Goal: Information Seeking & Learning: Find specific fact

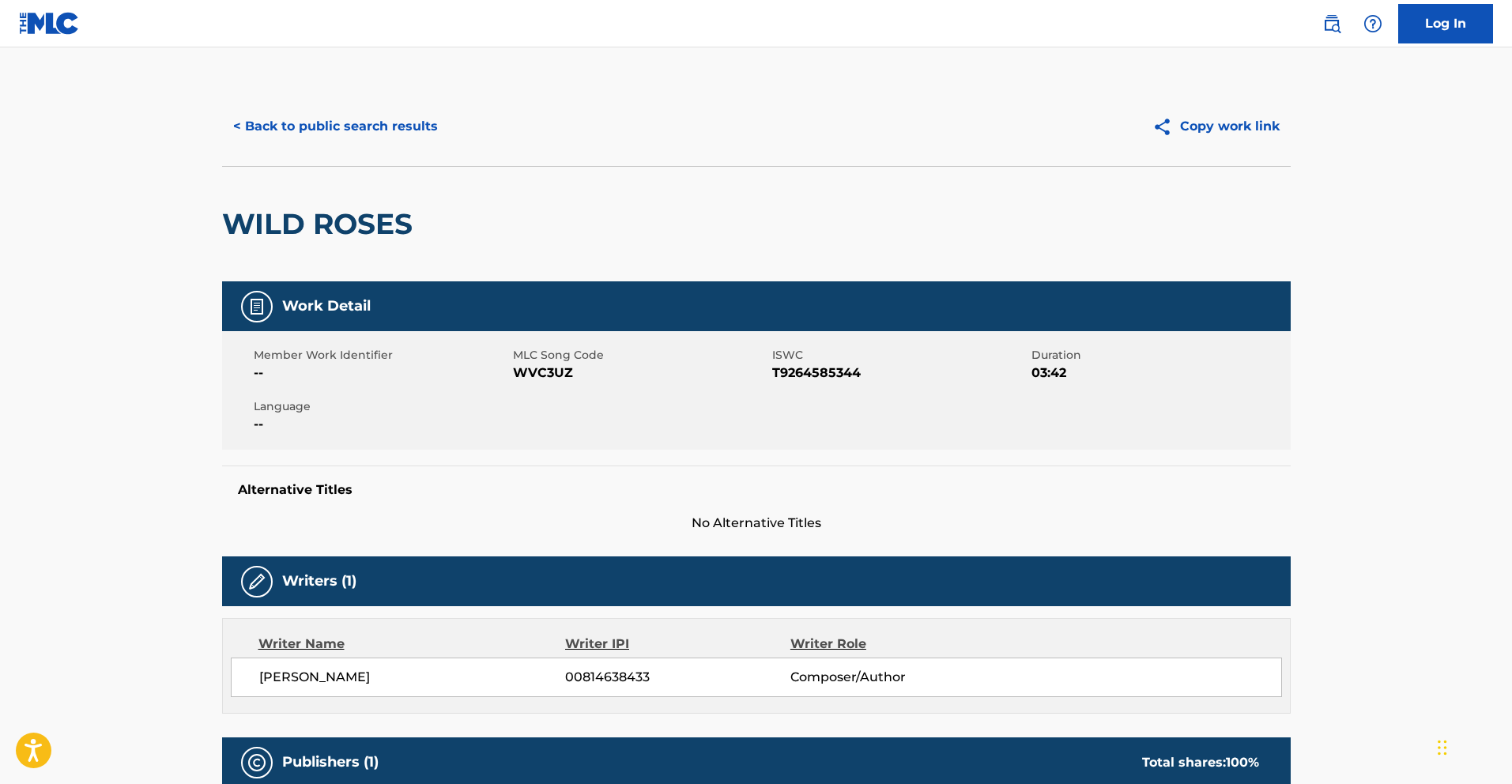
click at [277, 127] on button "< Back to public search results" at bounding box center [335, 126] width 227 height 40
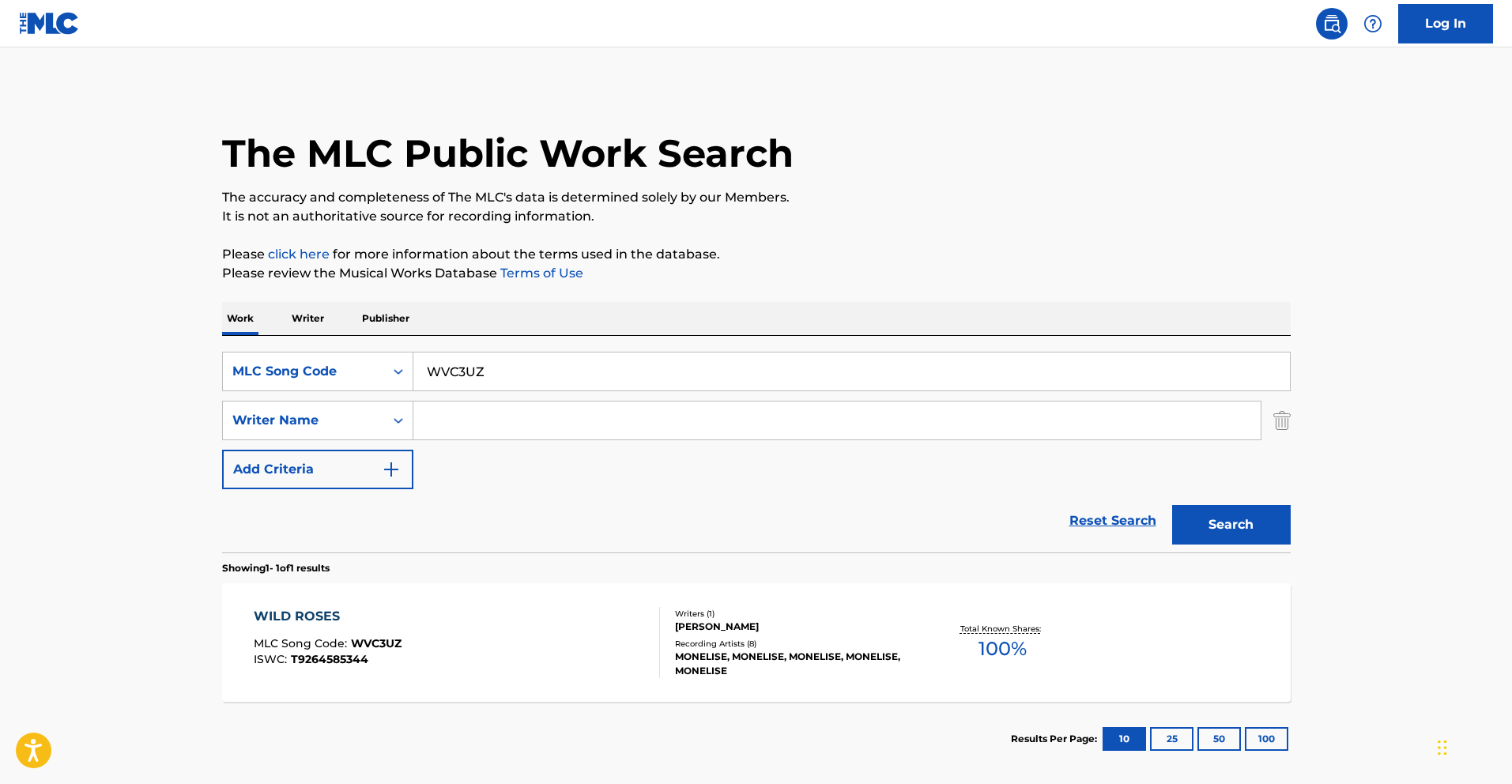
click at [464, 368] on input "WVC3UZ" at bounding box center [852, 371] width 877 height 38
paste input "RA45VK"
click at [1269, 530] on button "Search" at bounding box center [1232, 524] width 119 height 40
click at [448, 375] on input "RA45VK" at bounding box center [852, 371] width 877 height 38
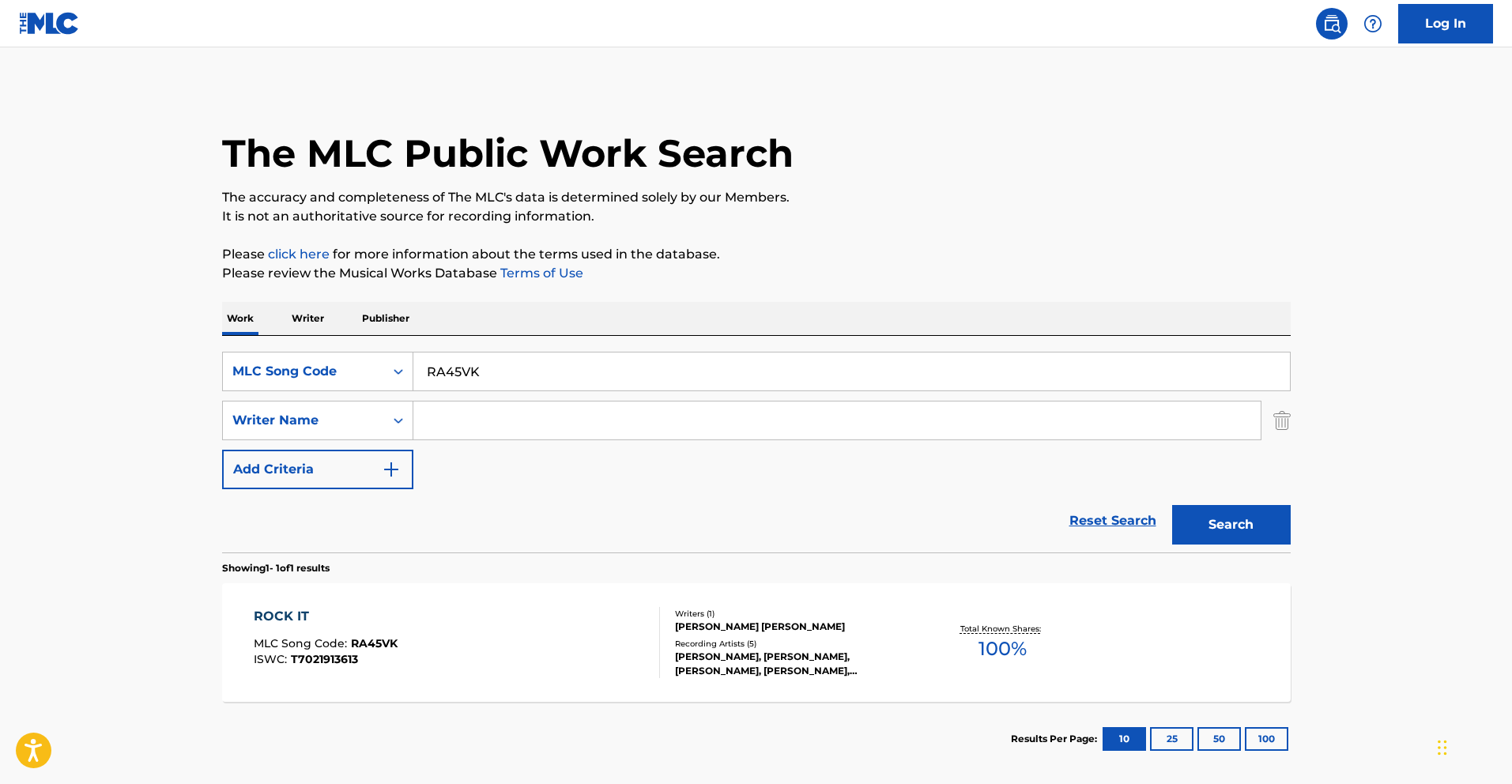
click at [448, 375] on input "RA45VK" at bounding box center [852, 371] width 877 height 38
paste input "SA9CD9"
type input "SA9CD9"
click at [1189, 528] on button "Search" at bounding box center [1232, 524] width 119 height 40
click at [506, 658] on div "SIT N GOULEK MLC Song Code : SA9CD9 ISWC : T3003925604" at bounding box center [456, 643] width 406 height 71
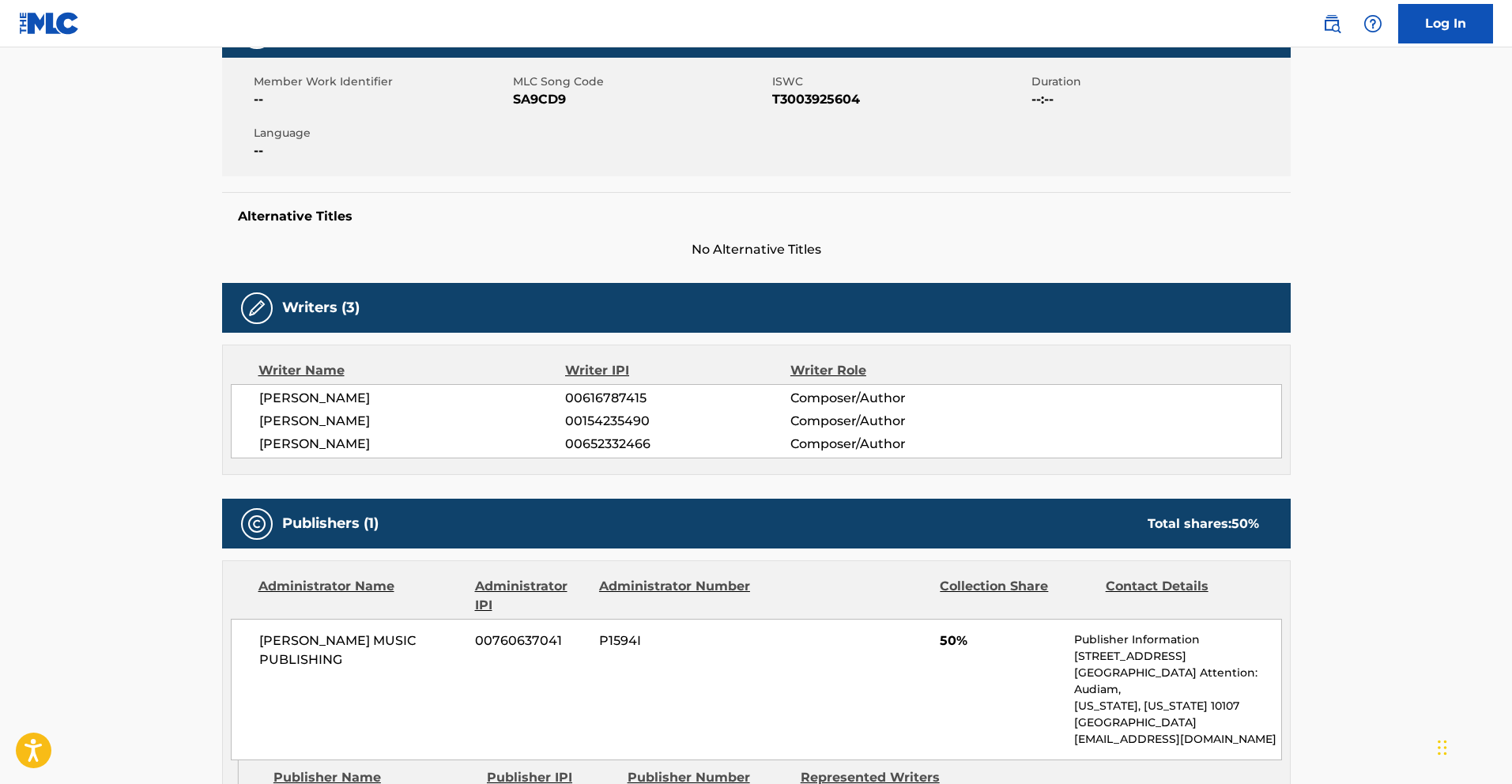
scroll to position [547, 0]
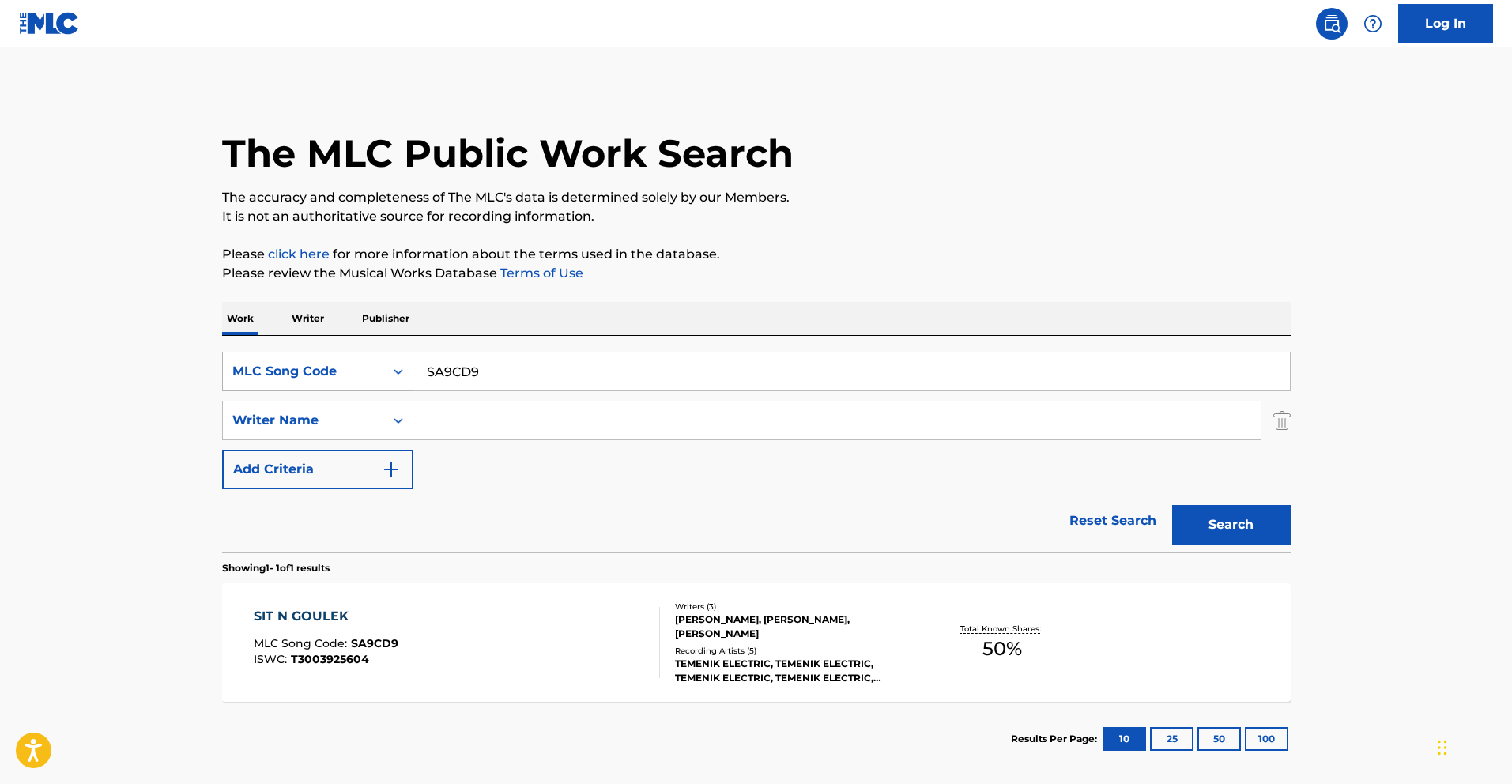
click at [375, 378] on div "MLC Song Code" at bounding box center [304, 371] width 162 height 30
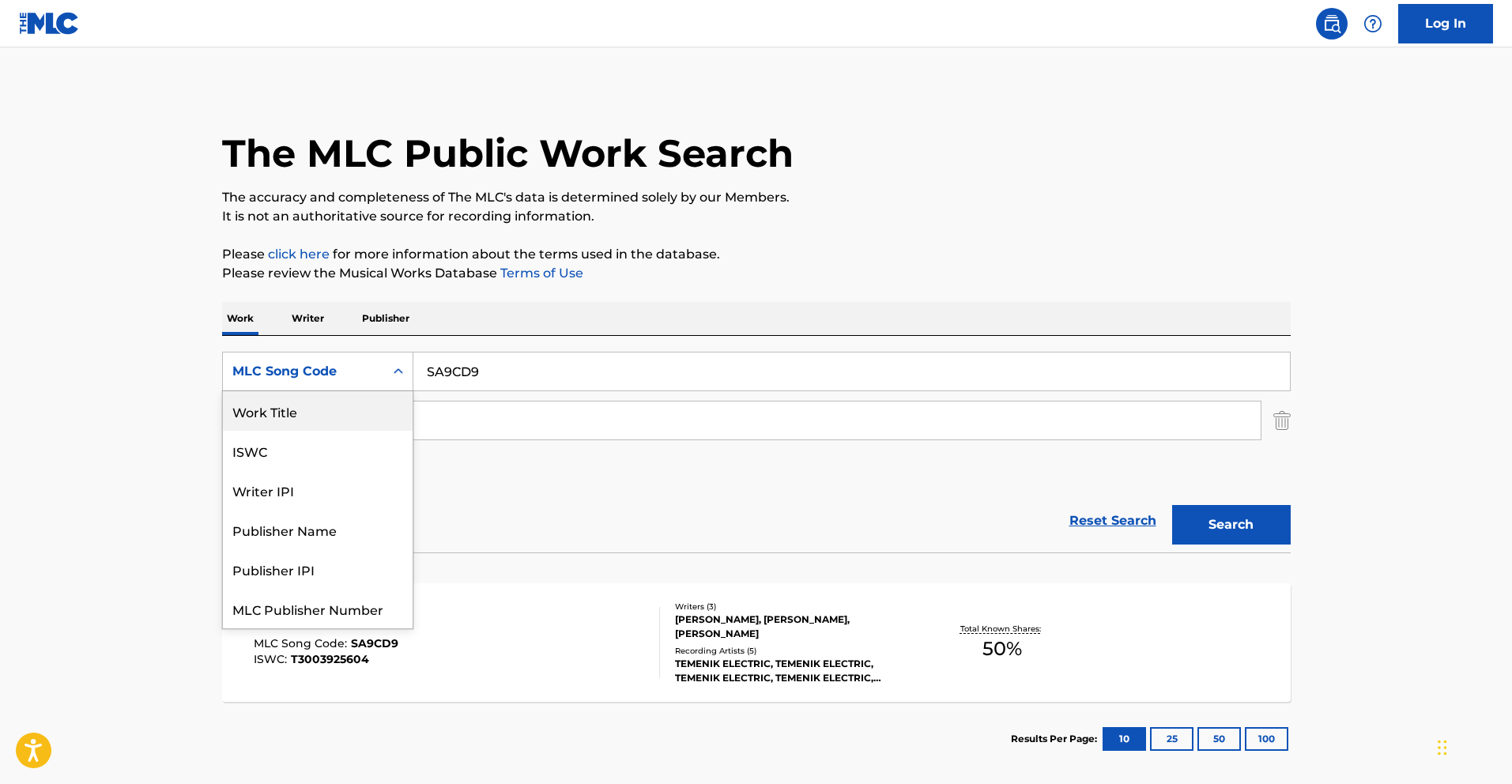
drag, startPoint x: 346, startPoint y: 414, endPoint x: 363, endPoint y: 406, distance: 18.8
click at [346, 414] on div "Work Title" at bounding box center [317, 411] width 190 height 40
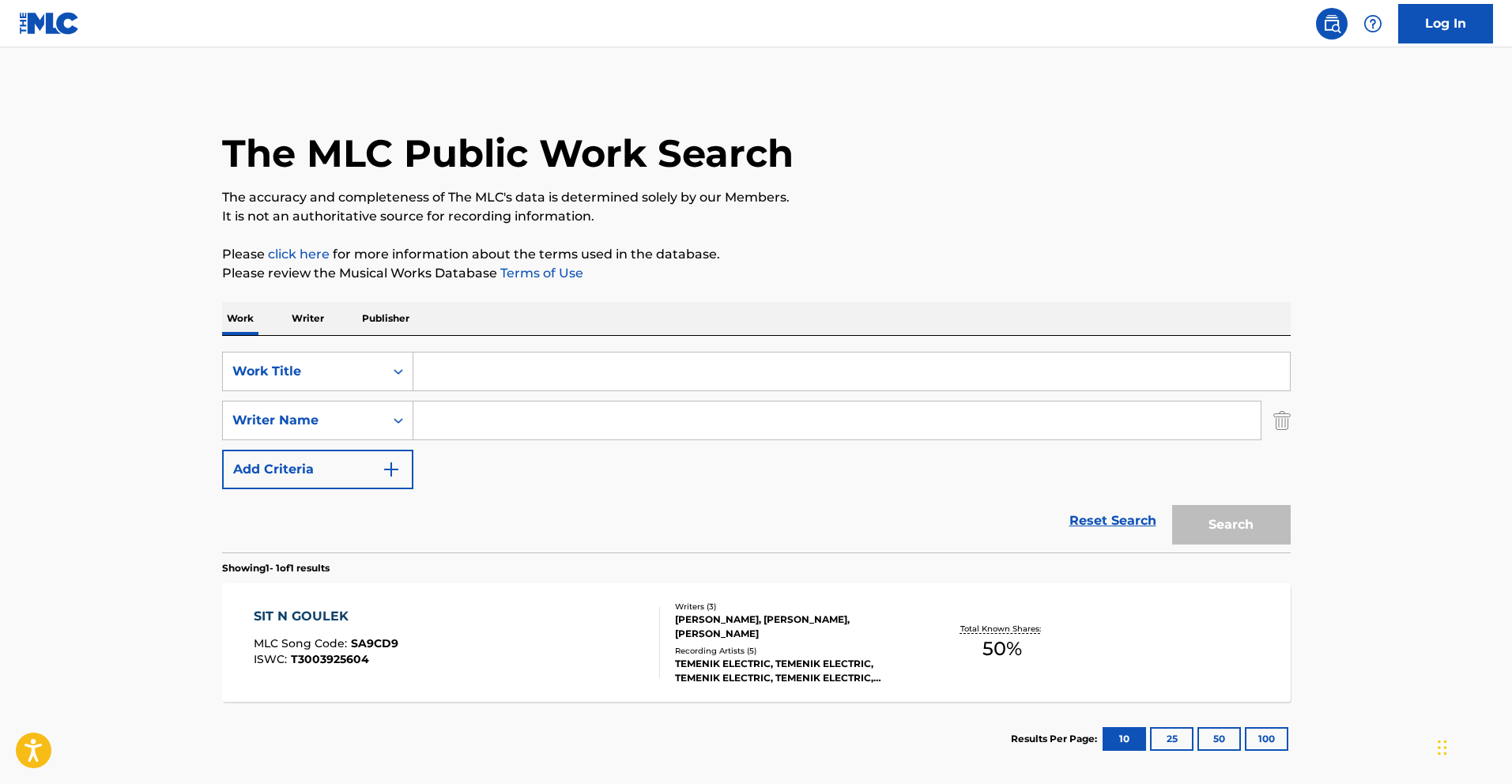
click at [482, 372] on input "Search Form" at bounding box center [852, 371] width 877 height 38
click at [523, 380] on input "Search Form" at bounding box center [852, 371] width 877 height 38
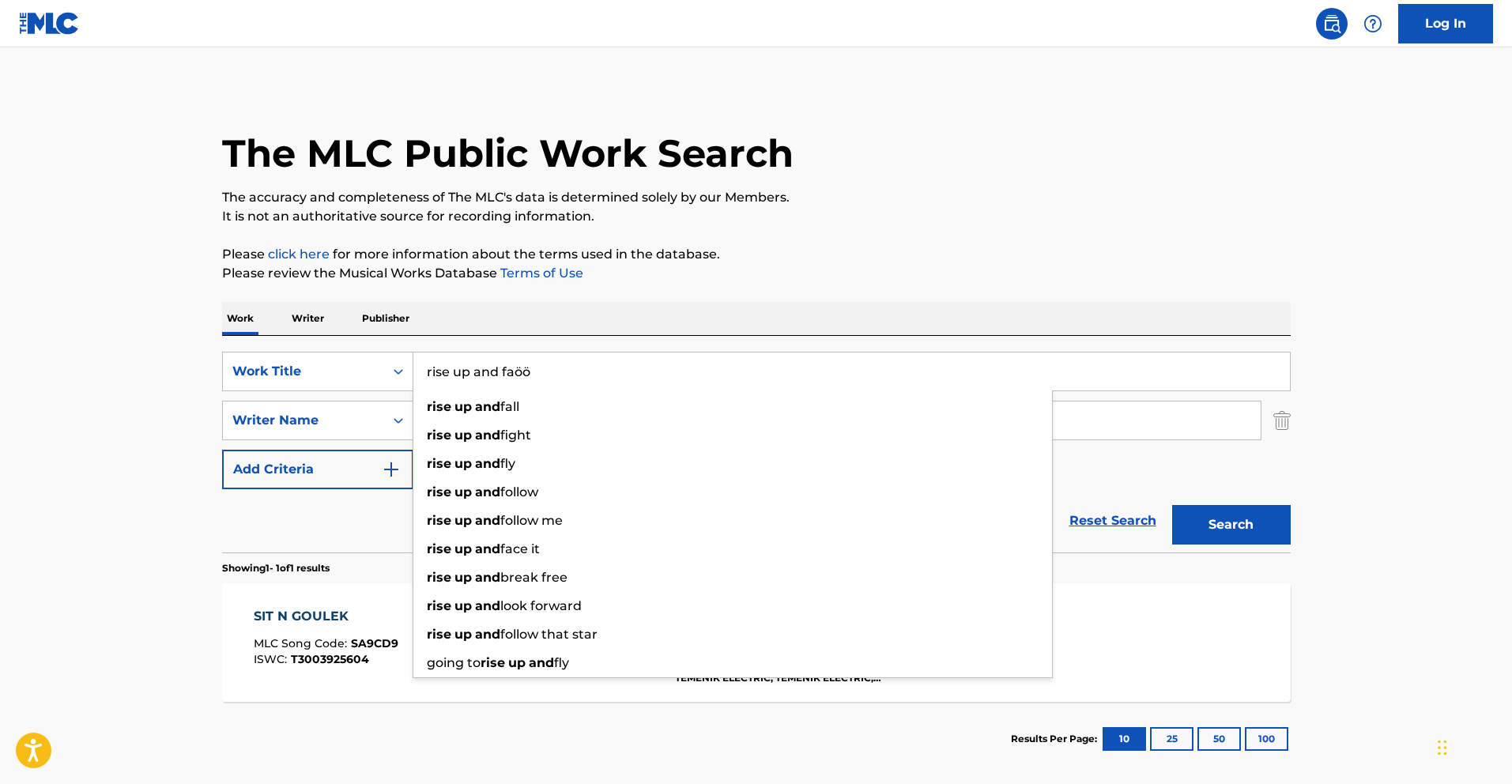
click at [1173, 505] on button "Search" at bounding box center [1232, 524] width 119 height 40
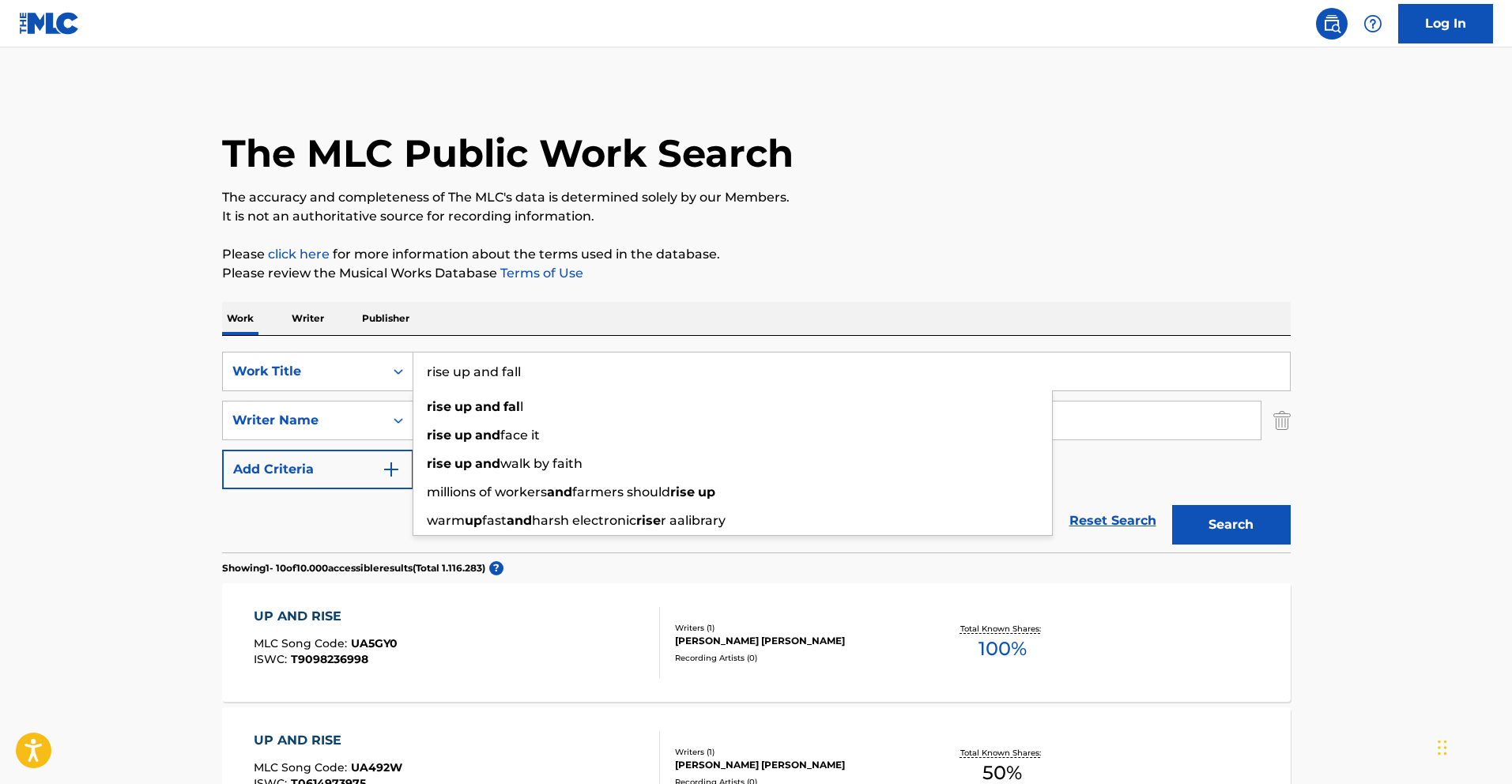
type input "rise up and fall"
click at [1173, 505] on button "Search" at bounding box center [1232, 524] width 119 height 40
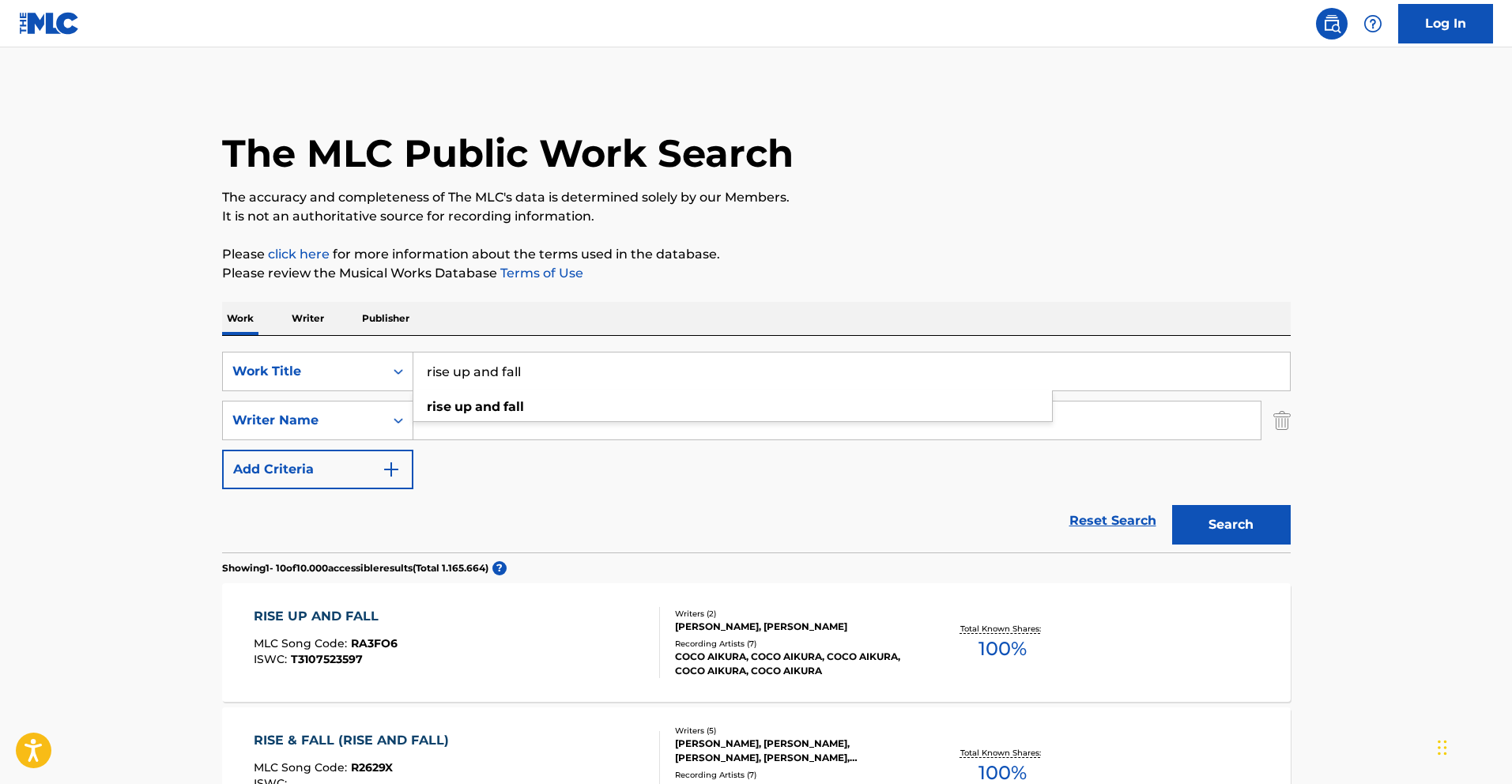
click at [645, 622] on div "RISE UP AND FALL MLC Song Code : RA3FO6 ISWC : T3107523597" at bounding box center [456, 643] width 406 height 71
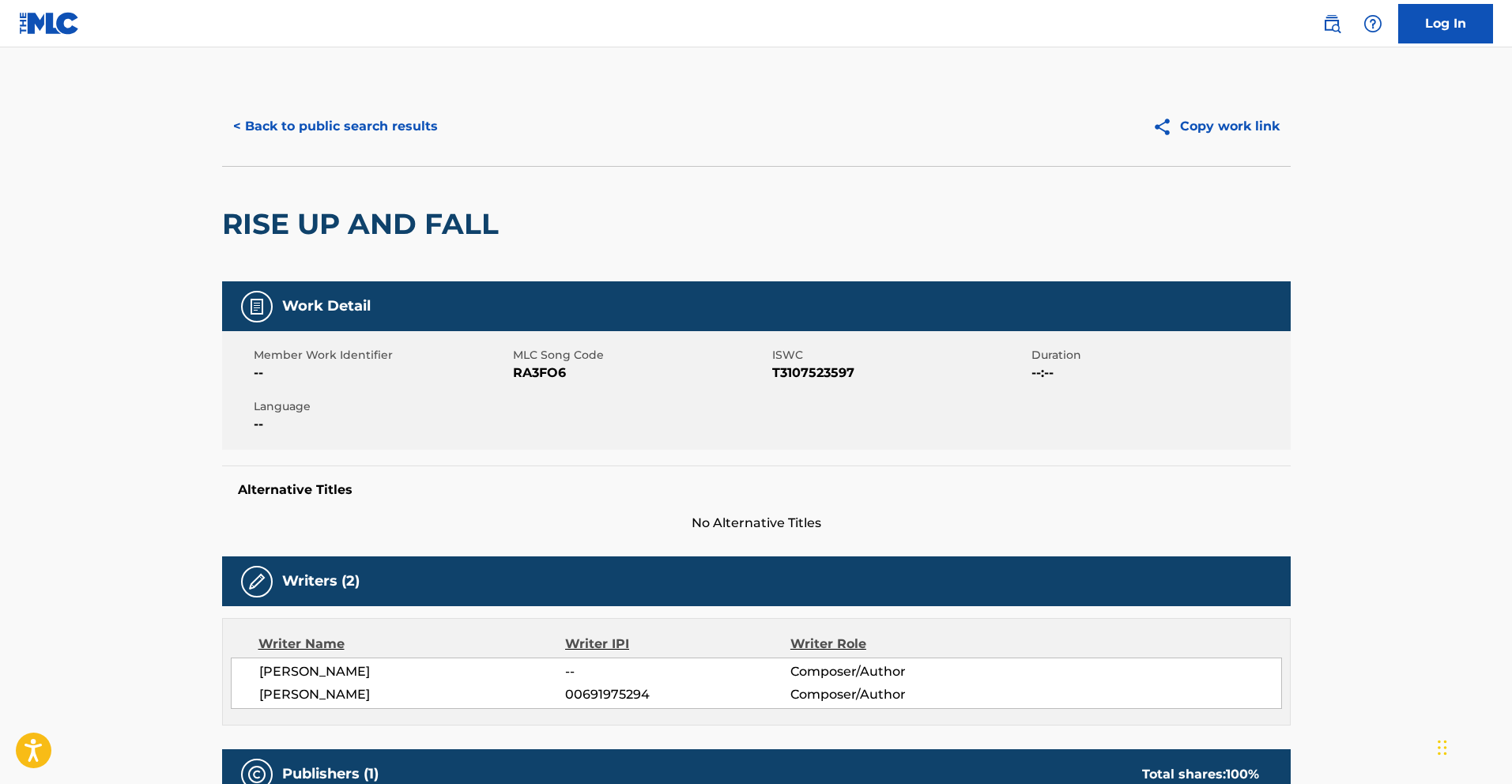
click at [550, 367] on span "RA3FO6" at bounding box center [640, 372] width 255 height 19
copy span "RA3FO6"
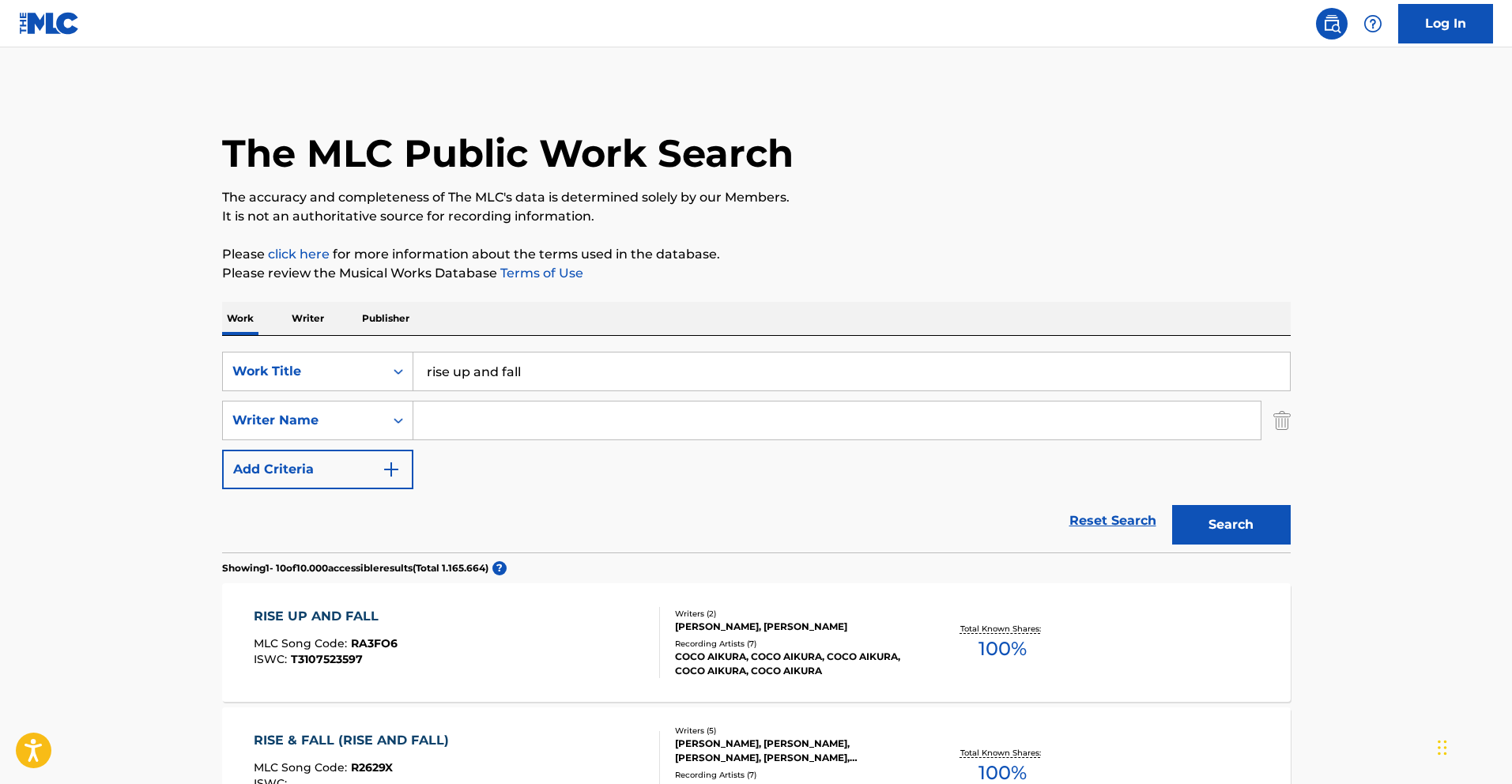
click at [502, 378] on input "rise up and fall" at bounding box center [852, 371] width 877 height 38
click at [502, 377] on input "rise up and fall" at bounding box center [852, 371] width 877 height 38
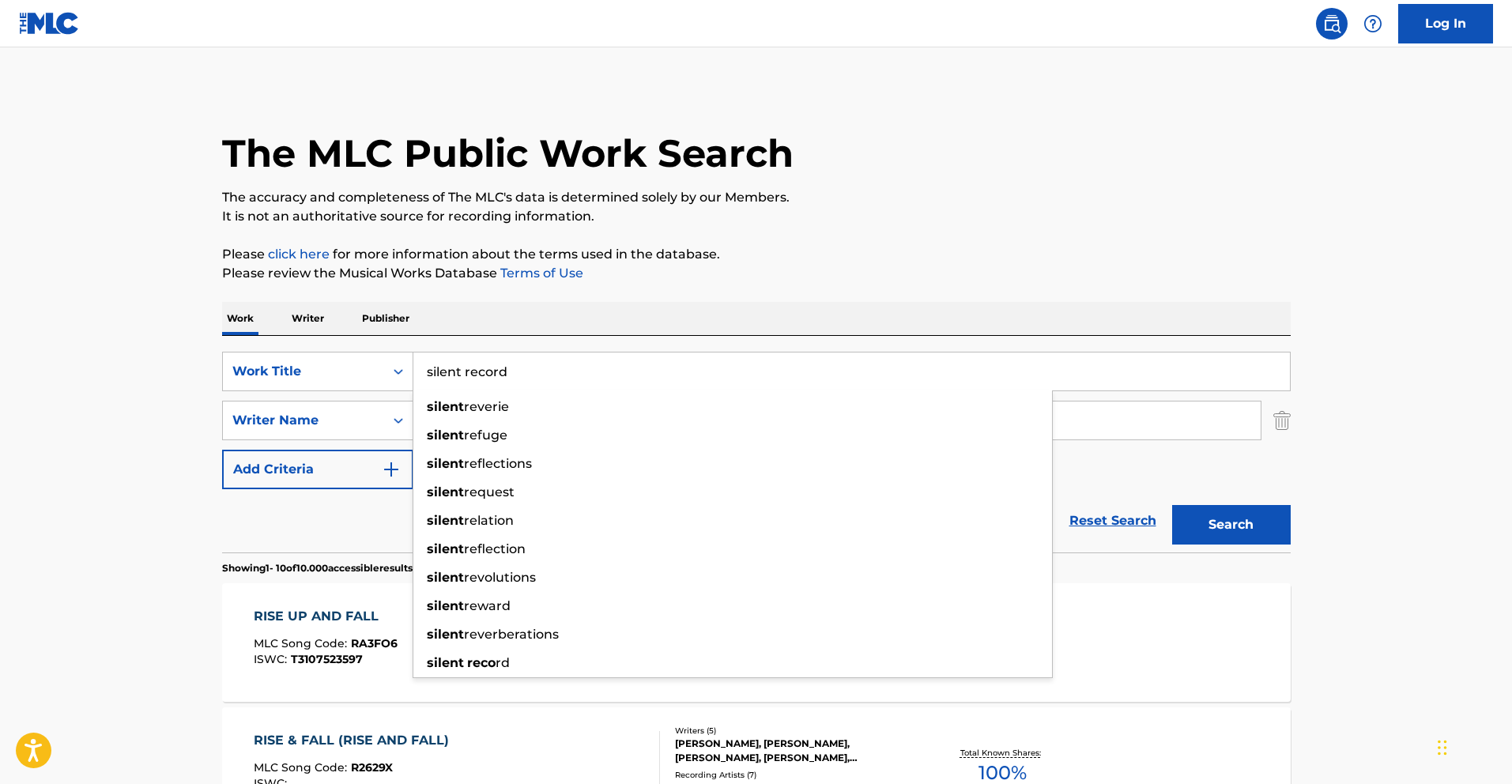
type input "silent record"
click at [1173, 505] on button "Search" at bounding box center [1232, 524] width 119 height 40
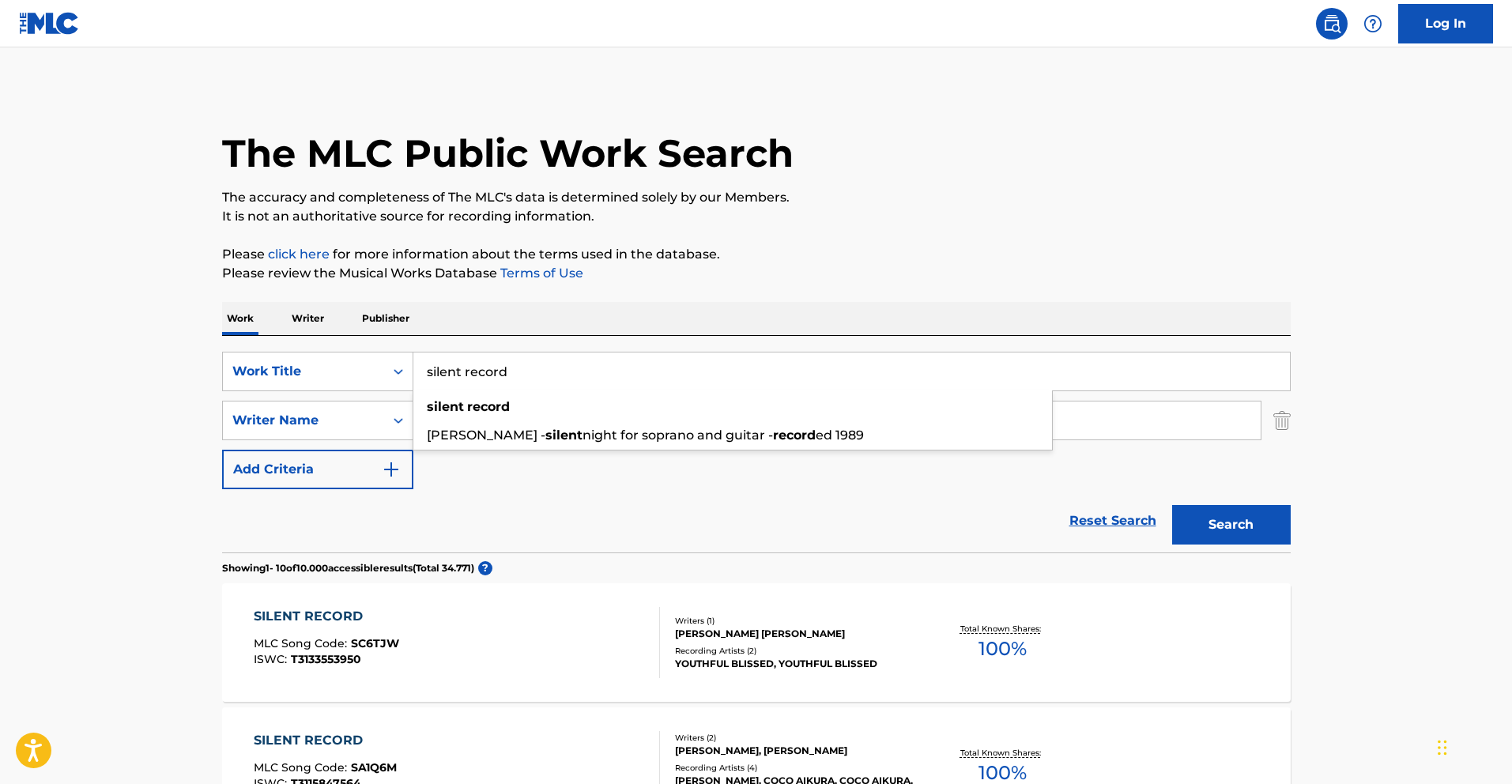
click at [630, 743] on div "SILENT RECORD MLC Song Code : SA1Q6M ISWC : T3115847564" at bounding box center [456, 766] width 406 height 71
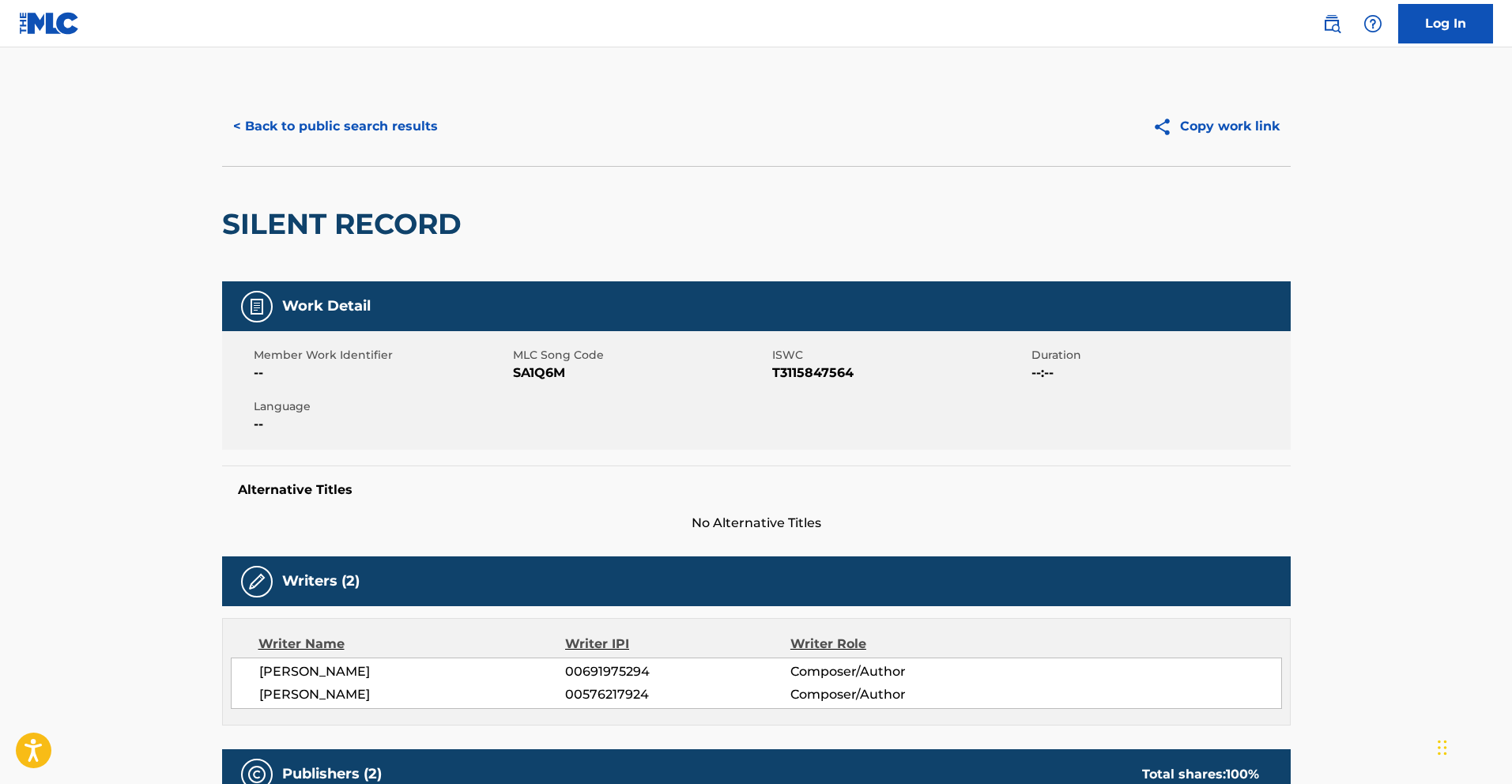
click at [553, 375] on span "SA1Q6M" at bounding box center [640, 372] width 255 height 19
copy span "SA1Q6M"
click at [276, 119] on button "< Back to public search results" at bounding box center [335, 126] width 227 height 40
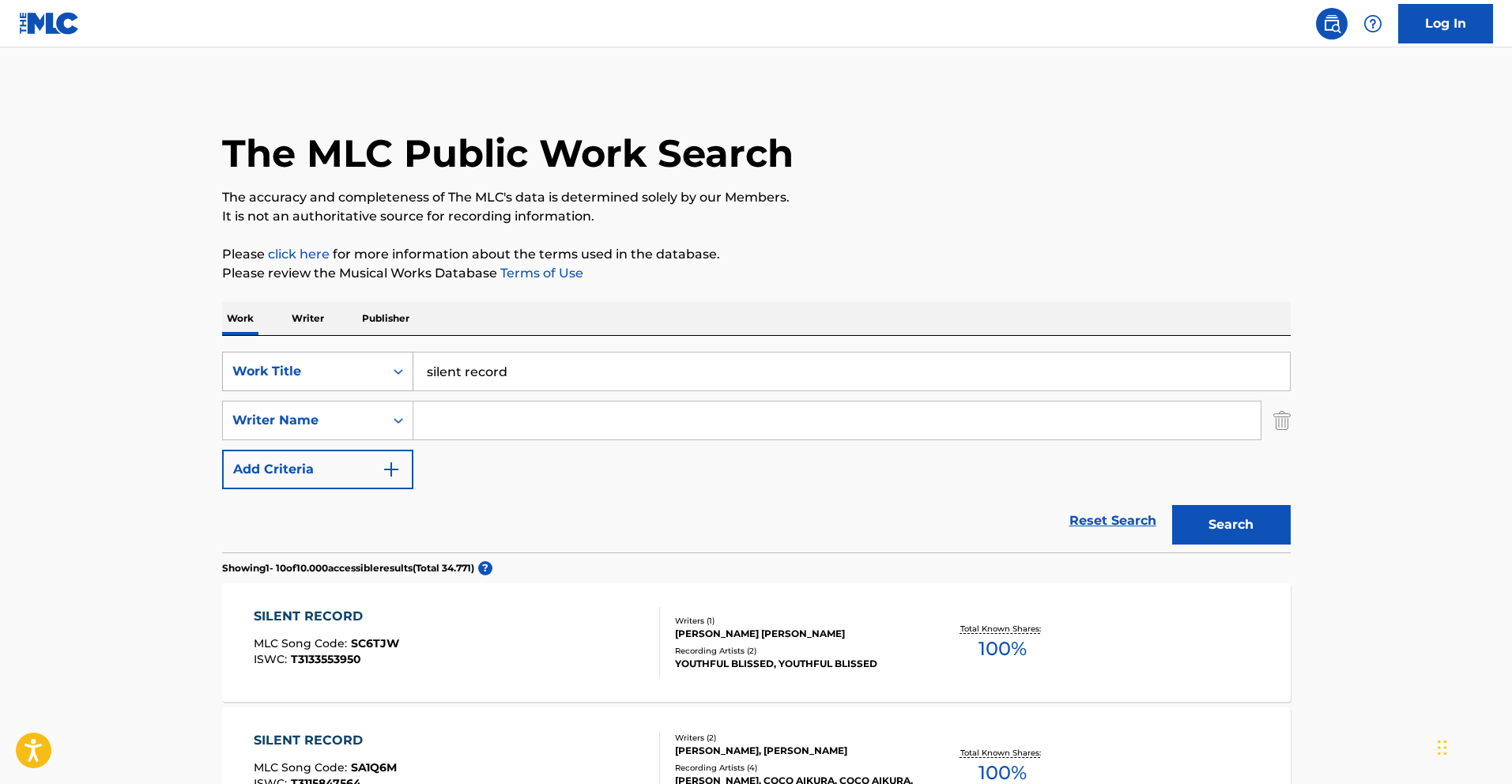
click at [359, 365] on div "Work Title" at bounding box center [304, 371] width 142 height 19
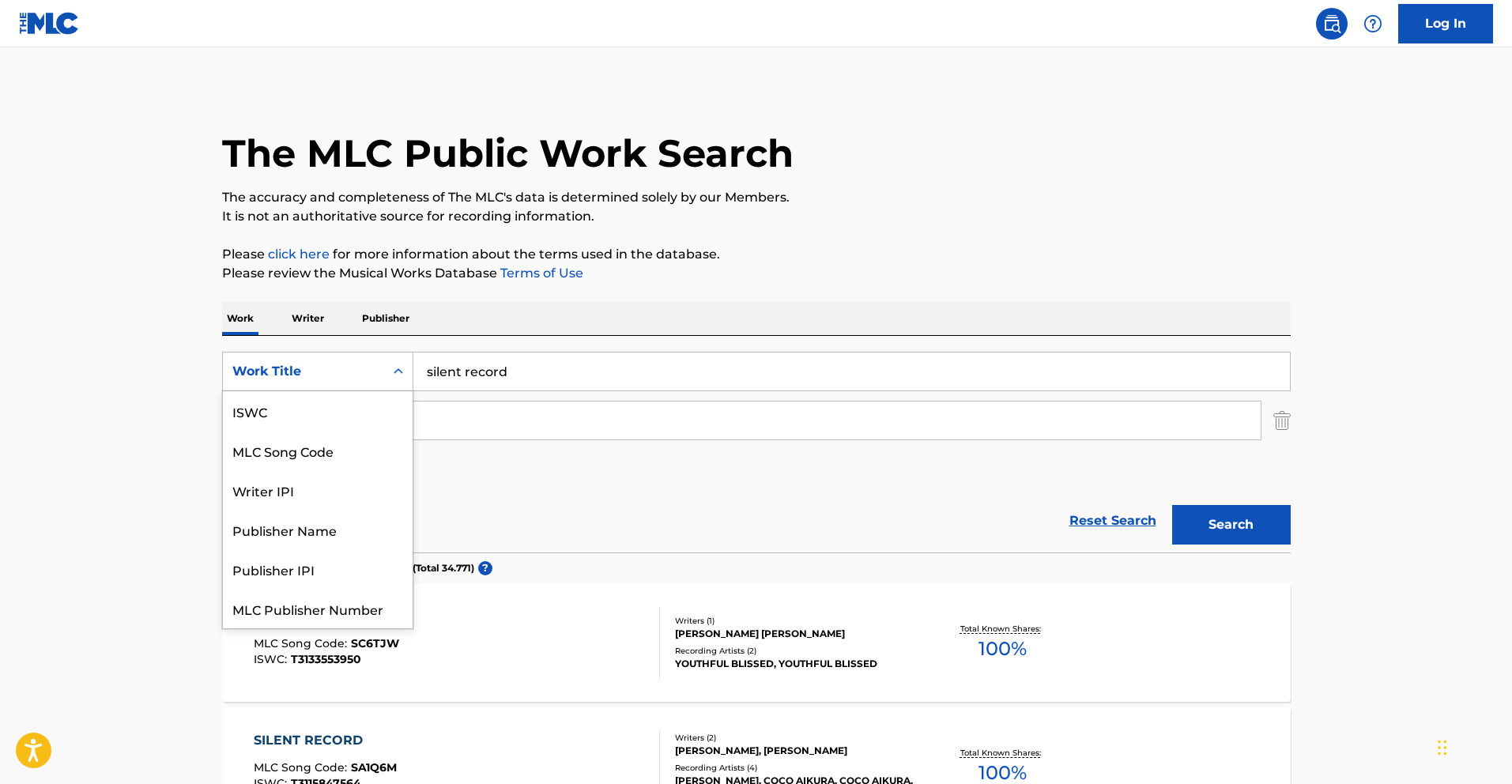
scroll to position [40, 0]
click at [525, 357] on input "silent record" at bounding box center [852, 371] width 877 height 38
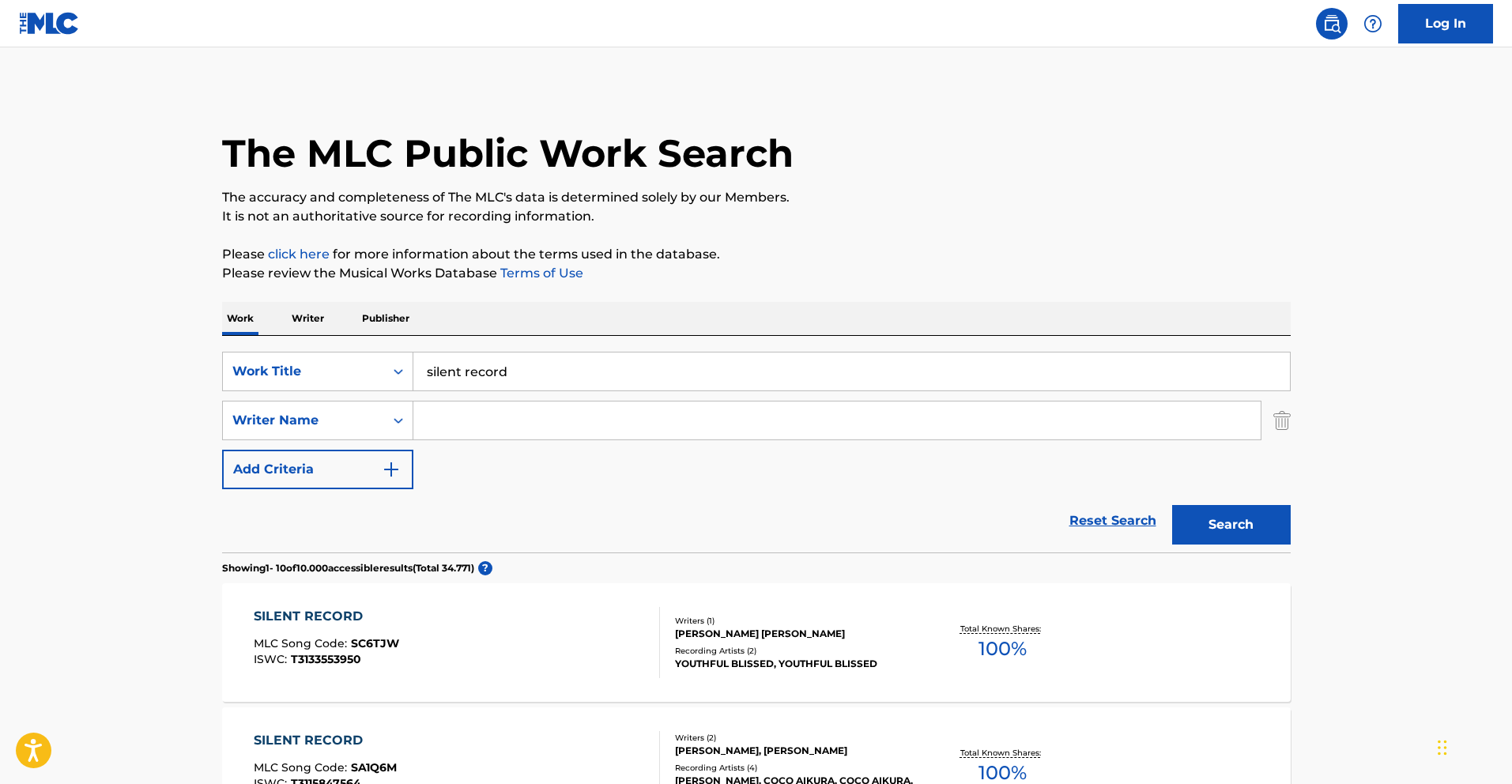
click at [525, 357] on input "silent record" at bounding box center [852, 371] width 877 height 38
paste input "TOUT LA HAUT"
type input "TOUT LA HAUT"
click at [1212, 533] on button "Search" at bounding box center [1232, 524] width 119 height 40
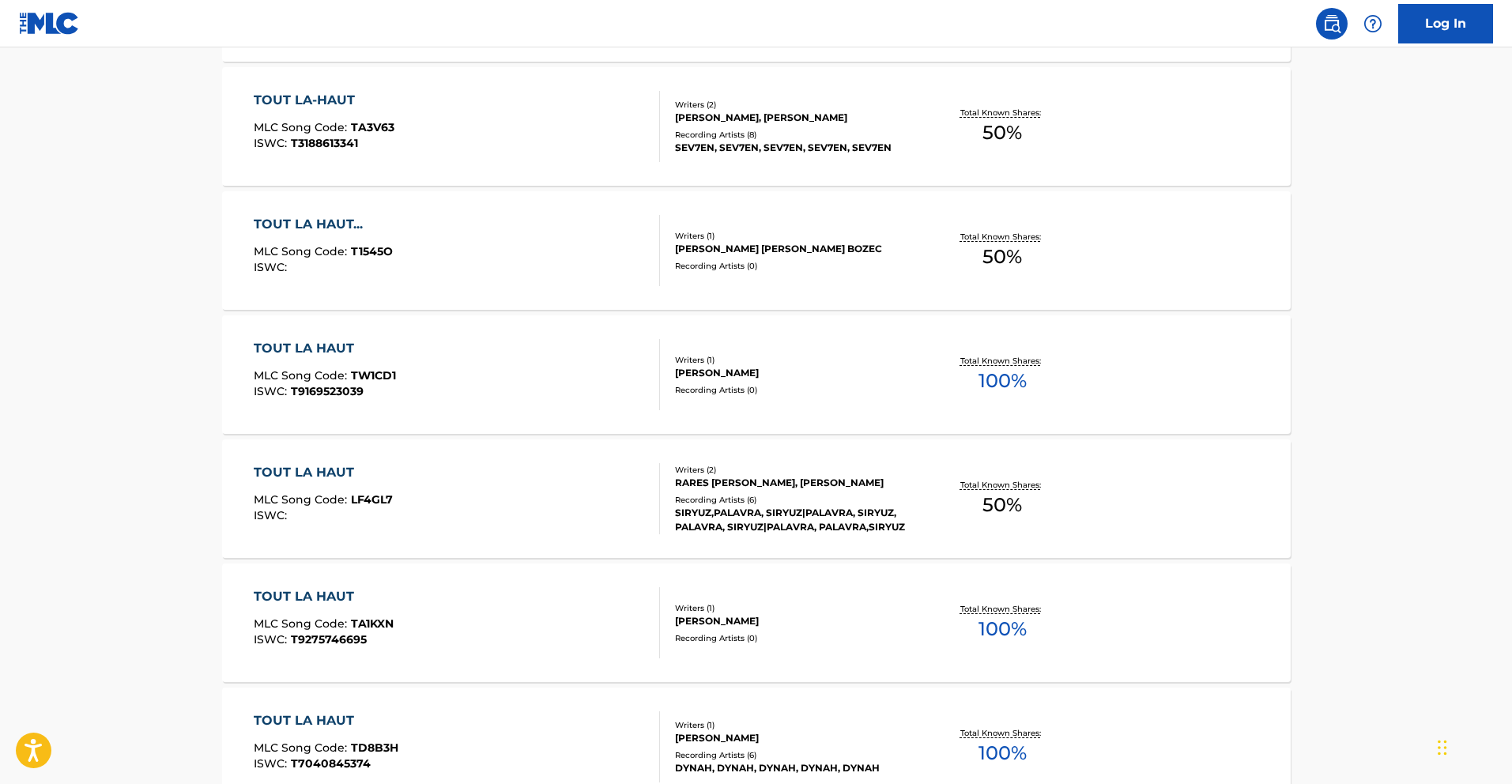
scroll to position [0, 0]
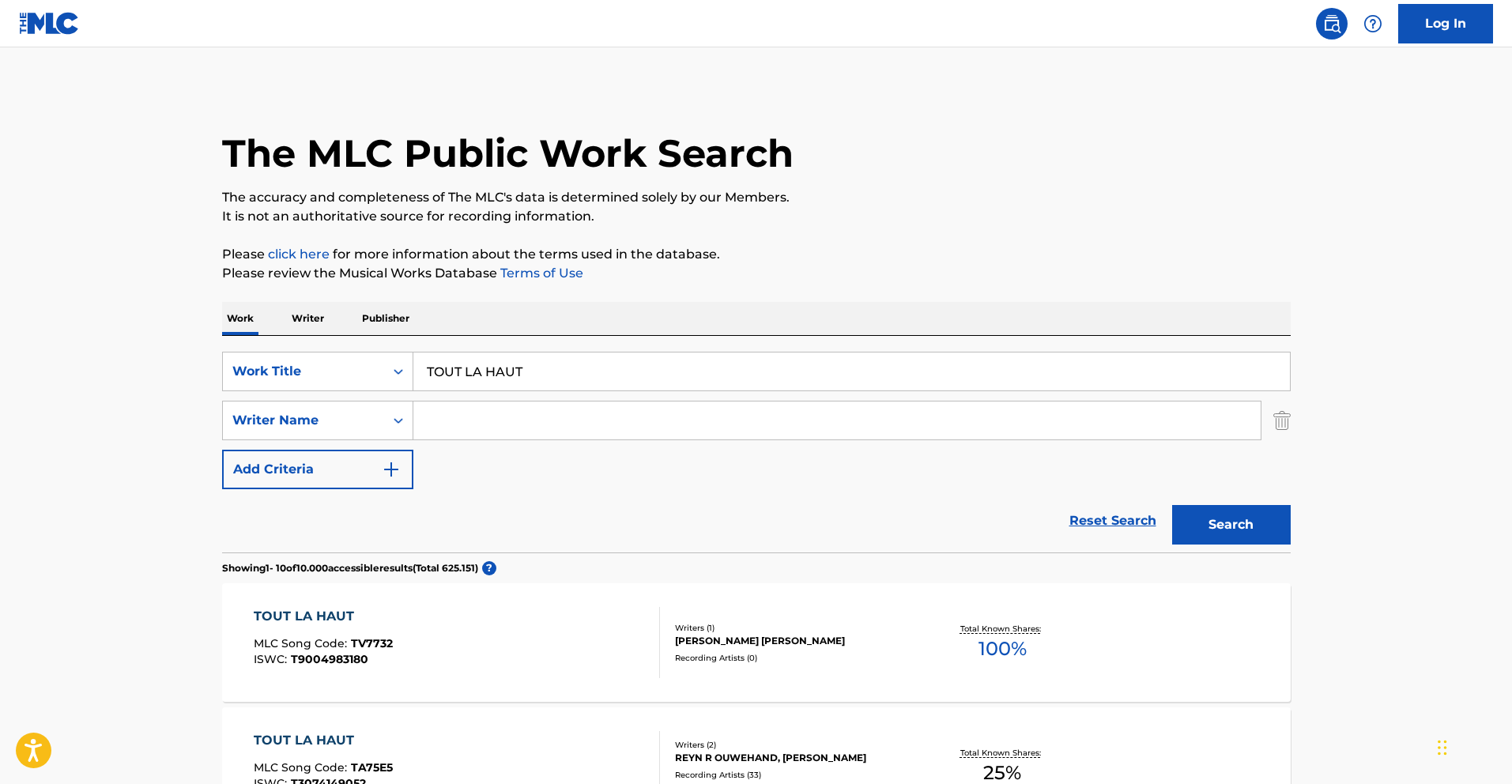
drag, startPoint x: 464, startPoint y: 422, endPoint x: 458, endPoint y: 413, distance: 10.8
click at [464, 422] on input "Search Form" at bounding box center [837, 420] width 847 height 38
type input "melody"
click at [1173, 505] on button "Search" at bounding box center [1232, 524] width 119 height 40
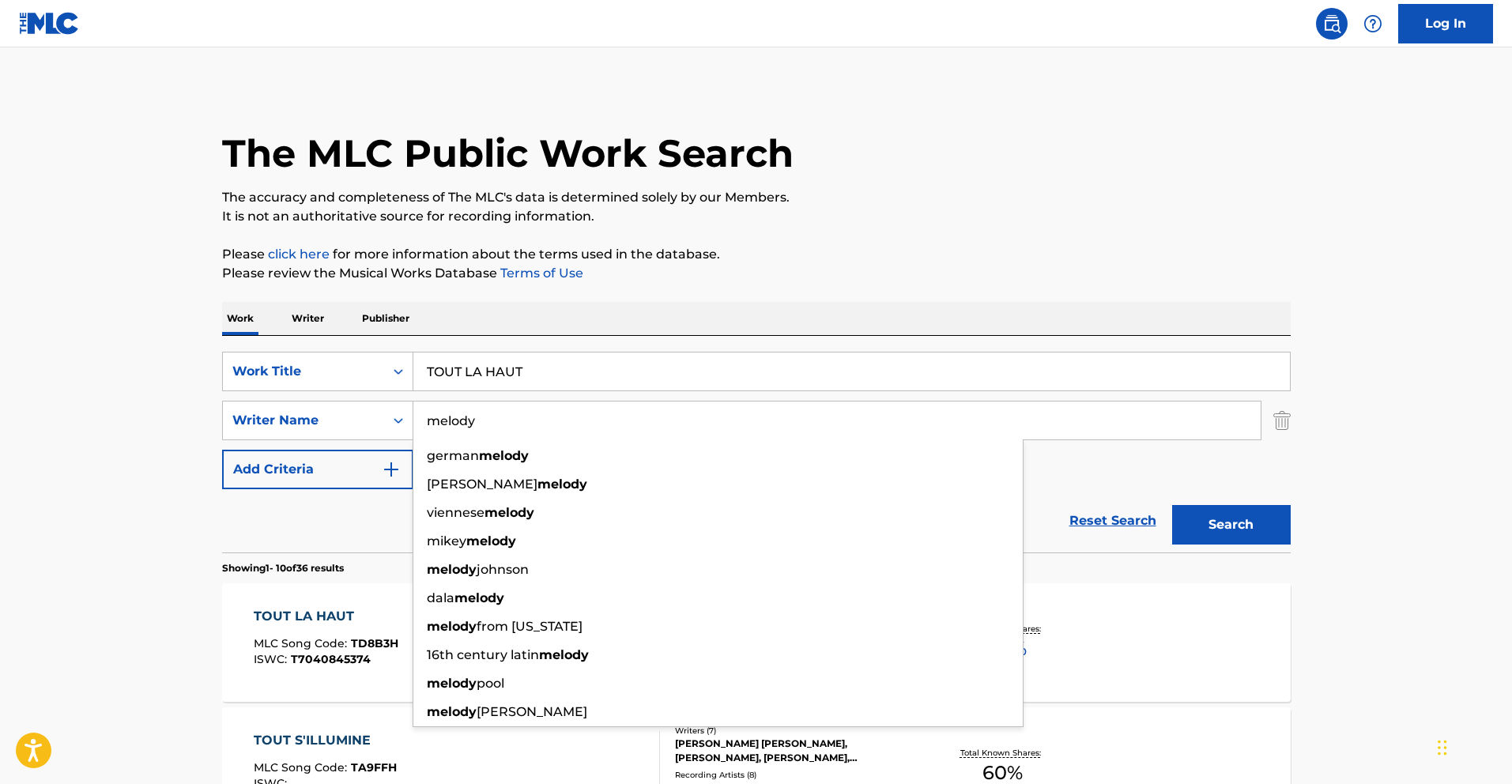
click at [1267, 635] on div "TOUT LA HAUT MLC Song Code : TD8B3H ISWC : T7040845374 Writers ( 1 ) [PERSON_NA…" at bounding box center [756, 642] width 1069 height 119
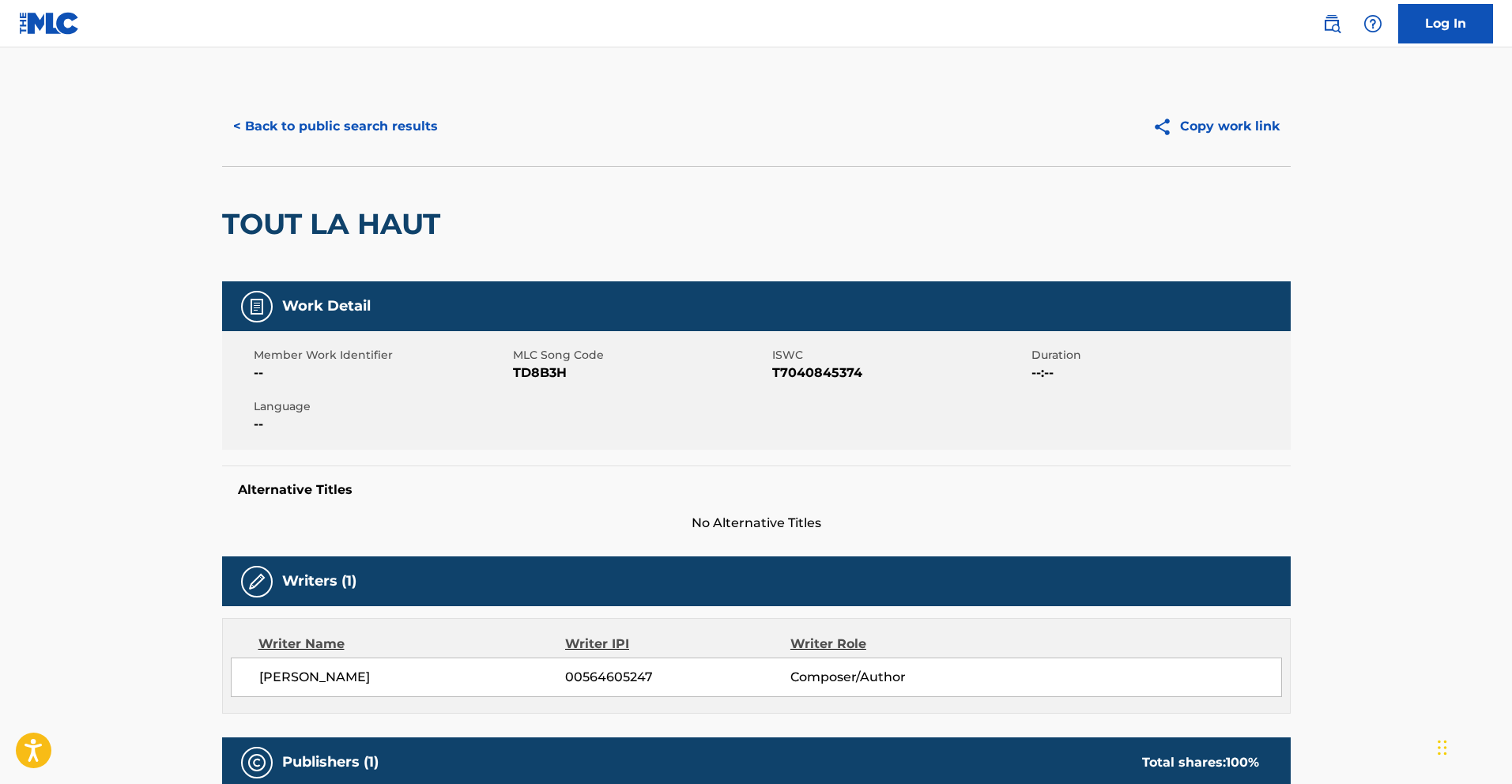
click at [551, 364] on span "TD8B3H" at bounding box center [640, 372] width 255 height 19
copy span "TD8B3H"
drag, startPoint x: 313, startPoint y: 140, endPoint x: 312, endPoint y: 128, distance: 12.0
click at [313, 136] on button "< Back to public search results" at bounding box center [335, 126] width 227 height 40
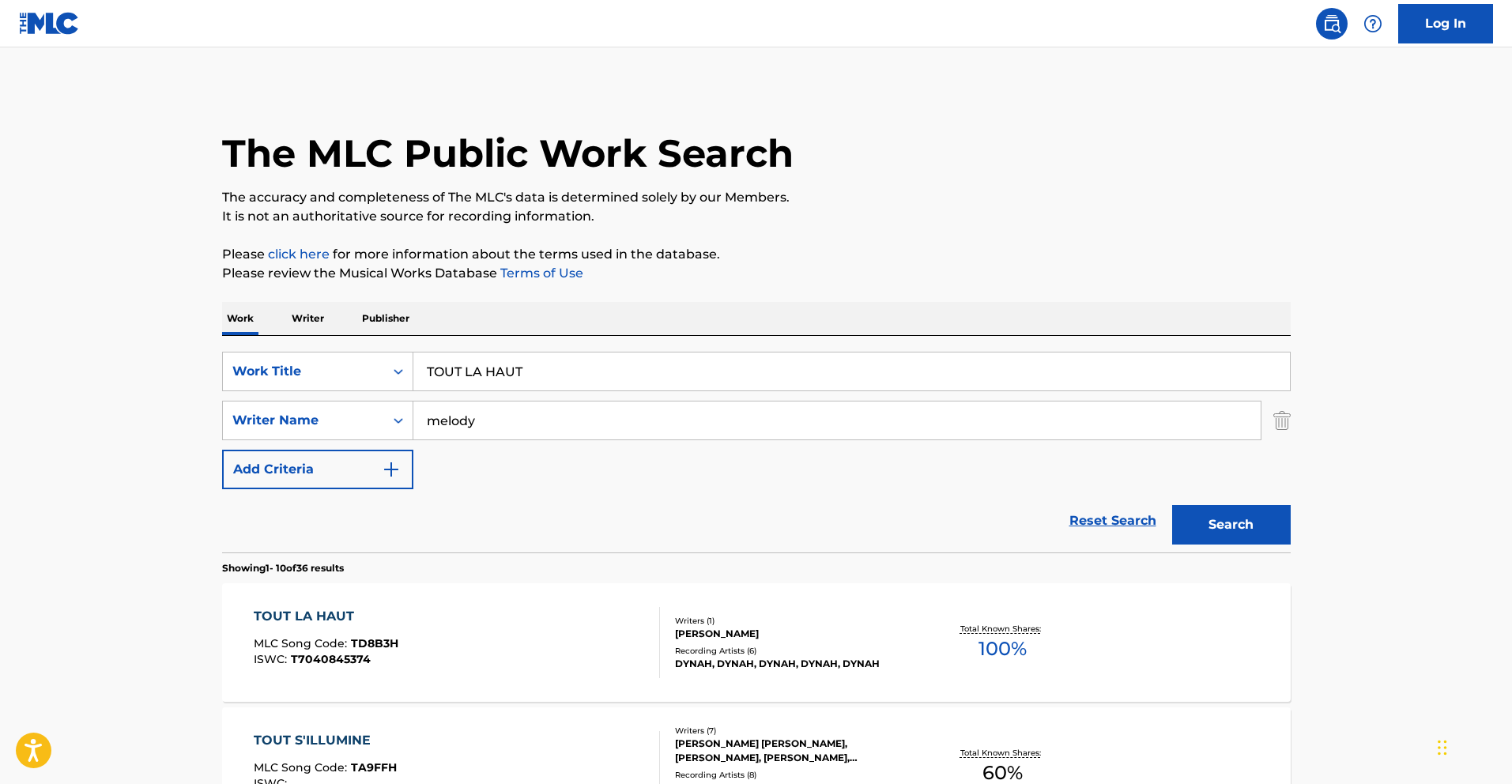
click at [489, 373] on input "TOUT LA HAUT" at bounding box center [852, 371] width 877 height 38
click at [491, 373] on input "TOUT LA HAUT" at bounding box center [852, 371] width 877 height 38
paste input "CANDY WOMAN"
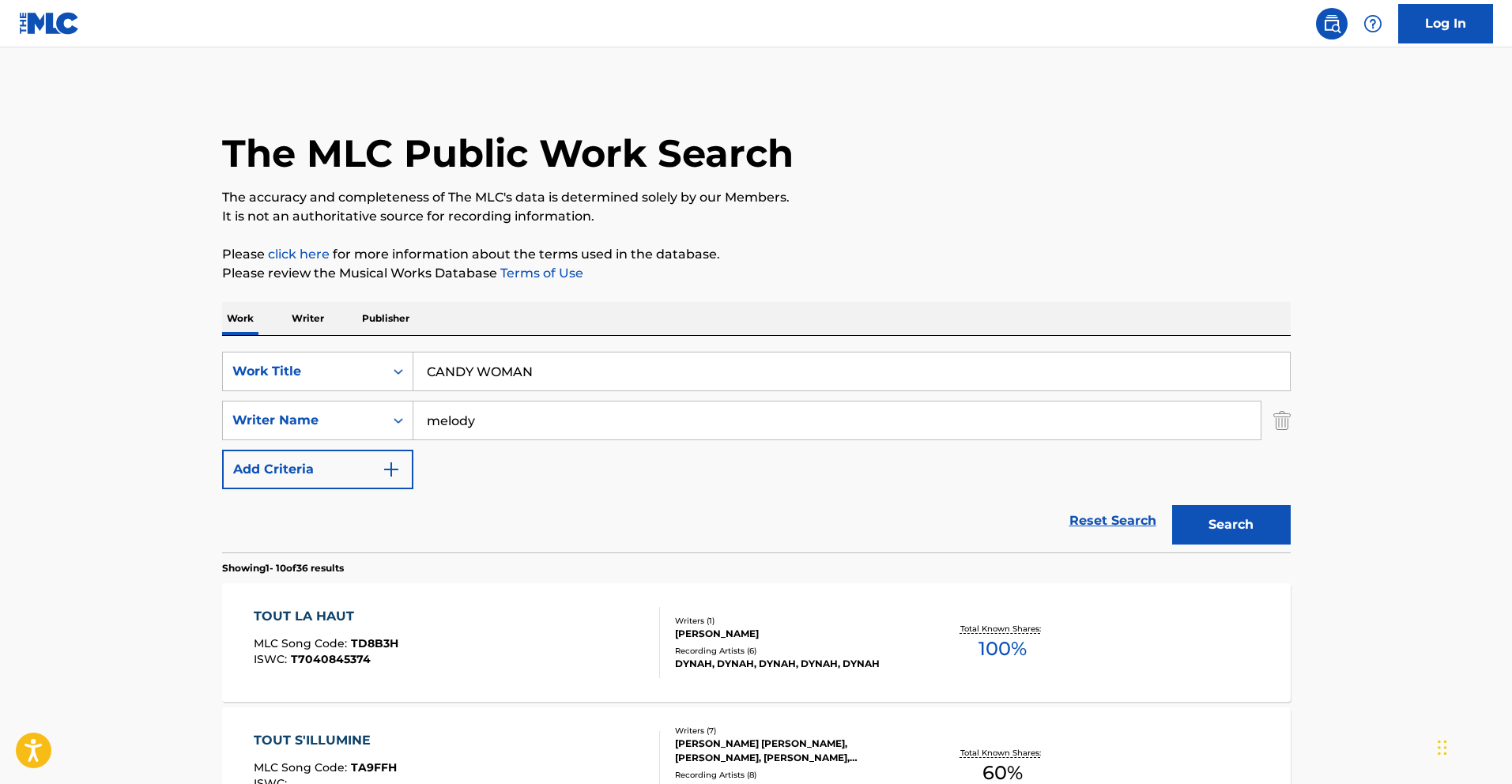
type input "candy woman"
click at [540, 420] on input "melody" at bounding box center [837, 420] width 847 height 38
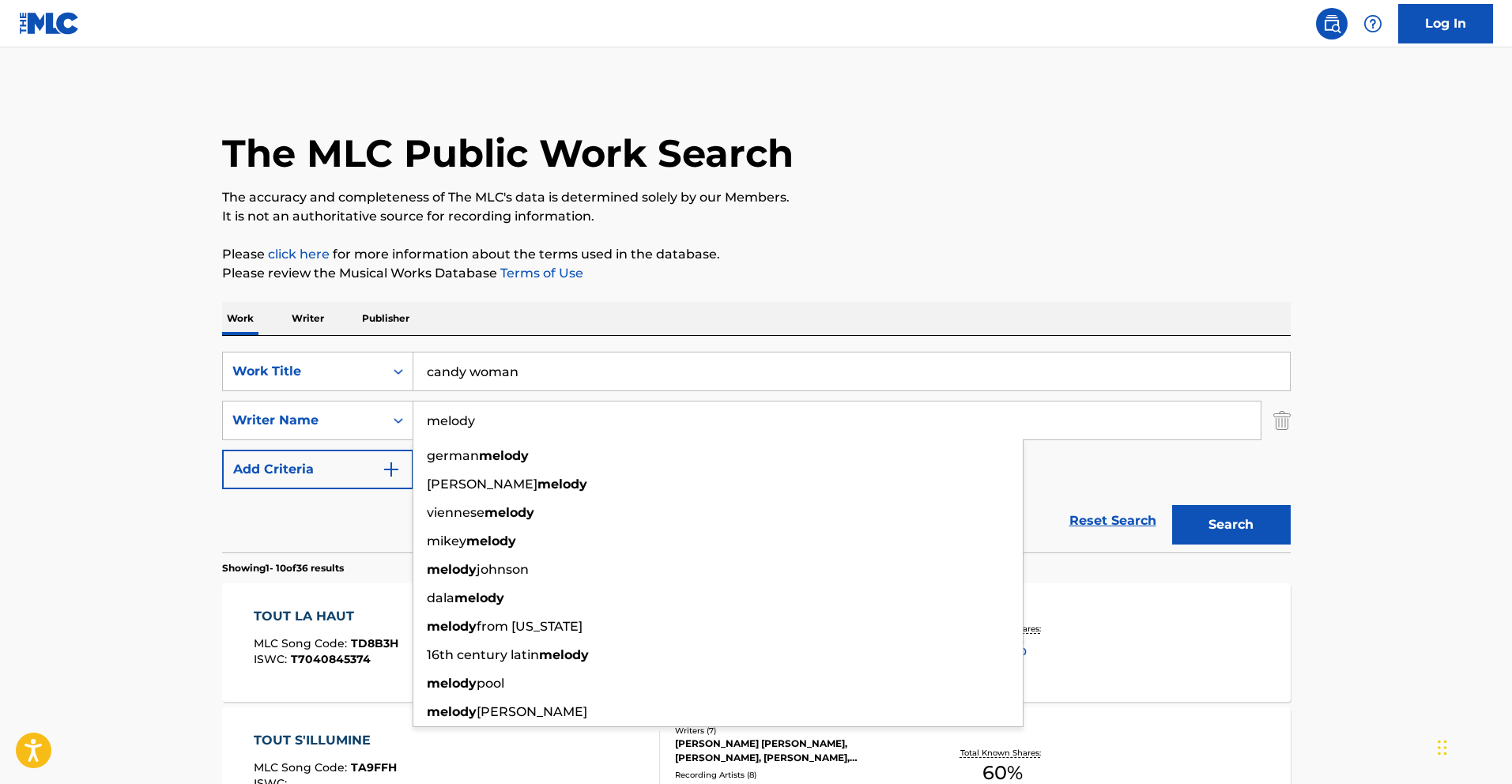
click at [540, 422] on input "melody" at bounding box center [837, 420] width 847 height 38
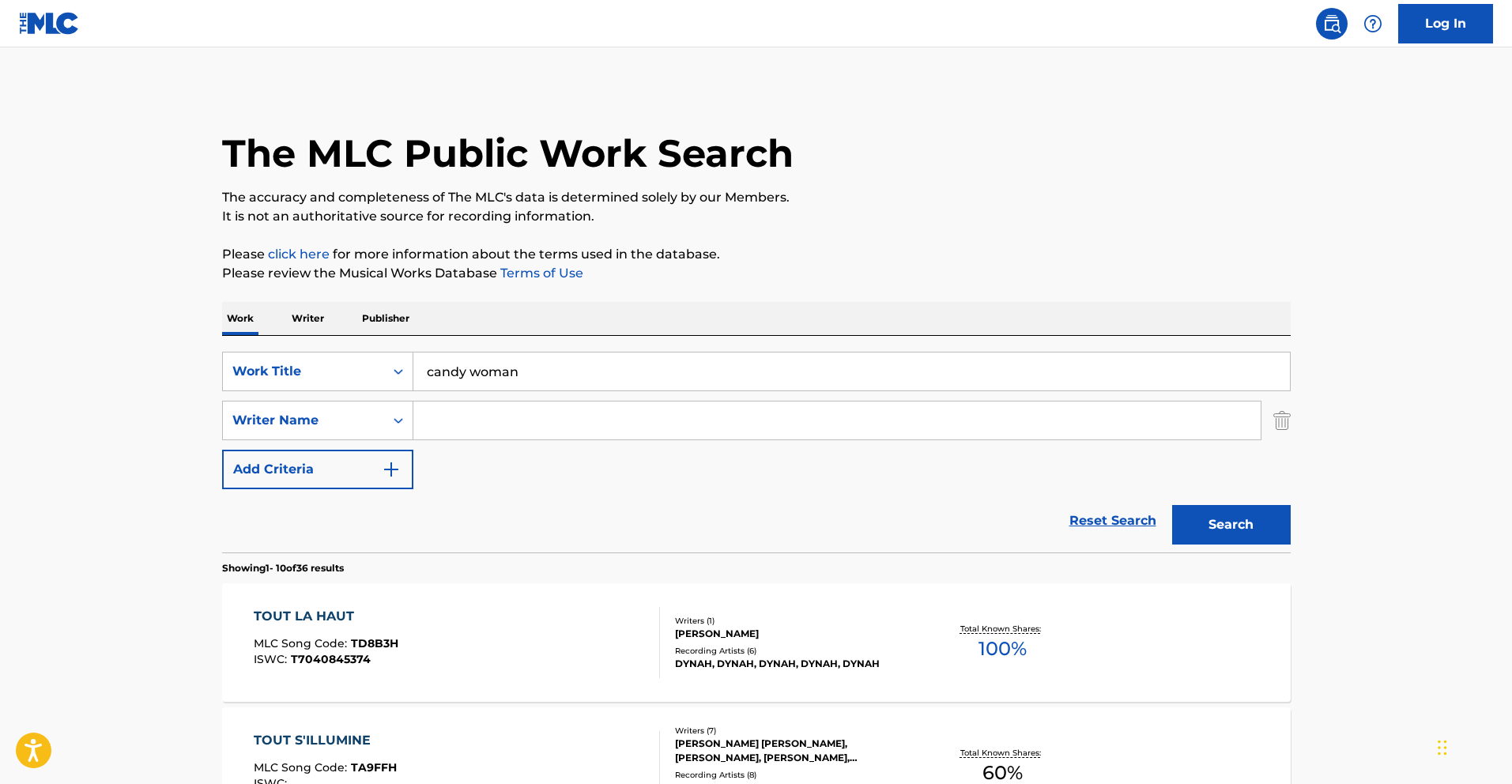
click at [1173, 505] on button "Search" at bounding box center [1232, 524] width 119 height 40
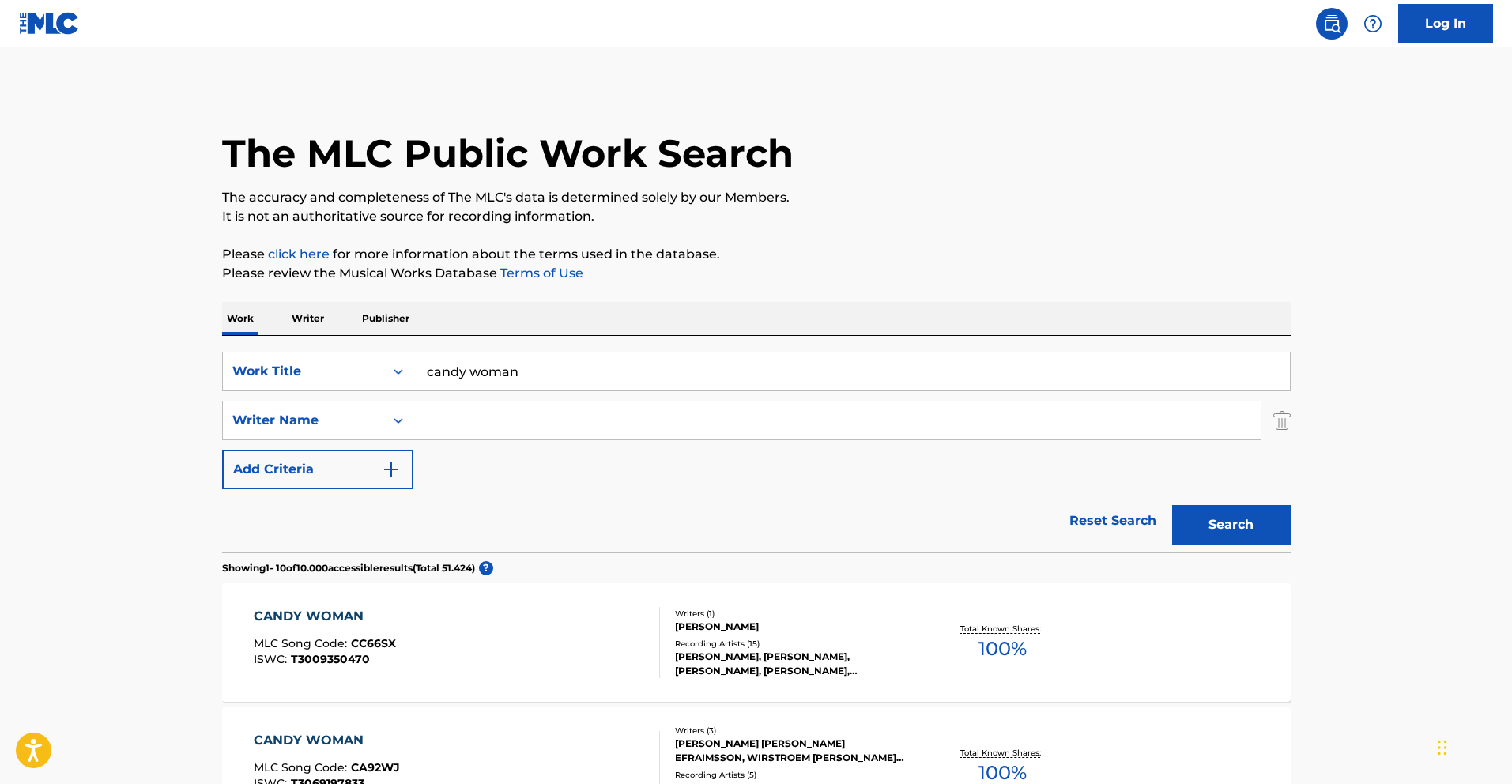
click at [593, 622] on div "CANDY WOMAN MLC Song Code : CC66SX ISWC : T3009350470" at bounding box center [456, 643] width 406 height 71
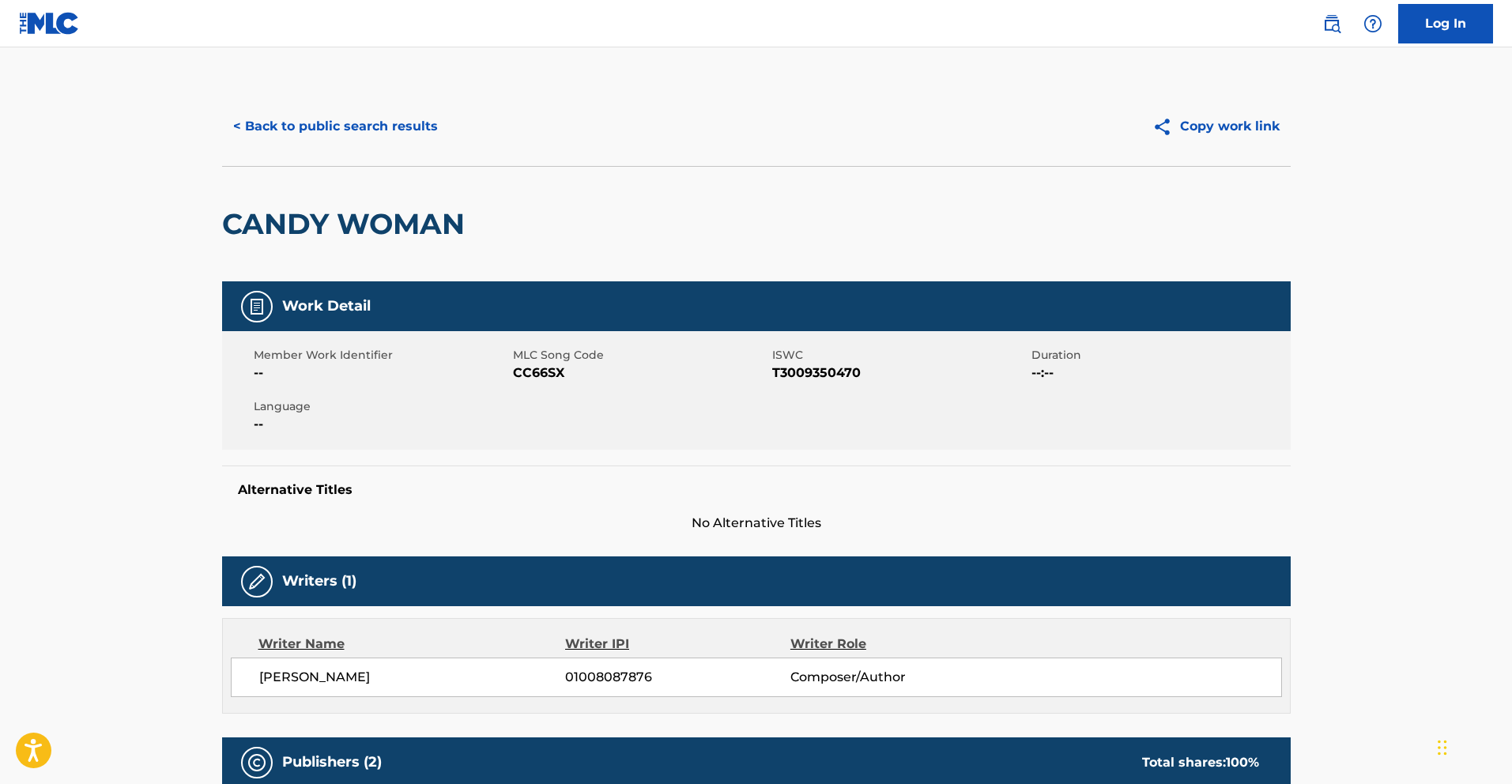
click at [543, 371] on span "CC66SX" at bounding box center [640, 372] width 255 height 19
copy span "CC66SX"
click at [297, 125] on button "< Back to public search results" at bounding box center [335, 126] width 227 height 40
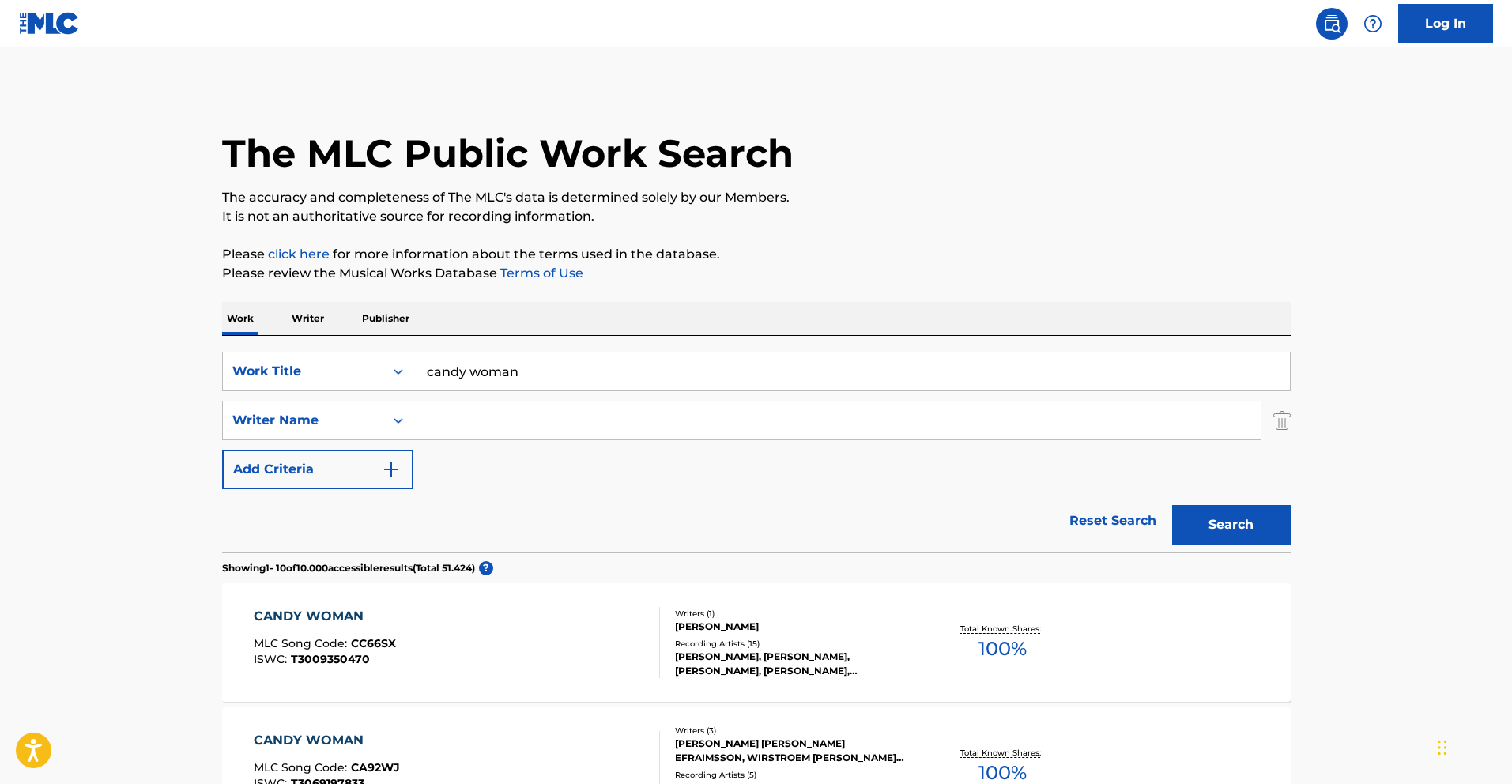
click at [517, 364] on input "candy woman" at bounding box center [852, 371] width 877 height 38
drag, startPoint x: 517, startPoint y: 364, endPoint x: 613, endPoint y: 378, distance: 97.0
click at [518, 364] on input "candy woman" at bounding box center [852, 371] width 877 height 38
paste input "FINIR A LA"
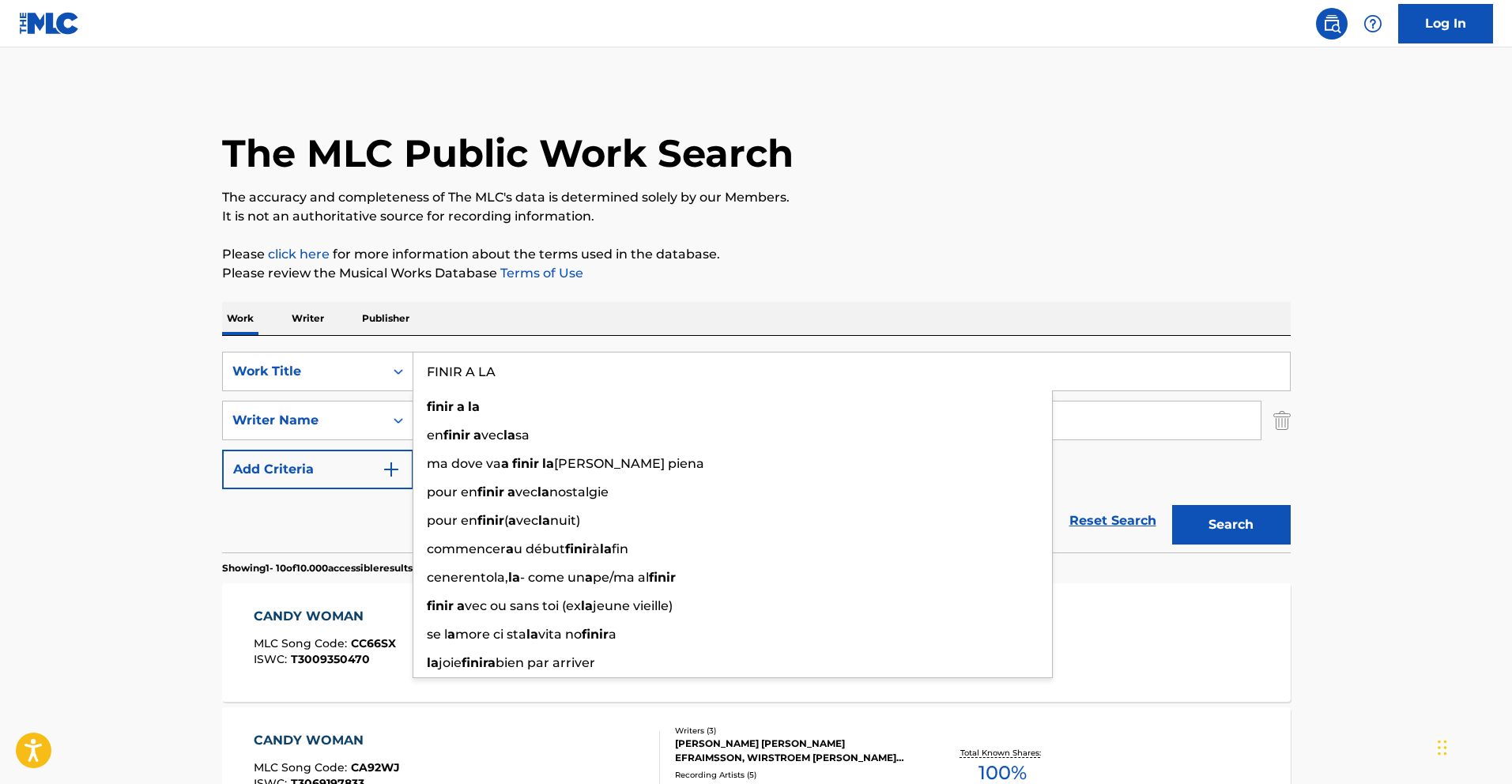
type input "FINIR A LA"
click at [1266, 536] on button "Search" at bounding box center [1232, 524] width 119 height 40
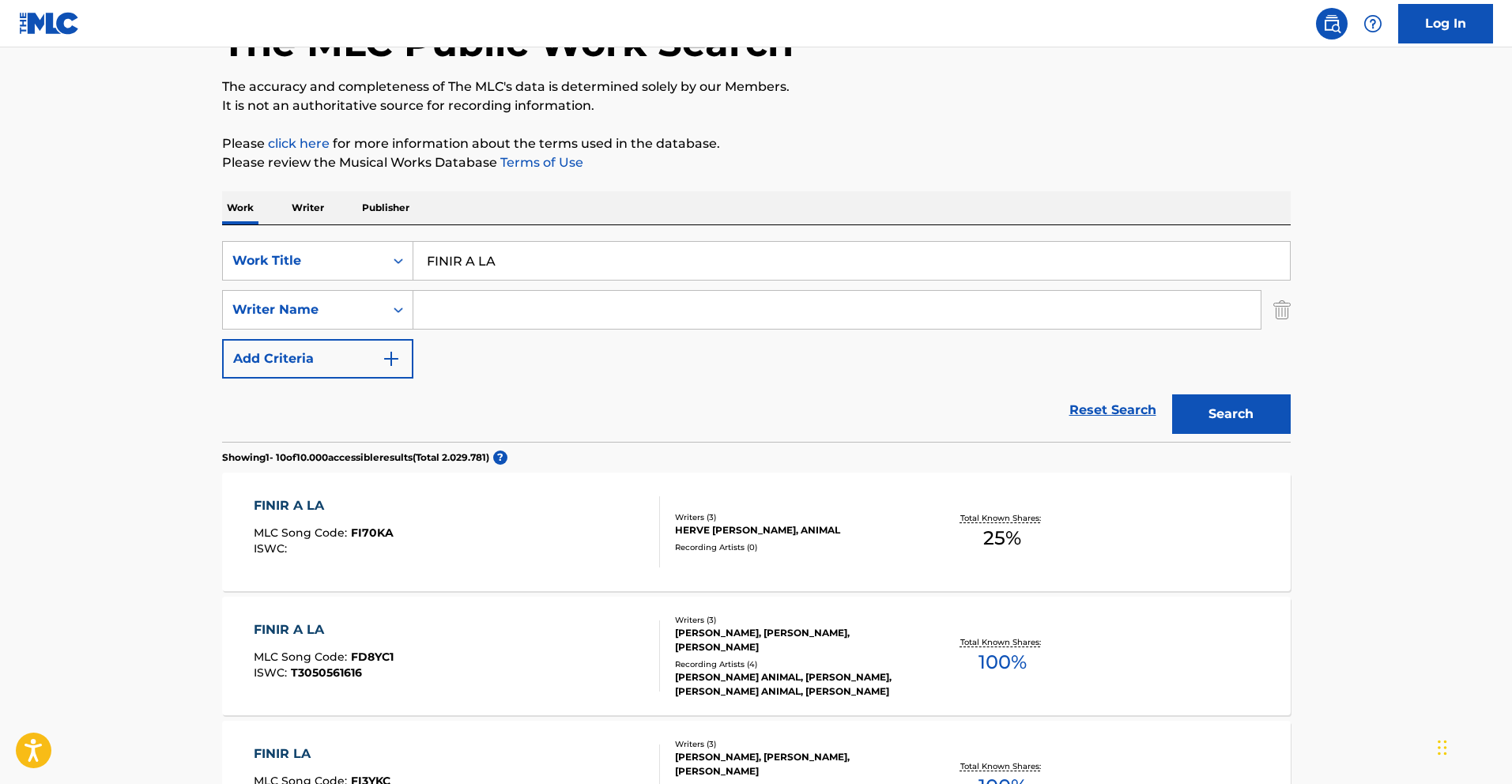
scroll to position [274, 0]
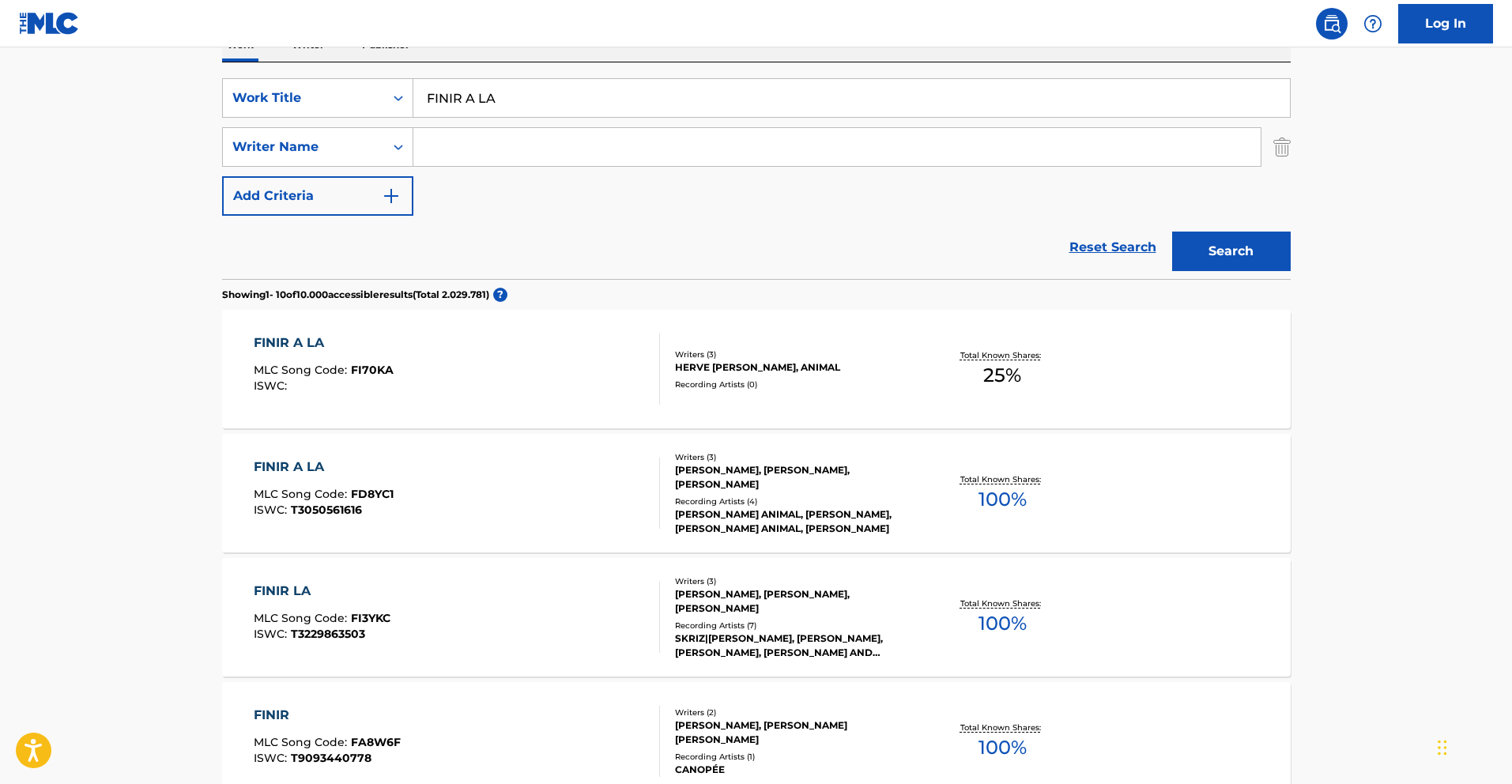
click at [510, 386] on div "FINIR A LA MLC Song Code : FI70KA ISWC :" at bounding box center [456, 369] width 406 height 71
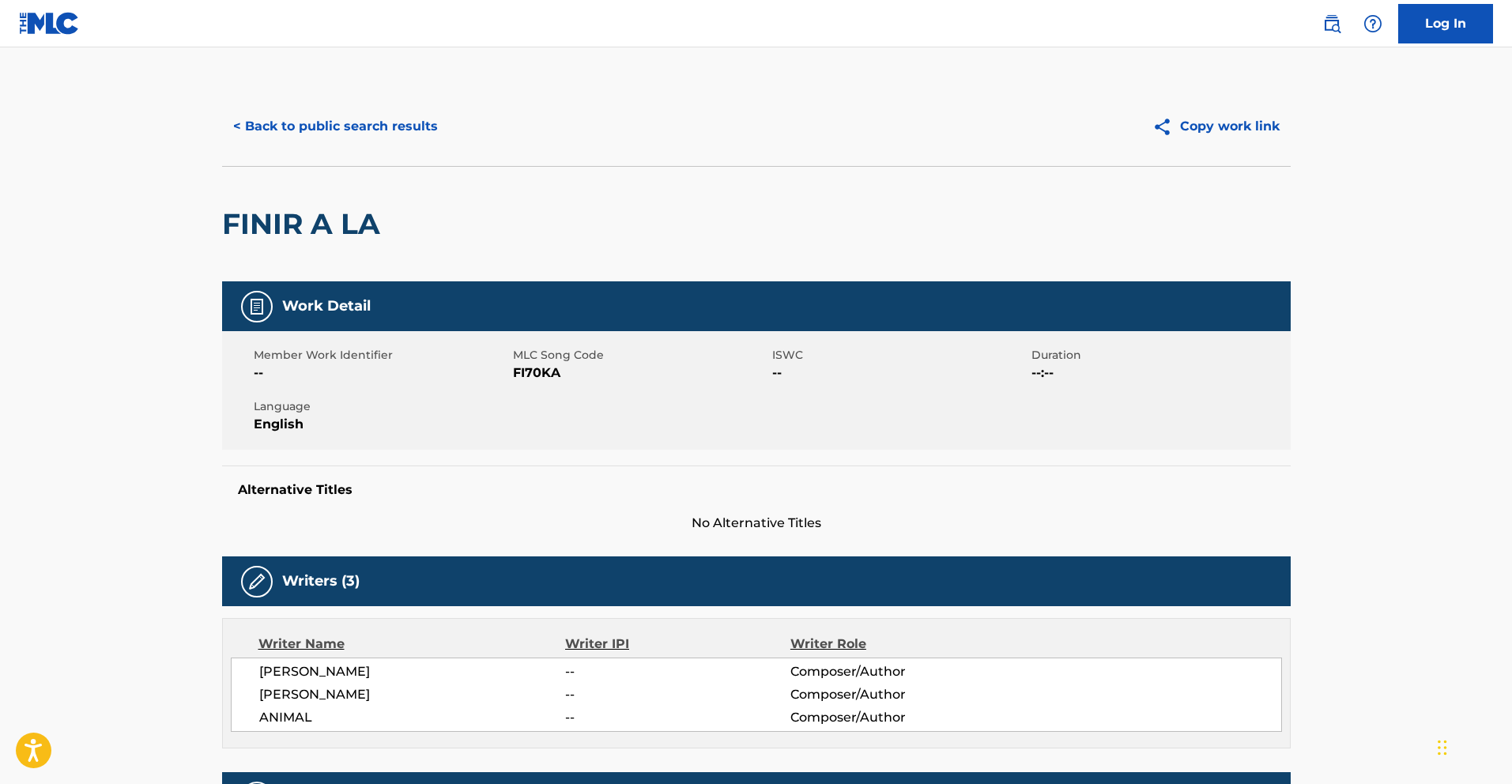
click at [537, 371] on span "FI70KA" at bounding box center [640, 372] width 255 height 19
copy span "FI70KA"
click at [347, 127] on button "< Back to public search results" at bounding box center [335, 126] width 227 height 40
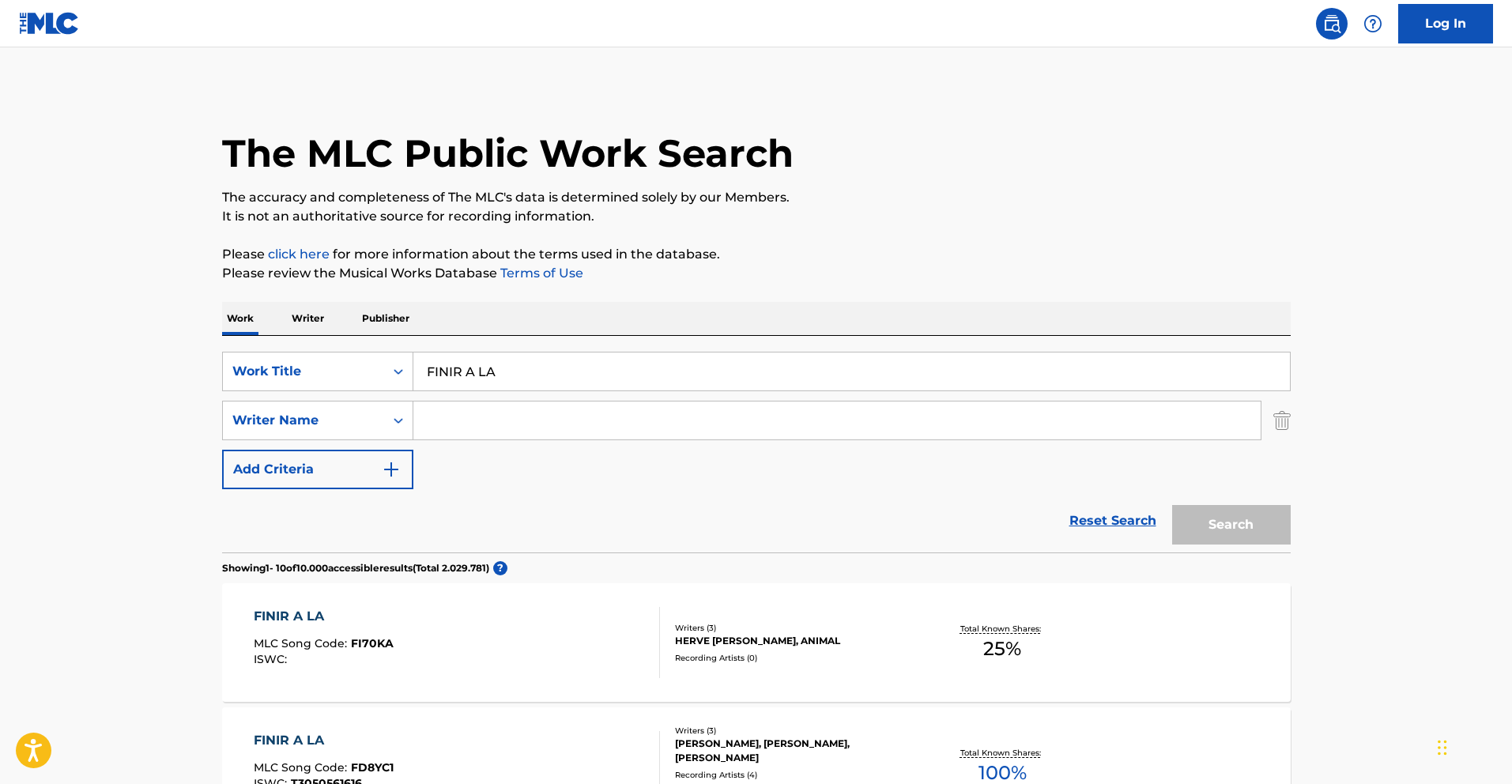
scroll to position [274, 0]
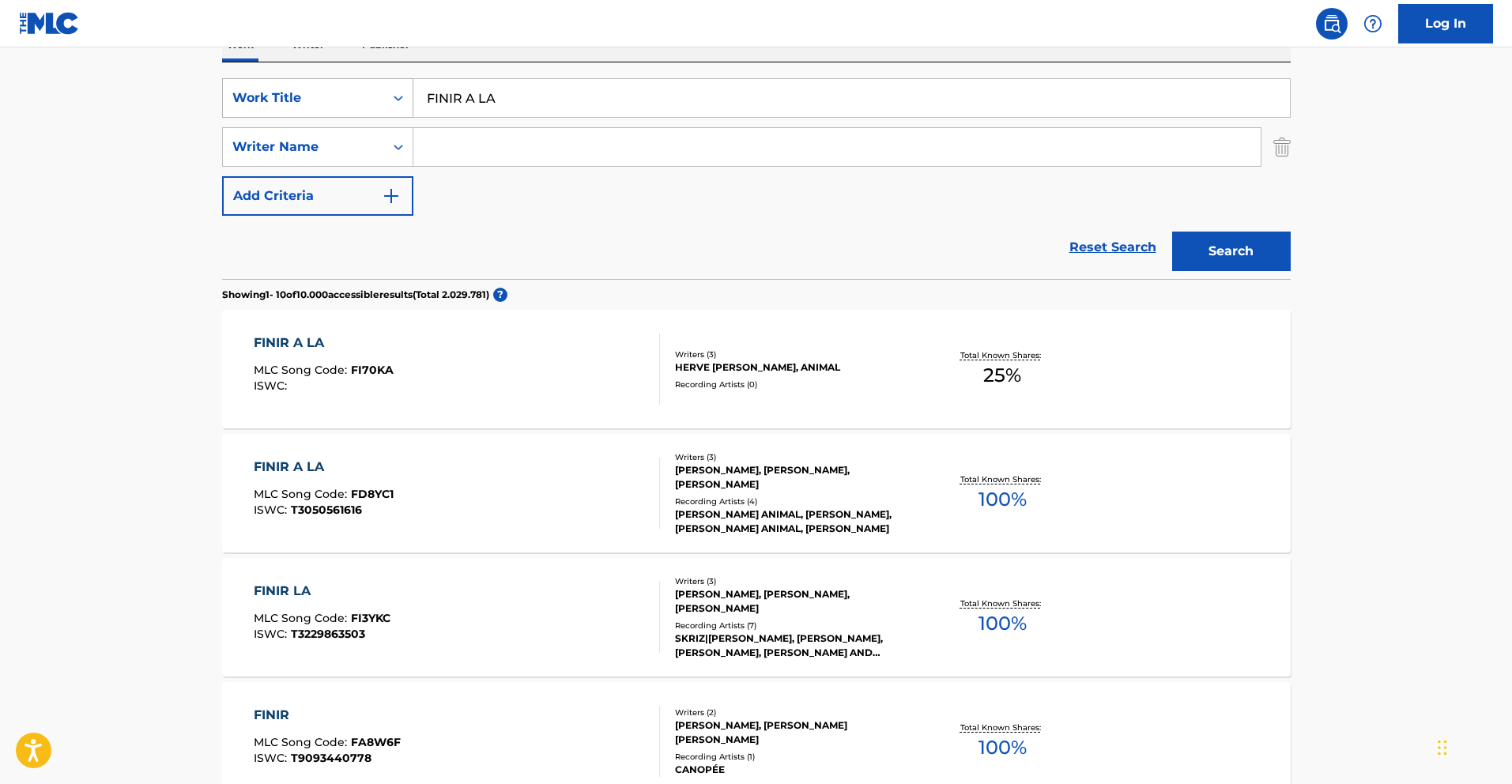
click at [364, 101] on div "Work Title" at bounding box center [304, 98] width 142 height 19
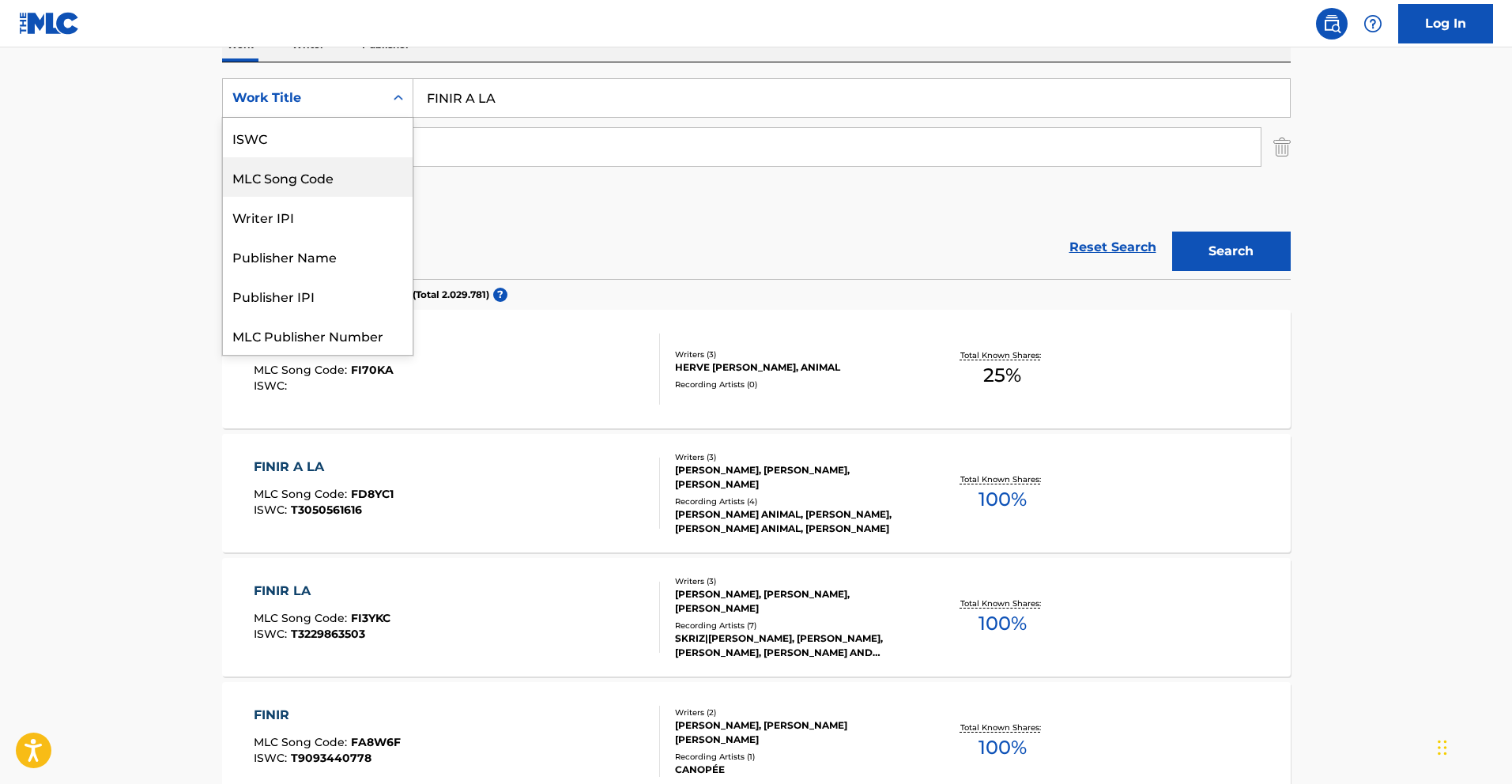
scroll to position [40, 0]
click at [385, 153] on div "MLC Song Code" at bounding box center [317, 137] width 190 height 40
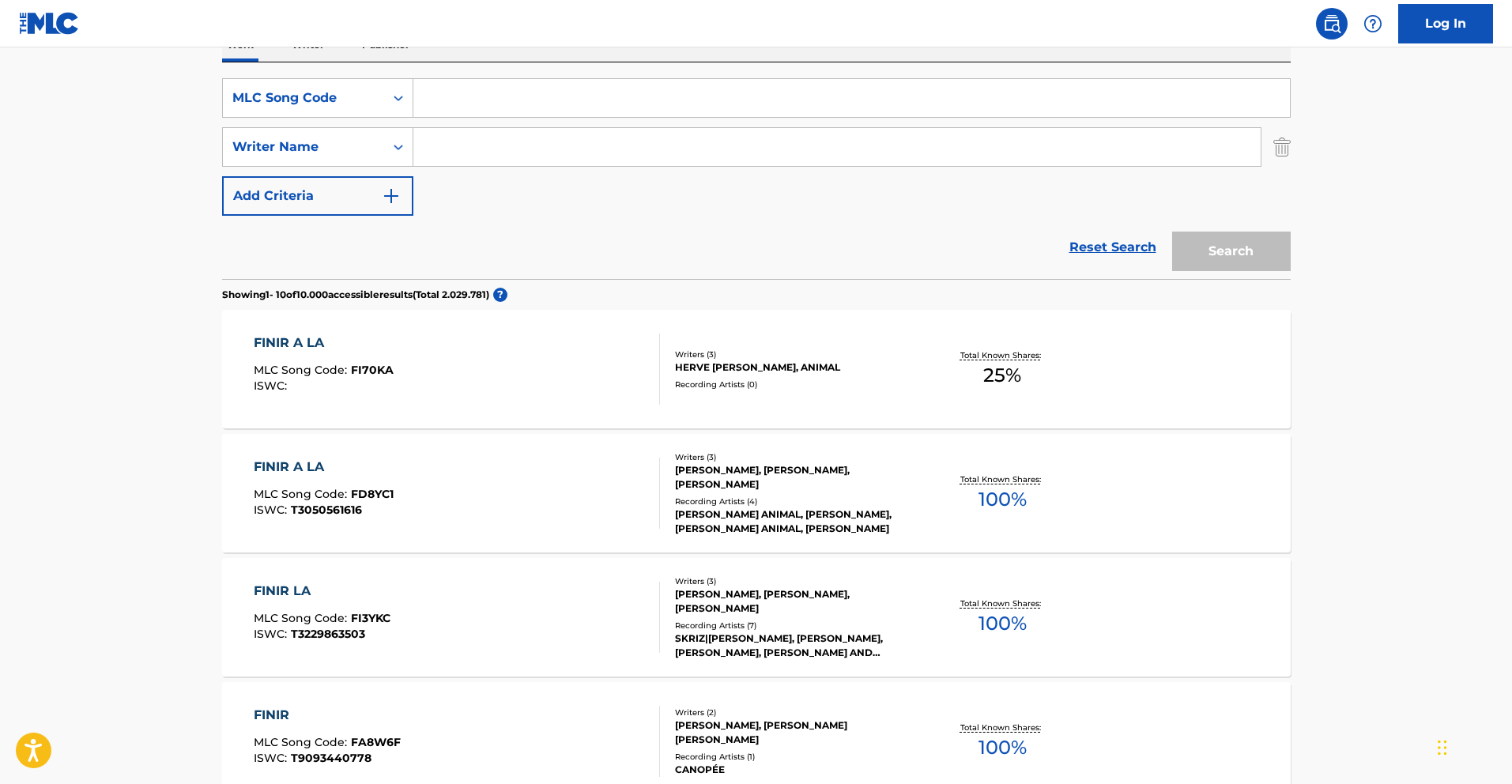
click at [518, 103] on input "Search Form" at bounding box center [852, 98] width 877 height 38
paste input "MW1Q6W"
type input "MW1Q6W"
click at [1173, 232] on button "Search" at bounding box center [1232, 251] width 119 height 40
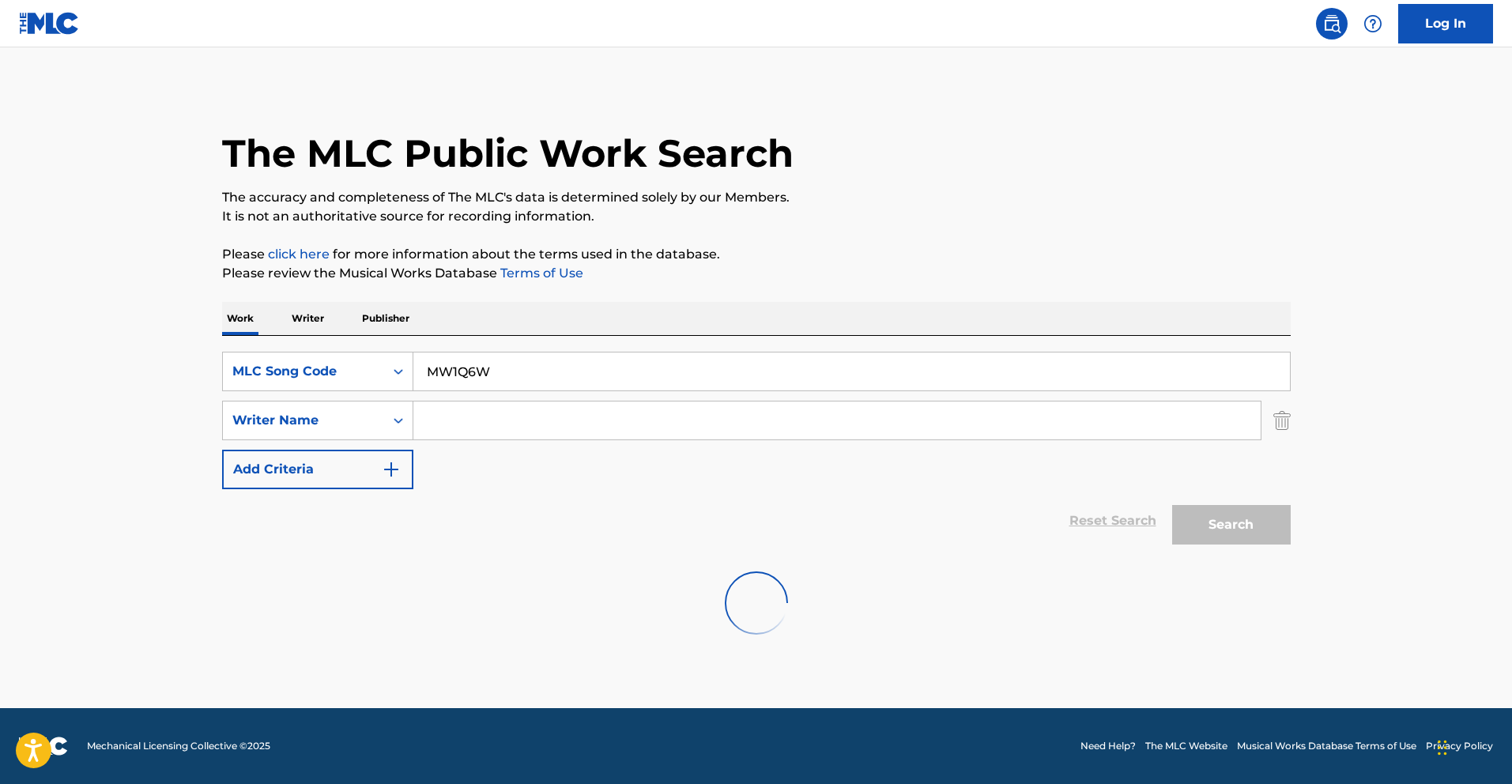
scroll to position [0, 0]
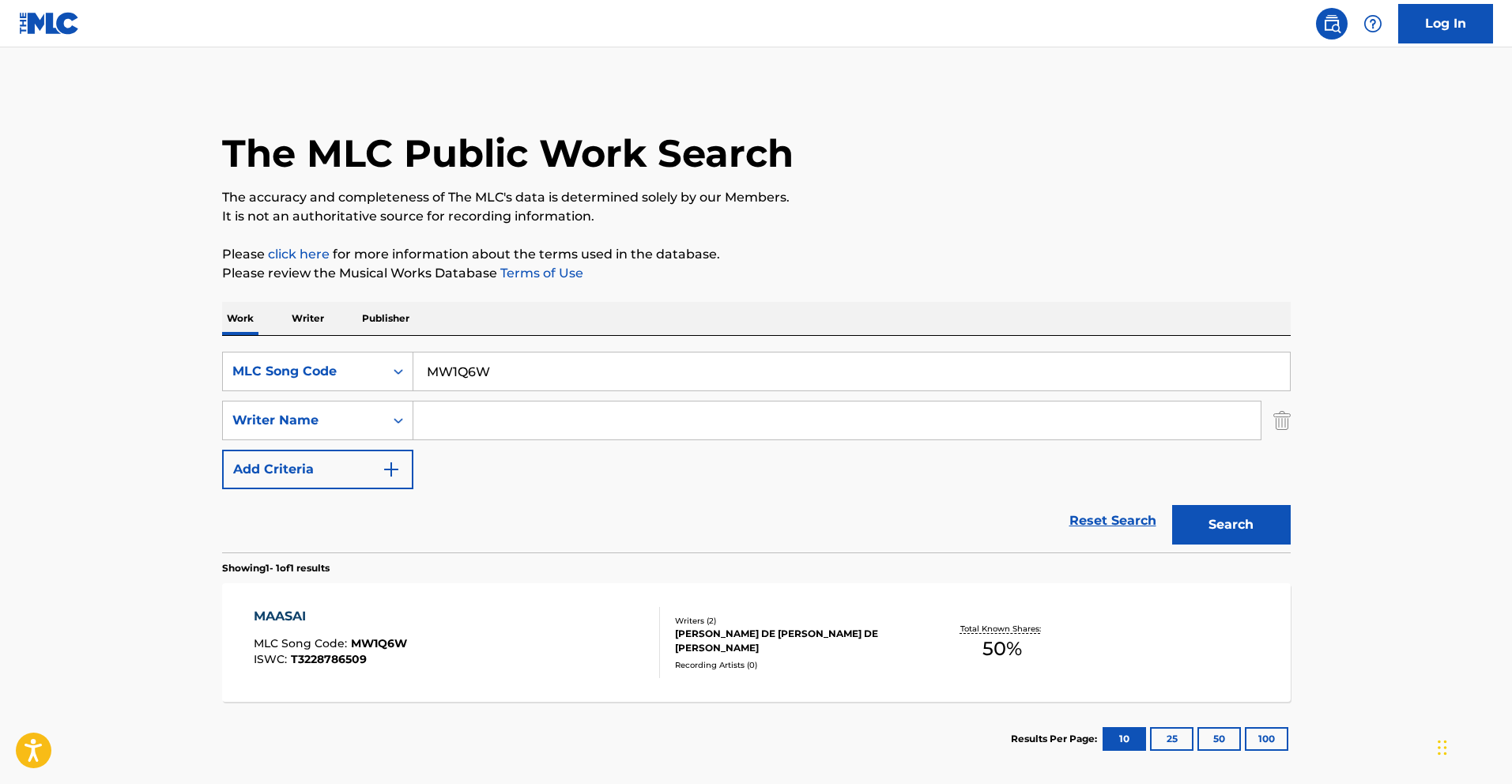
click at [540, 607] on div "MAASAI MLC Song Code : MW1Q6W ISWC : T3228786509" at bounding box center [456, 643] width 406 height 71
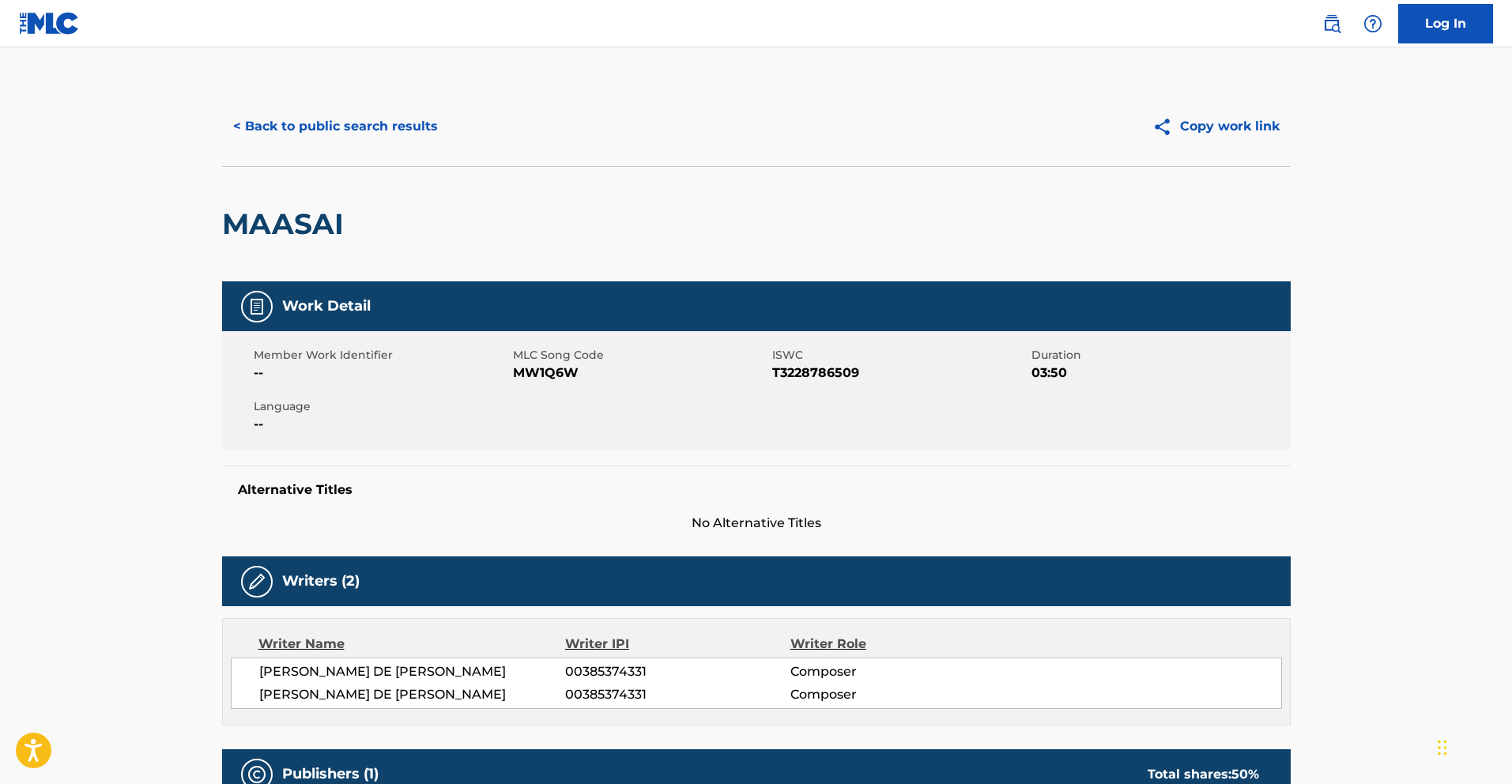
click at [267, 120] on button "< Back to public search results" at bounding box center [335, 126] width 227 height 40
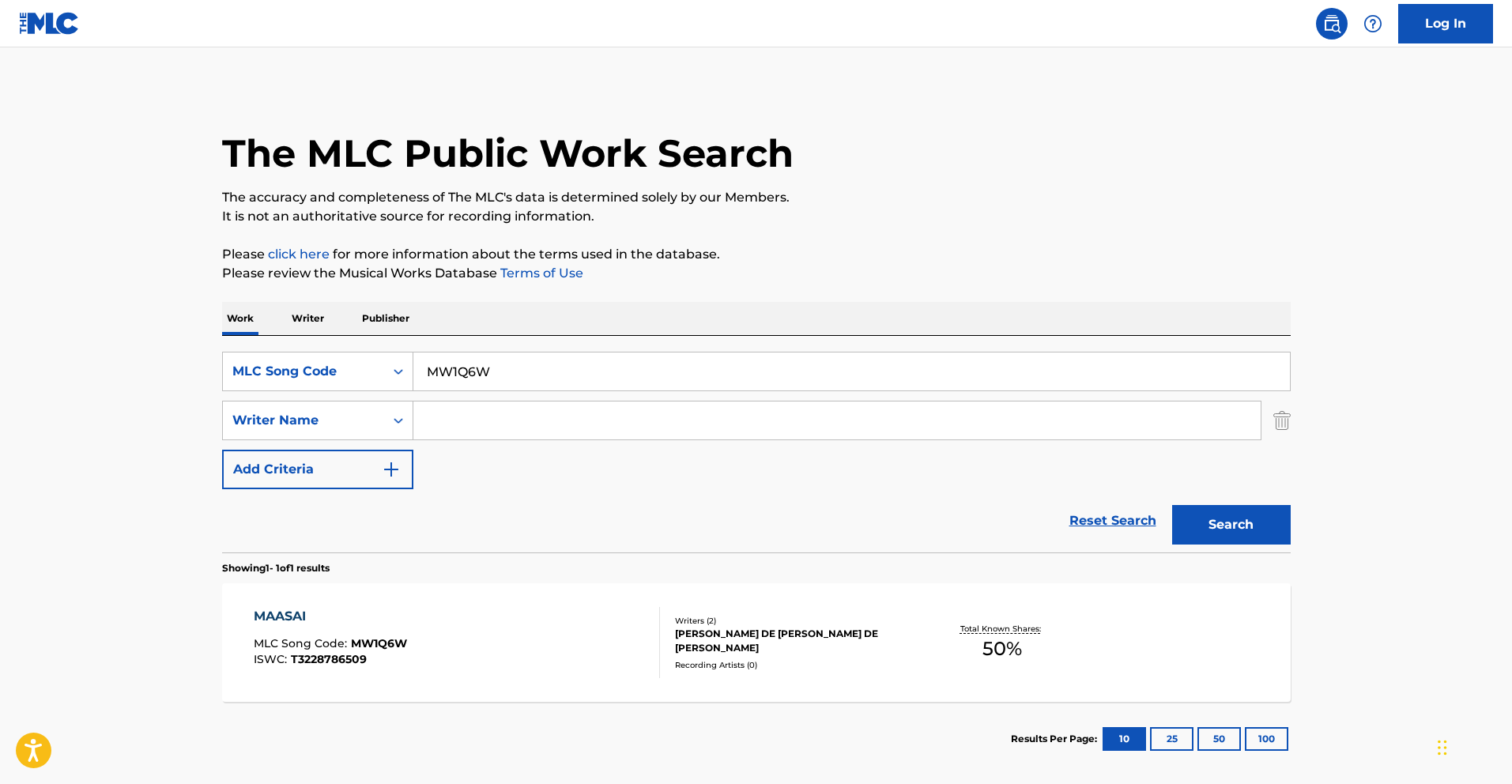
click at [479, 363] on input "MW1Q6W" at bounding box center [852, 371] width 877 height 38
paste input "1D3Q1A"
click at [1208, 530] on button "Search" at bounding box center [1232, 524] width 119 height 40
click at [497, 371] on input "1D3Q1A" at bounding box center [852, 371] width 877 height 38
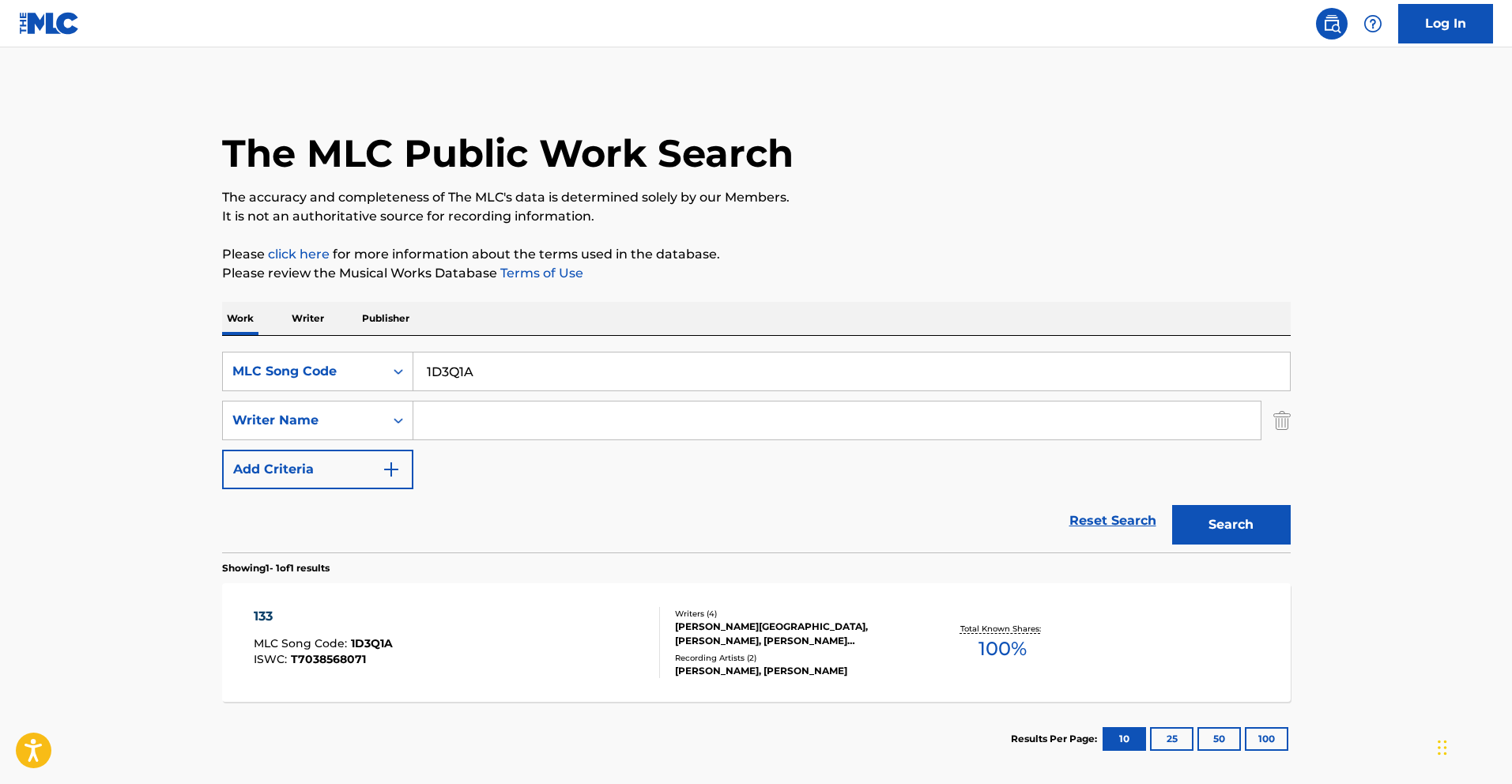
click at [497, 371] on input "1D3Q1A" at bounding box center [852, 371] width 877 height 38
paste input "AD0E1P"
click at [1235, 521] on button "Search" at bounding box center [1232, 524] width 119 height 40
click at [532, 379] on input "AD0E1P" at bounding box center [852, 371] width 877 height 38
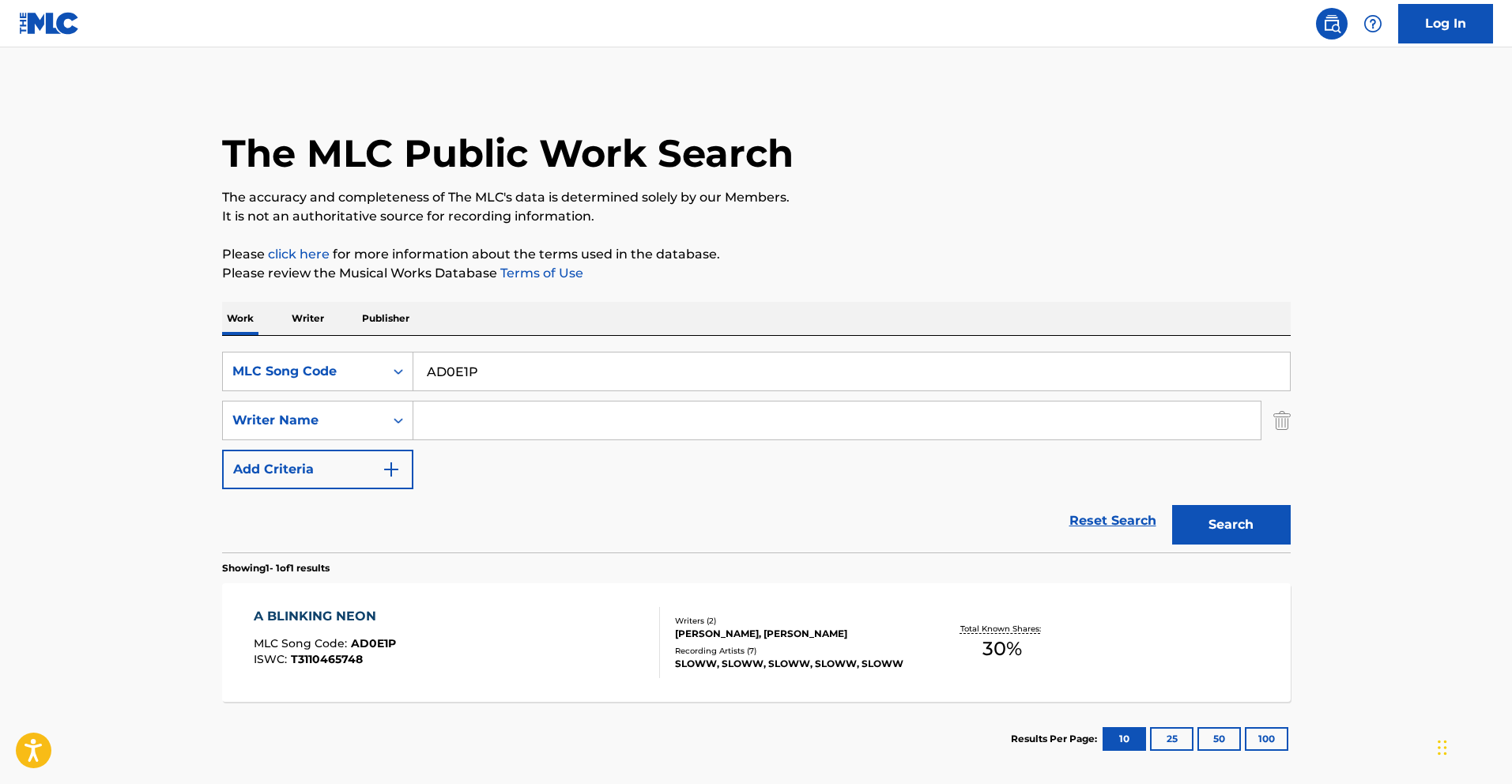
click at [532, 379] on input "AD0E1P" at bounding box center [852, 371] width 877 height 38
drag, startPoint x: 533, startPoint y: 379, endPoint x: 712, endPoint y: 424, distance: 184.6
click at [533, 379] on input "AD0E1P" at bounding box center [852, 371] width 877 height 38
paste input "Y6A1Z"
type input "AY6A1Z"
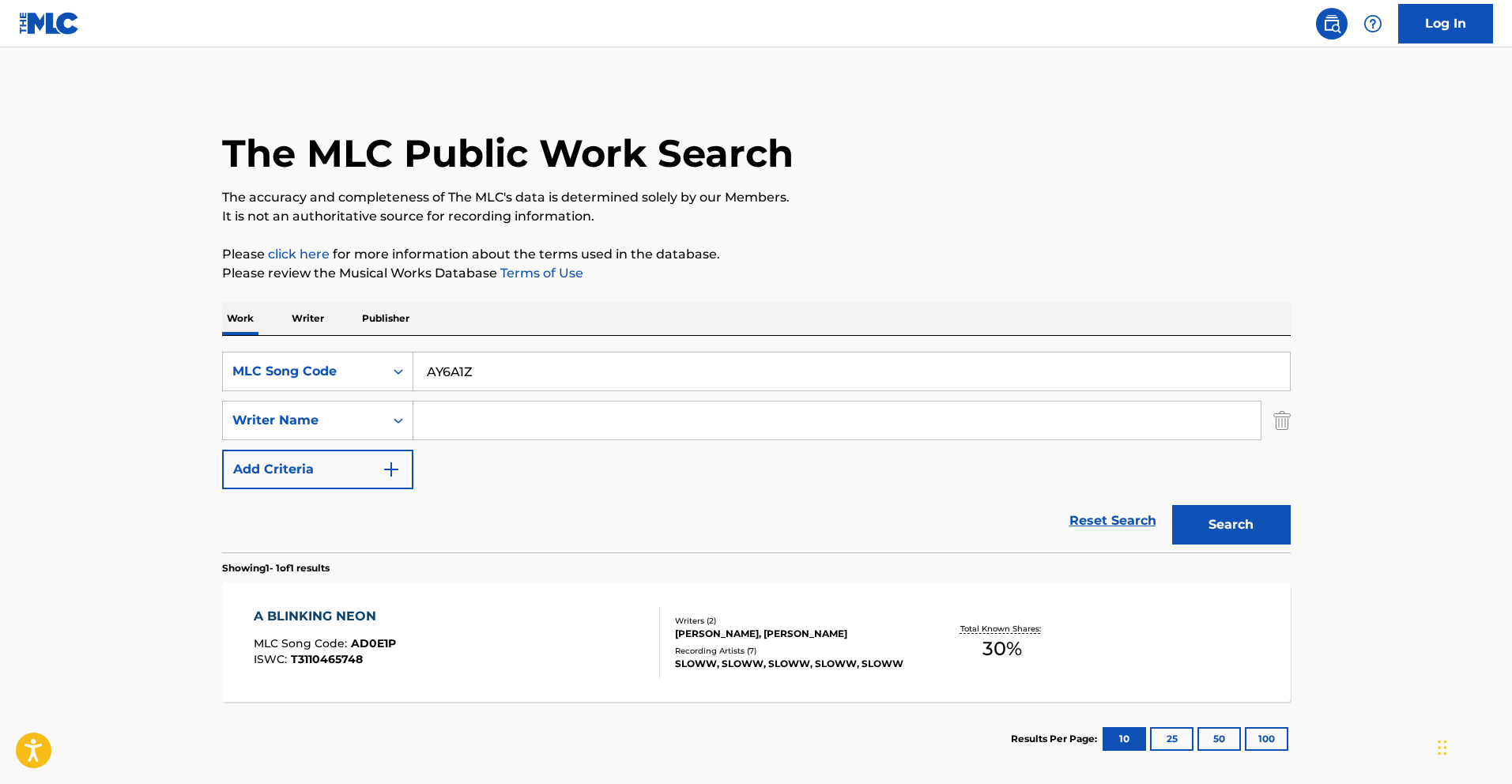
click at [1221, 513] on button "Search" at bounding box center [1232, 524] width 119 height 40
click at [578, 624] on div "A BOY THAT I KNOW MLC Song Code : AY6A1Z ISWC : T7035409168" at bounding box center [456, 643] width 406 height 71
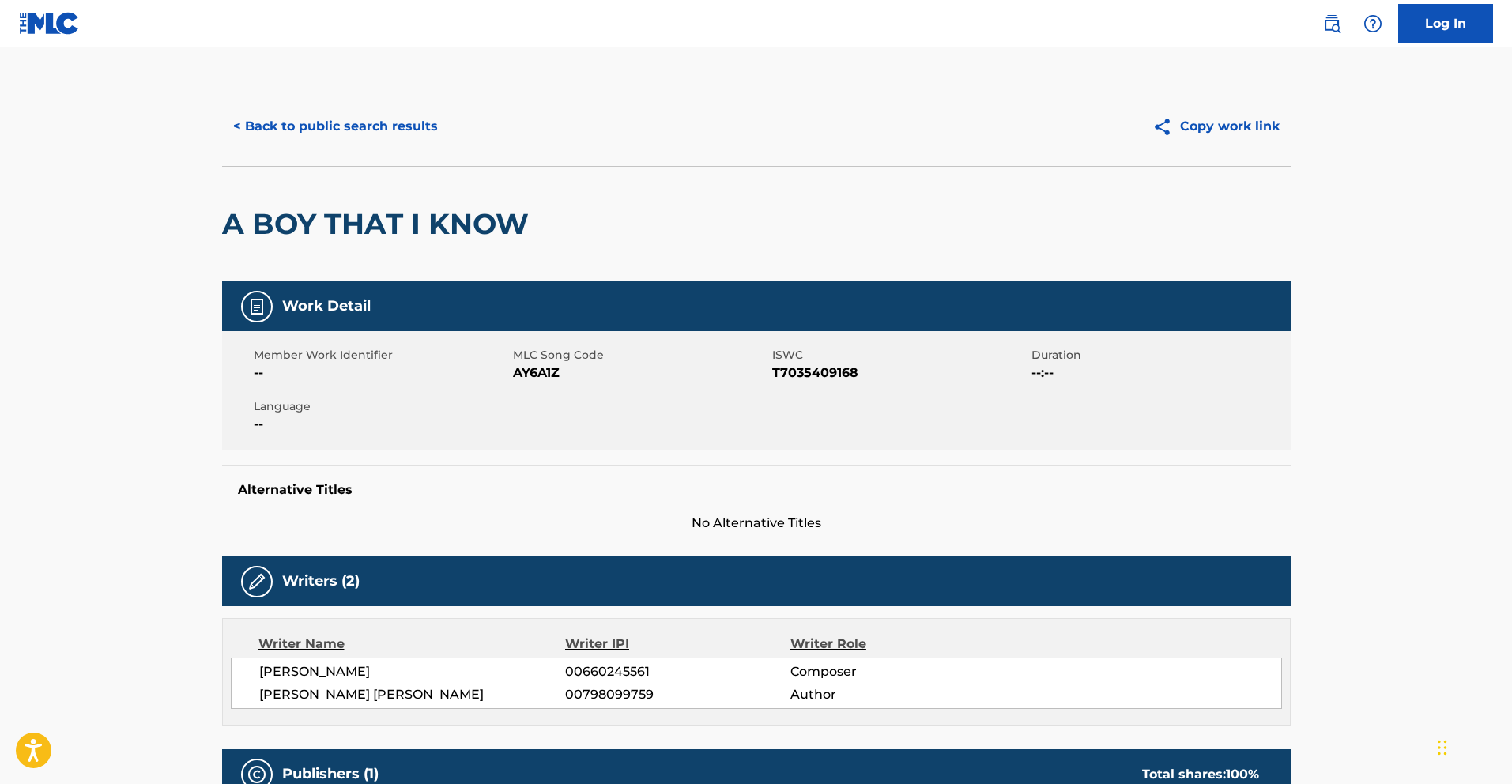
scroll to position [345, 0]
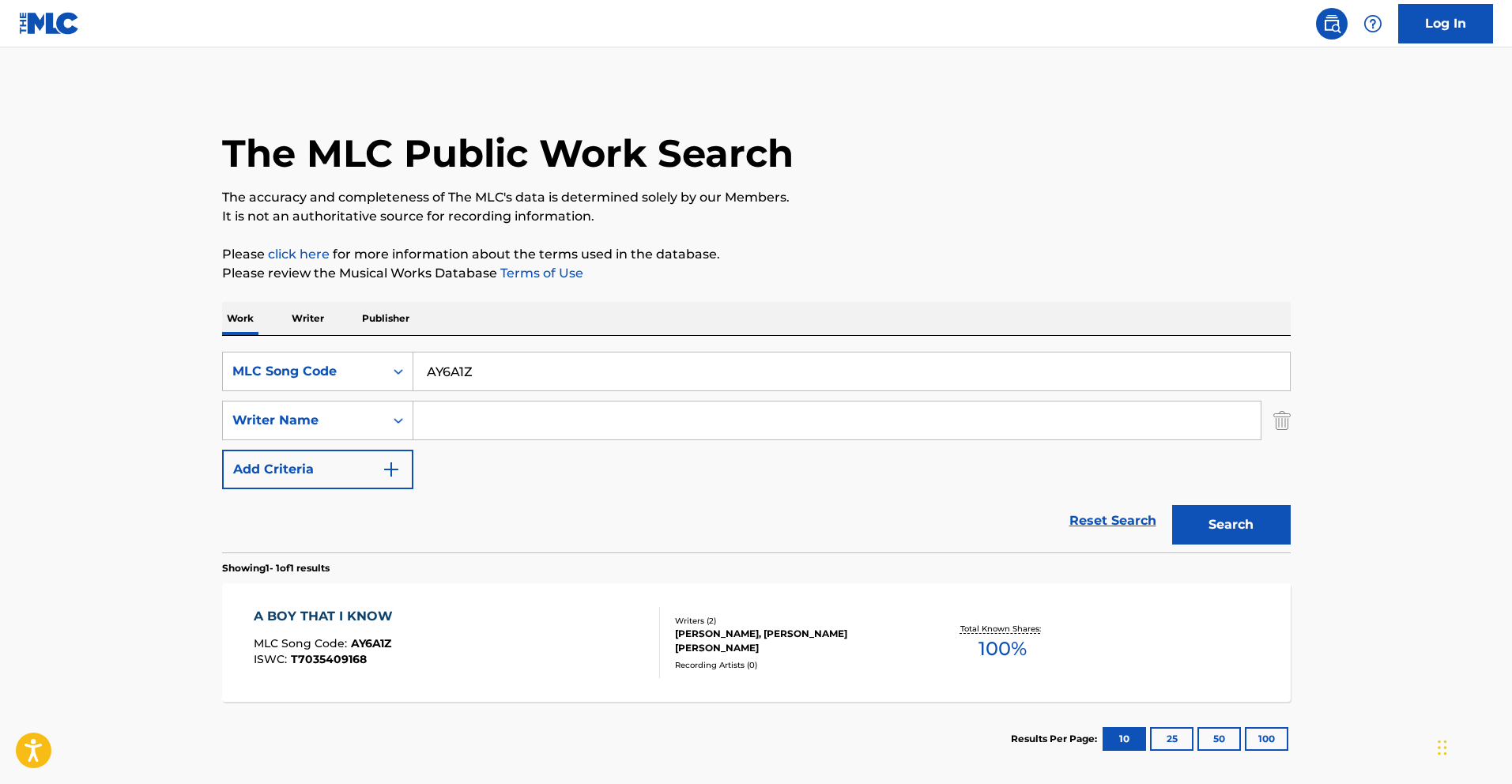
click at [612, 363] on input "AY6A1Z" at bounding box center [852, 371] width 877 height 38
paste input "D0EW5"
click at [1235, 530] on button "Search" at bounding box center [1232, 524] width 119 height 40
click at [568, 383] on input "AD0EW5" at bounding box center [852, 371] width 877 height 38
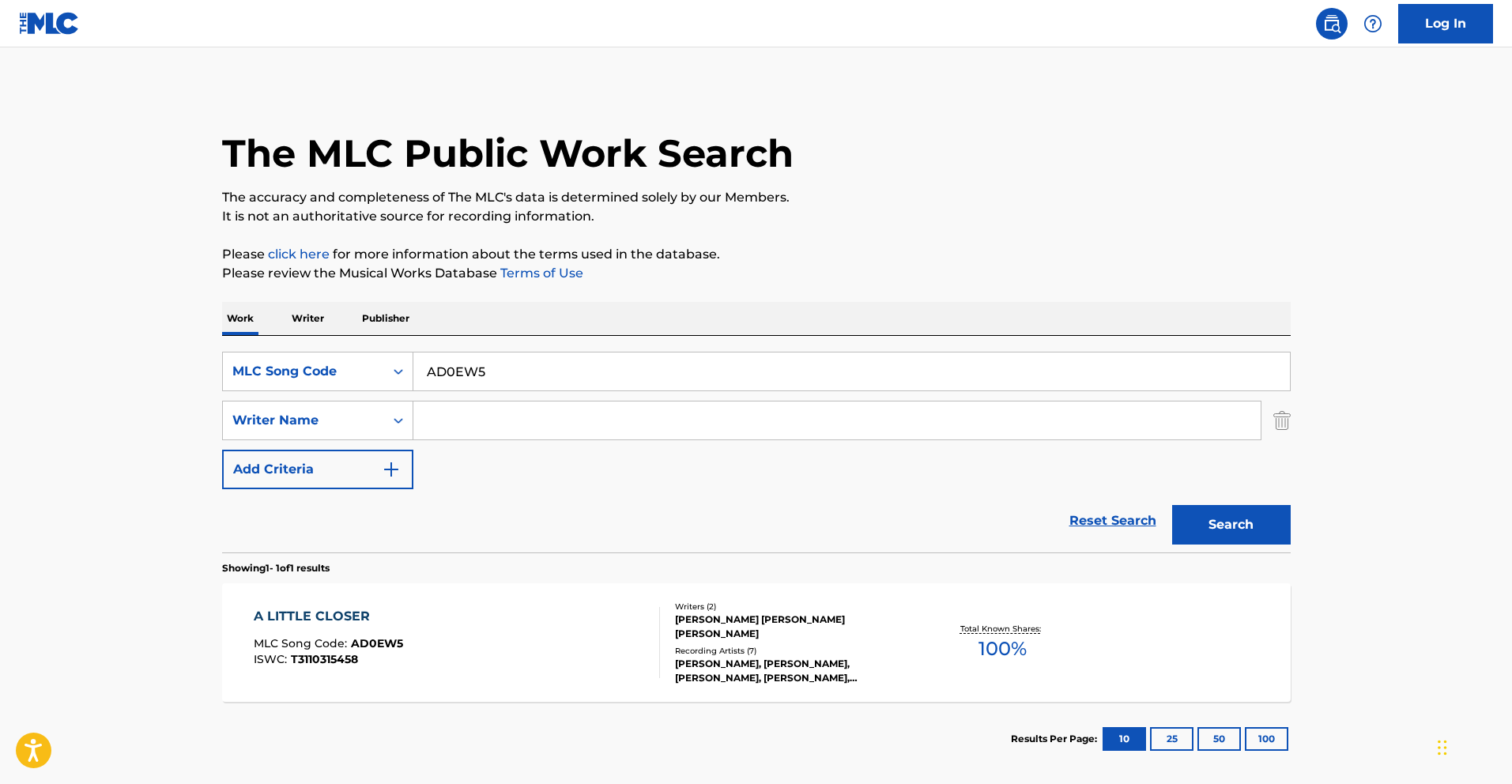
click at [568, 383] on input "AD0EW5" at bounding box center [852, 371] width 877 height 38
paste input "C90MV"
drag, startPoint x: 1245, startPoint y: 503, endPoint x: 1245, endPoint y: 518, distance: 15.0
click at [1245, 504] on div "Search" at bounding box center [1228, 521] width 127 height 63
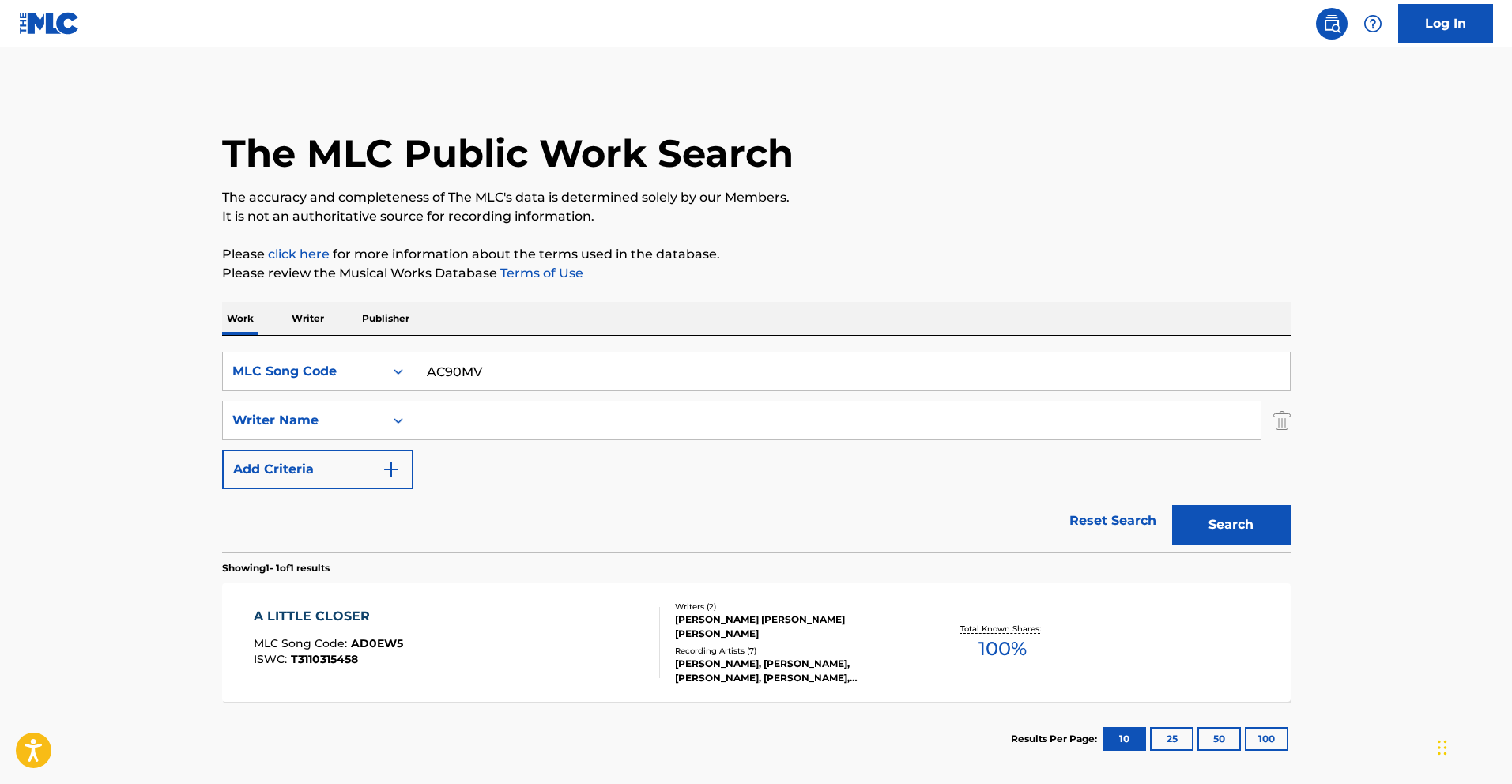
click at [1246, 519] on button "Search" at bounding box center [1232, 524] width 119 height 40
click at [670, 354] on input "AC90MV" at bounding box center [852, 371] width 877 height 38
paste input "1ZFZ"
click at [1255, 532] on button "Search" at bounding box center [1232, 524] width 119 height 40
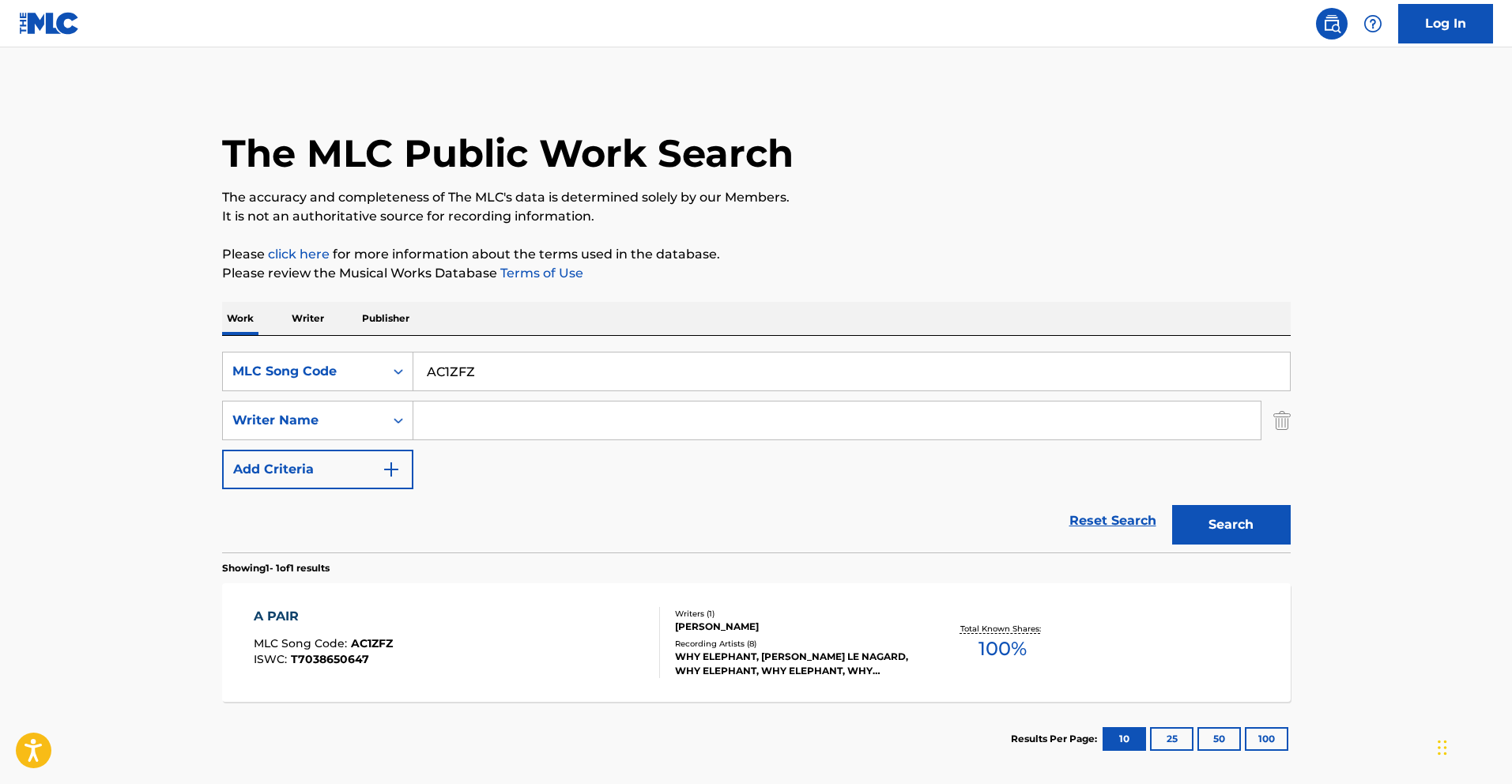
click at [561, 371] on input "AC1ZFZ" at bounding box center [852, 371] width 877 height 38
paste input "KT5"
type input "AC1KT5"
click at [1219, 519] on button "Search" at bounding box center [1232, 524] width 119 height 40
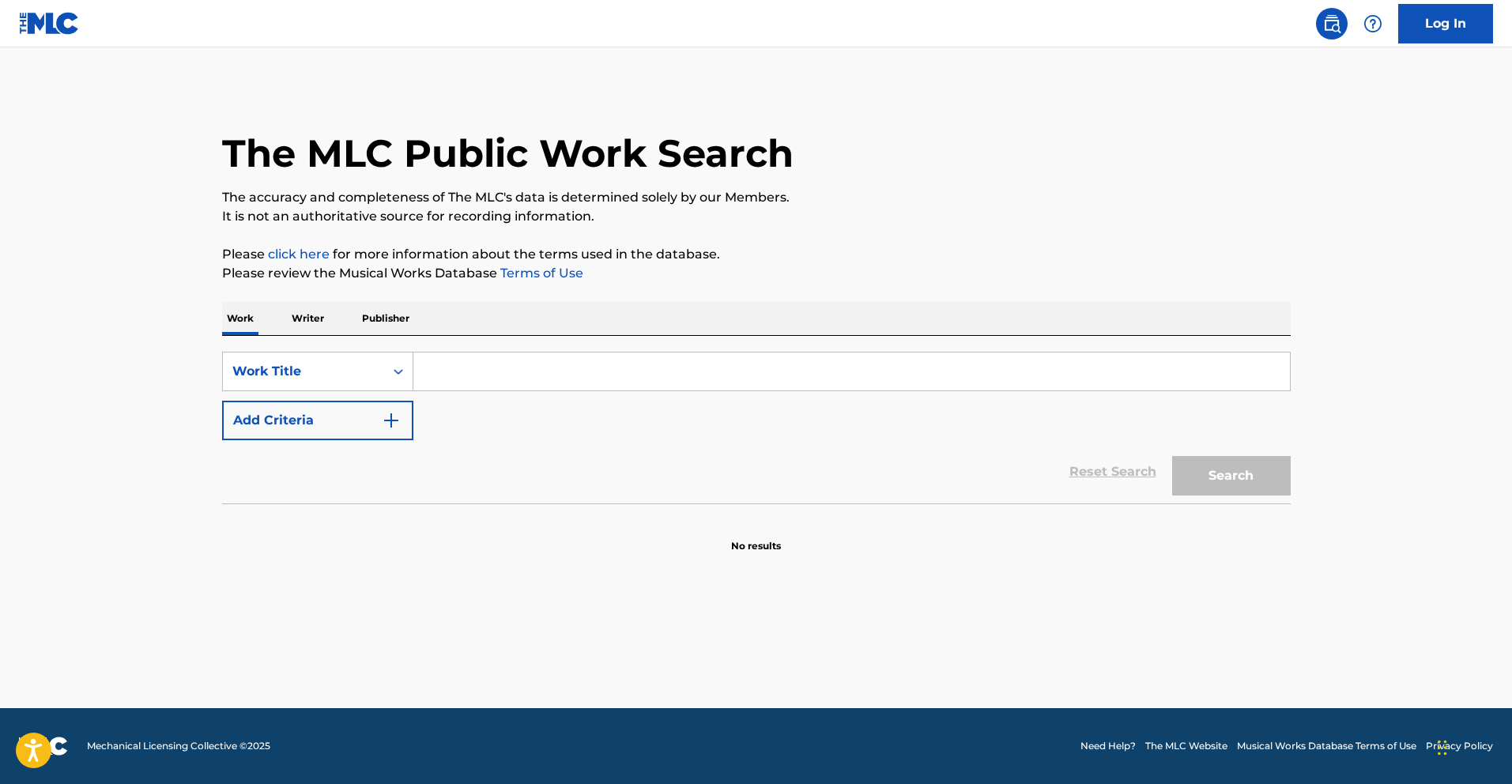
click at [444, 375] on input "Search Form" at bounding box center [852, 371] width 877 height 38
paste input "AV86P4"
type input "AV86P4"
click at [1223, 484] on button "Search" at bounding box center [1232, 476] width 119 height 40
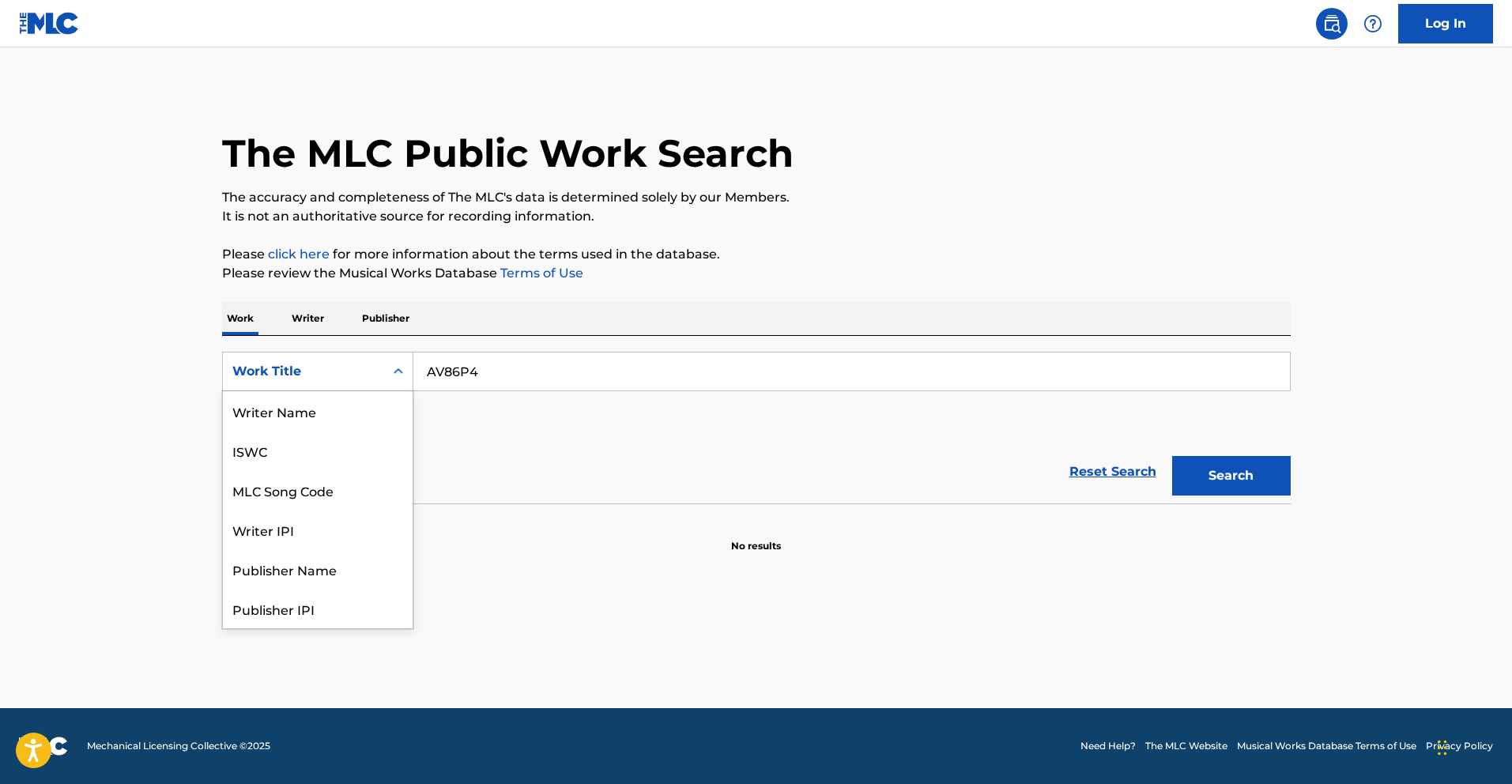
click at [332, 375] on div "Work Title" at bounding box center [304, 371] width 142 height 19
drag, startPoint x: 366, startPoint y: 405, endPoint x: 818, endPoint y: 442, distance: 453.5
click at [367, 405] on div "MLC Song Code" at bounding box center [317, 411] width 190 height 40
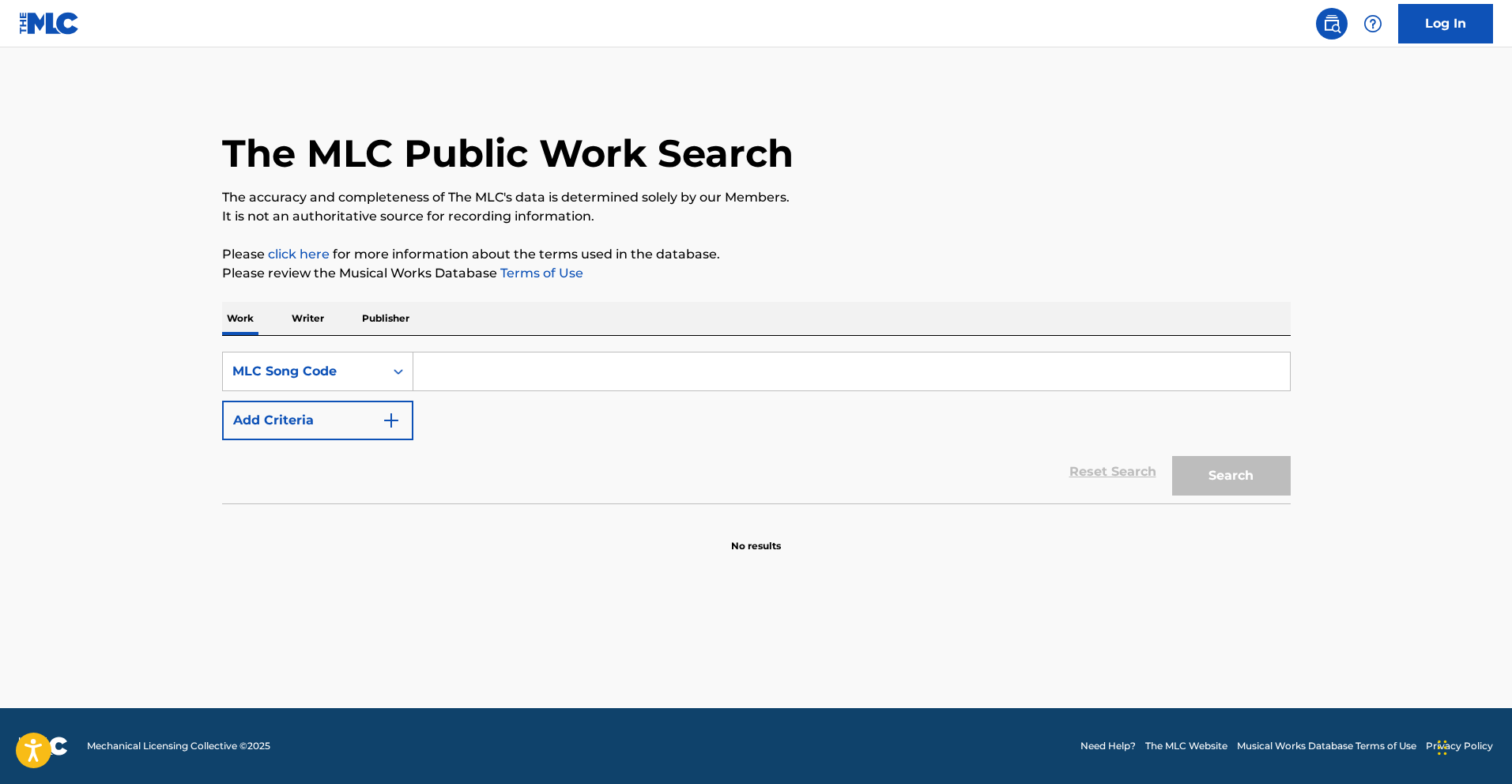
click at [1221, 480] on div "Search" at bounding box center [1228, 472] width 127 height 63
click at [771, 363] on input "Search Form" at bounding box center [852, 371] width 877 height 38
paste input "AV86P4"
click at [1203, 479] on button "Search" at bounding box center [1232, 476] width 119 height 40
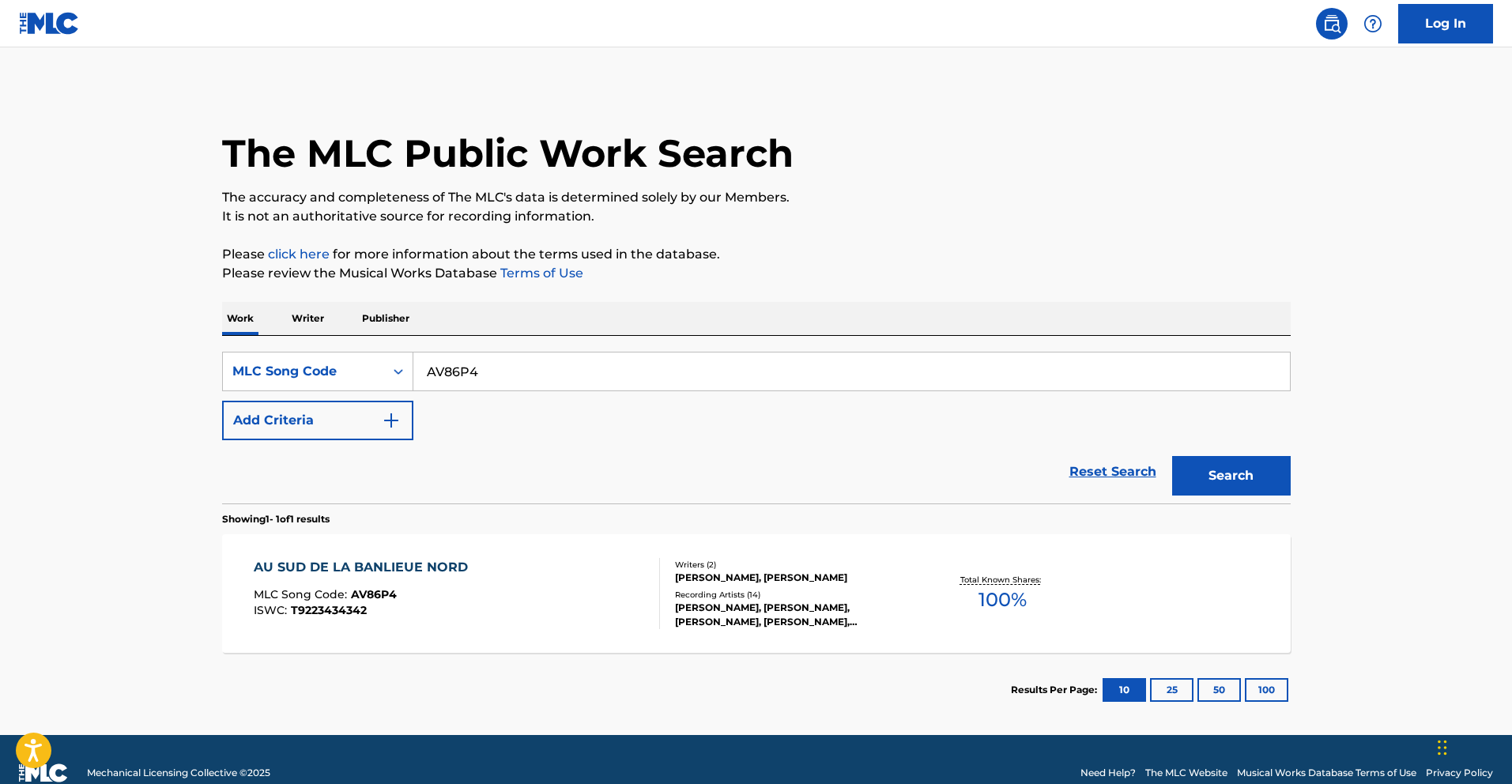
click at [556, 369] on input "AV86P4" at bounding box center [852, 371] width 877 height 38
paste input "CC66SX"
click at [1251, 467] on button "Search" at bounding box center [1232, 476] width 119 height 40
click at [695, 379] on input "CC66SX" at bounding box center [852, 371] width 877 height 38
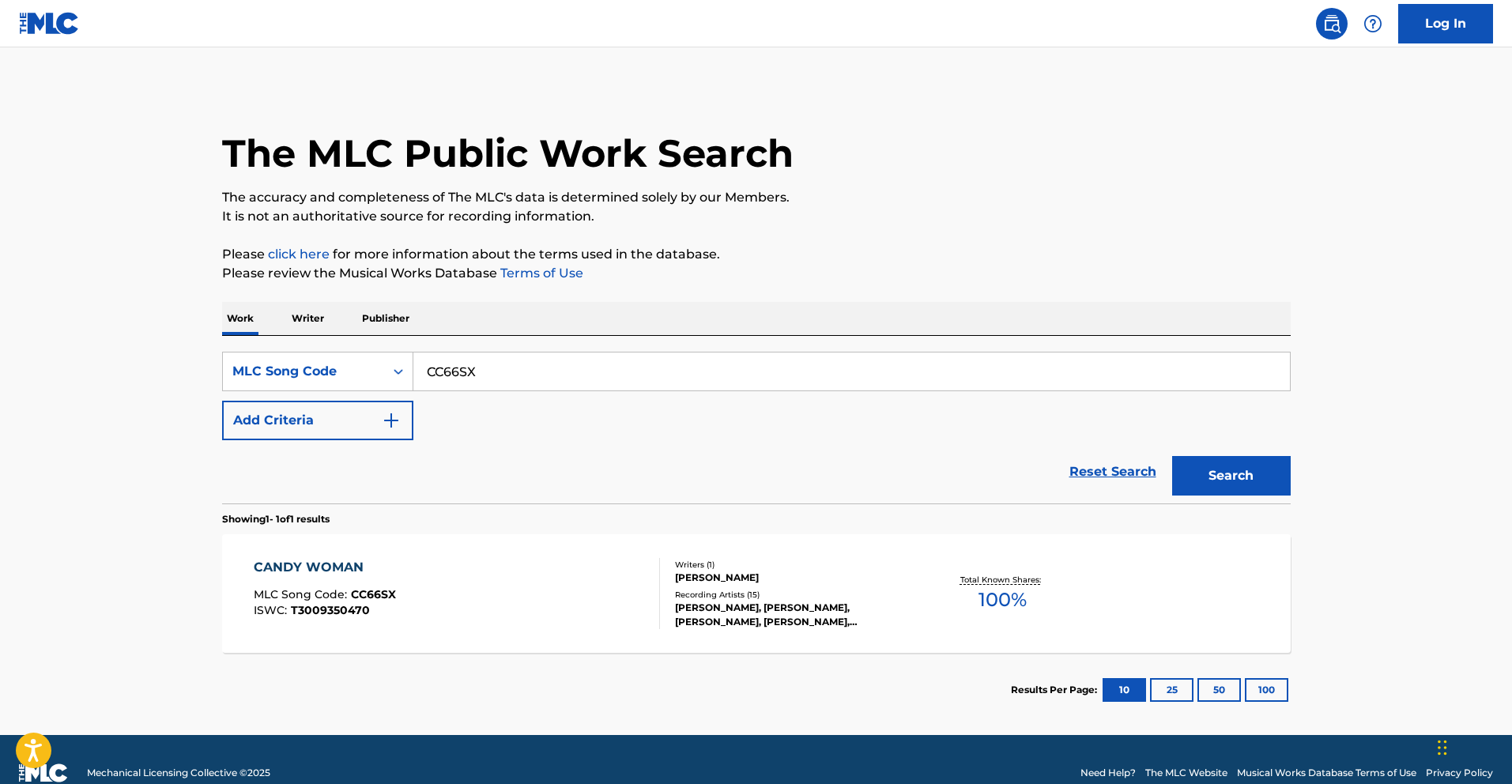
click at [695, 379] on input "CC66SX" at bounding box center [852, 371] width 877 height 38
paste input "J19IU"
type input "CJ19IU"
click at [1217, 476] on button "Search" at bounding box center [1232, 476] width 119 height 40
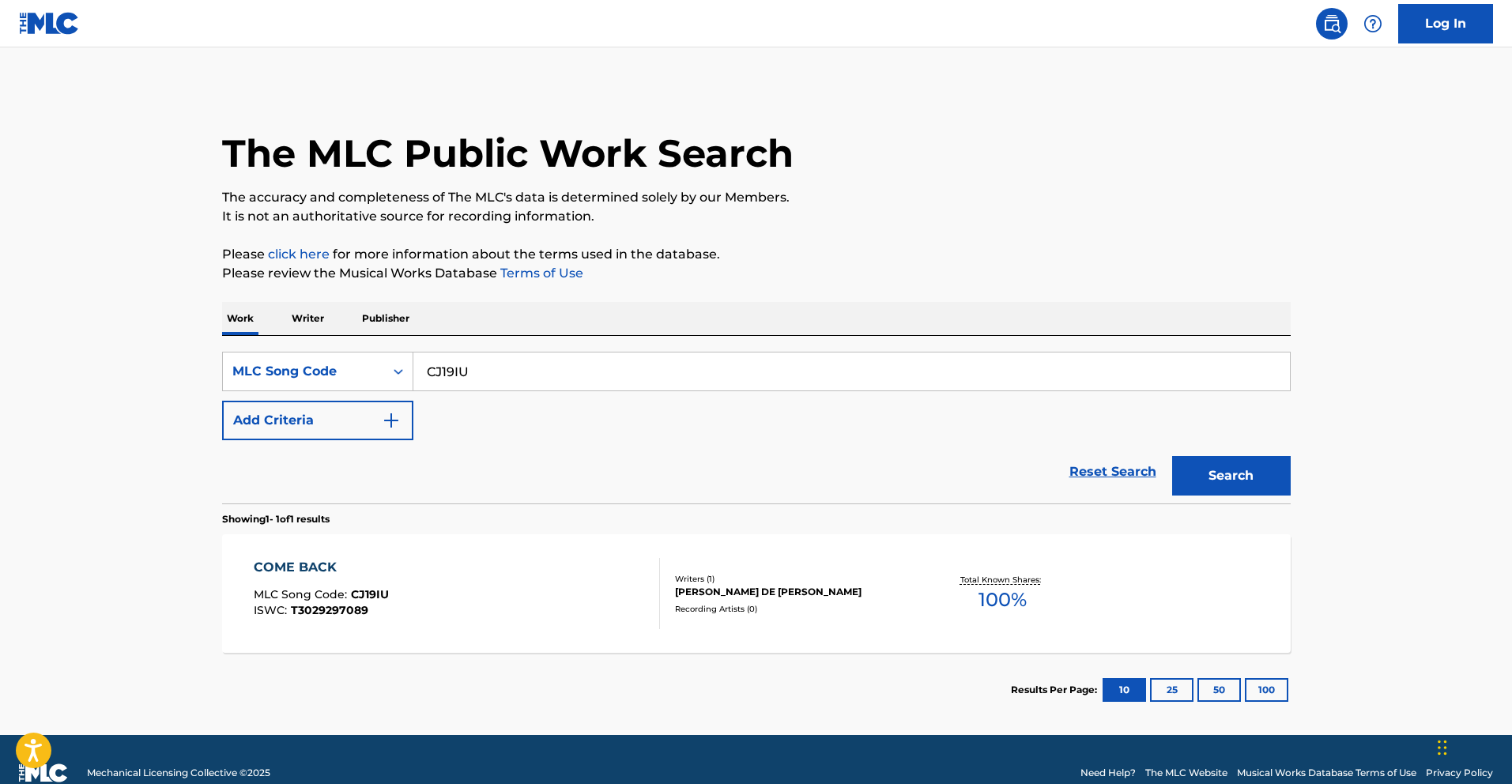
click at [565, 619] on div "COME BACK MLC Song Code : CJ19IU ISWC : T3029297089" at bounding box center [456, 593] width 406 height 71
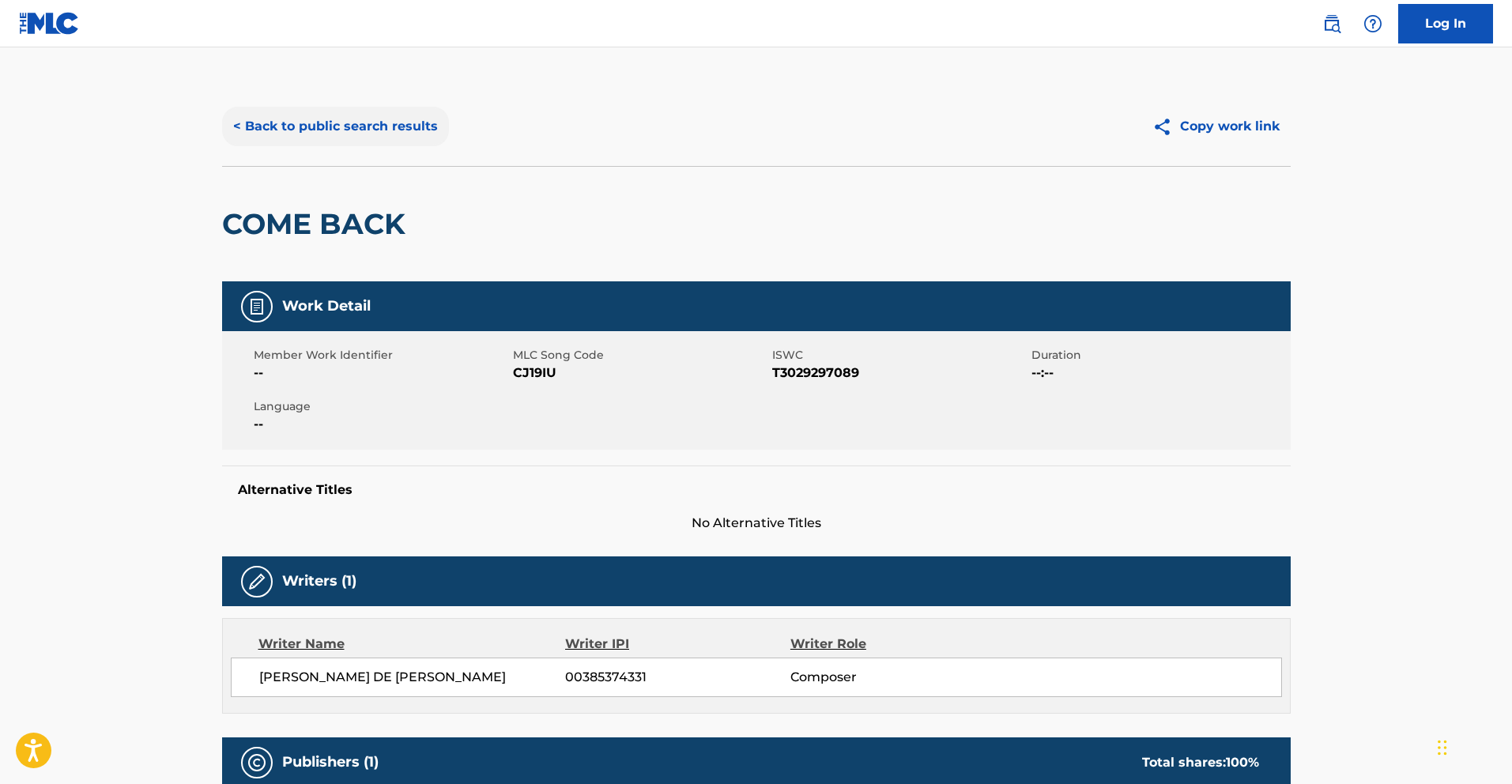
click at [387, 141] on button "< Back to public search results" at bounding box center [335, 126] width 227 height 40
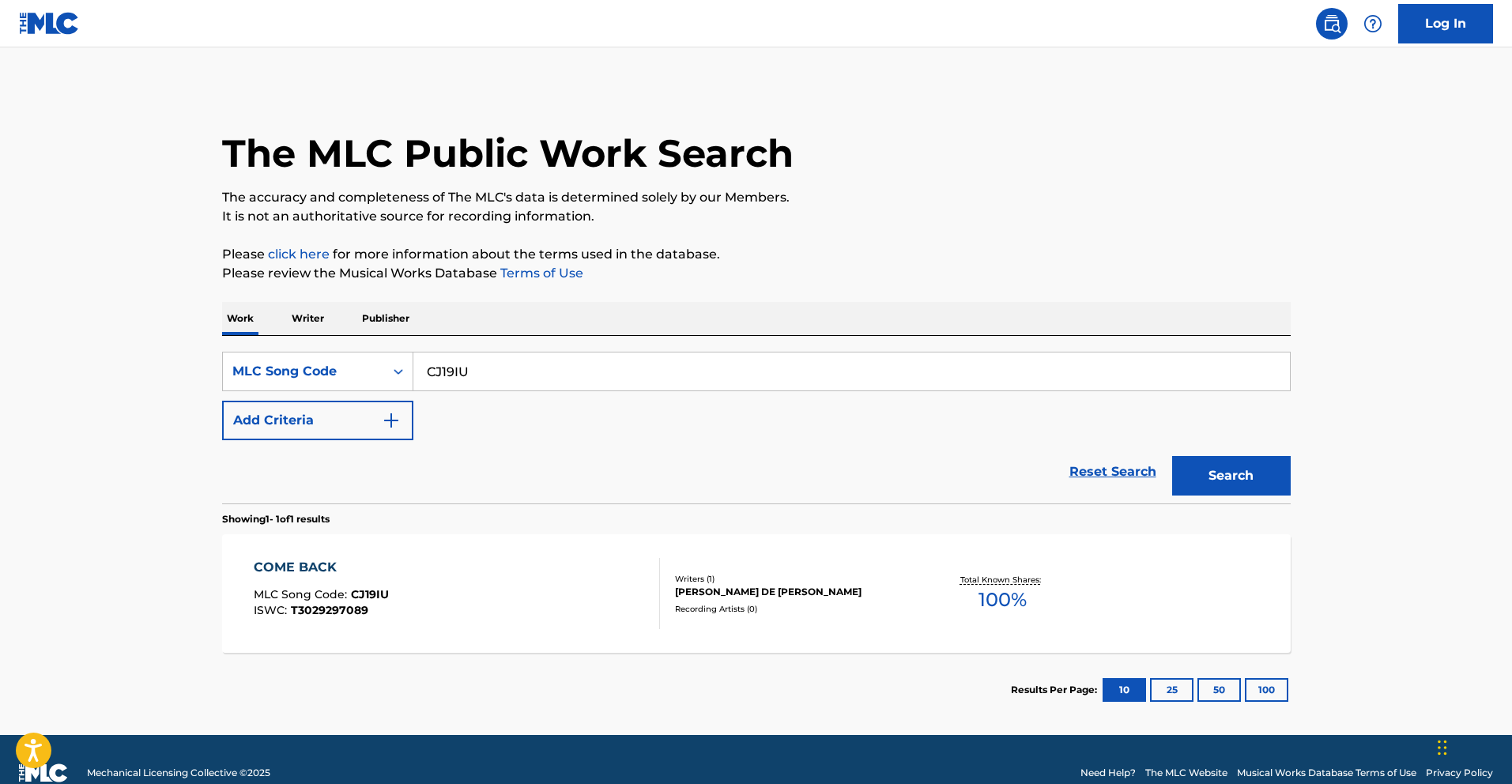
click at [523, 361] on input "CJ19IU" at bounding box center [852, 371] width 877 height 38
paste input "BA2QYN"
click at [1279, 488] on button "Search" at bounding box center [1232, 476] width 119 height 40
click at [446, 371] on input "BA2QYN" at bounding box center [852, 371] width 877 height 38
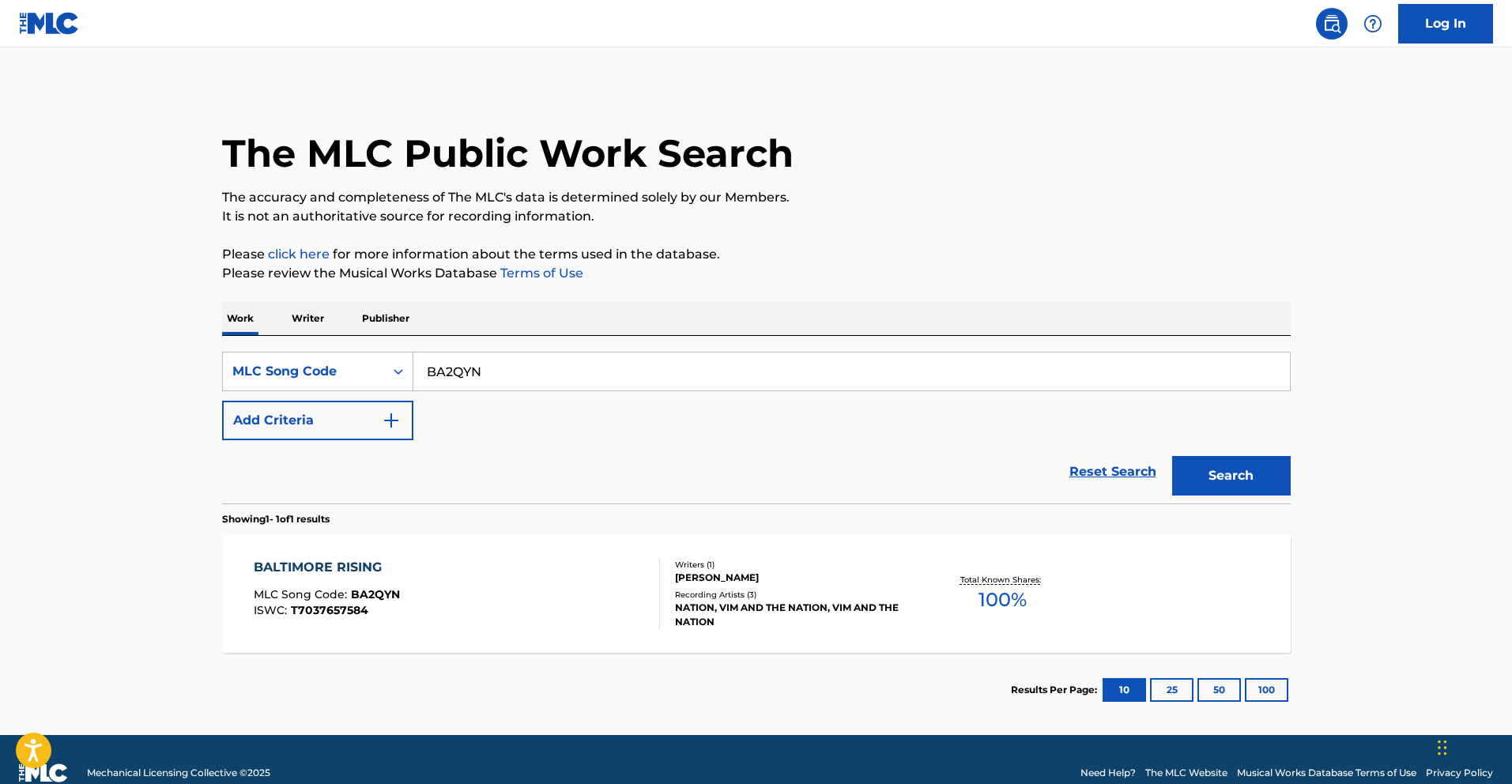
click at [446, 371] on input "BA2QYN" at bounding box center [852, 371] width 877 height 38
paste input "D8T7"
click at [1212, 476] on button "Search" at bounding box center [1232, 476] width 119 height 40
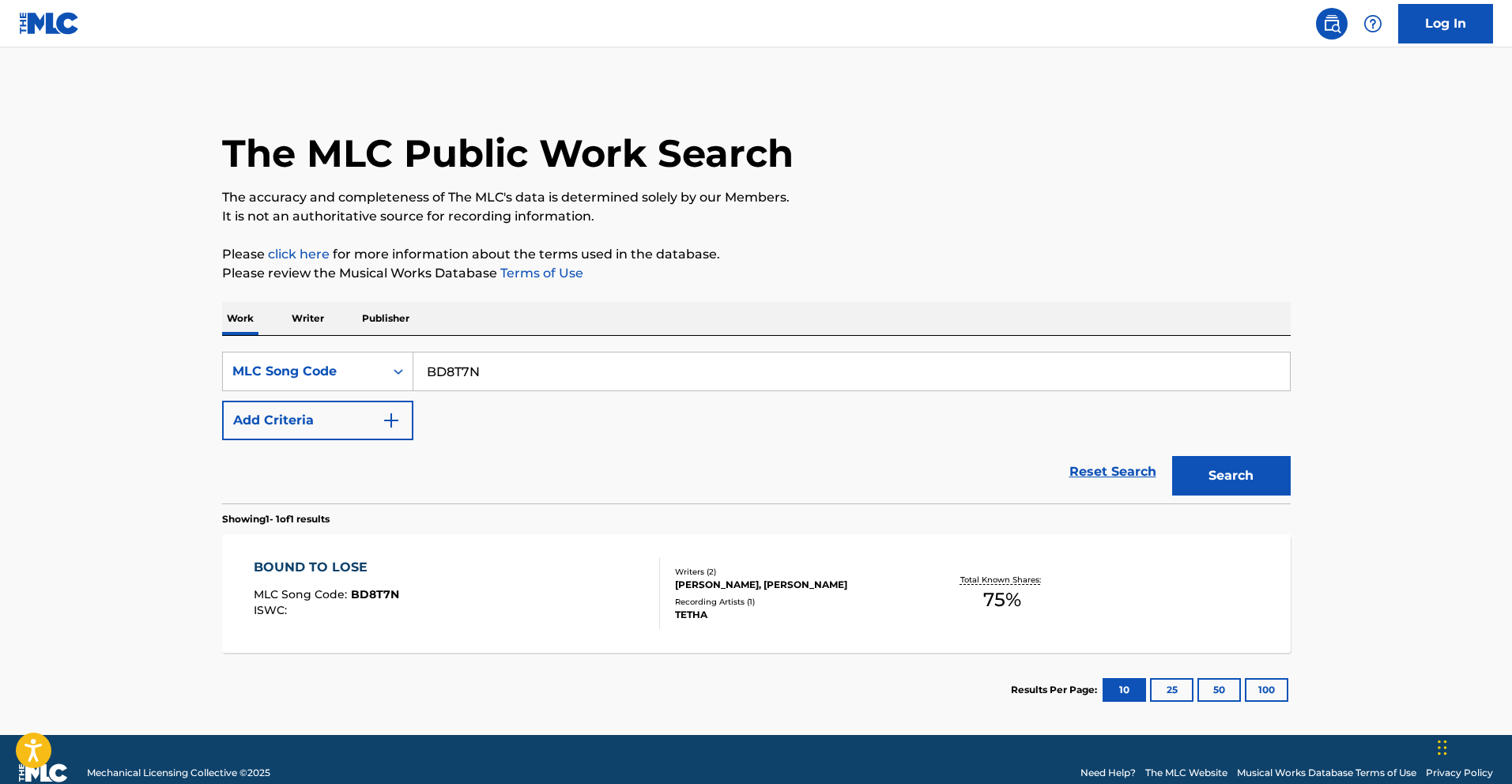
click at [534, 360] on input "BD8T7N" at bounding box center [852, 371] width 877 height 38
paste input "CB0WMR"
click at [1247, 472] on button "Search" at bounding box center [1232, 476] width 119 height 40
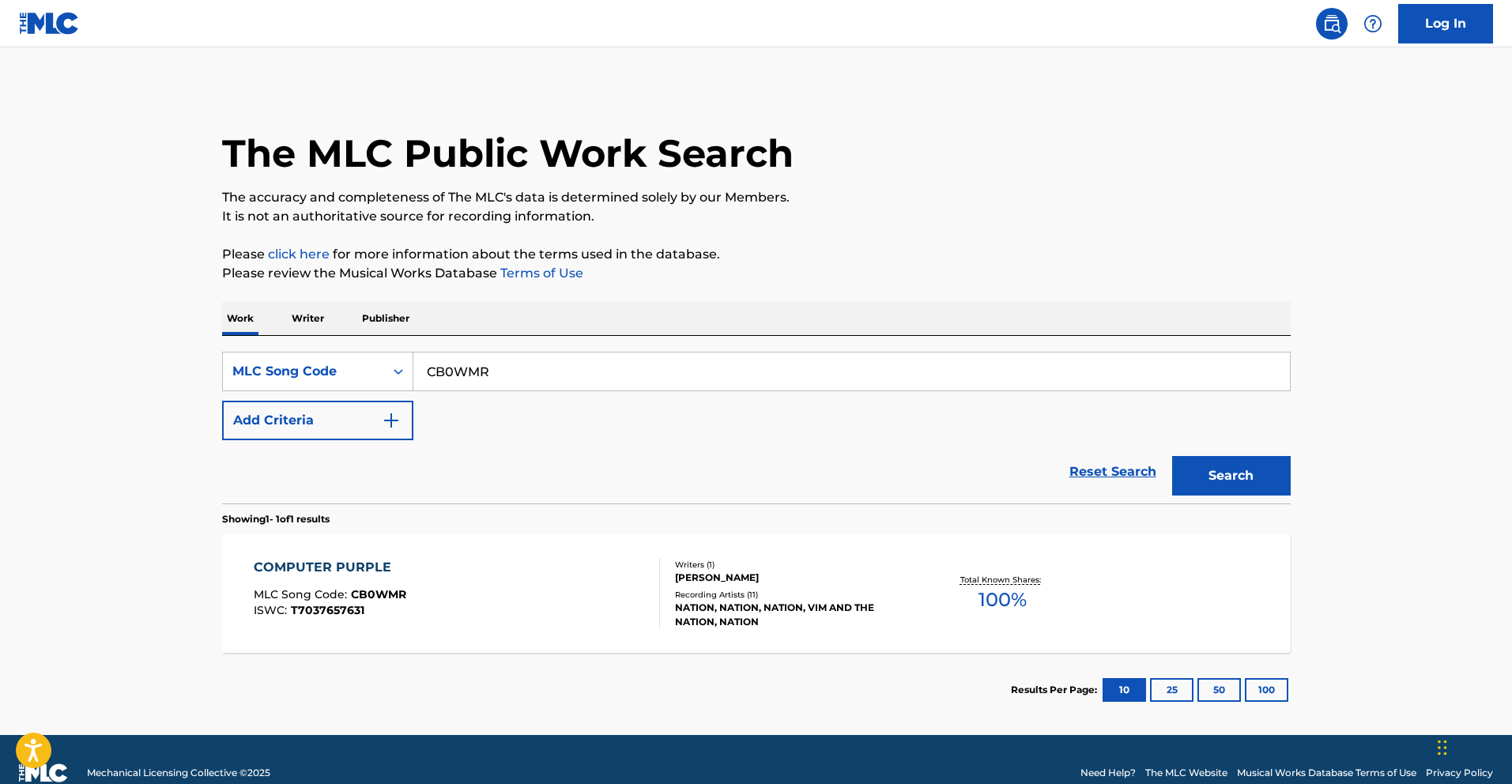
click at [522, 365] on input "CB0WMR" at bounding box center [852, 371] width 877 height 38
paste input "BA3QG5"
type input "BA3QG5"
click at [1173, 456] on button "Search" at bounding box center [1232, 476] width 119 height 40
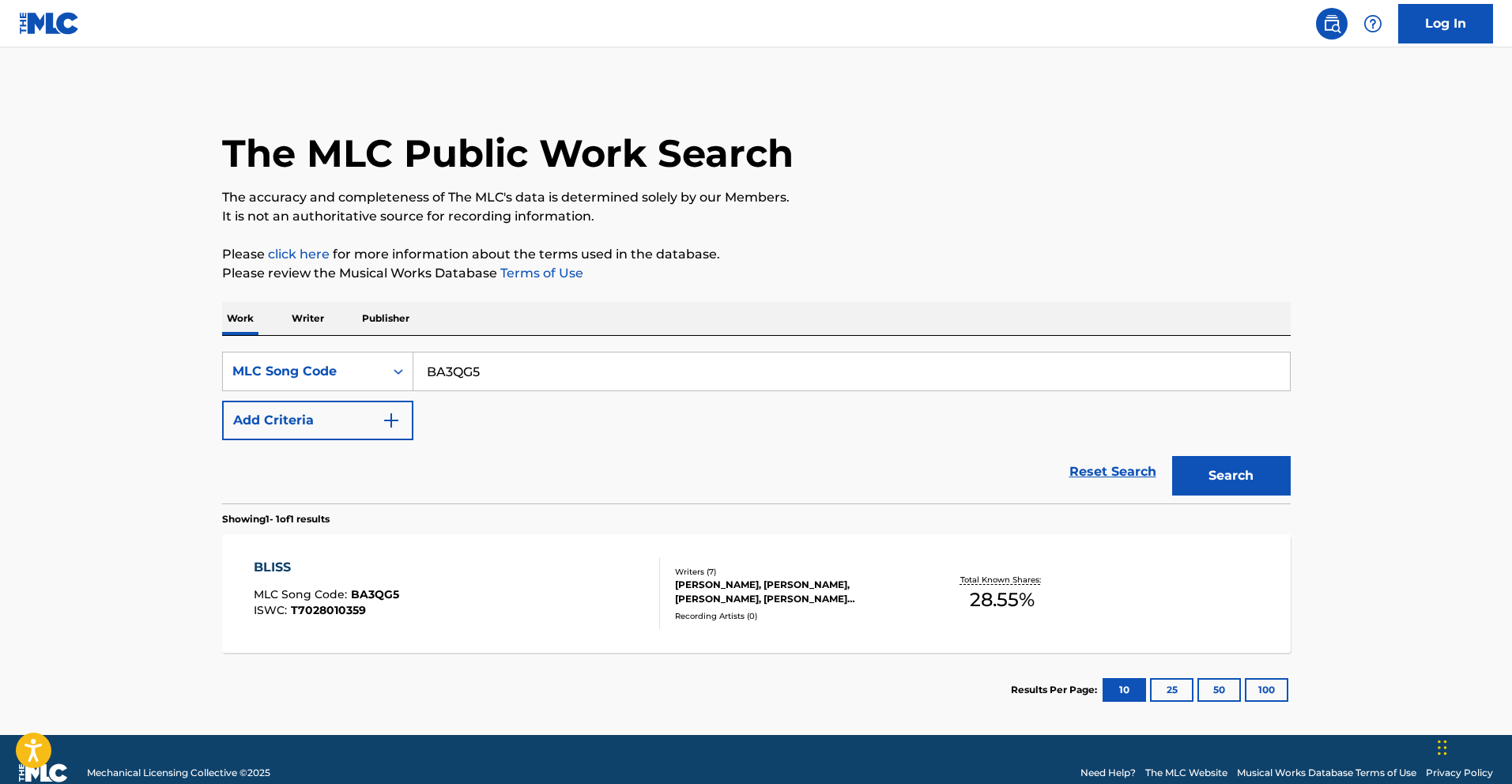
click at [386, 590] on span "BA3QG5" at bounding box center [376, 594] width 48 height 15
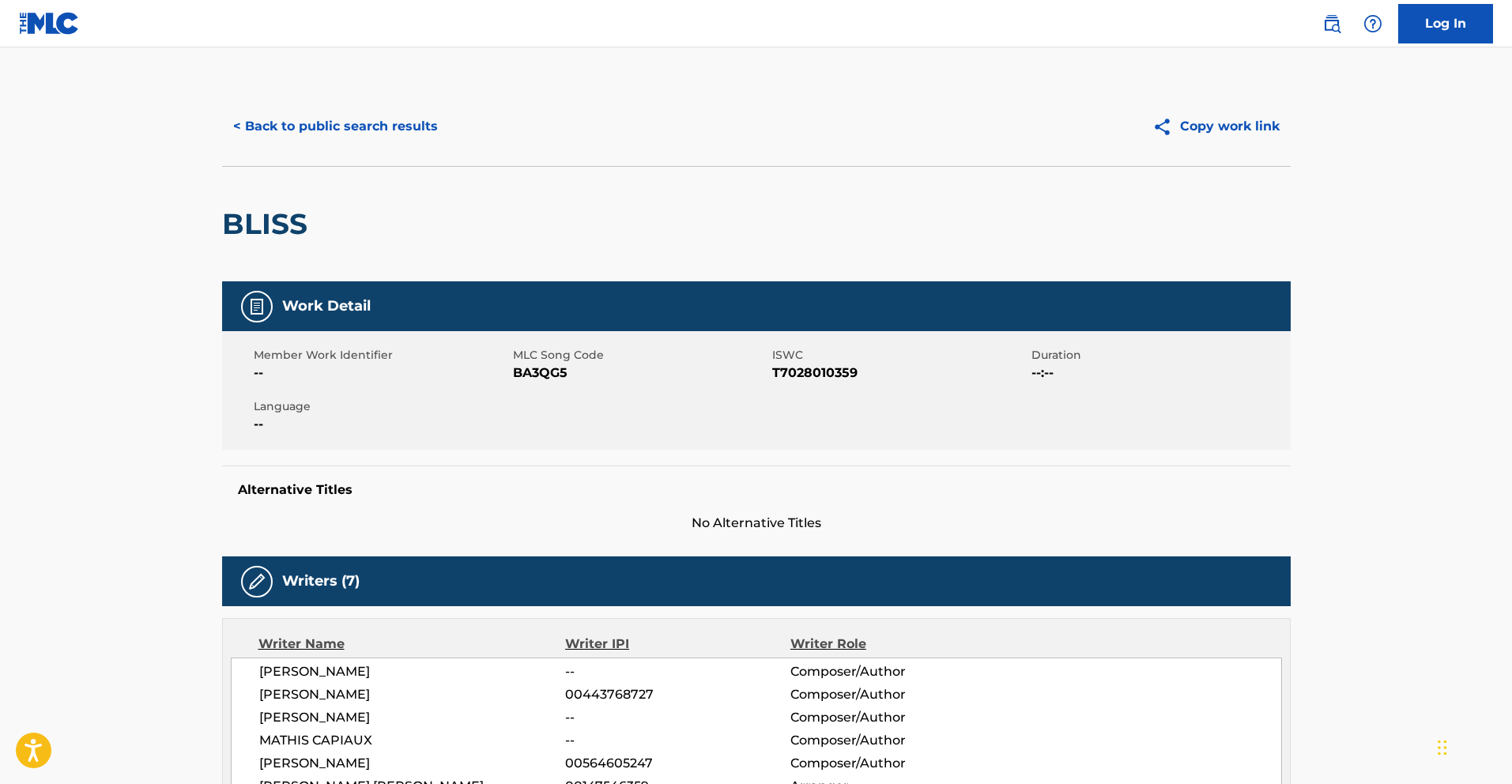
click at [543, 370] on span "BA3QG5" at bounding box center [640, 372] width 255 height 19
copy span "BA3QG5"
click at [284, 122] on button "< Back to public search results" at bounding box center [335, 126] width 227 height 40
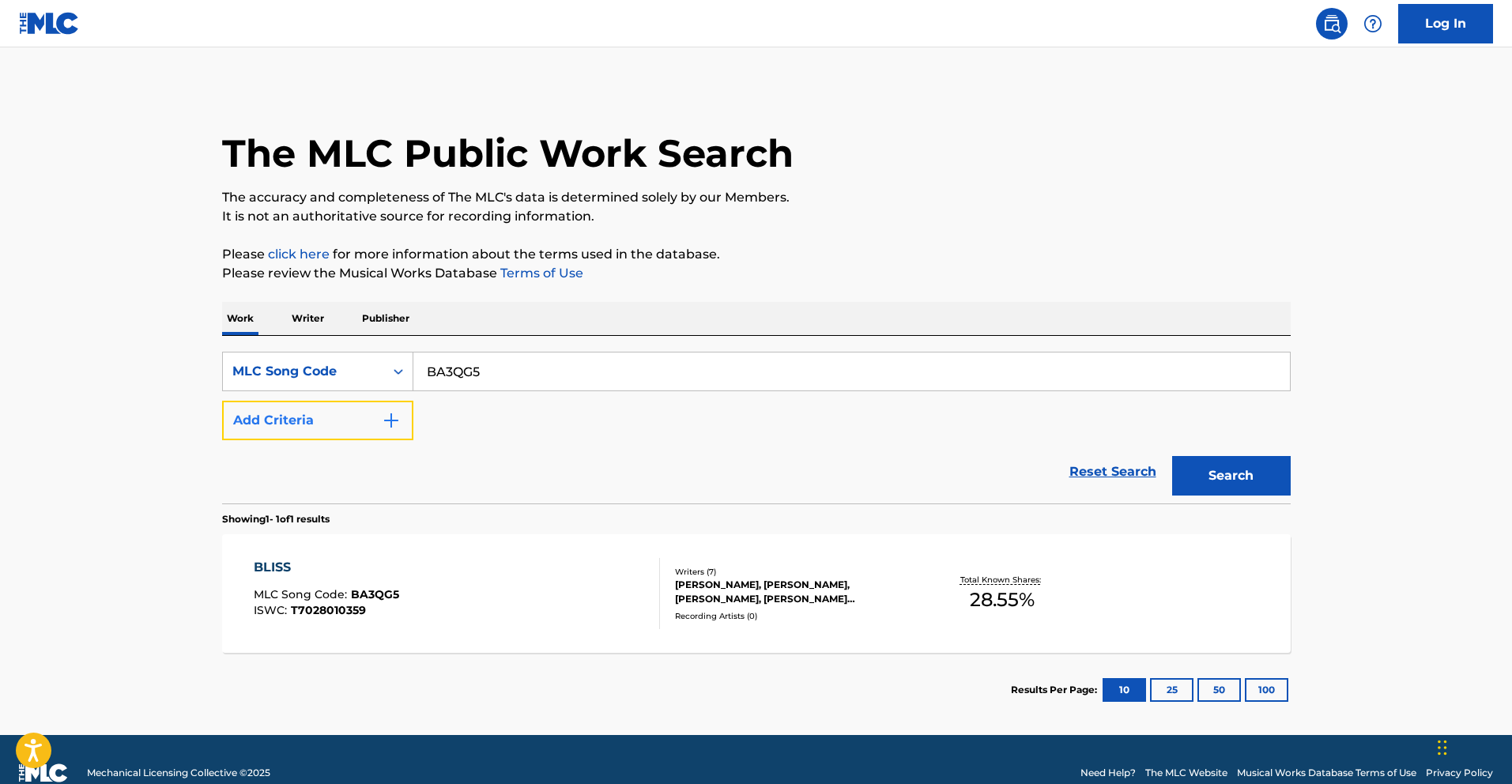
click at [345, 422] on button "Add Criteria" at bounding box center [317, 420] width 191 height 40
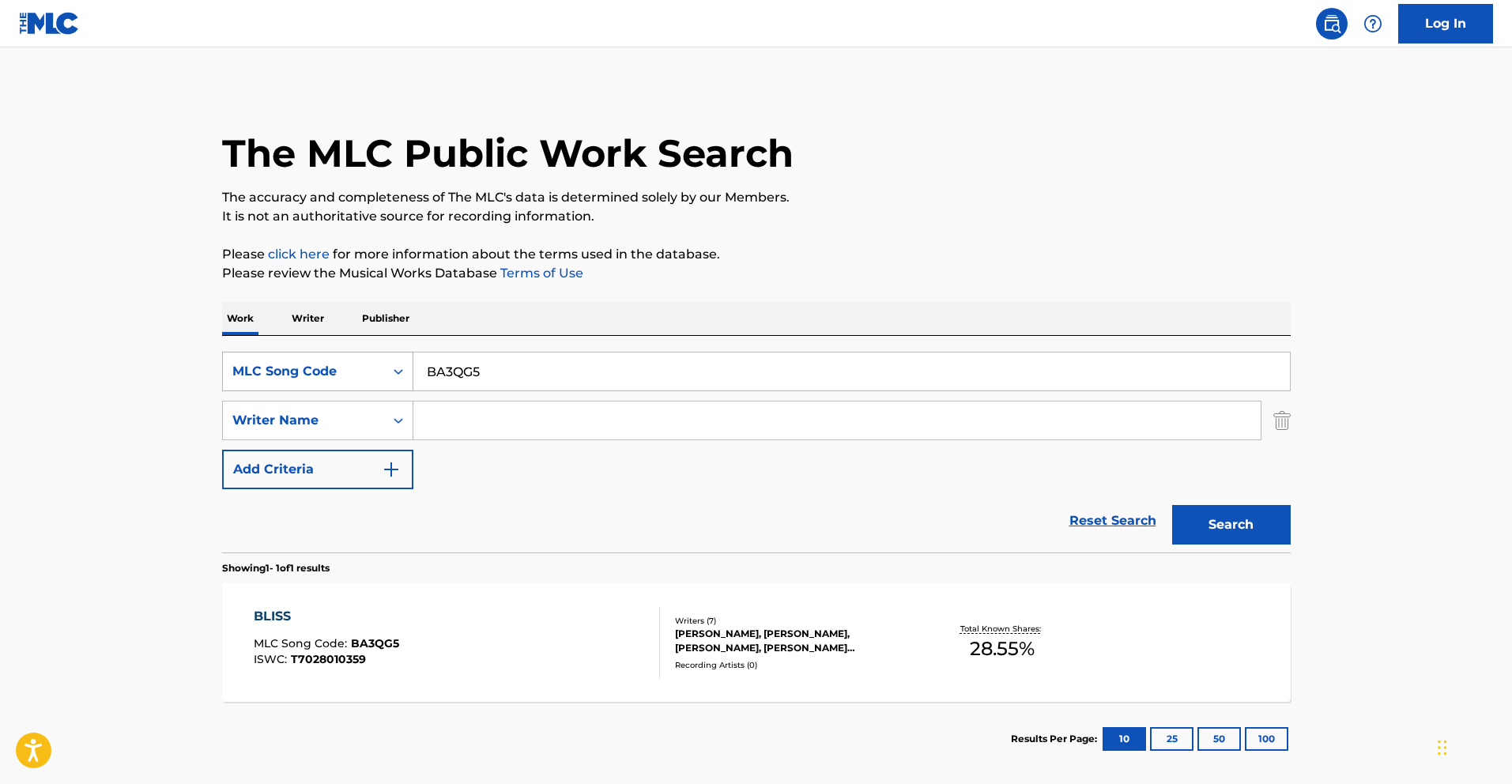
click at [352, 371] on div "MLC Song Code" at bounding box center [304, 371] width 142 height 19
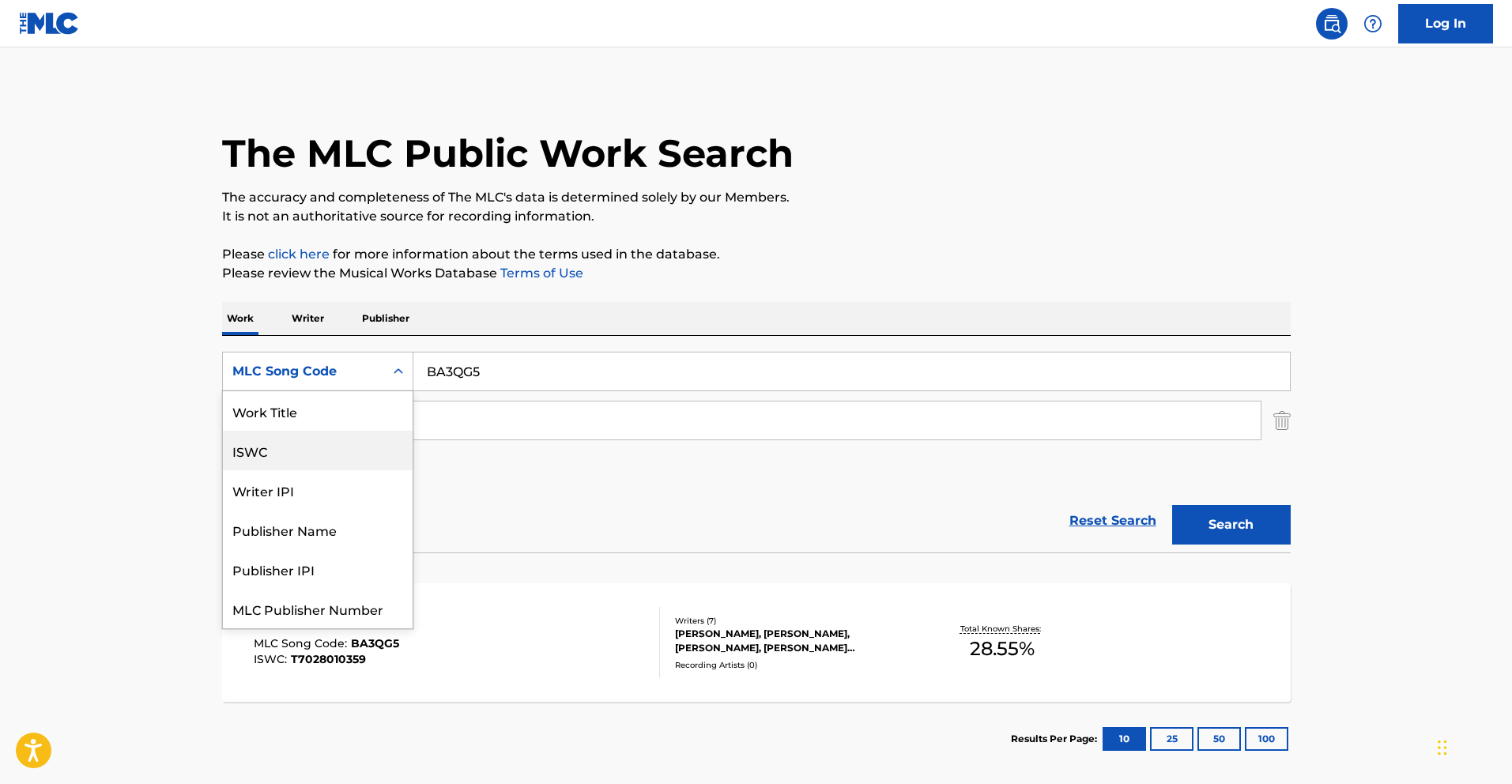
scroll to position [40, 0]
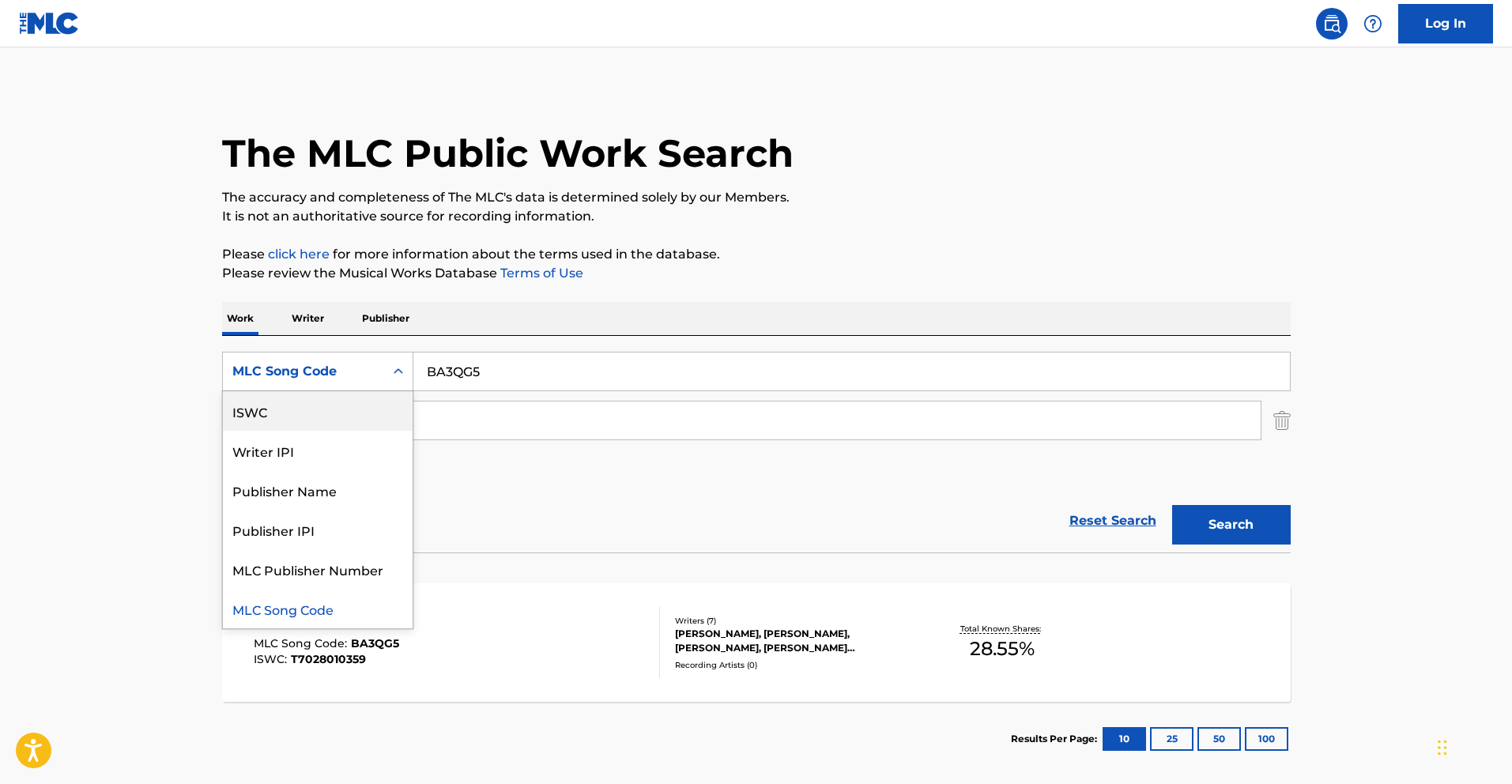
click at [316, 395] on div "ISWC" at bounding box center [317, 411] width 190 height 40
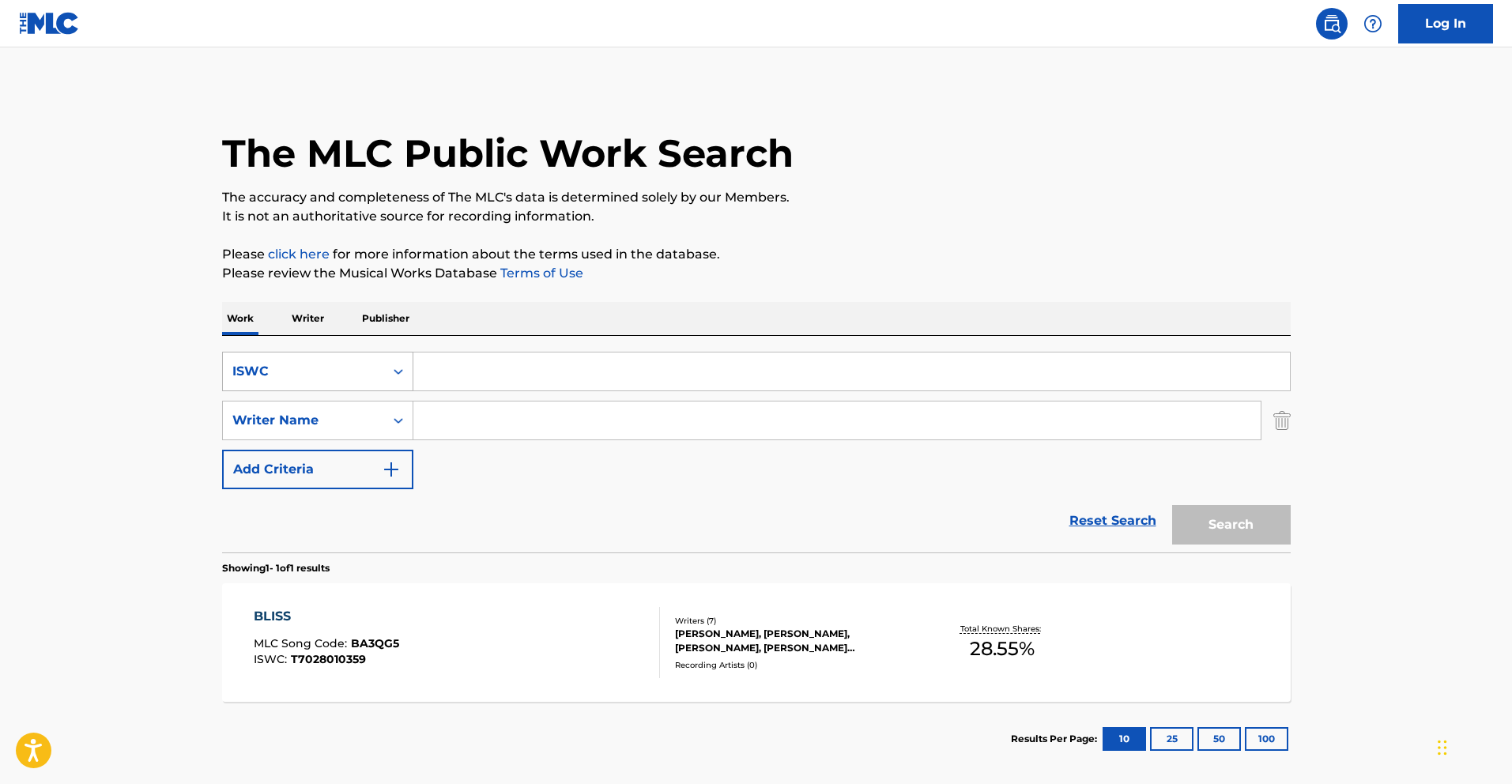
click at [360, 371] on div "ISWC" at bounding box center [304, 371] width 142 height 19
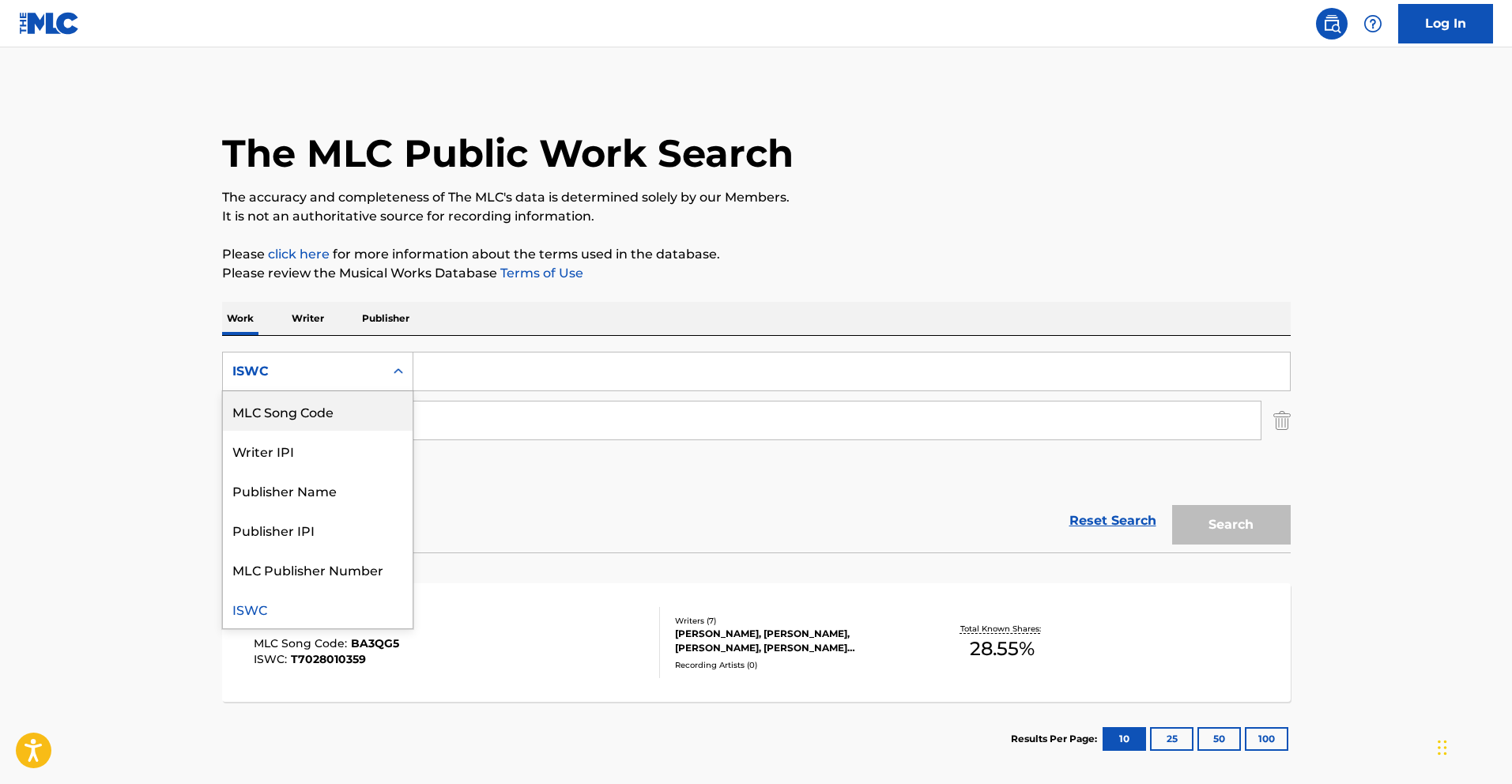
scroll to position [0, 0]
click at [346, 410] on div "Work Title" at bounding box center [317, 411] width 190 height 40
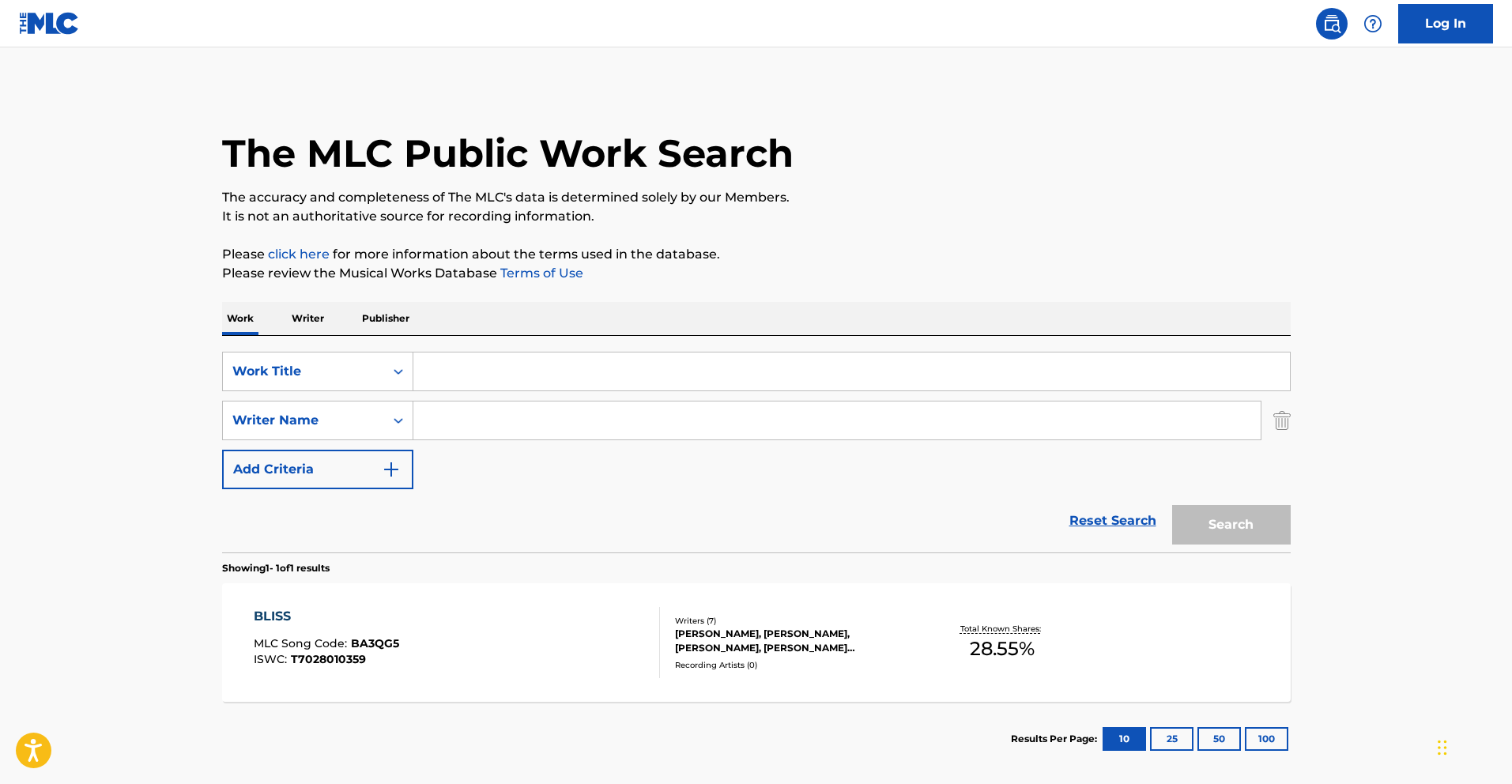
click at [492, 365] on input "Search Form" at bounding box center [852, 371] width 877 height 38
type input "bliss"
click at [570, 482] on div "SearchWithCriteriaf655e53e-81cc-46a1-a408-be86d05f3ab0 Work Title bliss SearchW…" at bounding box center [756, 421] width 1069 height 137
click at [541, 430] on input "Search Form" at bounding box center [837, 420] width 847 height 38
click at [1173, 505] on button "Search" at bounding box center [1232, 524] width 119 height 40
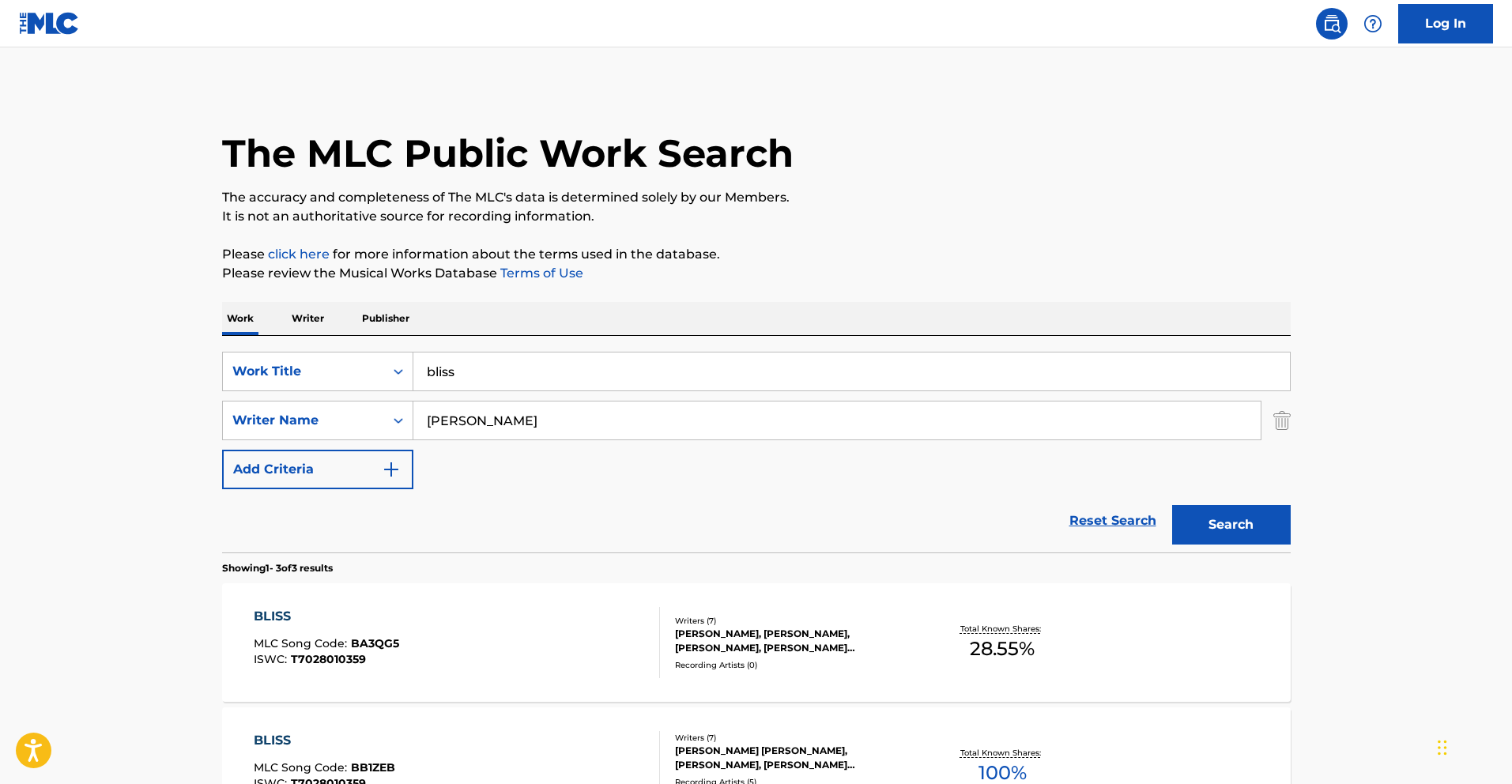
scroll to position [61, 0]
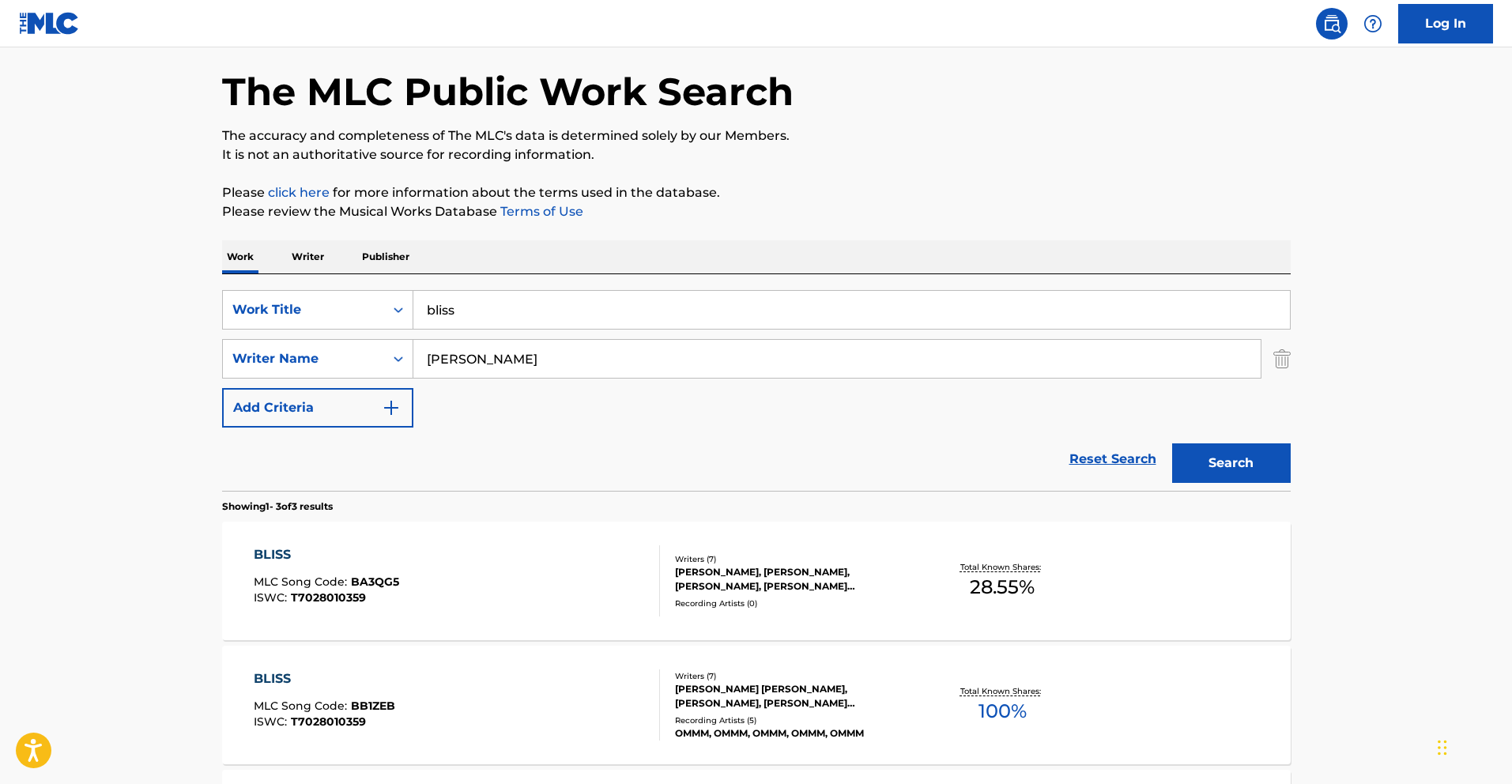
click at [477, 364] on input "linhart" at bounding box center [837, 358] width 847 height 38
type input "hours"
click at [1173, 443] on button "Search" at bounding box center [1232, 463] width 119 height 40
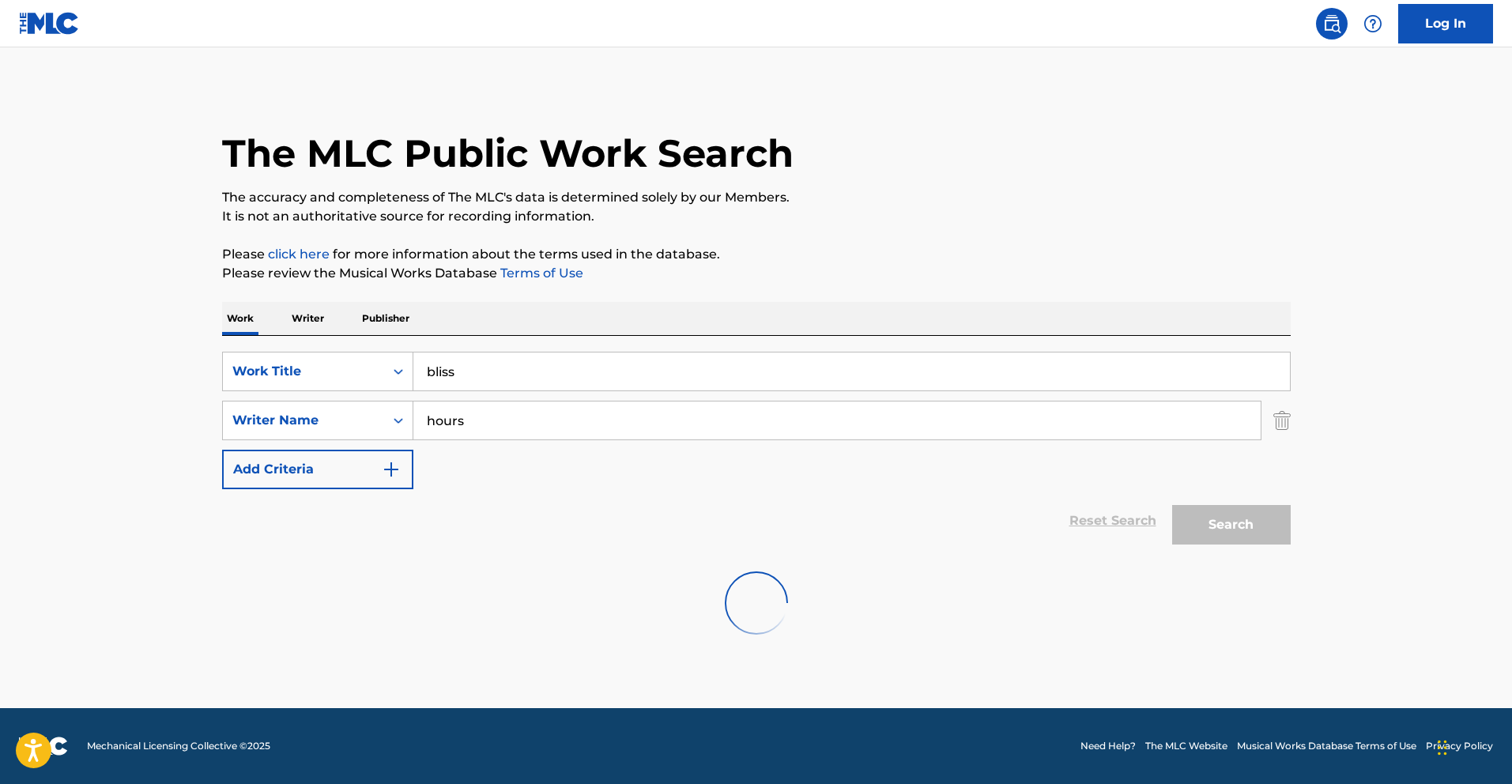
scroll to position [0, 0]
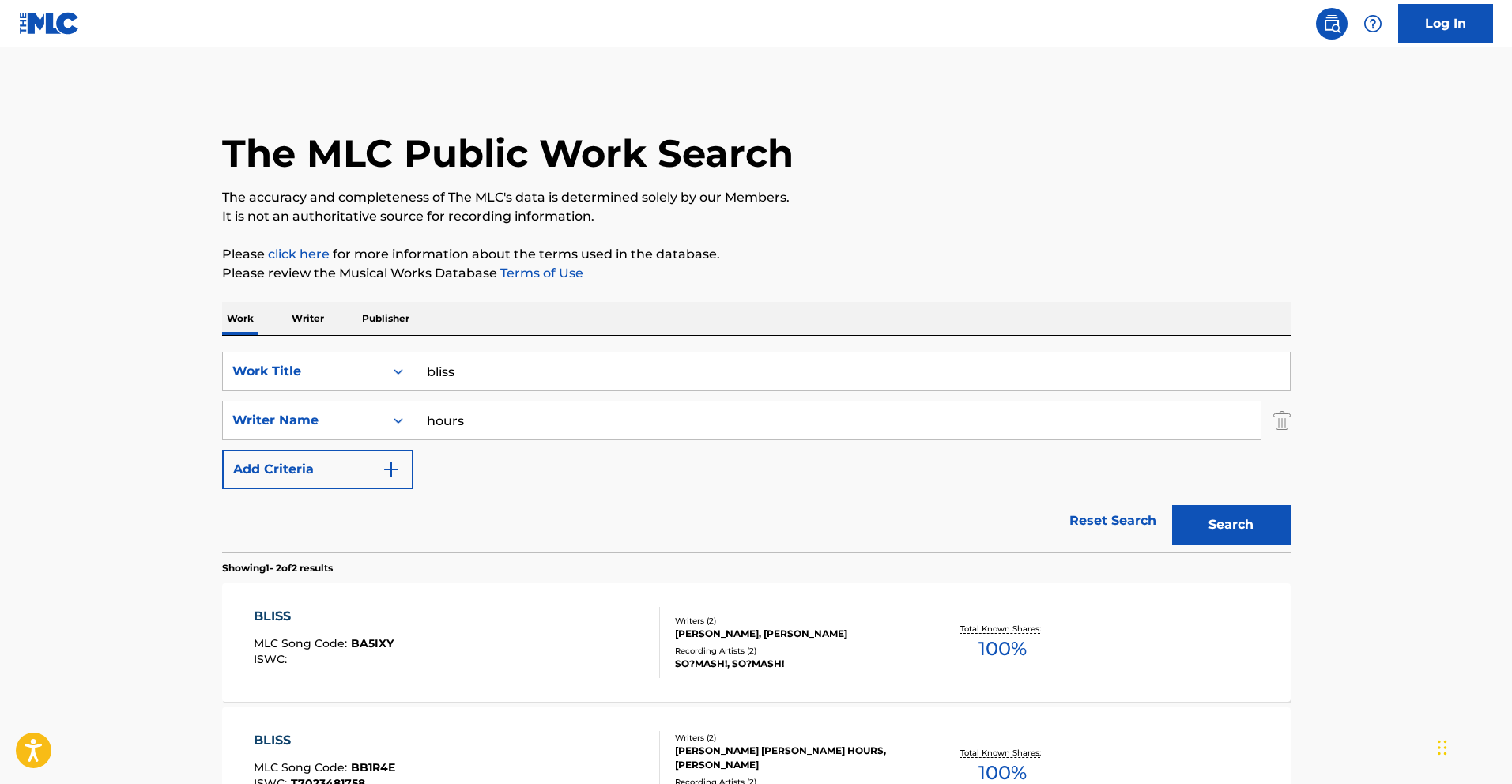
click at [490, 661] on div "BLISS MLC Song Code : BA5IXY ISWC :" at bounding box center [456, 643] width 406 height 71
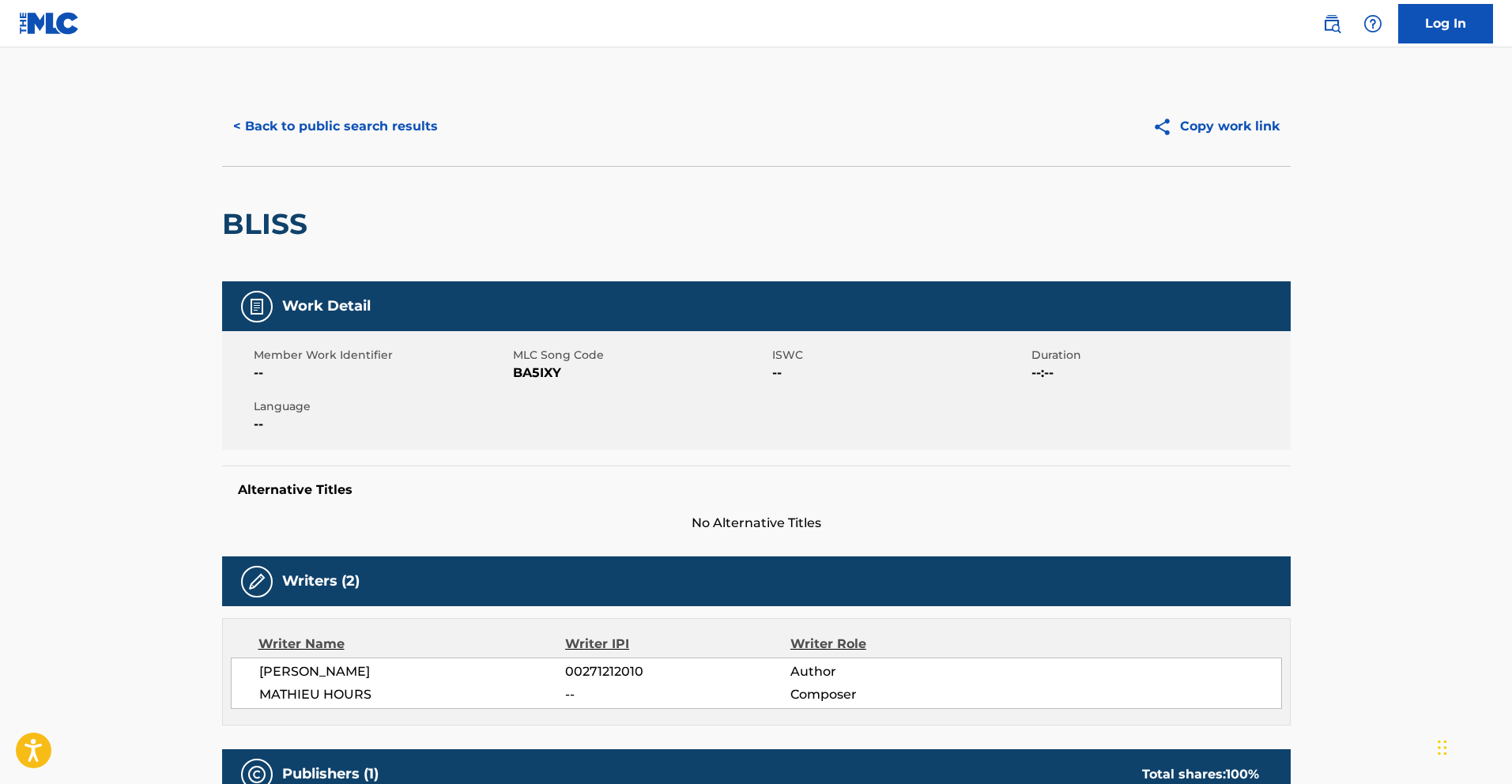
click at [543, 371] on span "BA5IXY" at bounding box center [640, 372] width 255 height 19
copy span "BA5IXY"
click at [322, 131] on button "< Back to public search results" at bounding box center [335, 126] width 227 height 40
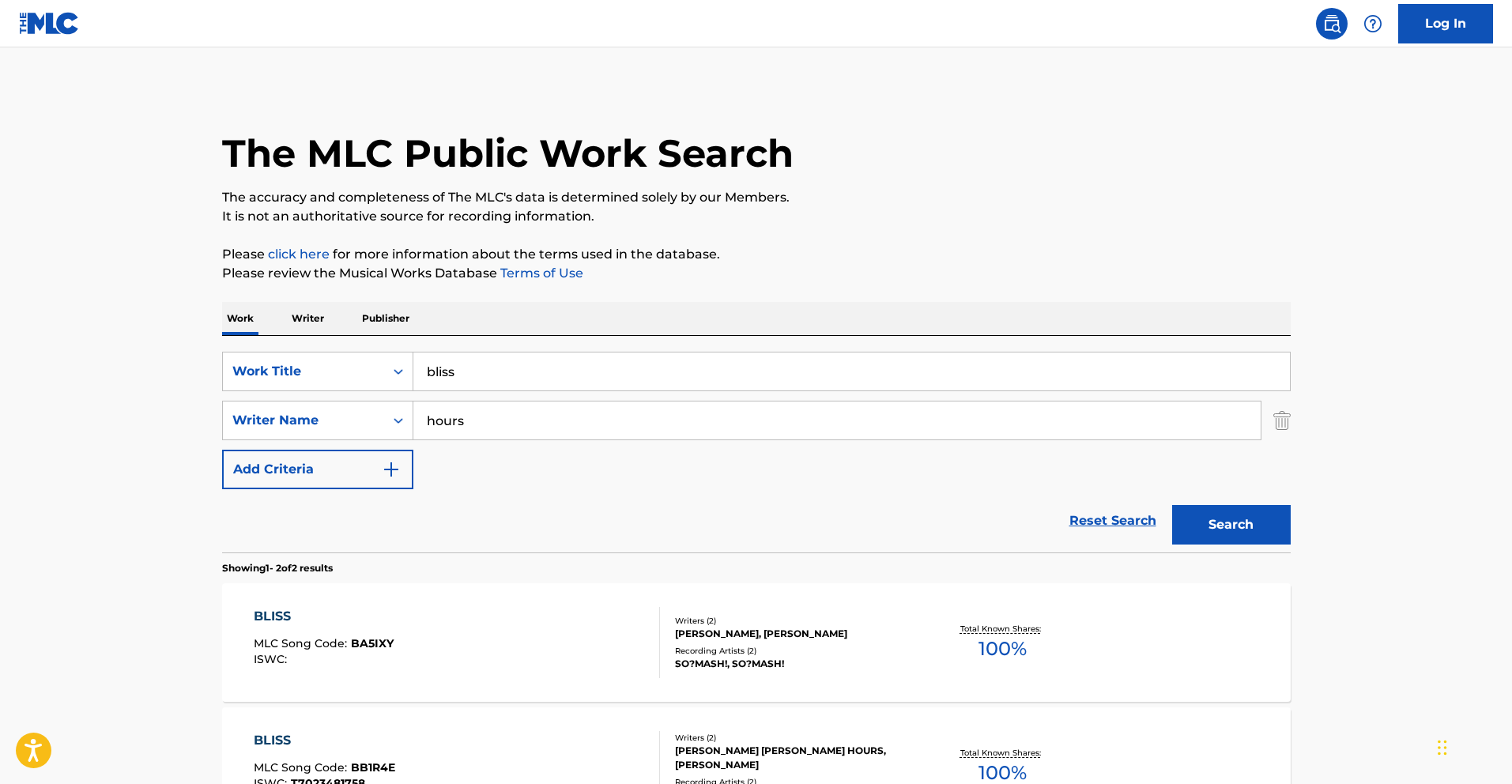
click at [522, 378] on input "bliss" at bounding box center [852, 371] width 877 height 38
type input "close"
click at [527, 430] on input "hours" at bounding box center [837, 420] width 847 height 38
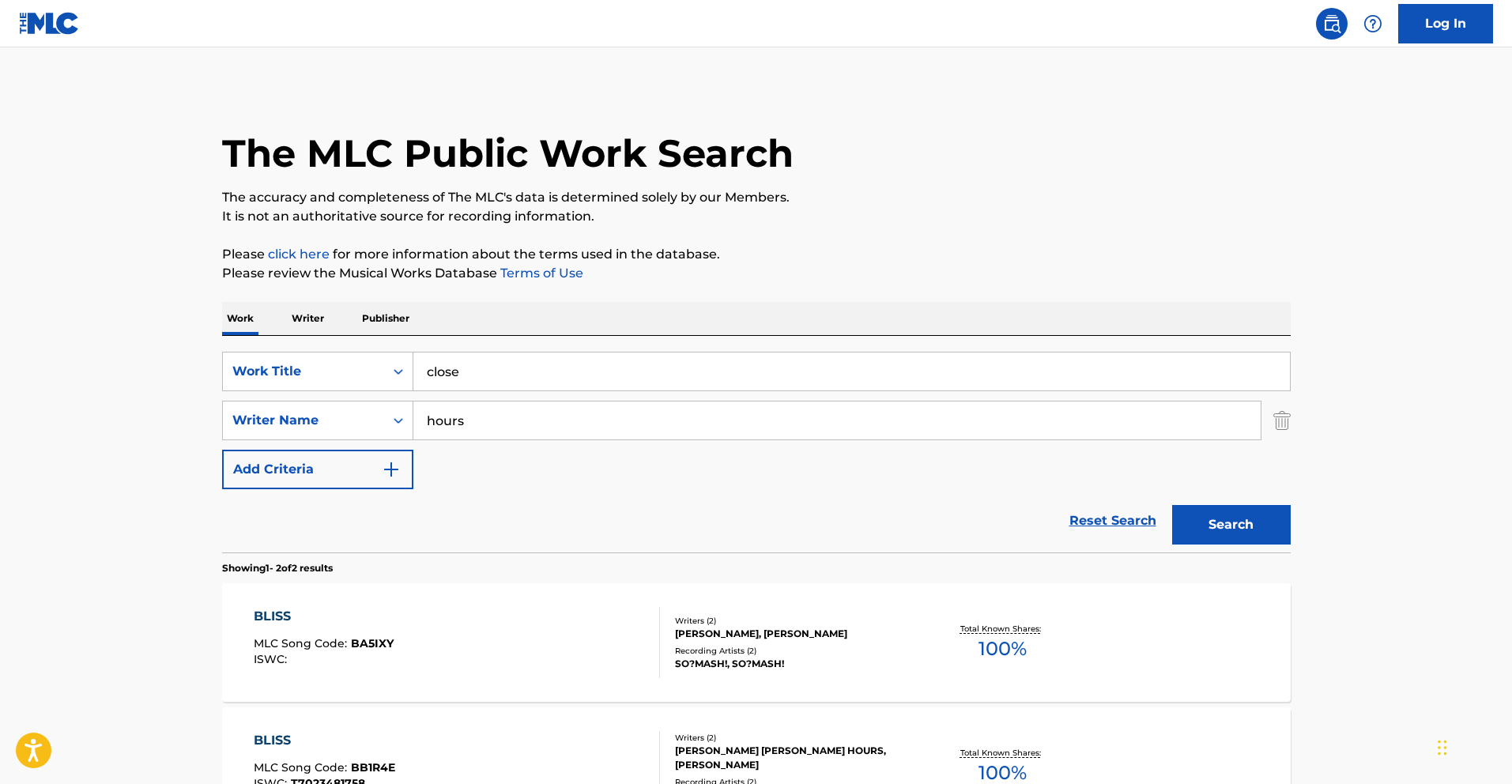
click at [527, 430] on input "hours" at bounding box center [837, 420] width 847 height 38
click at [1173, 505] on button "Search" at bounding box center [1232, 524] width 119 height 40
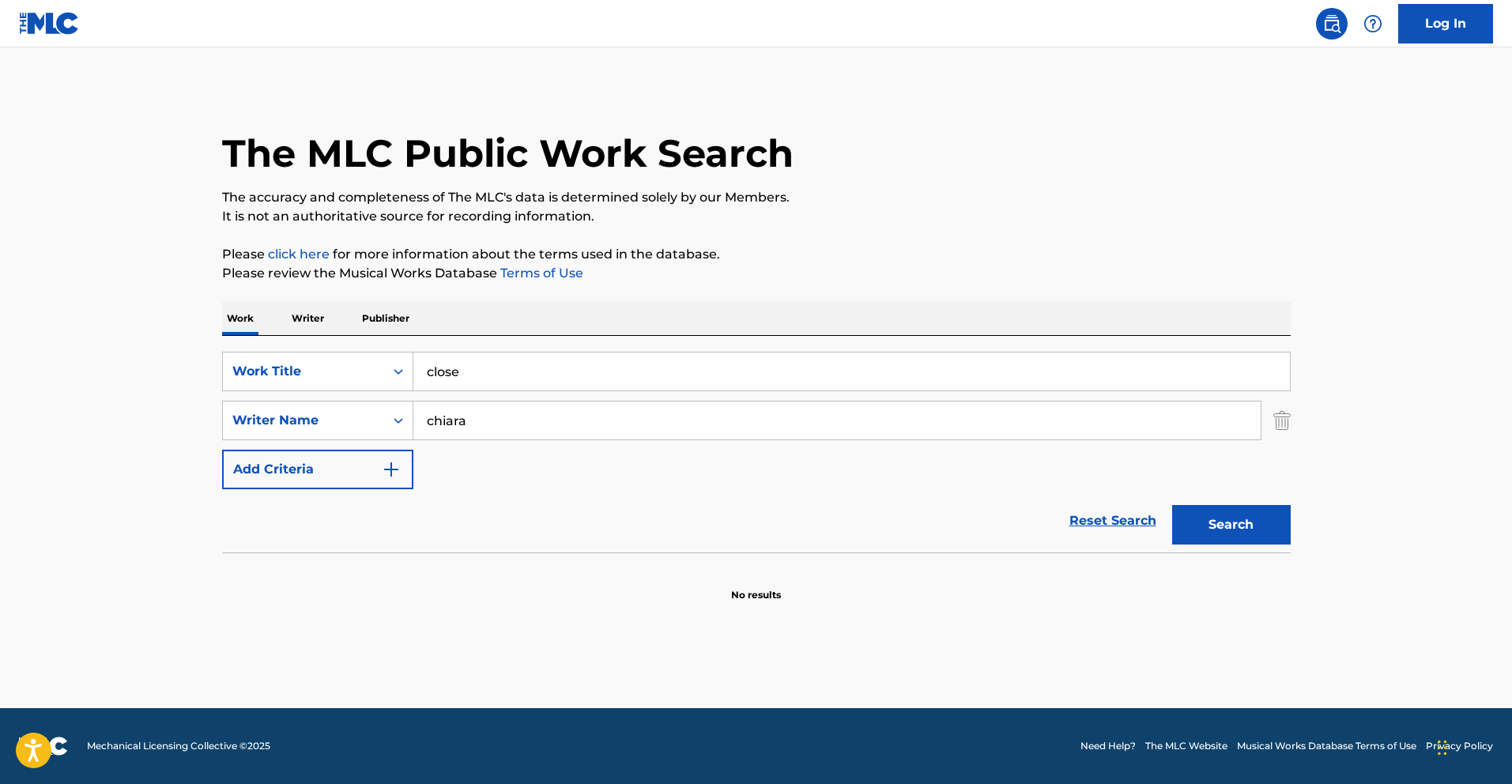
type input "chiara"
click at [1173, 505] on button "Search" at bounding box center [1232, 524] width 119 height 40
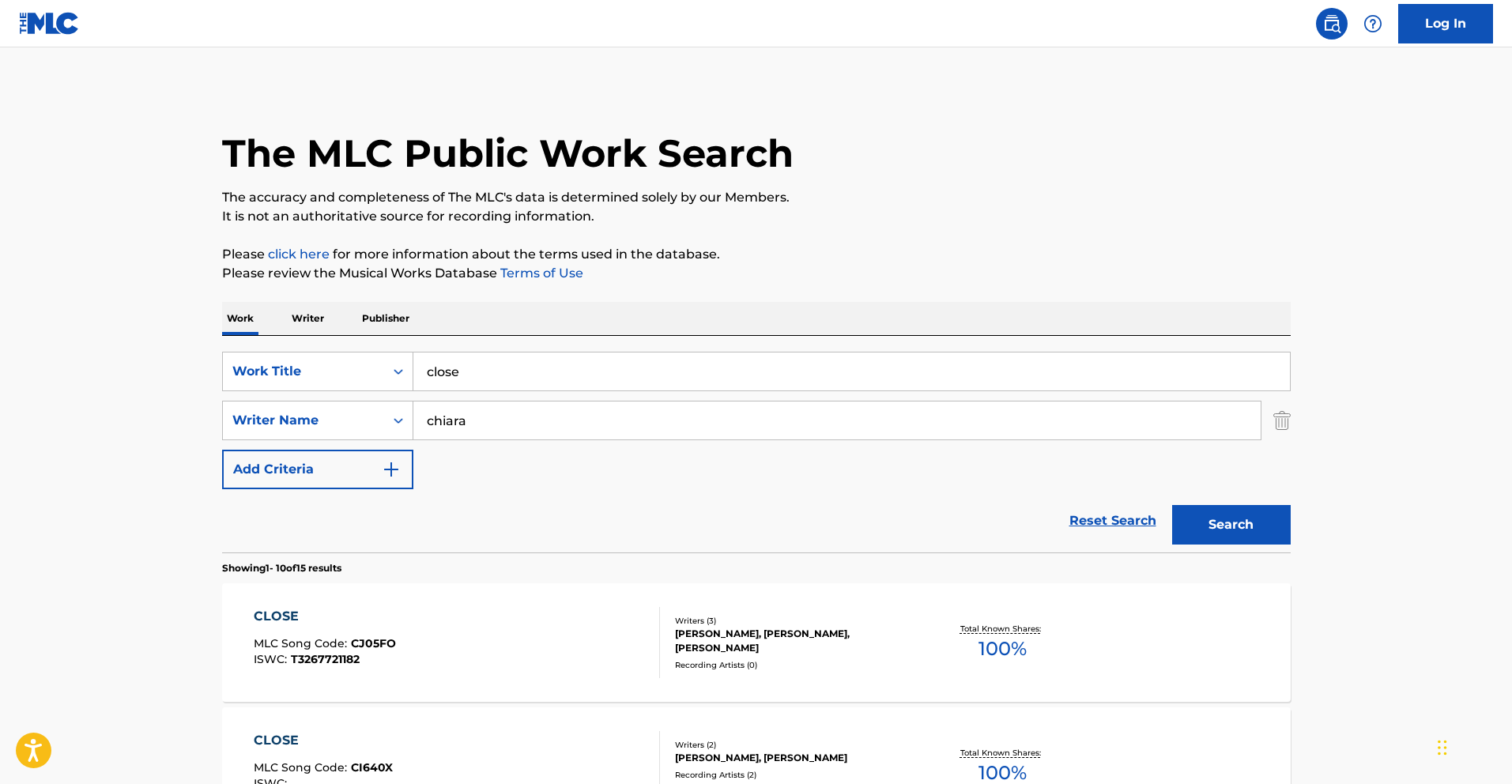
click at [649, 615] on div at bounding box center [653, 643] width 13 height 71
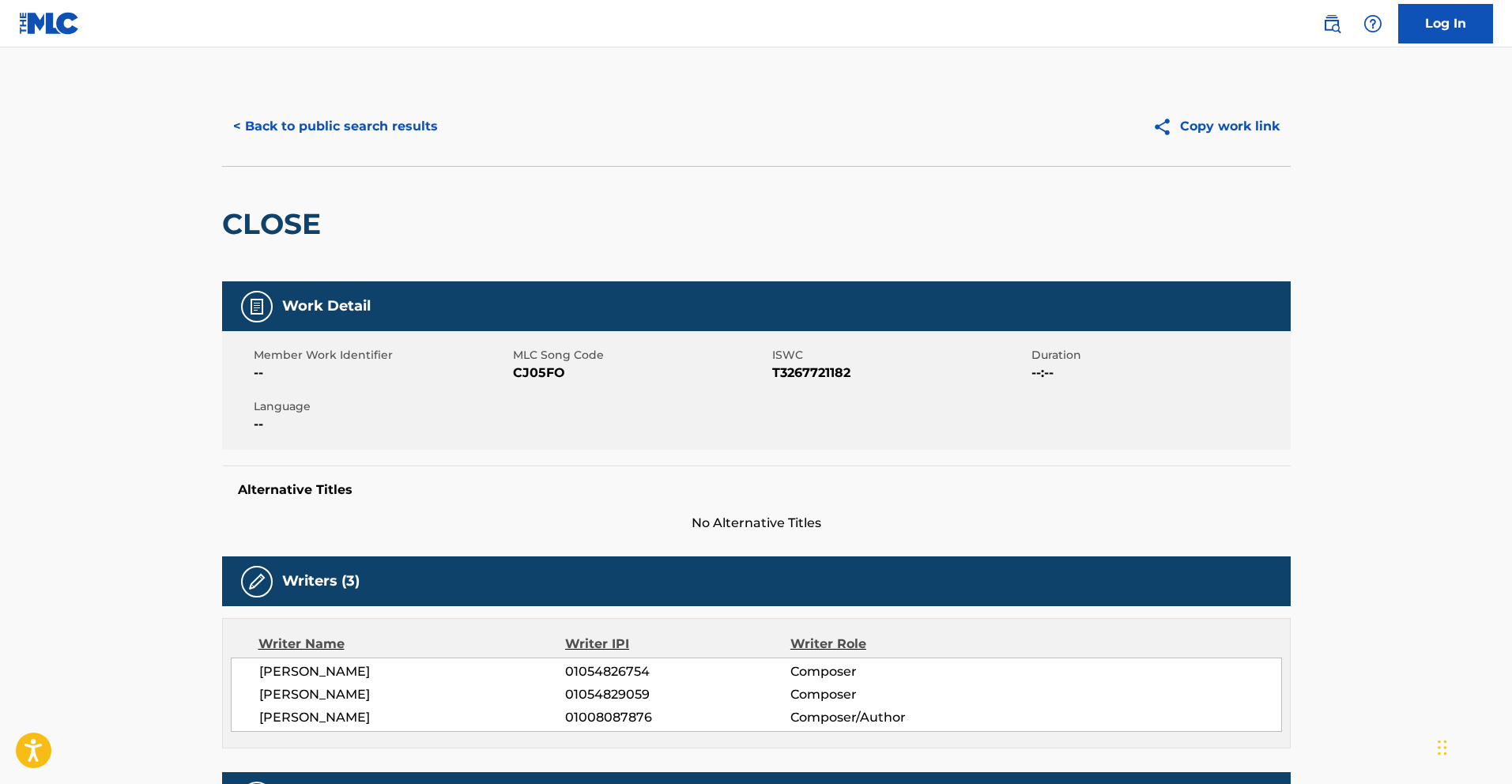
click at [534, 374] on span "CJ05FO" at bounding box center [640, 372] width 255 height 19
copy span "CJ05FO"
click at [397, 114] on button "< Back to public search results" at bounding box center [335, 126] width 227 height 40
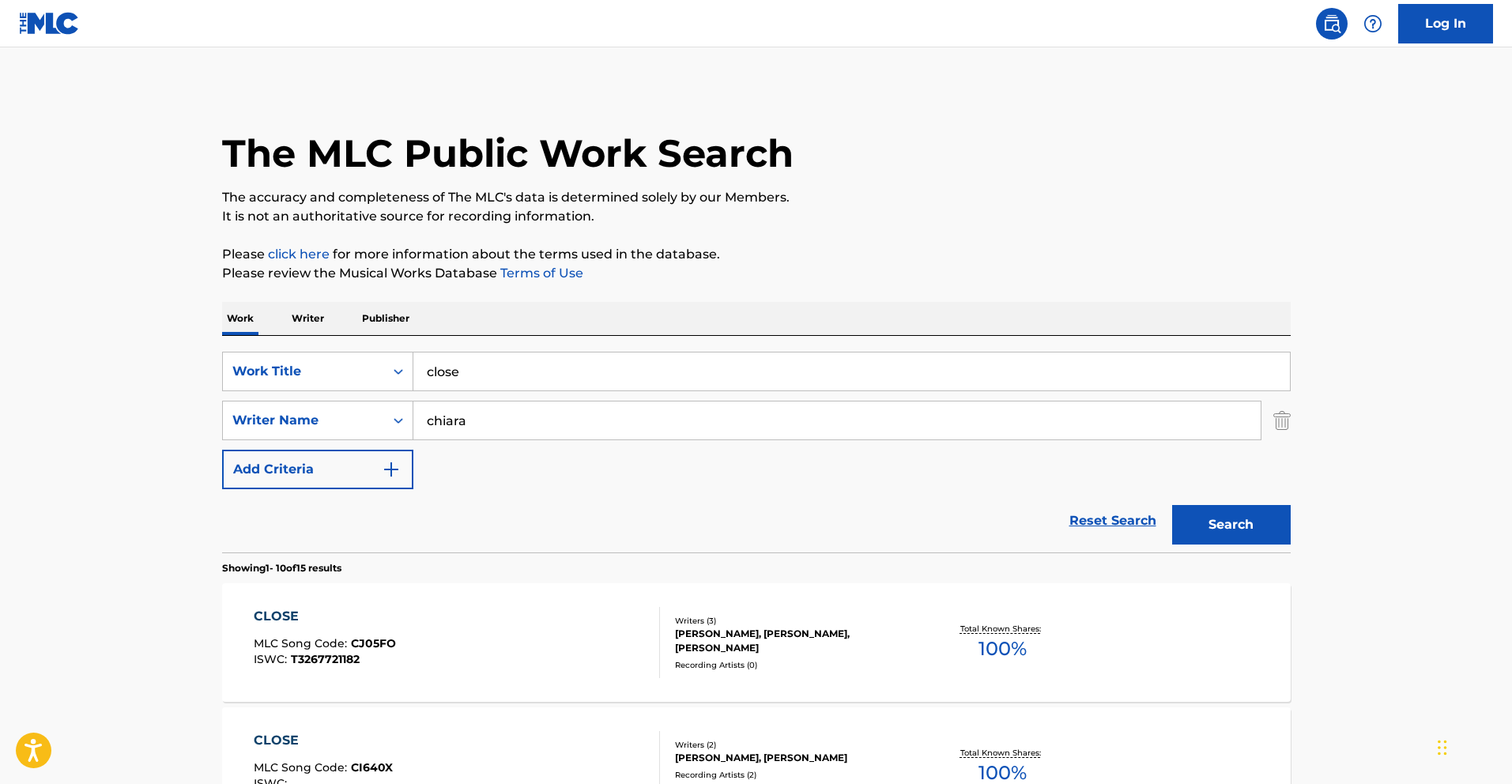
click at [441, 425] on input "chiara" at bounding box center [837, 420] width 847 height 38
type input "alasta"
click at [1173, 505] on button "Search" at bounding box center [1232, 524] width 119 height 40
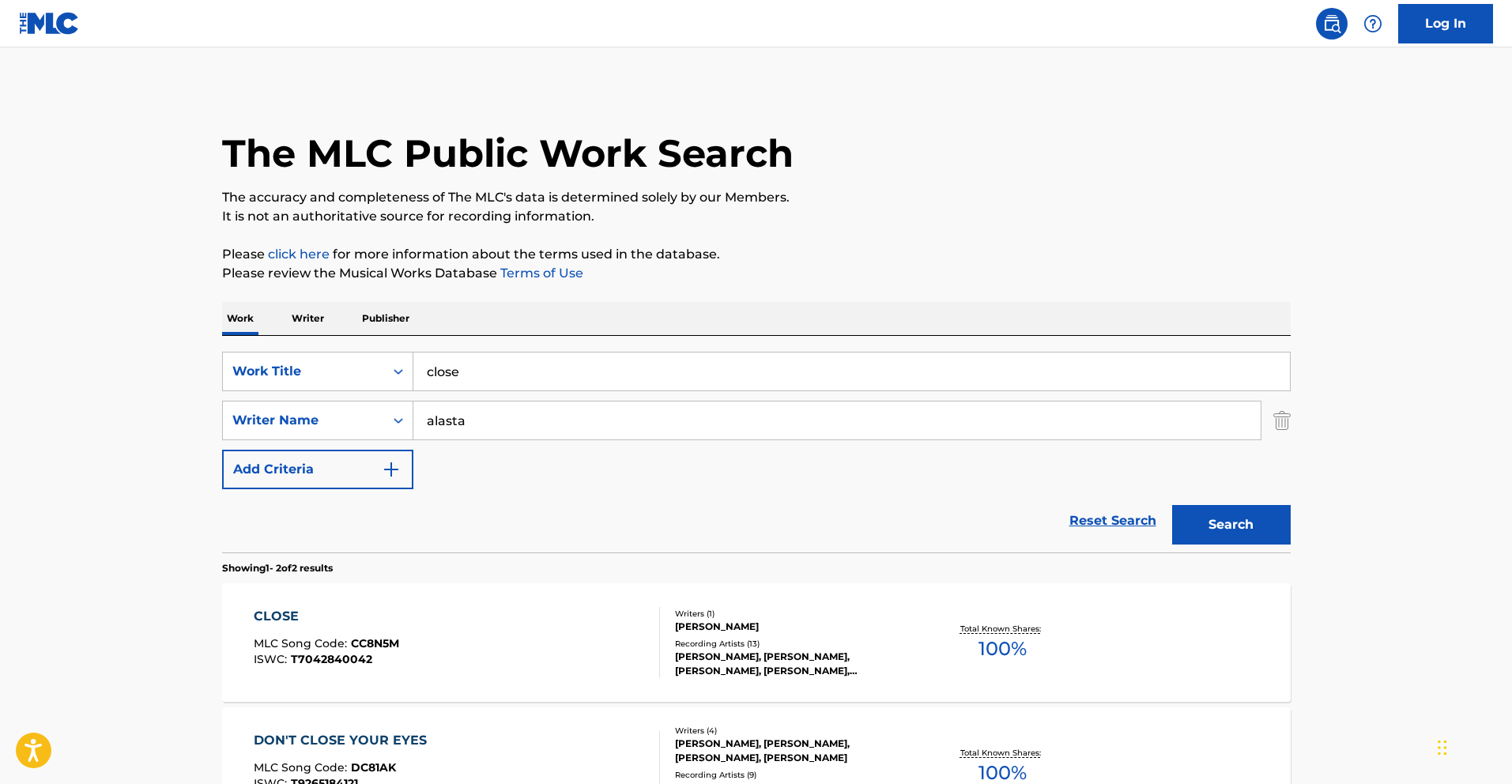
click at [603, 639] on div "CLOSE MLC Song Code : CC8N5M ISWC : T7042840042" at bounding box center [456, 643] width 406 height 71
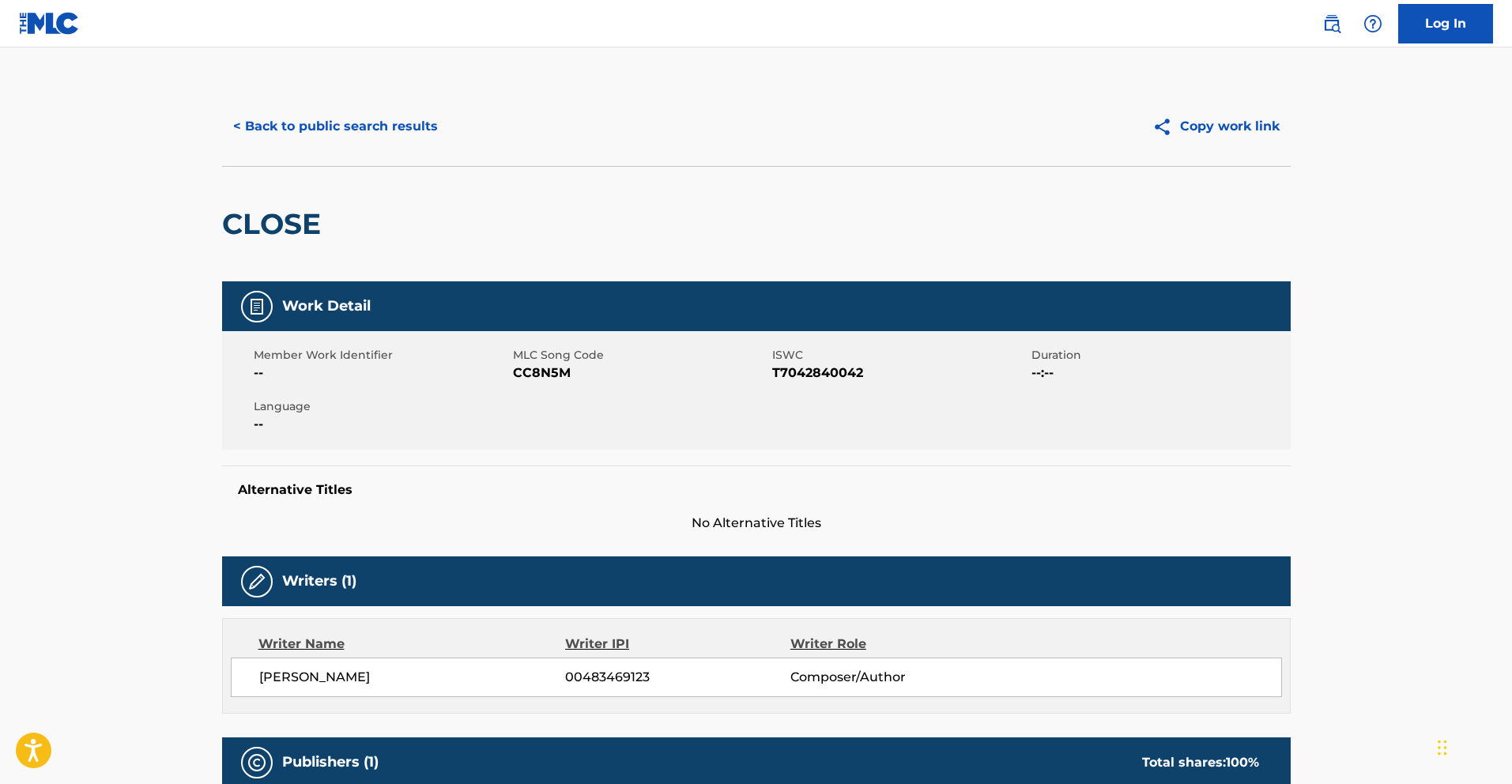
click at [556, 372] on span "CC8N5M" at bounding box center [640, 372] width 255 height 19
copy span "CC8N5M"
click at [348, 130] on button "< Back to public search results" at bounding box center [335, 126] width 227 height 40
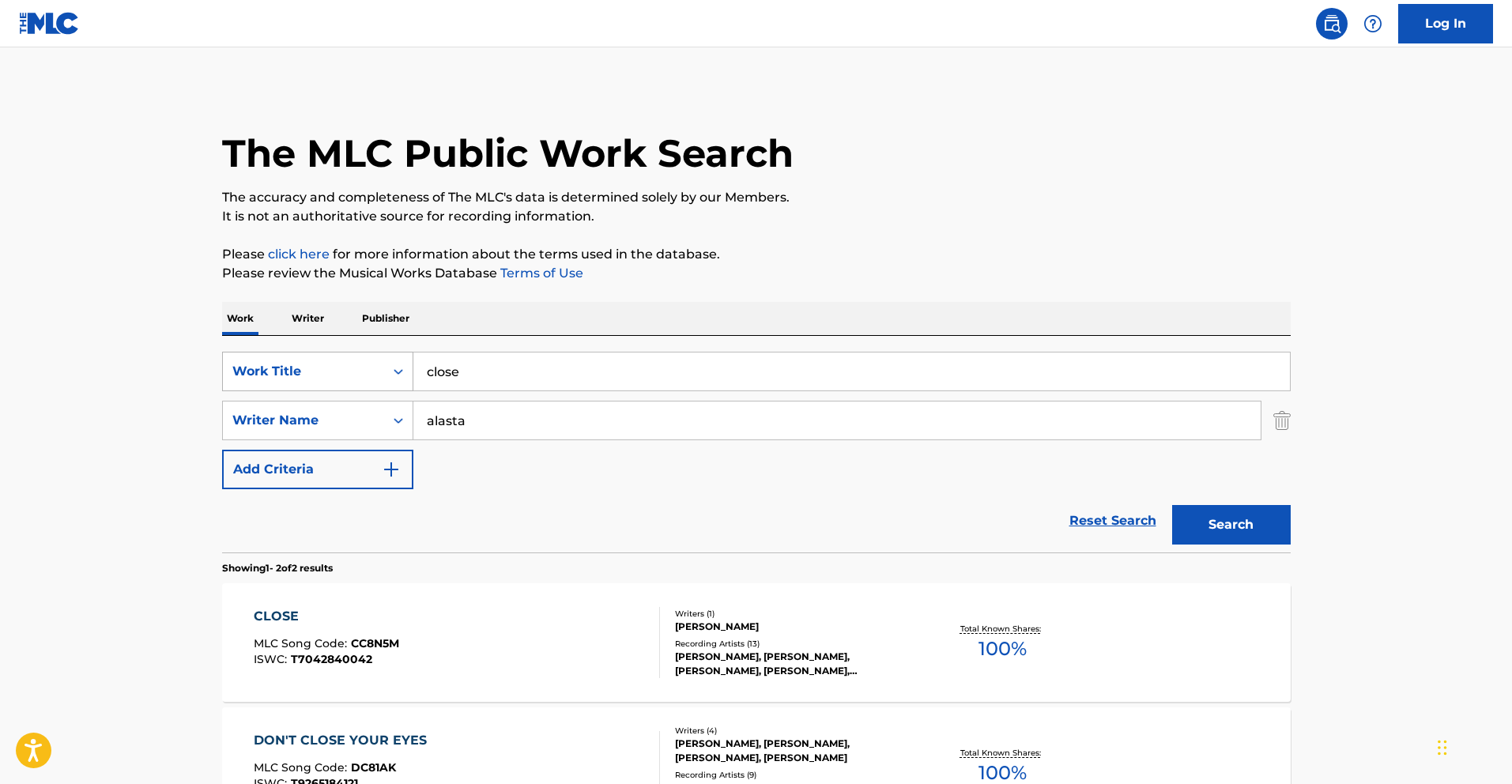
click at [350, 372] on div "Work Title" at bounding box center [304, 371] width 142 height 19
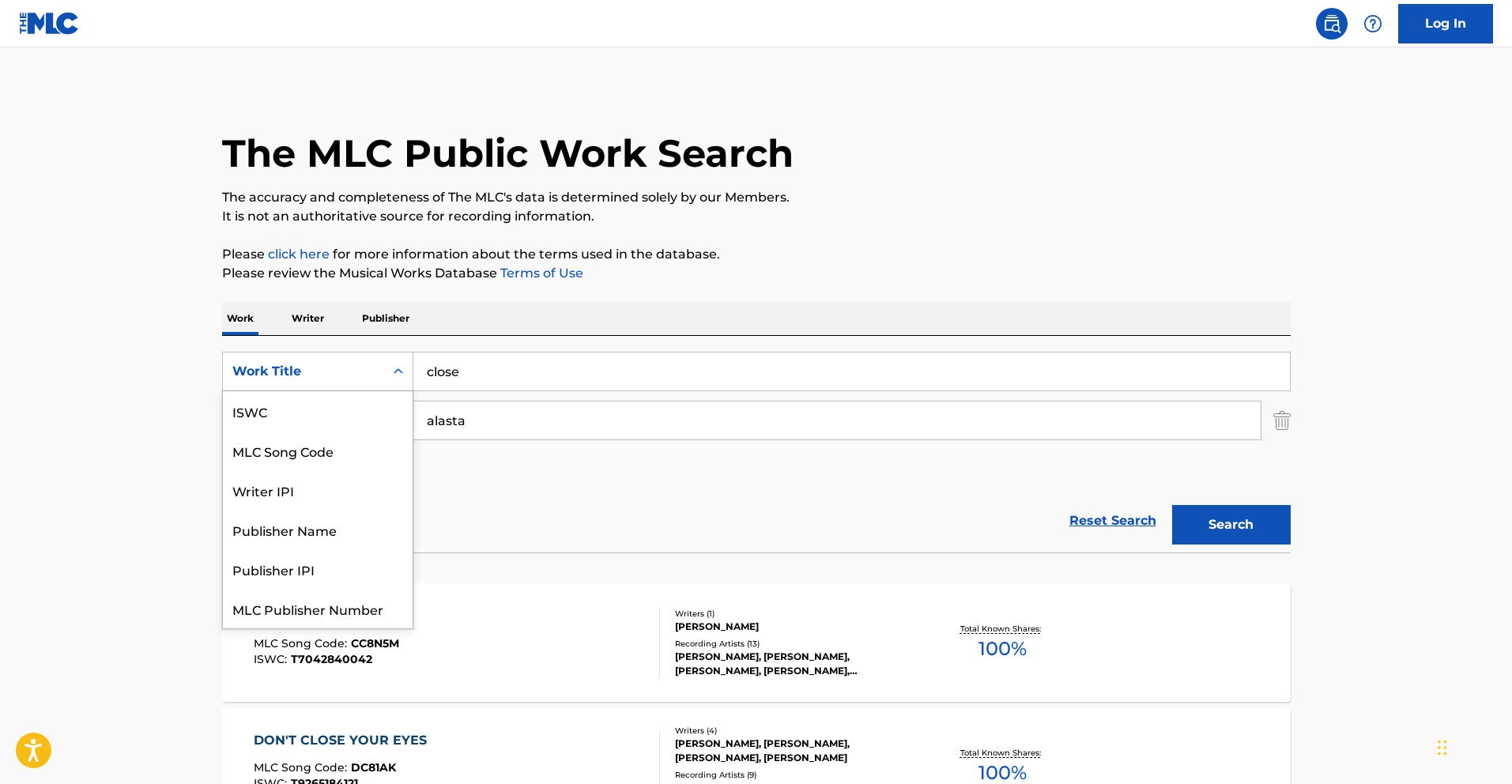
scroll to position [40, 0]
click at [355, 417] on div "MLC Song Code" at bounding box center [317, 411] width 190 height 40
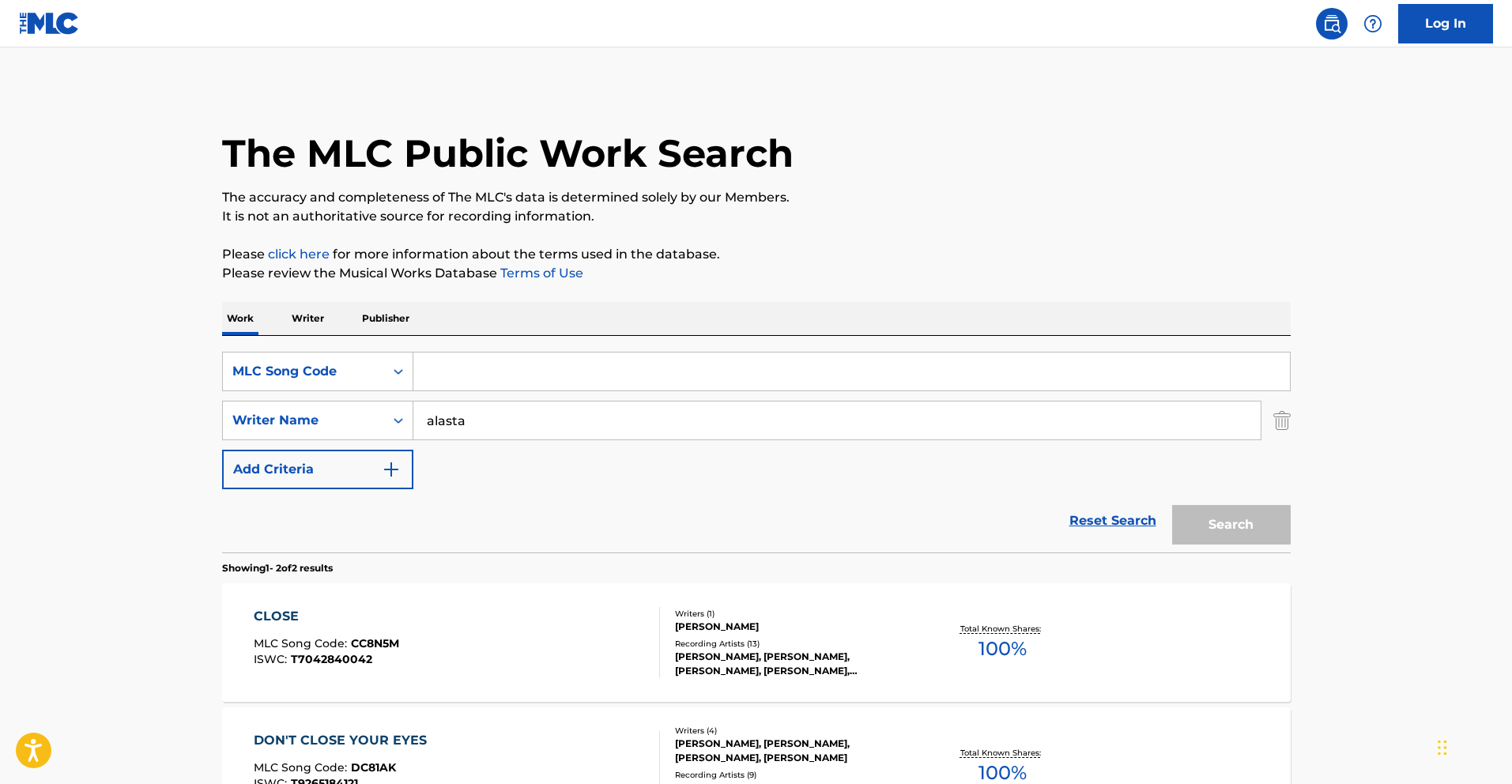
click at [523, 367] on input "Search Form" at bounding box center [852, 371] width 877 height 38
paste input "HA4UBI"
type input "HA4UBI"
click at [640, 434] on input "alasta" at bounding box center [837, 420] width 847 height 38
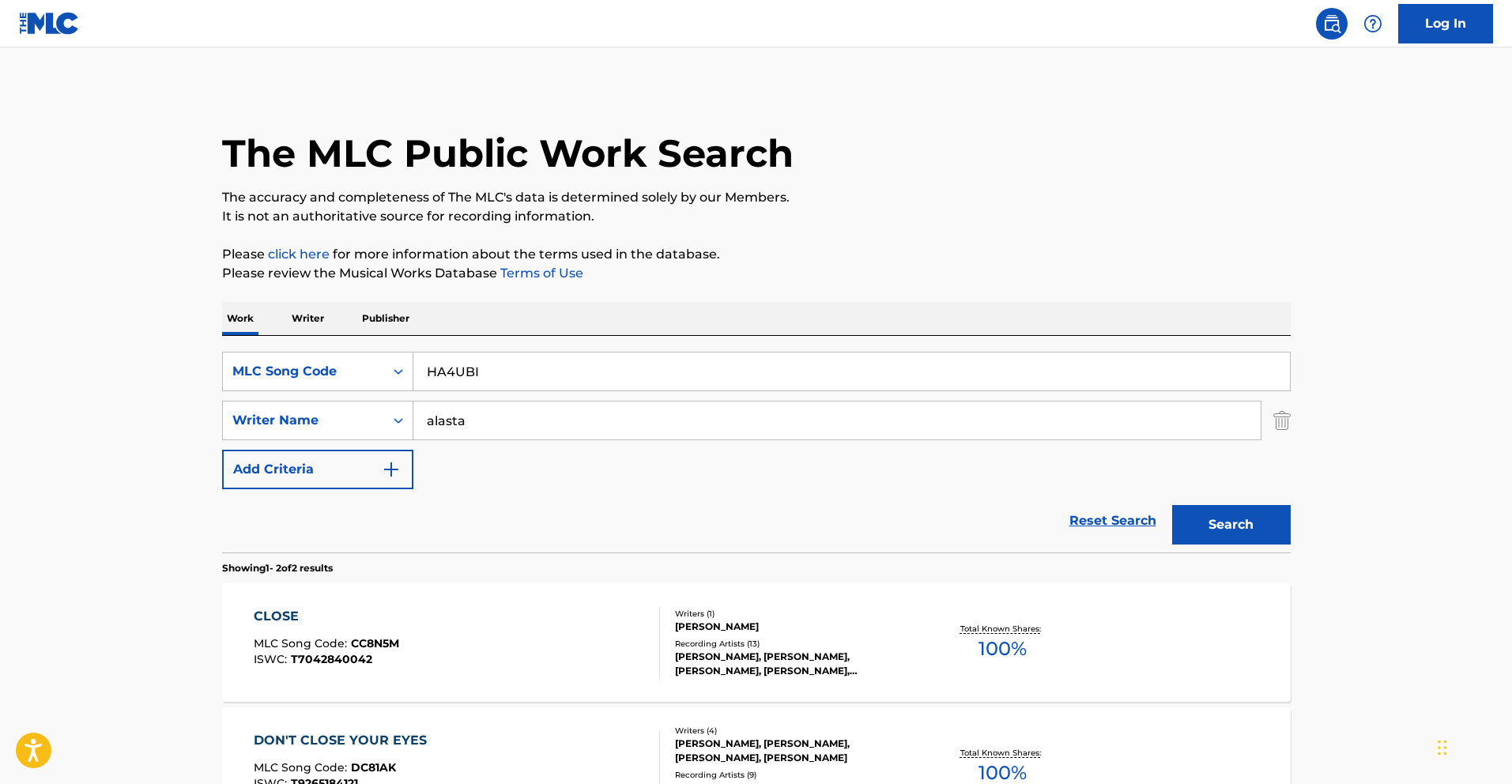
click at [640, 434] on input "alasta" at bounding box center [837, 420] width 847 height 38
click at [1173, 505] on button "Search" at bounding box center [1232, 524] width 119 height 40
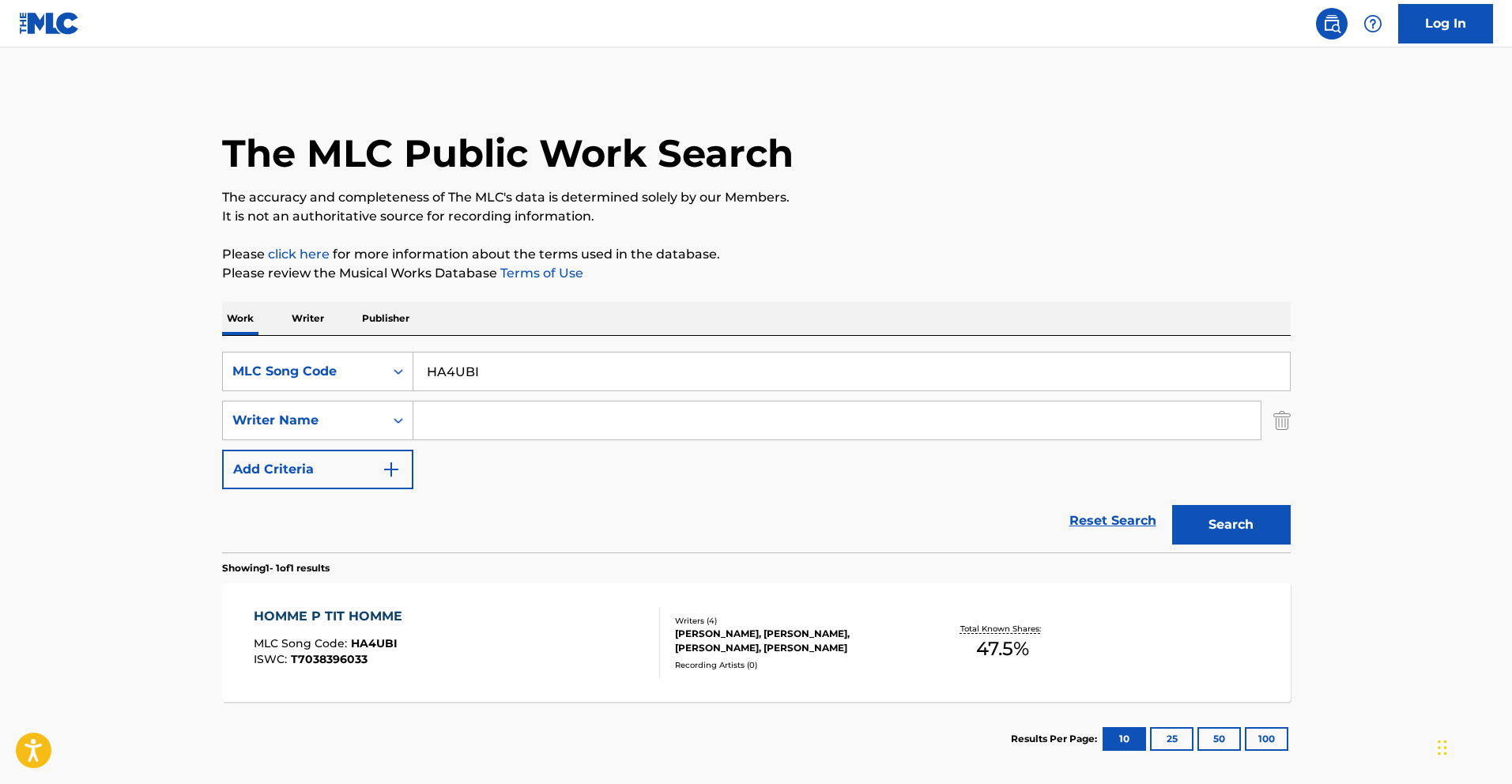
click at [566, 380] on input "HA4UBI" at bounding box center [852, 371] width 877 height 38
paste input "I301J2"
type input "I301J2"
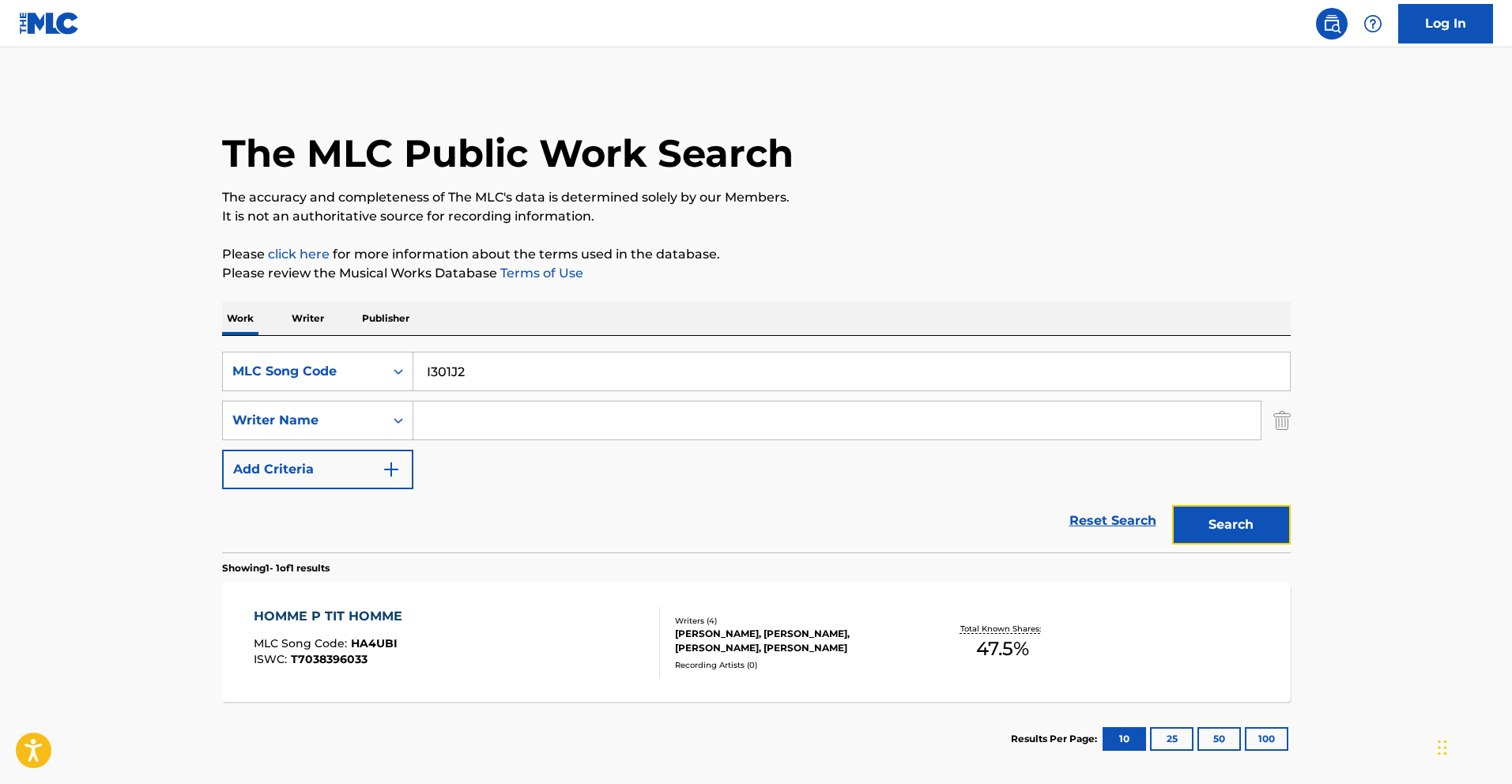
click at [1272, 522] on button "Search" at bounding box center [1232, 524] width 119 height 40
click at [475, 367] on input "I301J2" at bounding box center [852, 371] width 877 height 38
click at [336, 379] on div "MLC Song Code" at bounding box center [304, 371] width 142 height 19
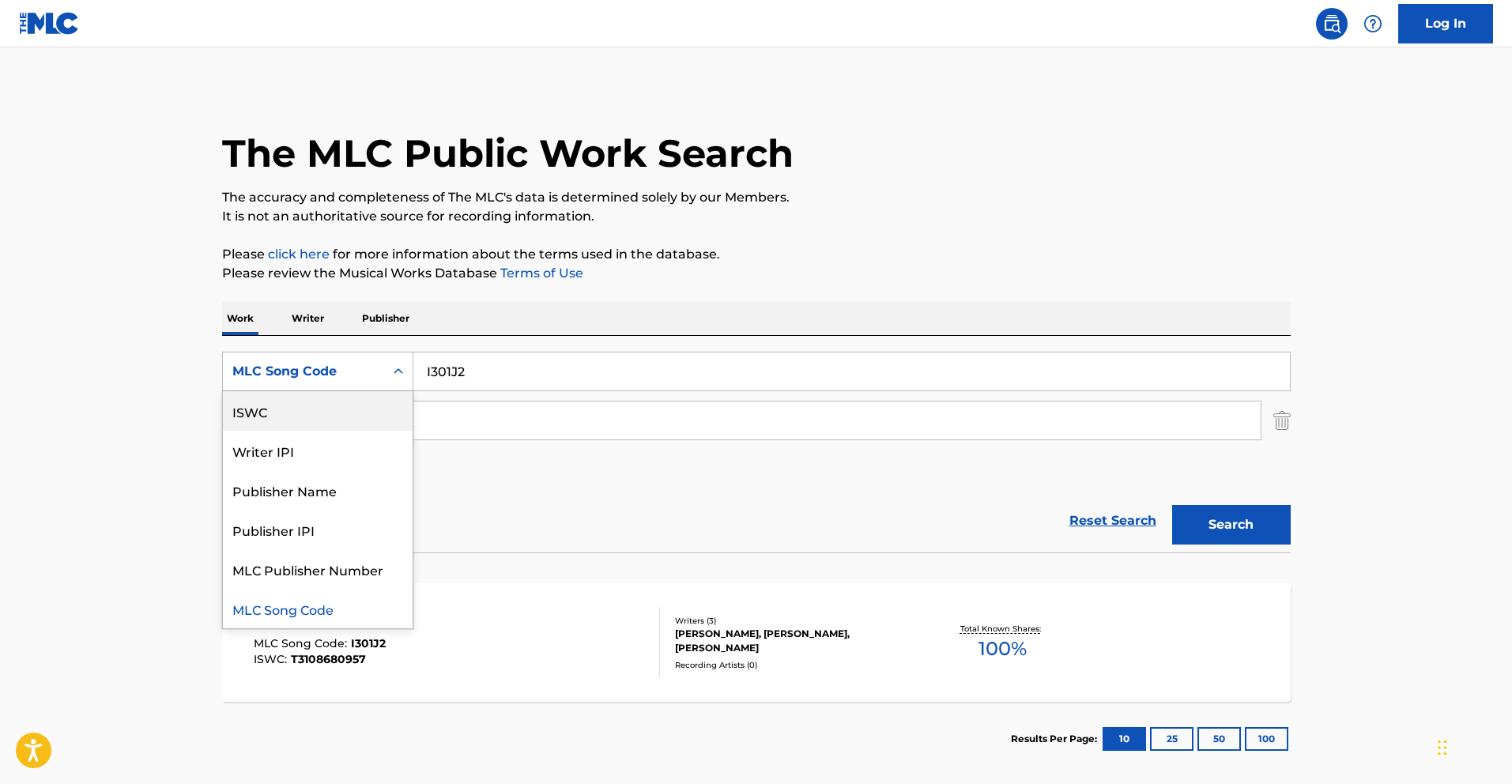
scroll to position [0, 0]
click at [345, 404] on div "Work Title" at bounding box center [317, 411] width 190 height 40
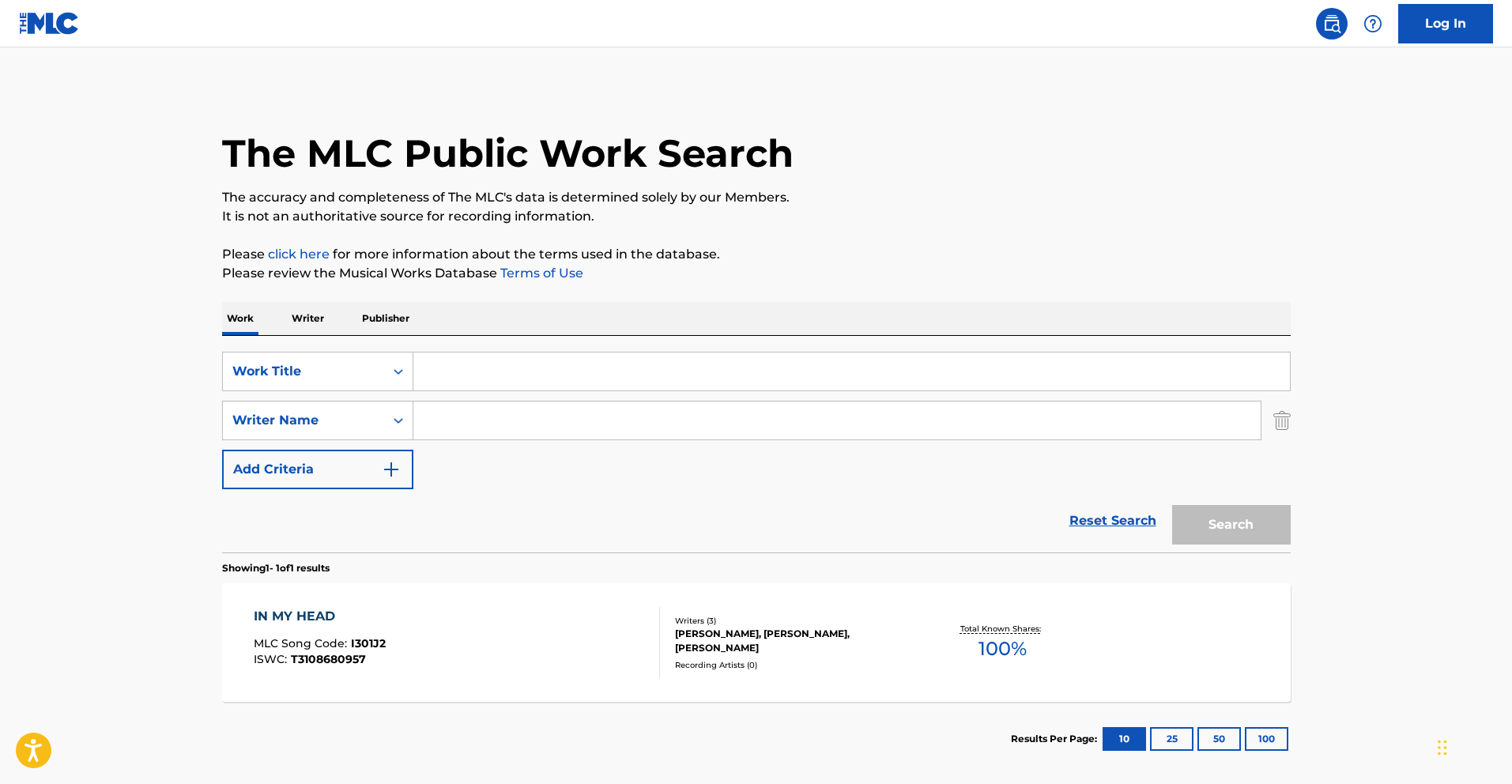
click at [468, 373] on input "Search Form" at bounding box center [852, 371] width 877 height 38
type input "In my head"
click at [604, 558] on section "Showing 1 - 1 of 1 results" at bounding box center [756, 564] width 1069 height 23
click at [492, 422] on input "Search Form" at bounding box center [837, 420] width 847 height 38
click at [1173, 505] on button "Search" at bounding box center [1232, 524] width 119 height 40
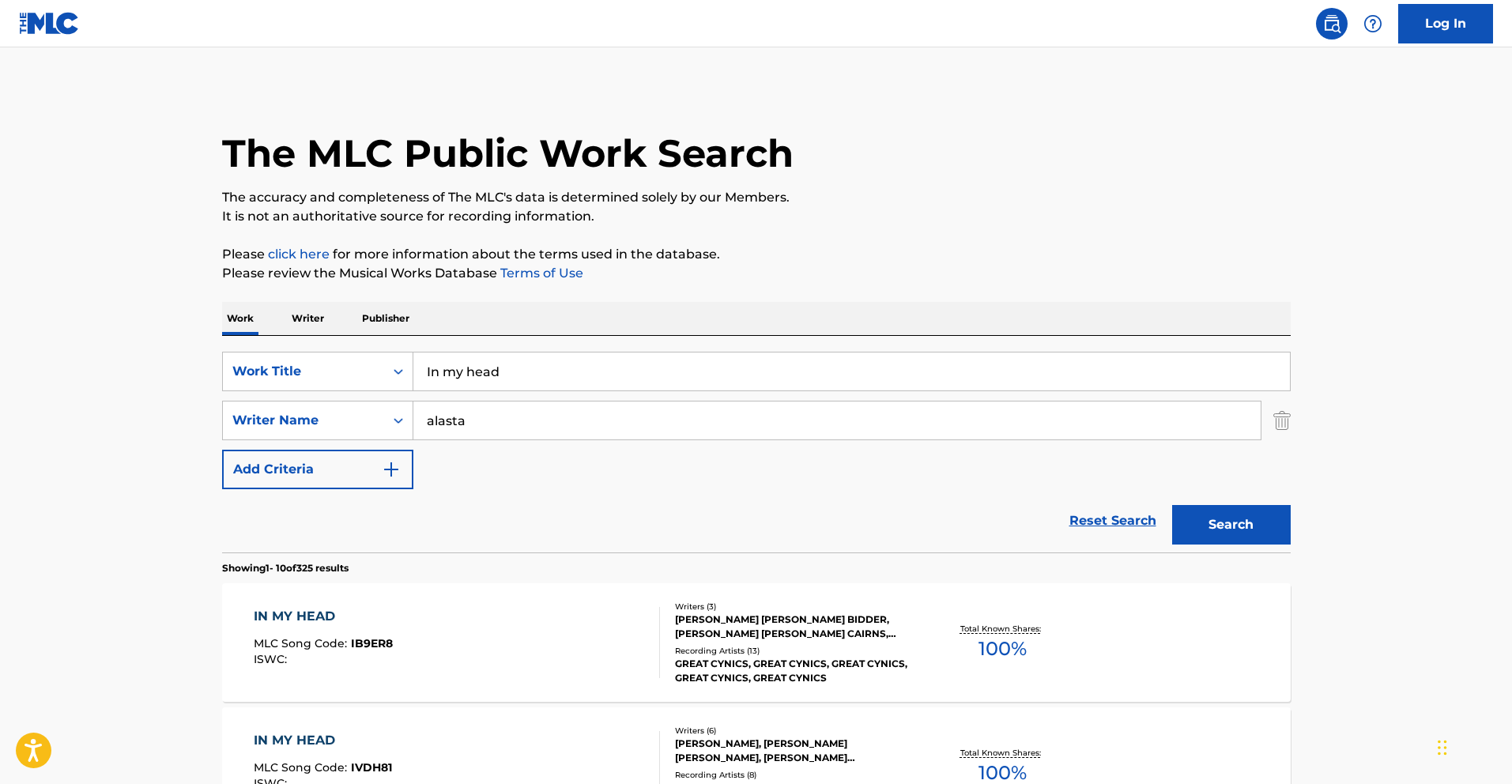
drag, startPoint x: 429, startPoint y: 417, endPoint x: 477, endPoint y: 417, distance: 48.0
click at [429, 417] on input "alasta" at bounding box center [837, 420] width 847 height 38
click at [1173, 505] on button "Search" at bounding box center [1232, 524] width 119 height 40
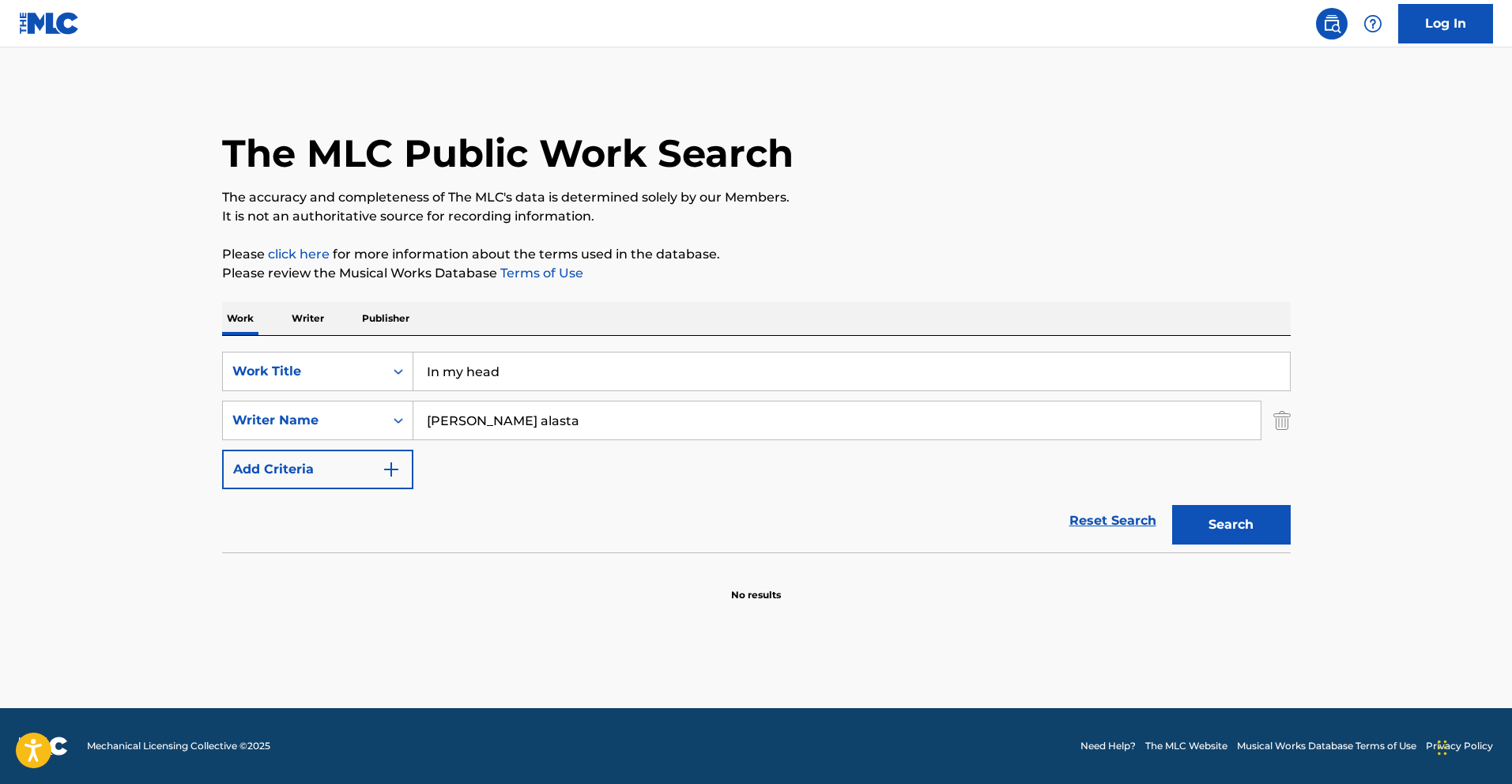
click at [440, 420] on input "floraine alasta" at bounding box center [837, 420] width 847 height 38
click at [439, 428] on input "floraine alasta" at bounding box center [837, 420] width 847 height 38
paste input "FLORIANE"
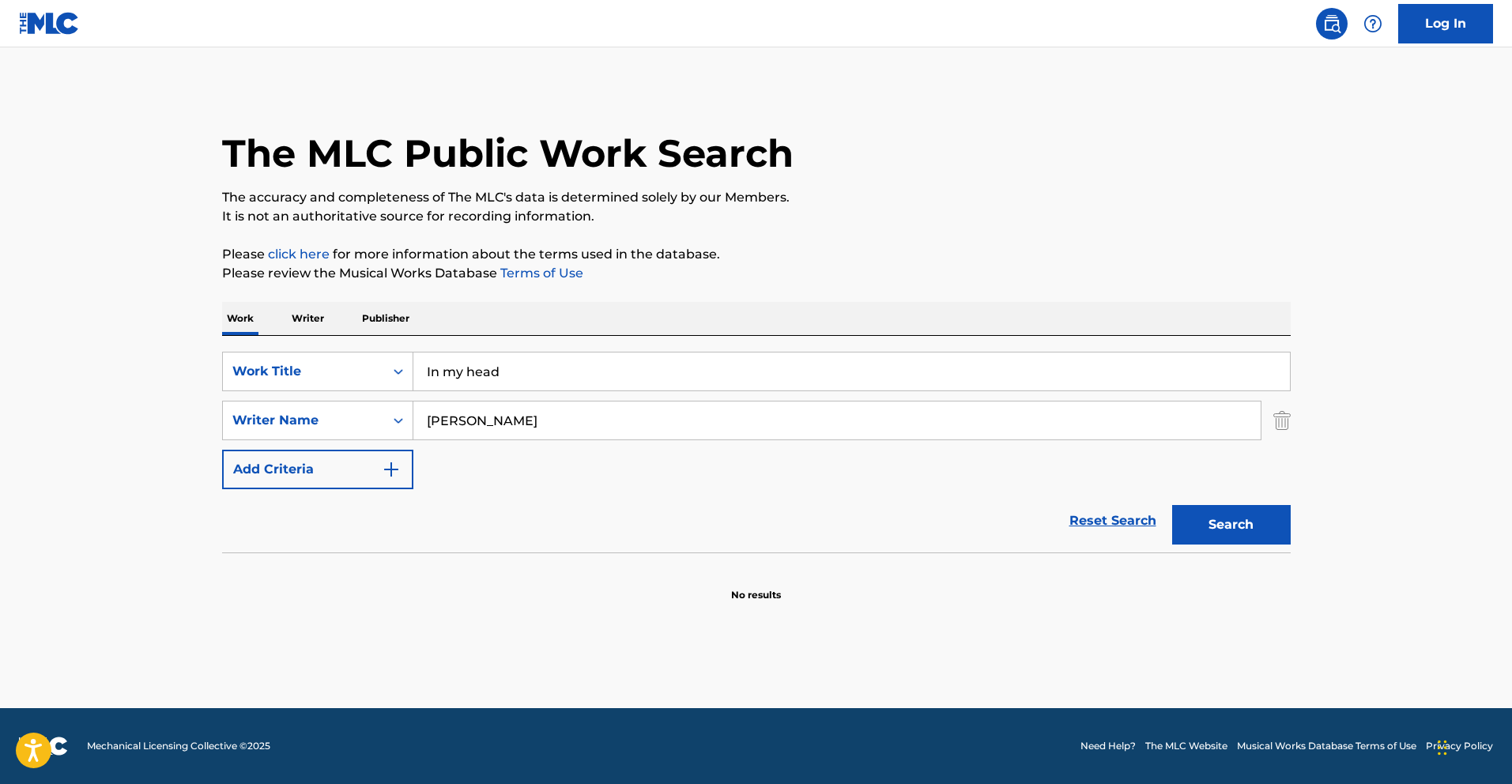
paste input "Search Form"
type input "FLORIANE"
click at [1205, 518] on button "Search" at bounding box center [1232, 524] width 119 height 40
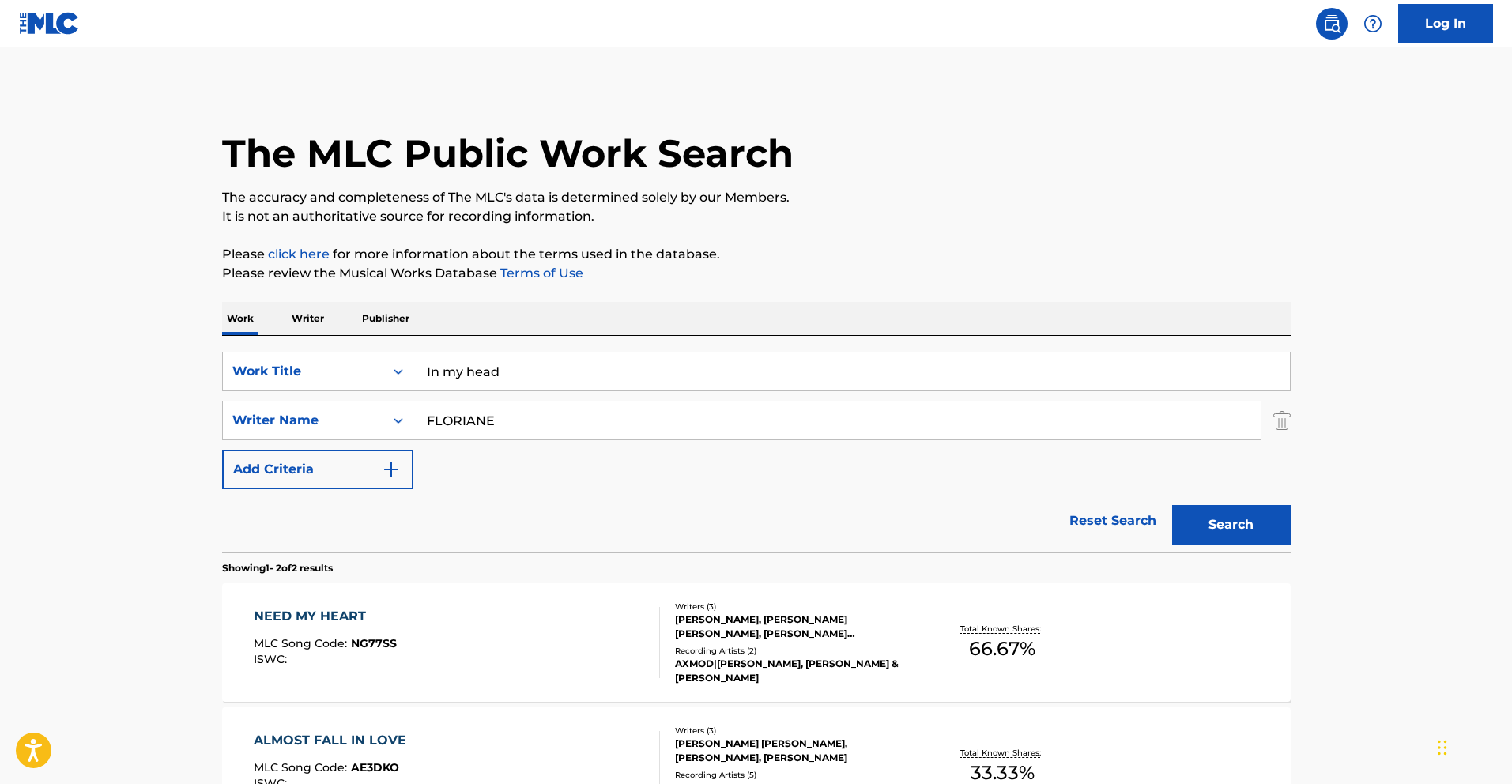
click at [610, 626] on div "NEED MY HEART MLC Song Code : NG77SS ISWC :" at bounding box center [456, 643] width 406 height 71
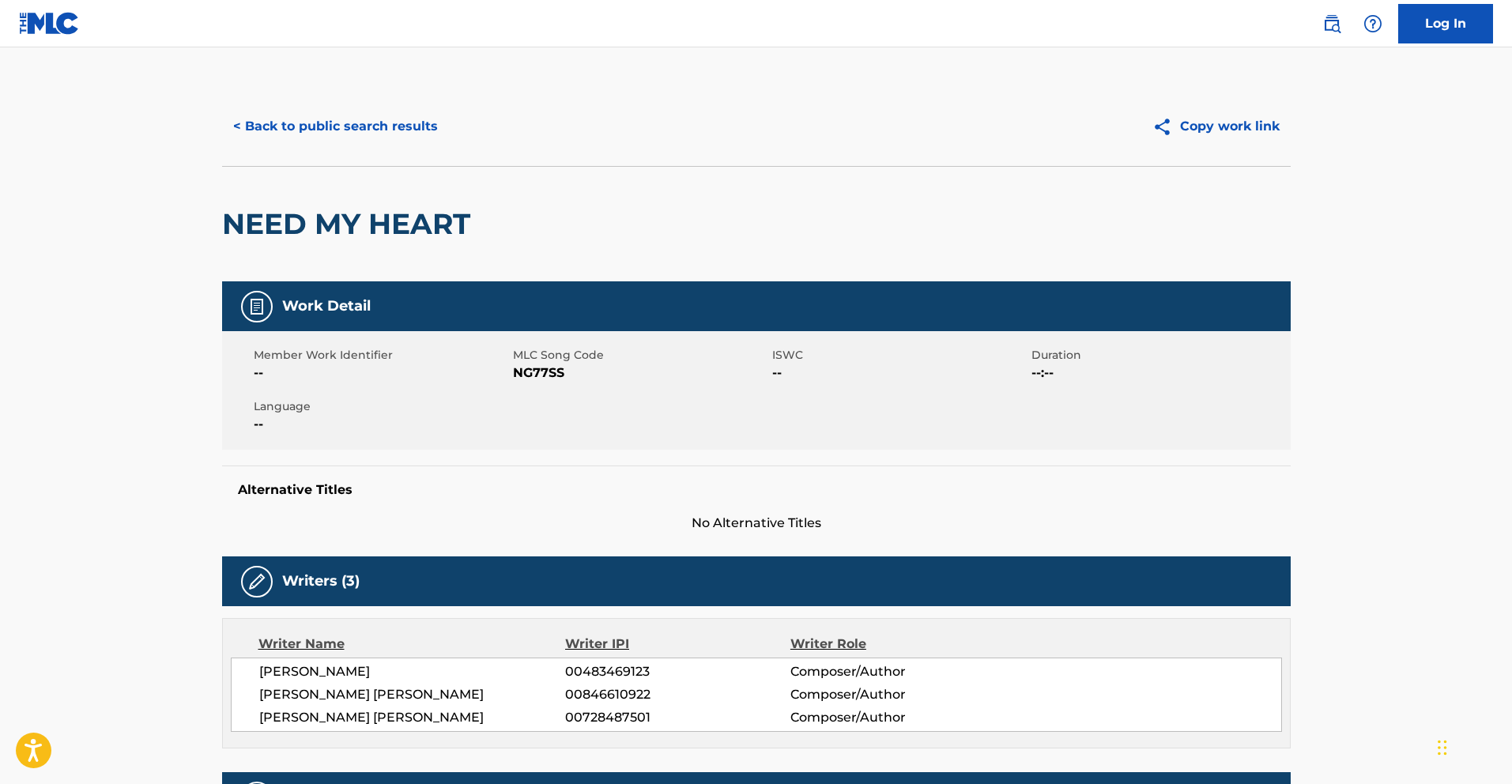
click at [547, 370] on span "NG77SS" at bounding box center [640, 372] width 255 height 19
copy span "NG77SS"
click at [391, 118] on button "< Back to public search results" at bounding box center [335, 126] width 227 height 40
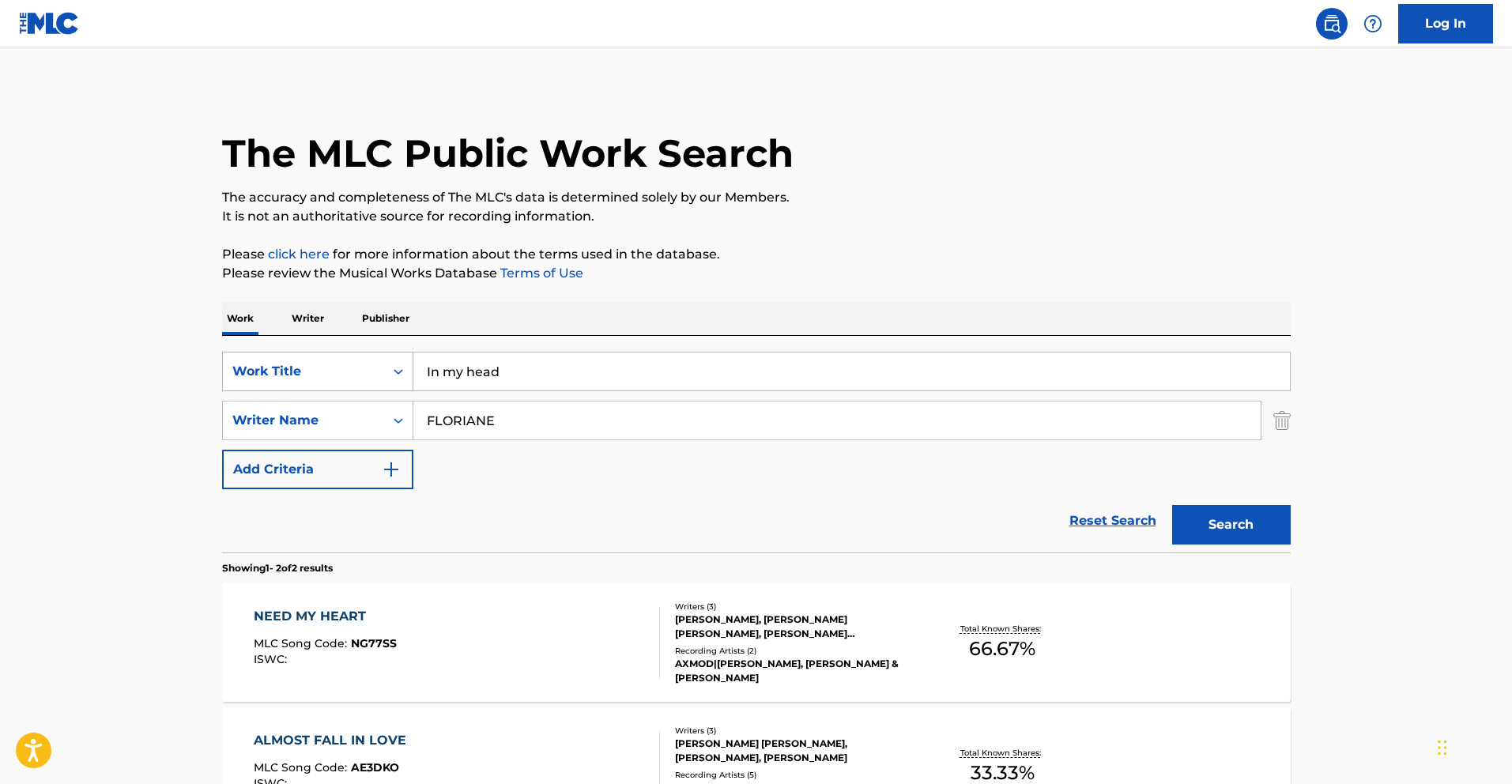
click at [352, 372] on div "Work Title" at bounding box center [304, 371] width 142 height 19
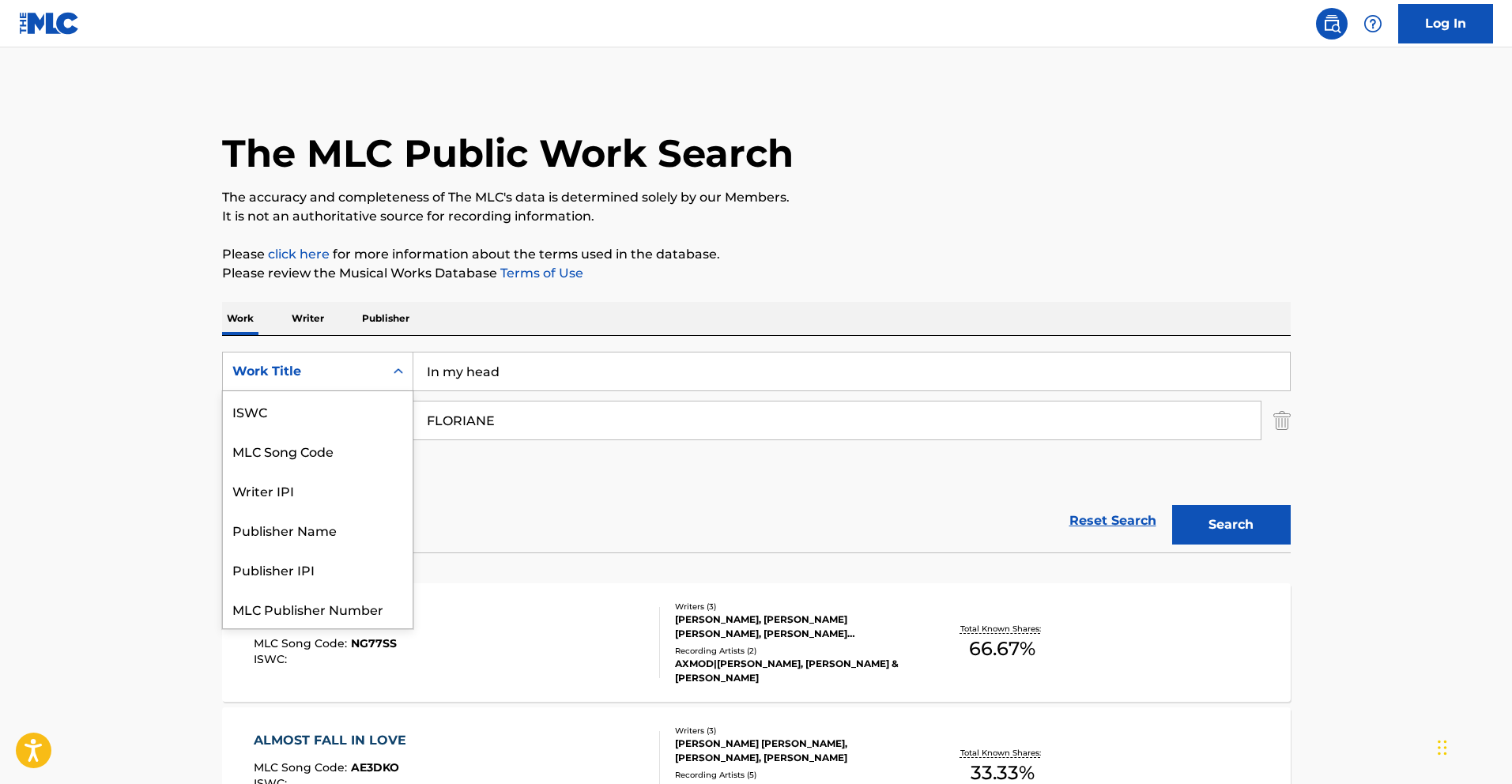
scroll to position [40, 0]
drag, startPoint x: 336, startPoint y: 410, endPoint x: 383, endPoint y: 393, distance: 50.0
click at [336, 410] on div "MLC Song Code" at bounding box center [317, 411] width 190 height 40
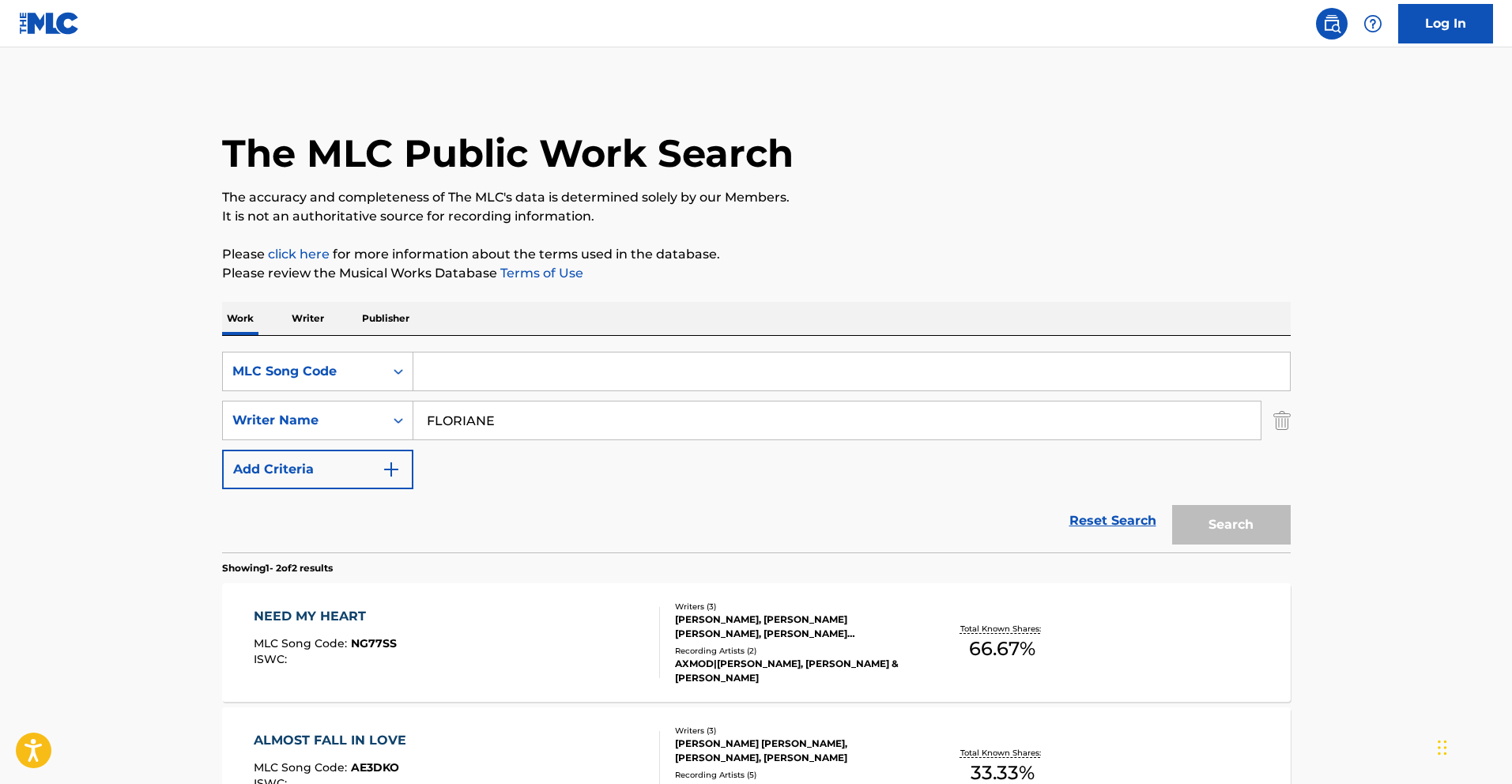
click at [481, 361] on input "Search Form" at bounding box center [852, 371] width 877 height 38
paste input "MC1XER"
type input "MC1XER"
click at [479, 429] on input "FLORIANE" at bounding box center [837, 420] width 847 height 38
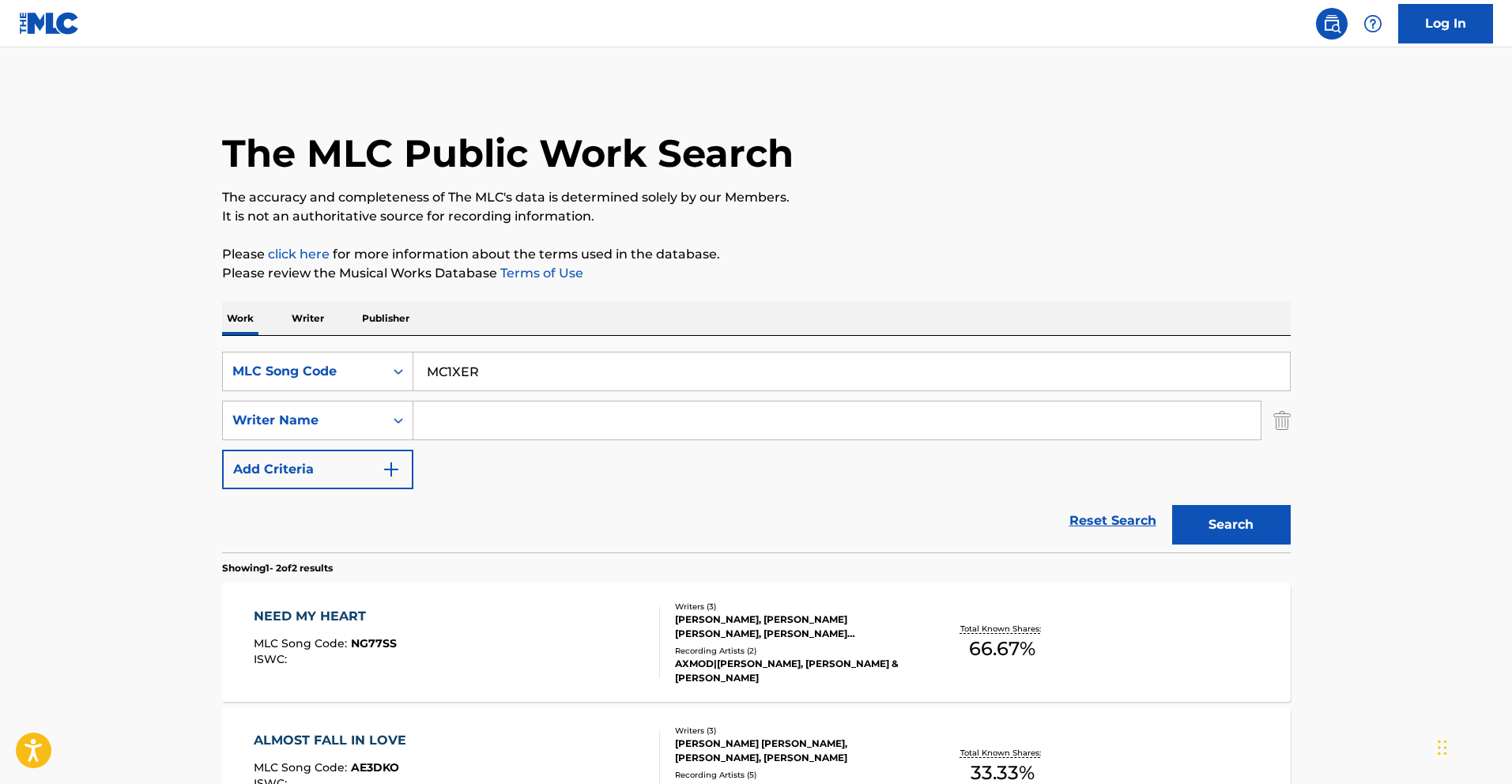
click at [1173, 505] on button "Search" at bounding box center [1232, 524] width 119 height 40
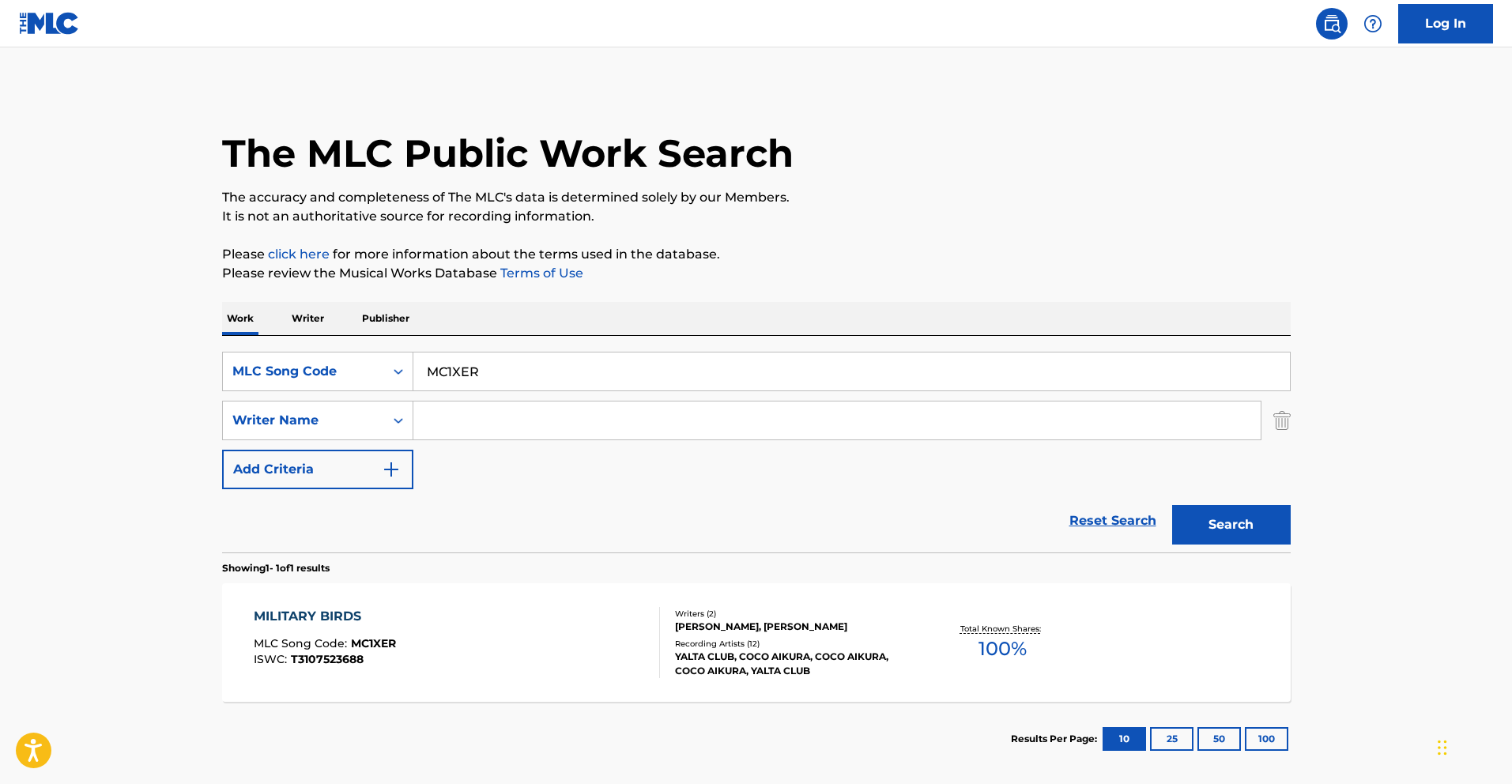
click at [552, 361] on input "MC1XER" at bounding box center [852, 371] width 877 height 38
paste input "W04S0"
click at [1255, 526] on button "Search" at bounding box center [1232, 524] width 119 height 40
click at [477, 377] on input "MW04S0" at bounding box center [852, 371] width 877 height 38
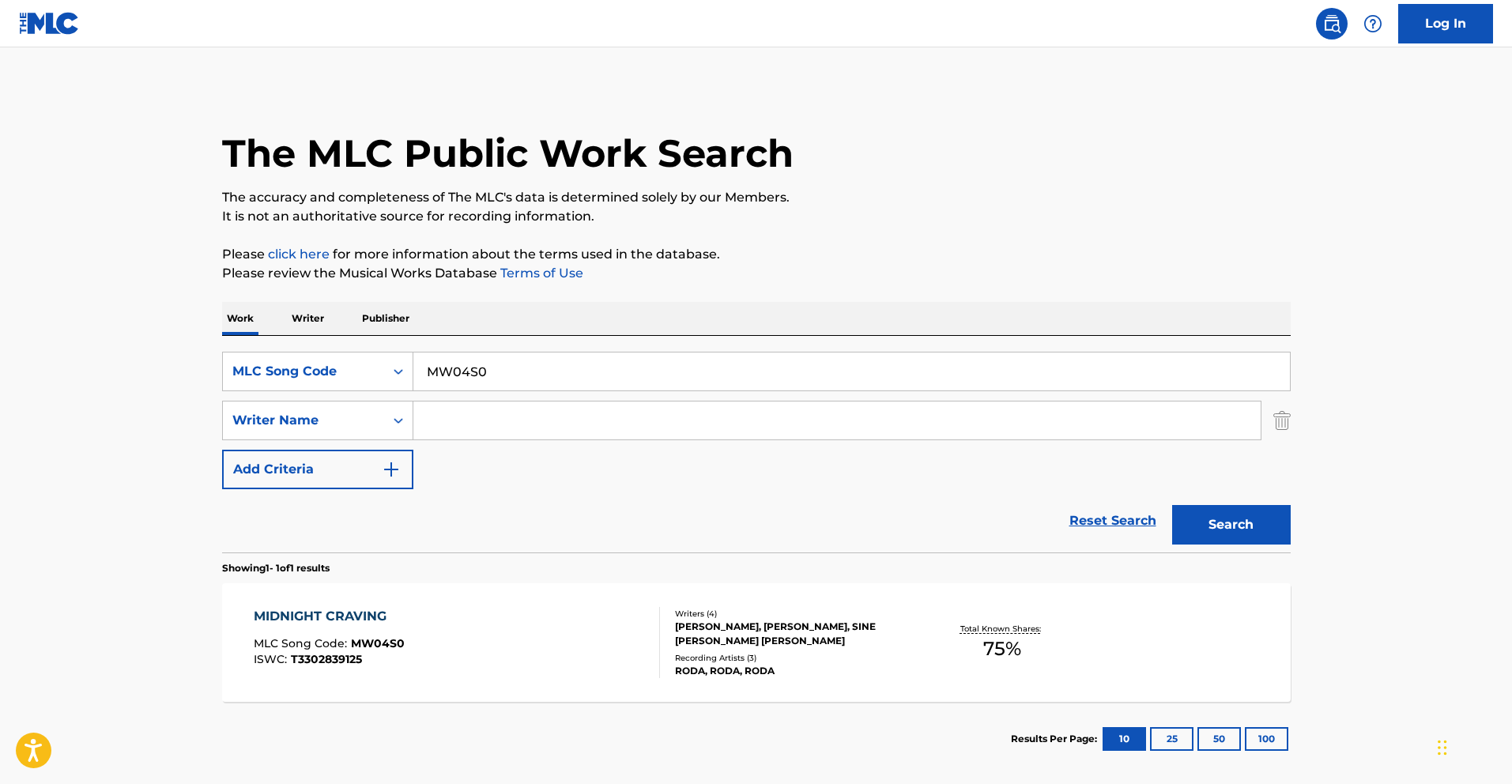
click at [477, 377] on input "MW04S0" at bounding box center [852, 371] width 877 height 38
paste input "SA1JC"
type input "SA1JC0"
click at [1274, 532] on button "Search" at bounding box center [1232, 524] width 119 height 40
click at [337, 358] on div "MLC Song Code" at bounding box center [304, 371] width 162 height 30
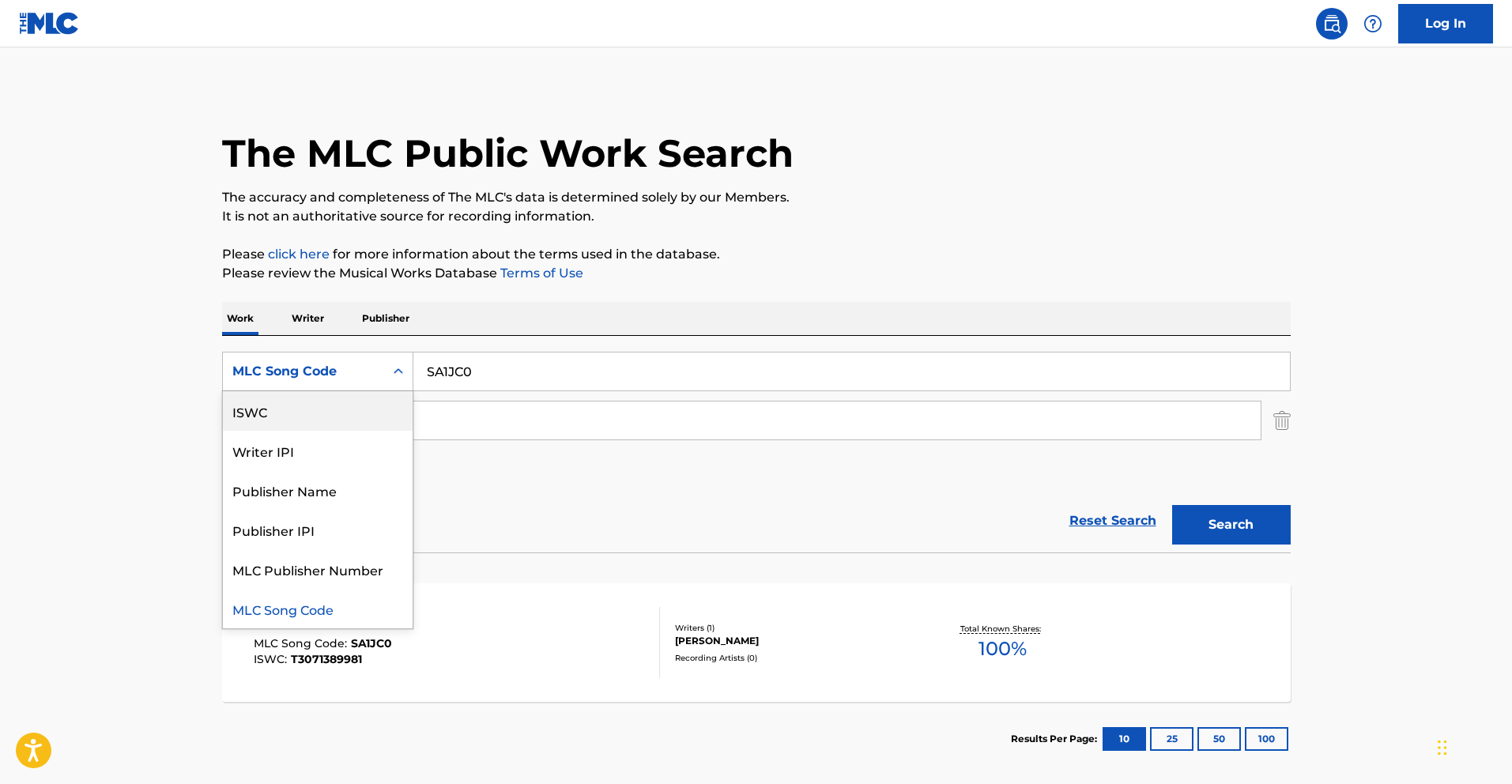
scroll to position [0, 0]
drag, startPoint x: 355, startPoint y: 403, endPoint x: 401, endPoint y: 400, distance: 46.1
click at [355, 403] on div "Work Title" at bounding box center [317, 411] width 190 height 40
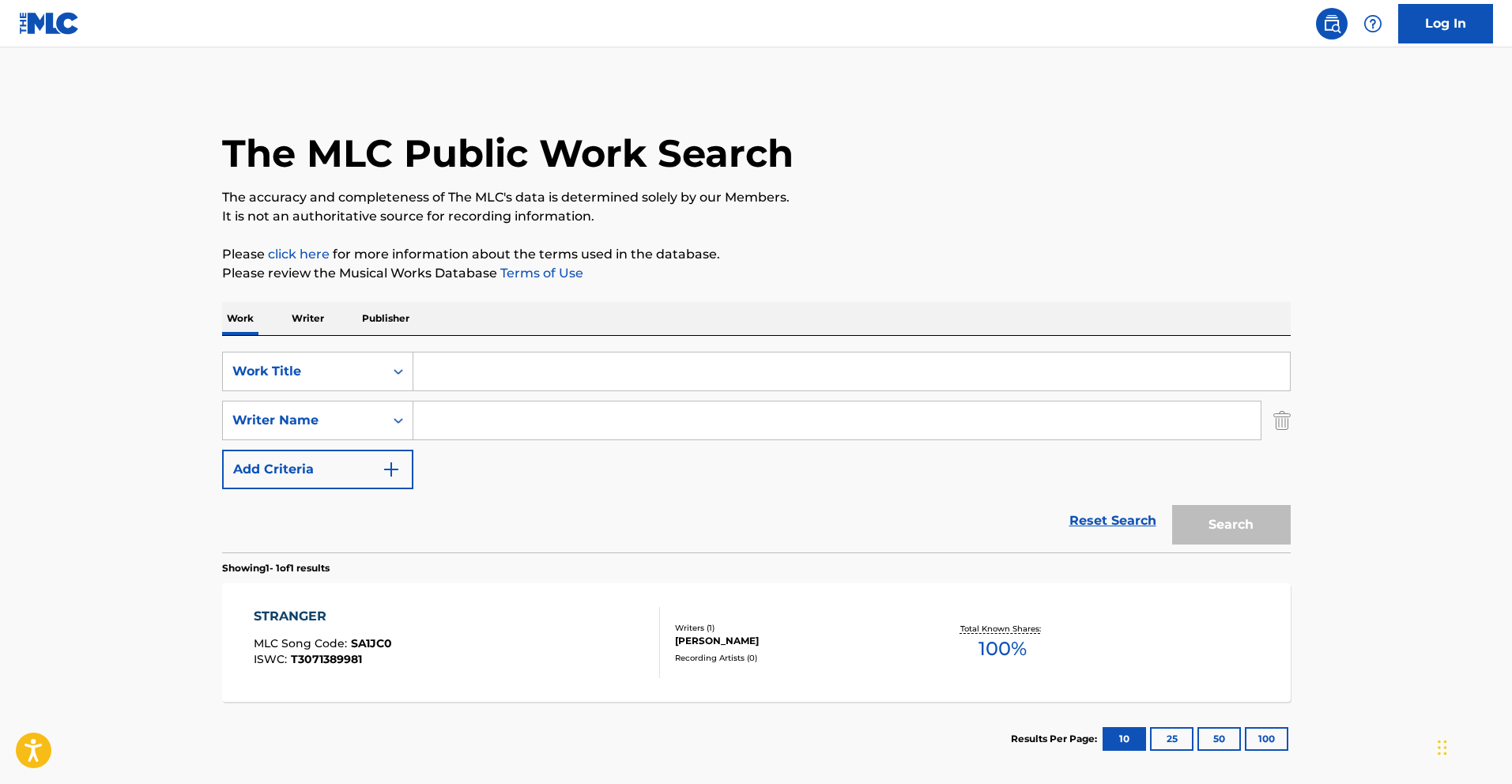
click at [477, 375] on input "Search Form" at bounding box center [852, 371] width 877 height 38
type input "stranger"
click at [368, 418] on div "Writer Name" at bounding box center [304, 420] width 142 height 19
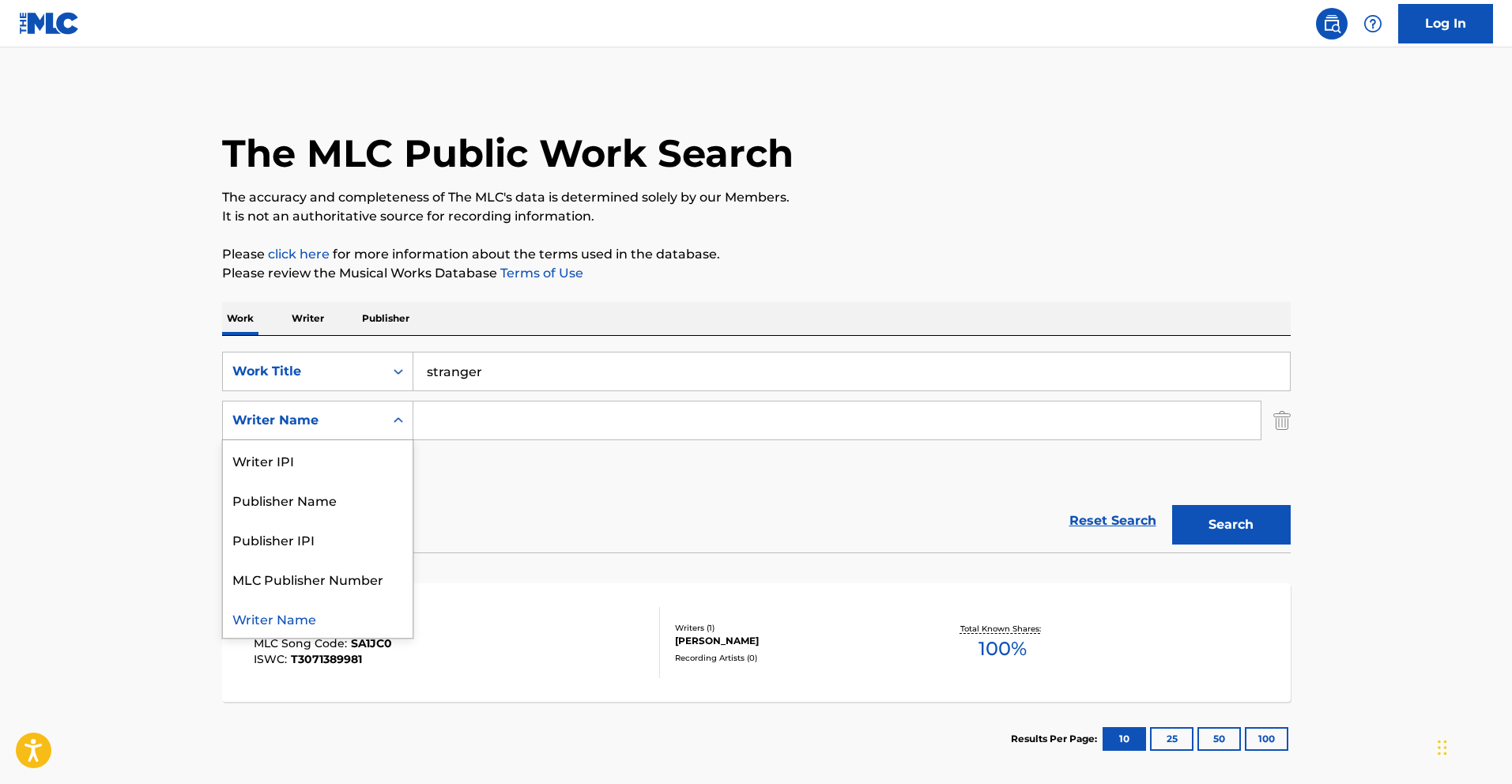
click at [472, 412] on input "Search Form" at bounding box center [837, 420] width 847 height 38
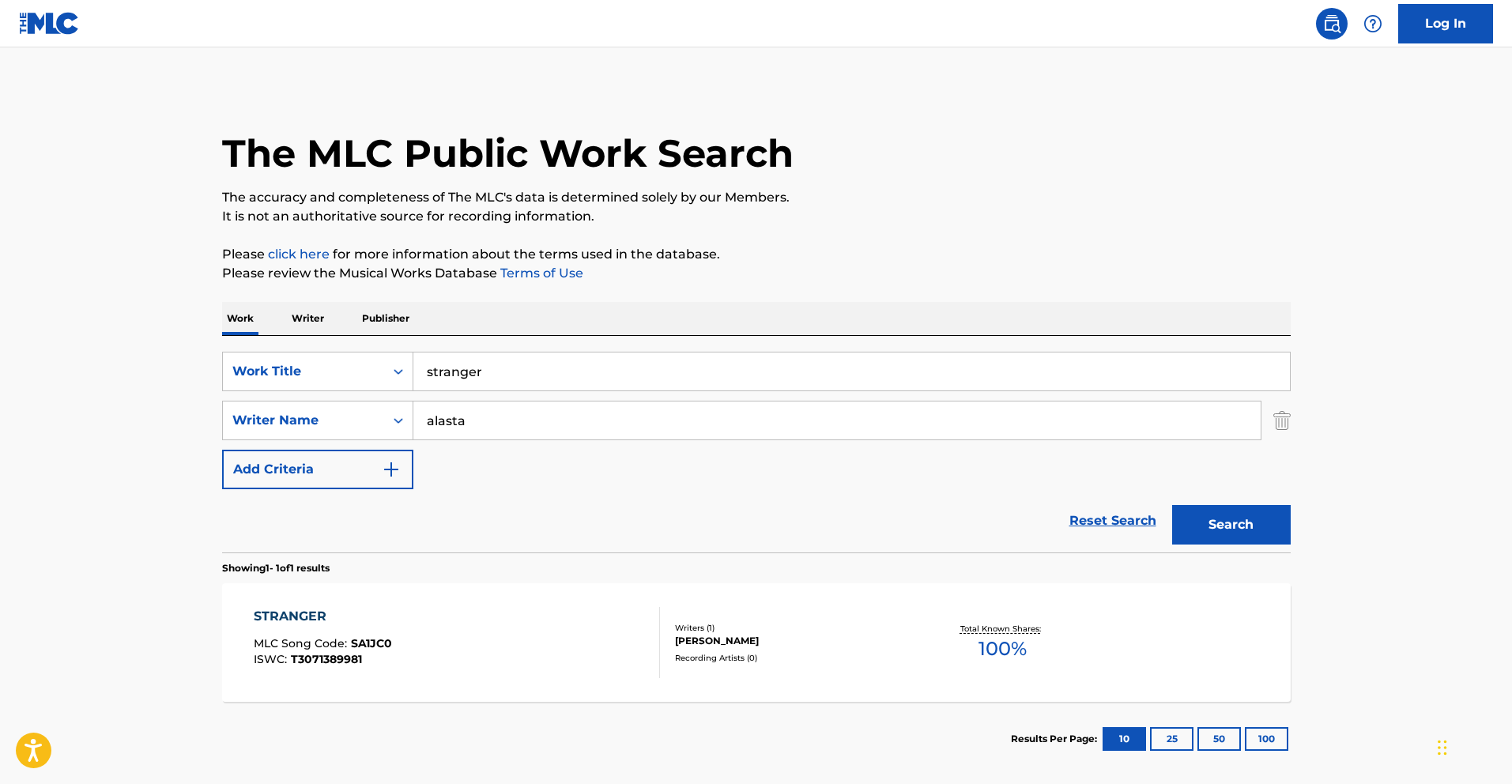
click at [1173, 505] on button "Search" at bounding box center [1232, 524] width 119 height 40
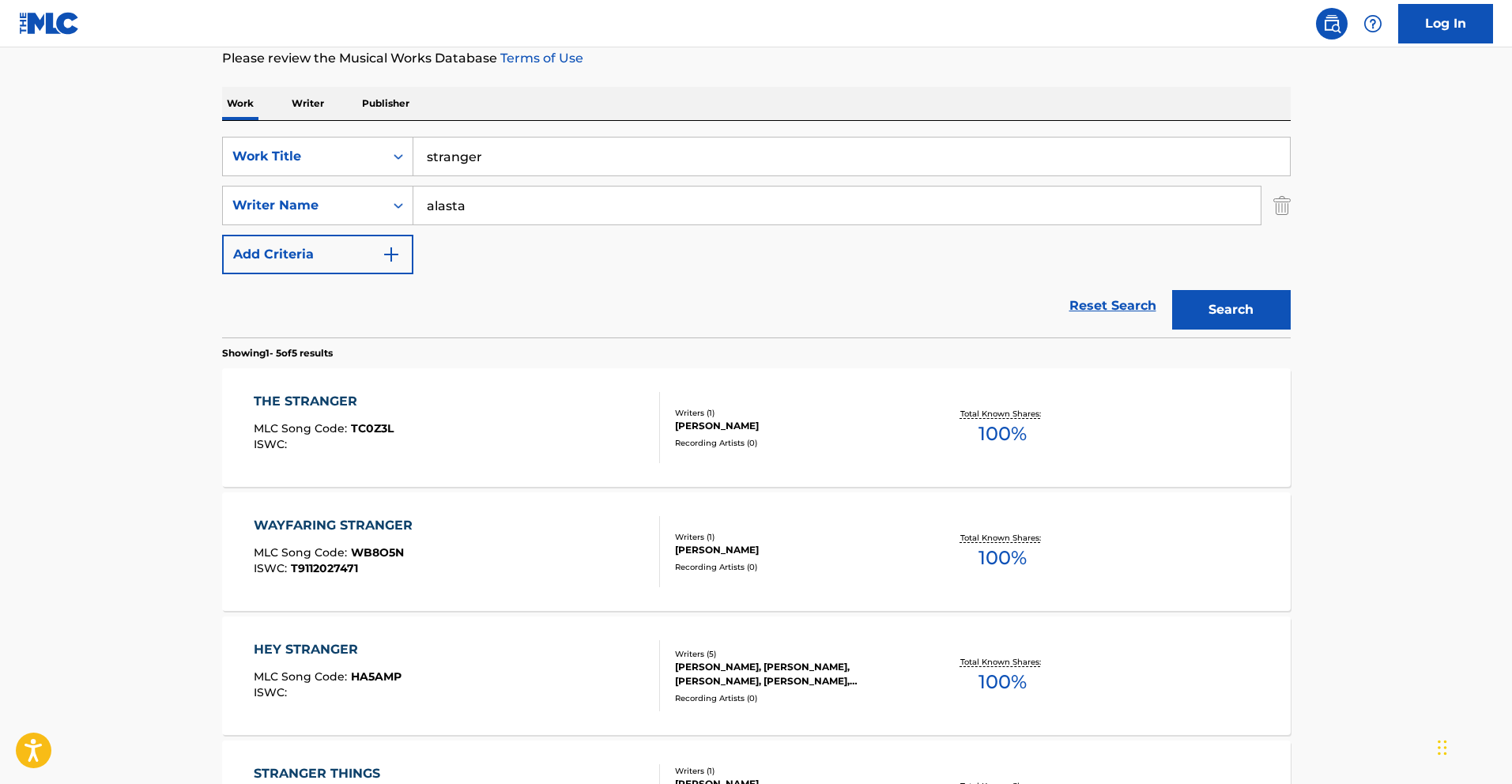
scroll to position [368, 0]
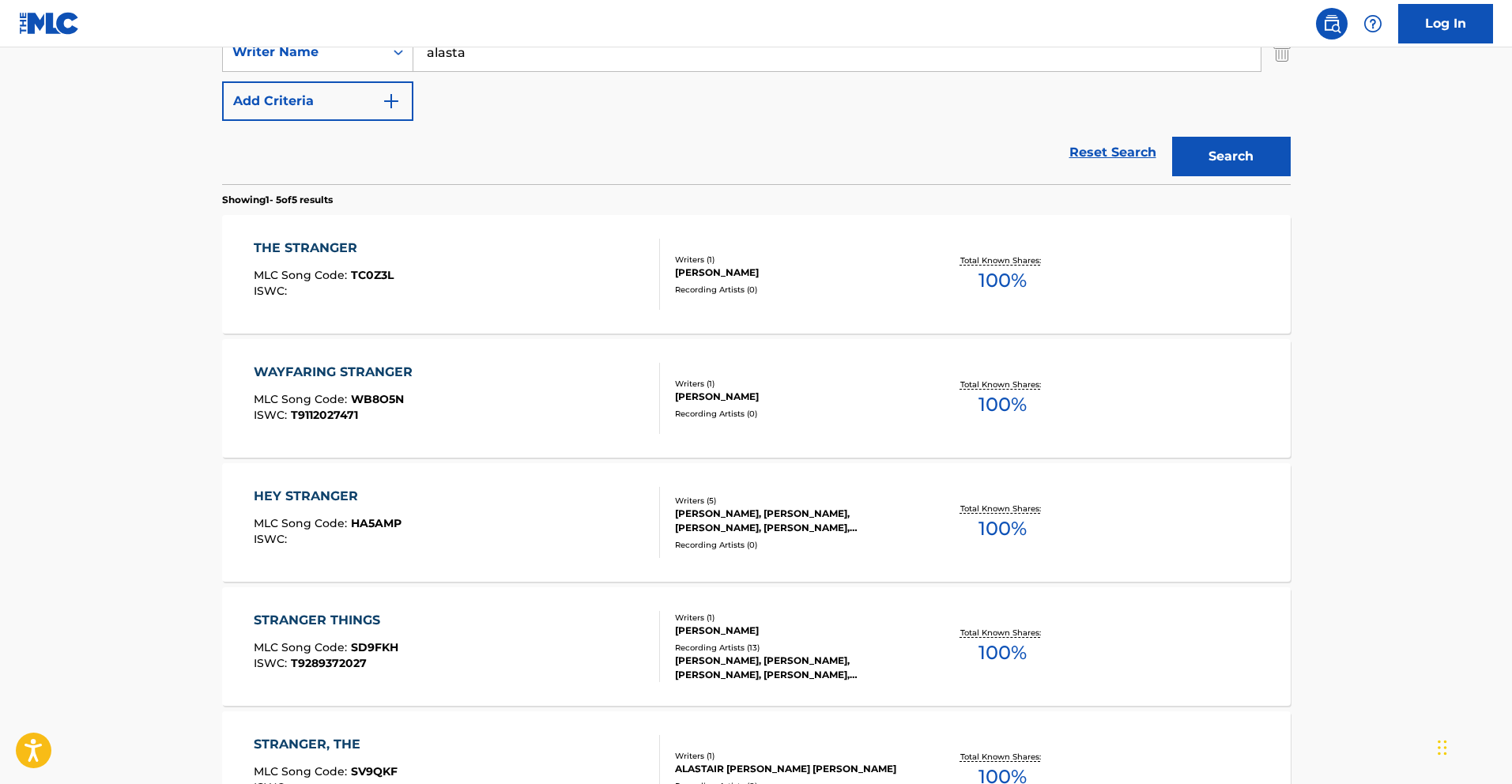
click at [427, 56] on input "alasta" at bounding box center [837, 52] width 847 height 38
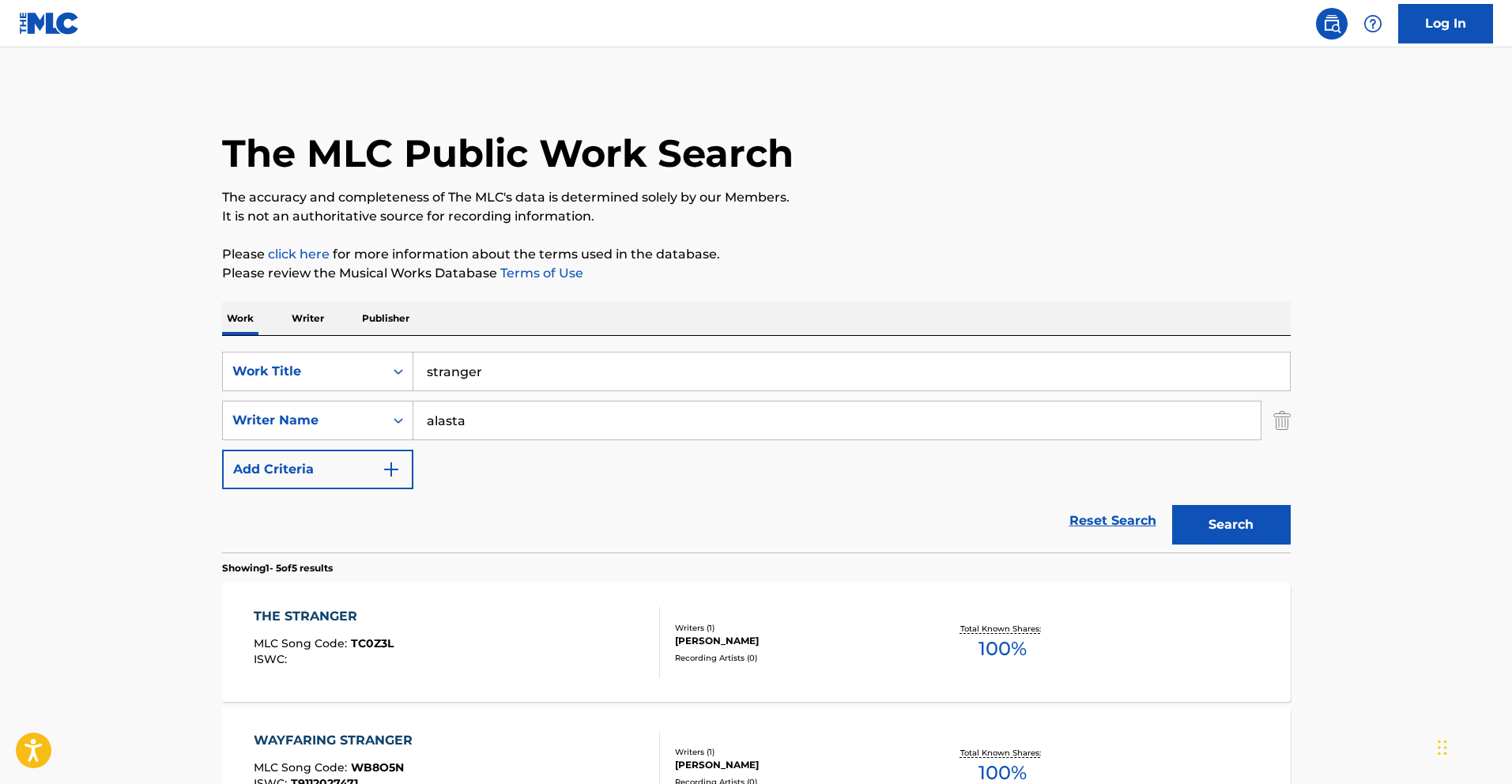
click at [472, 433] on input "alasta" at bounding box center [837, 420] width 847 height 38
click at [469, 431] on input "alasta" at bounding box center [837, 420] width 847 height 38
paste input "CHARDON"
paste input "Search Form"
type input "CHARDON"
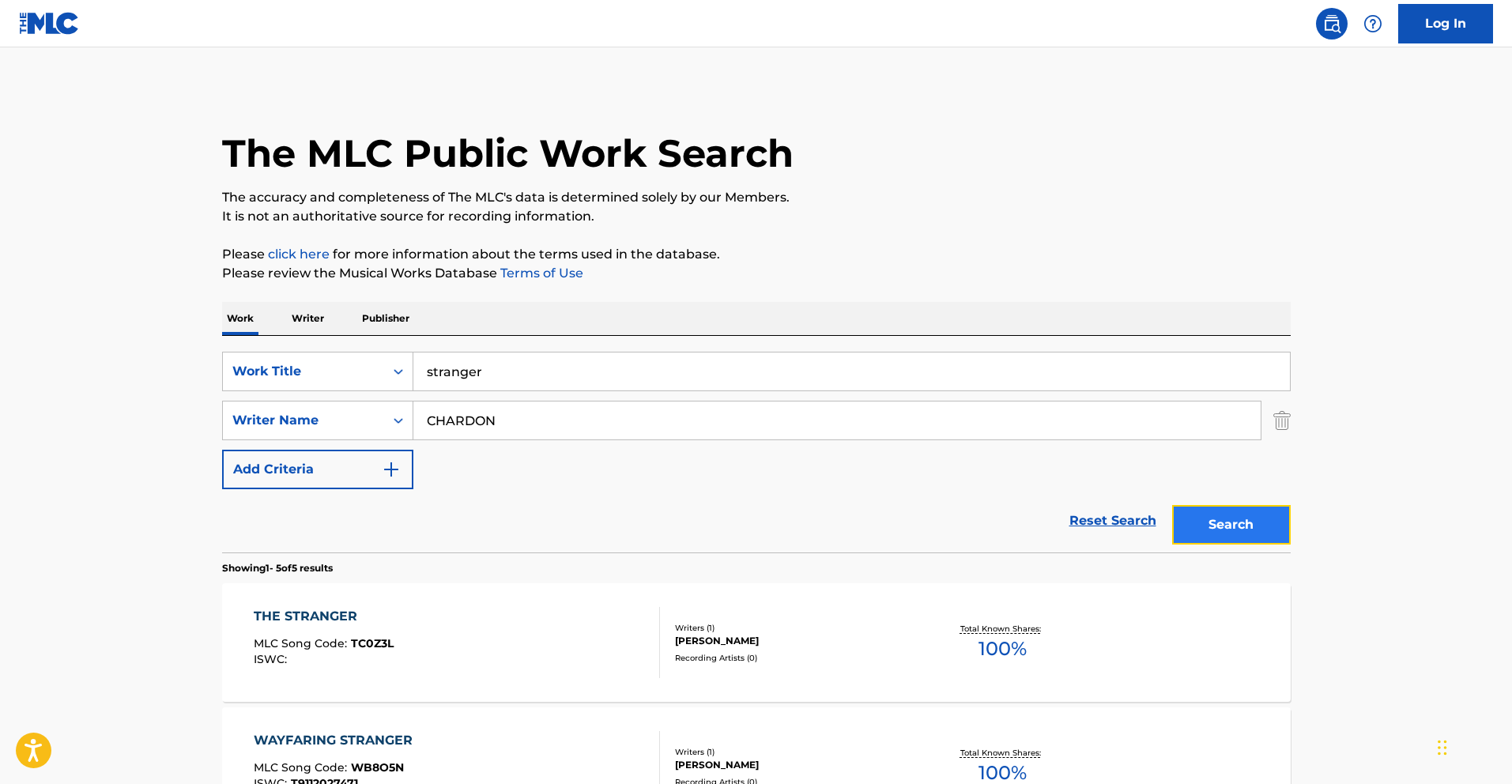
click at [1236, 505] on button "Search" at bounding box center [1232, 524] width 119 height 40
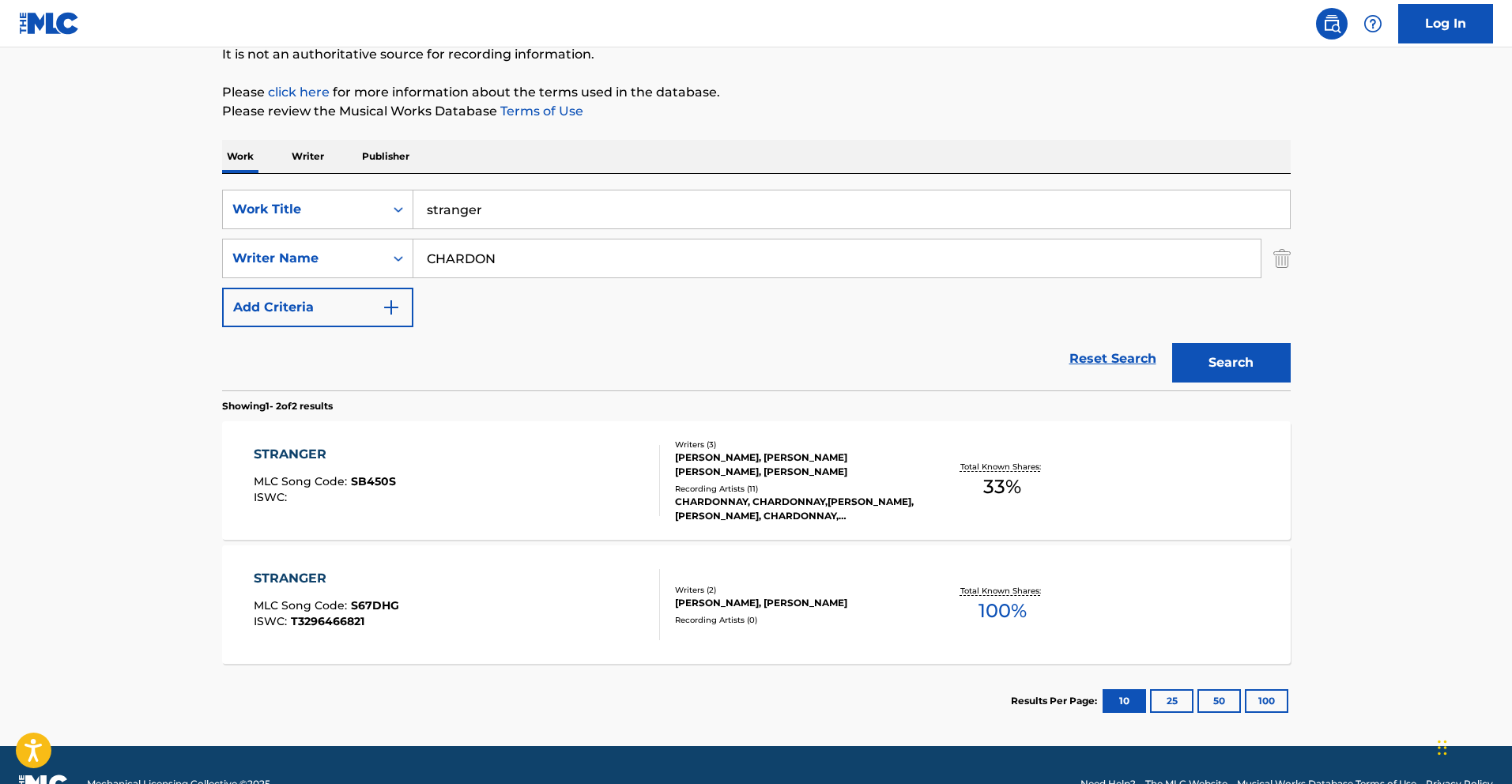
scroll to position [172, 0]
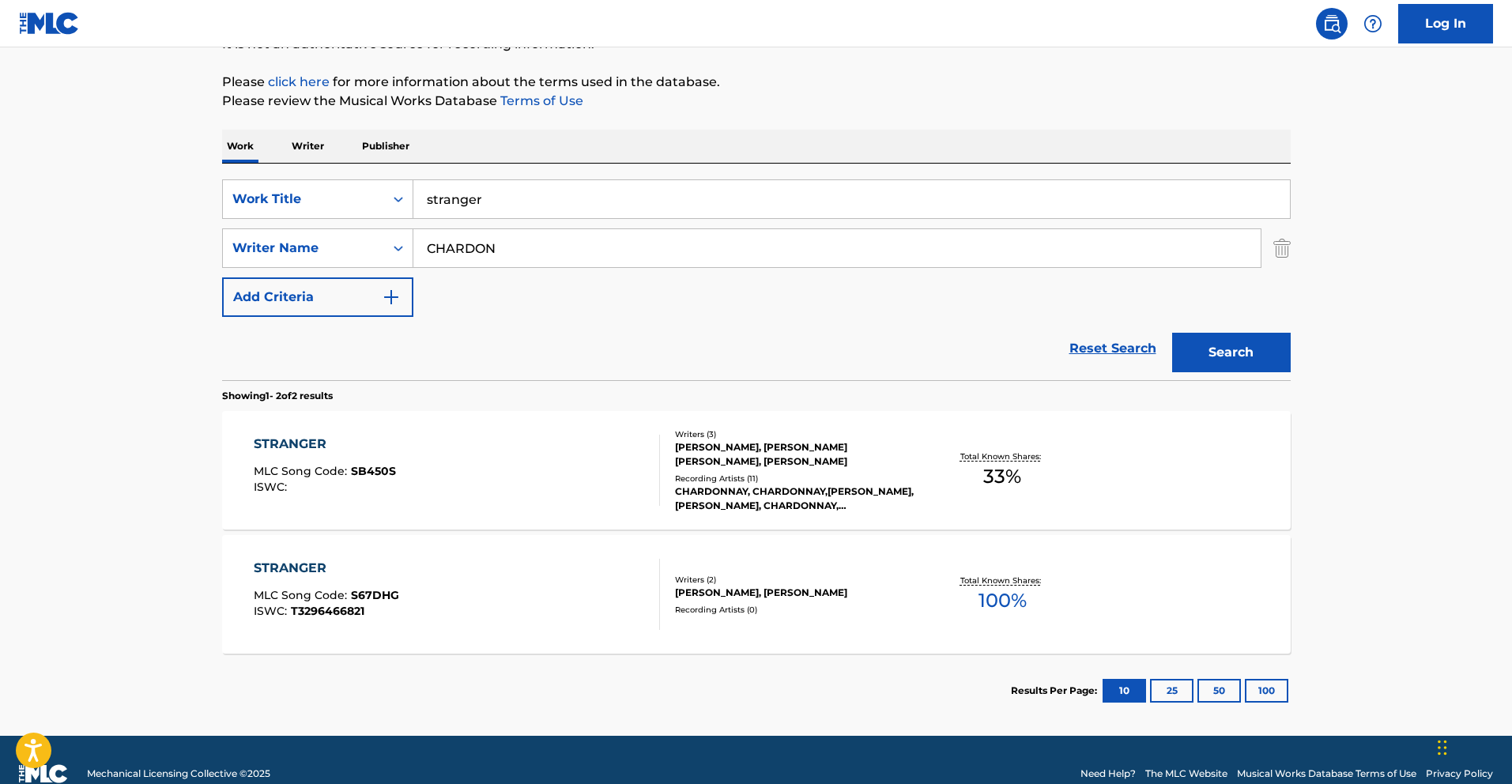
click at [570, 564] on div "STRANGER MLC Song Code : S67DHG ISWC : T3296466821" at bounding box center [456, 594] width 406 height 71
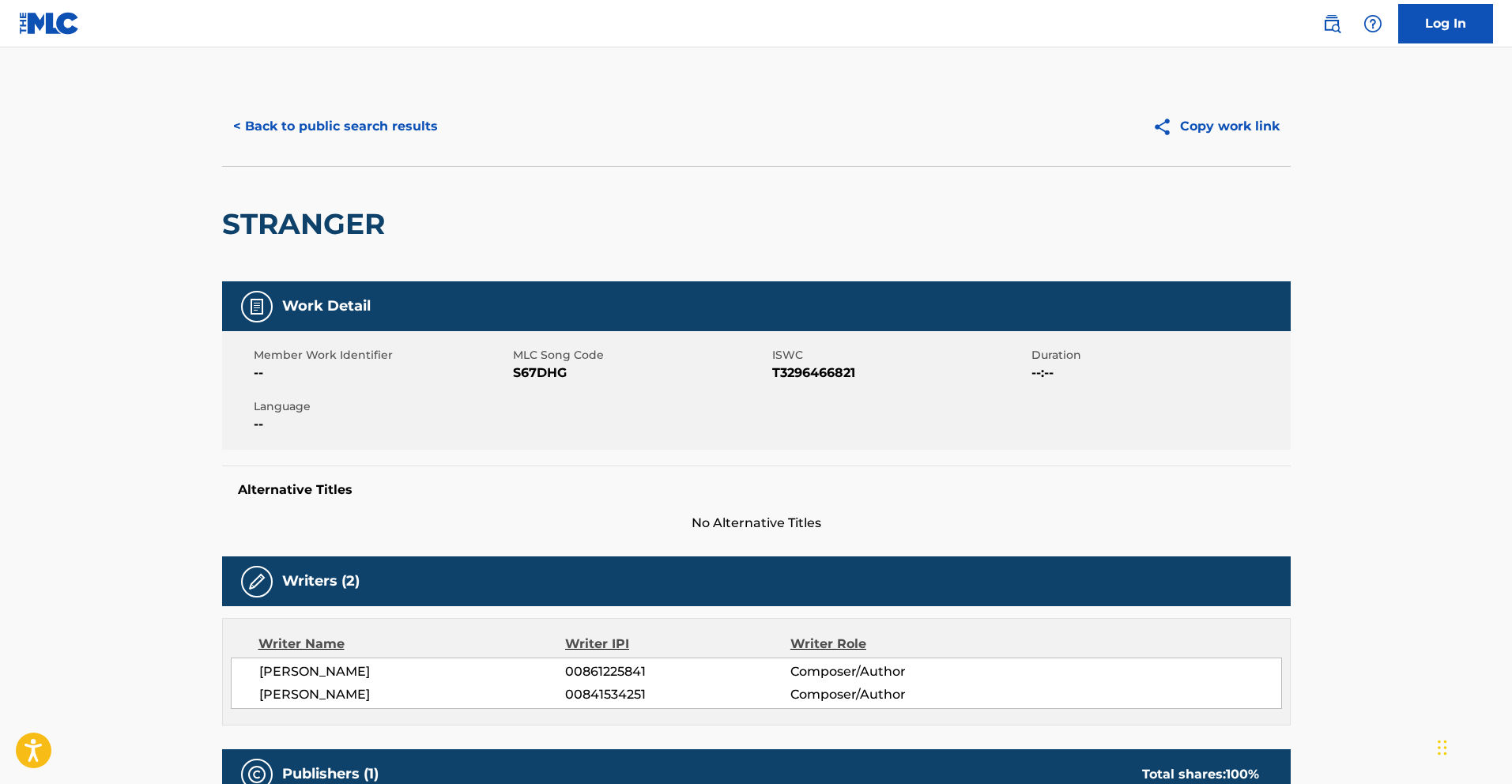
click at [552, 371] on span "S67DHG" at bounding box center [640, 372] width 255 height 19
copy span "S67DHG"
click at [293, 124] on button "< Back to public search results" at bounding box center [335, 126] width 227 height 40
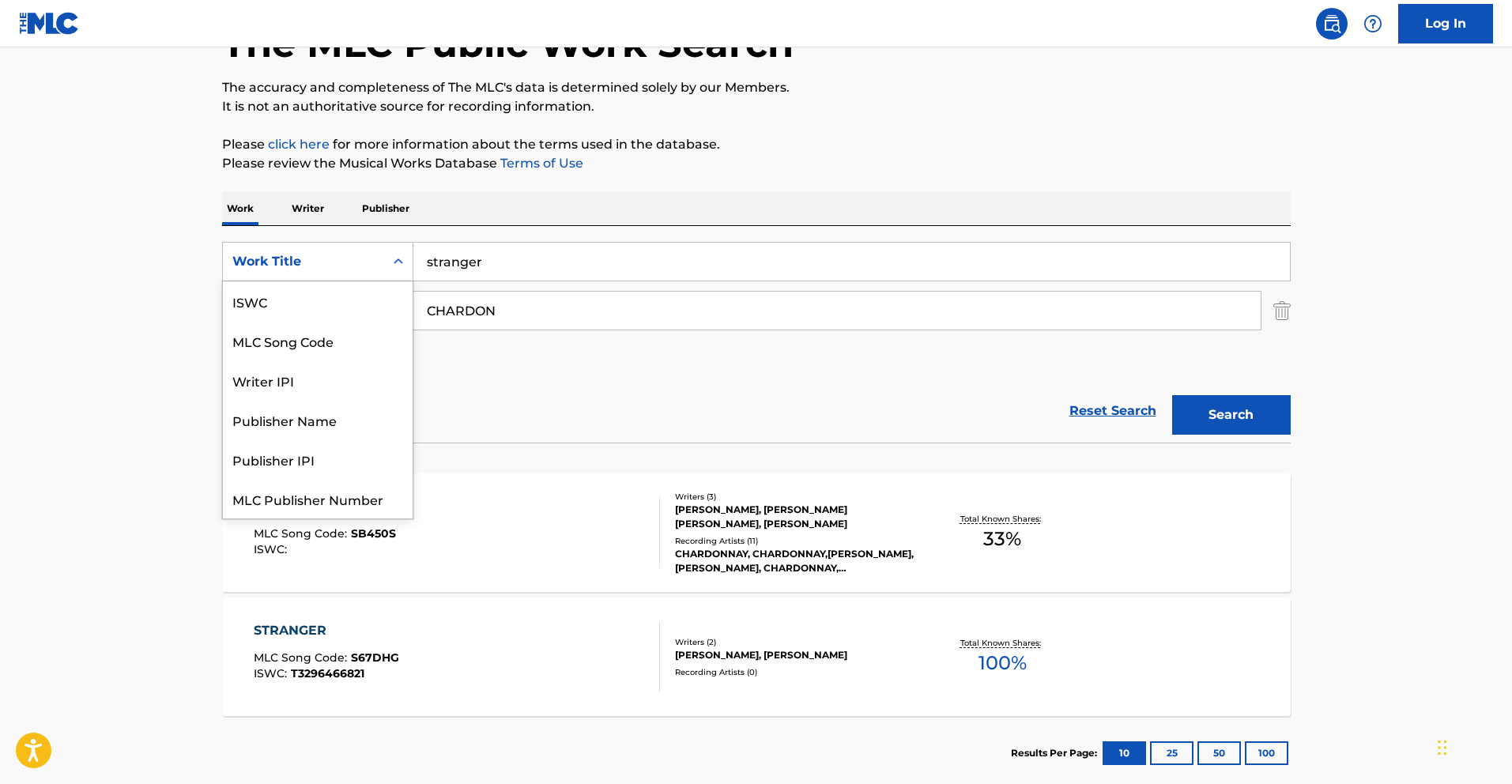
click at [357, 264] on div "Work Title" at bounding box center [304, 261] width 142 height 19
click at [360, 300] on div "MLC Song Code" at bounding box center [317, 300] width 190 height 40
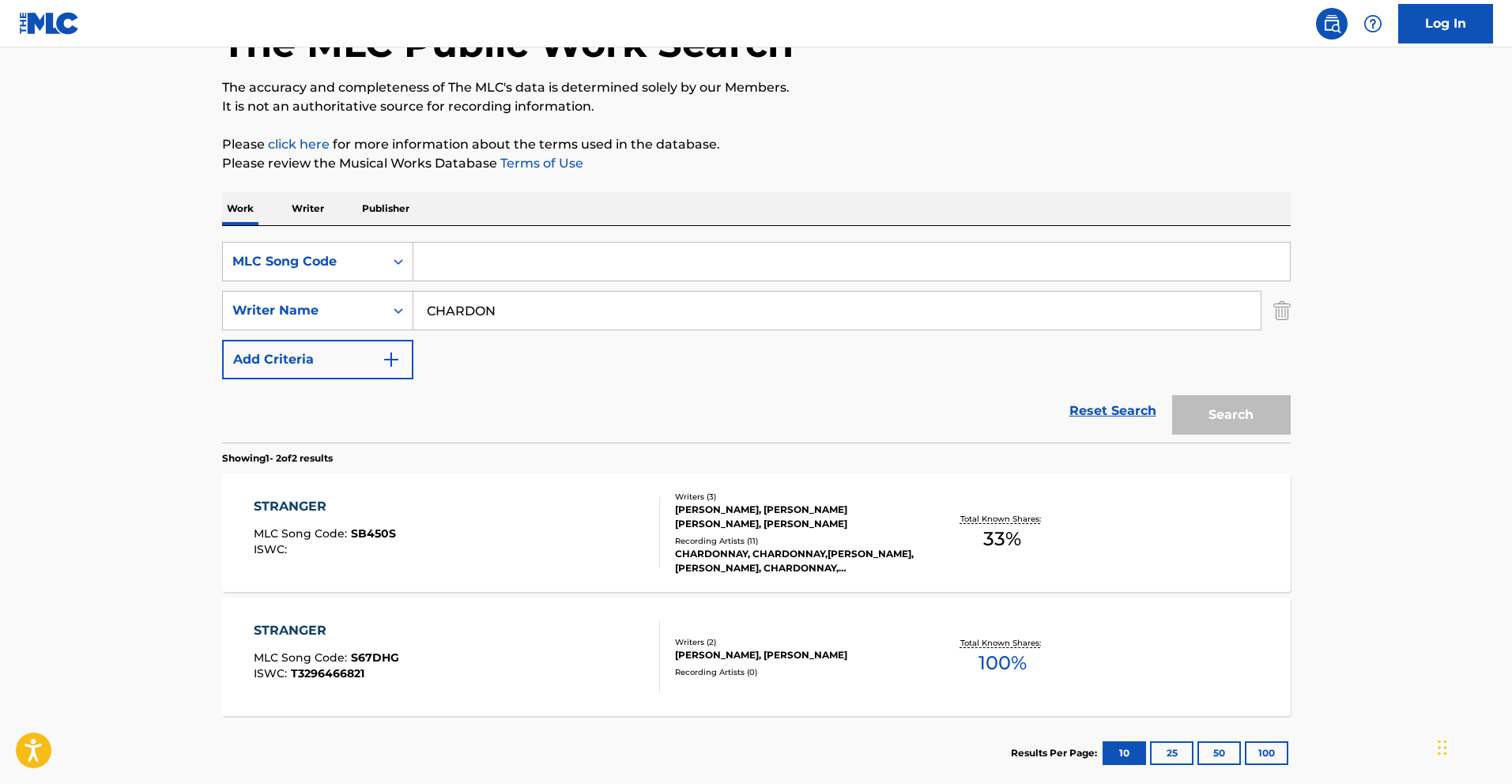
drag, startPoint x: 430, startPoint y: 286, endPoint x: 543, endPoint y: 280, distance: 113.2
click at [507, 266] on input "Search Form" at bounding box center [852, 261] width 877 height 38
paste input "TD4Y1Q"
type input "TD4Y1Q"
click at [657, 308] on input "CHARDON" at bounding box center [837, 310] width 847 height 38
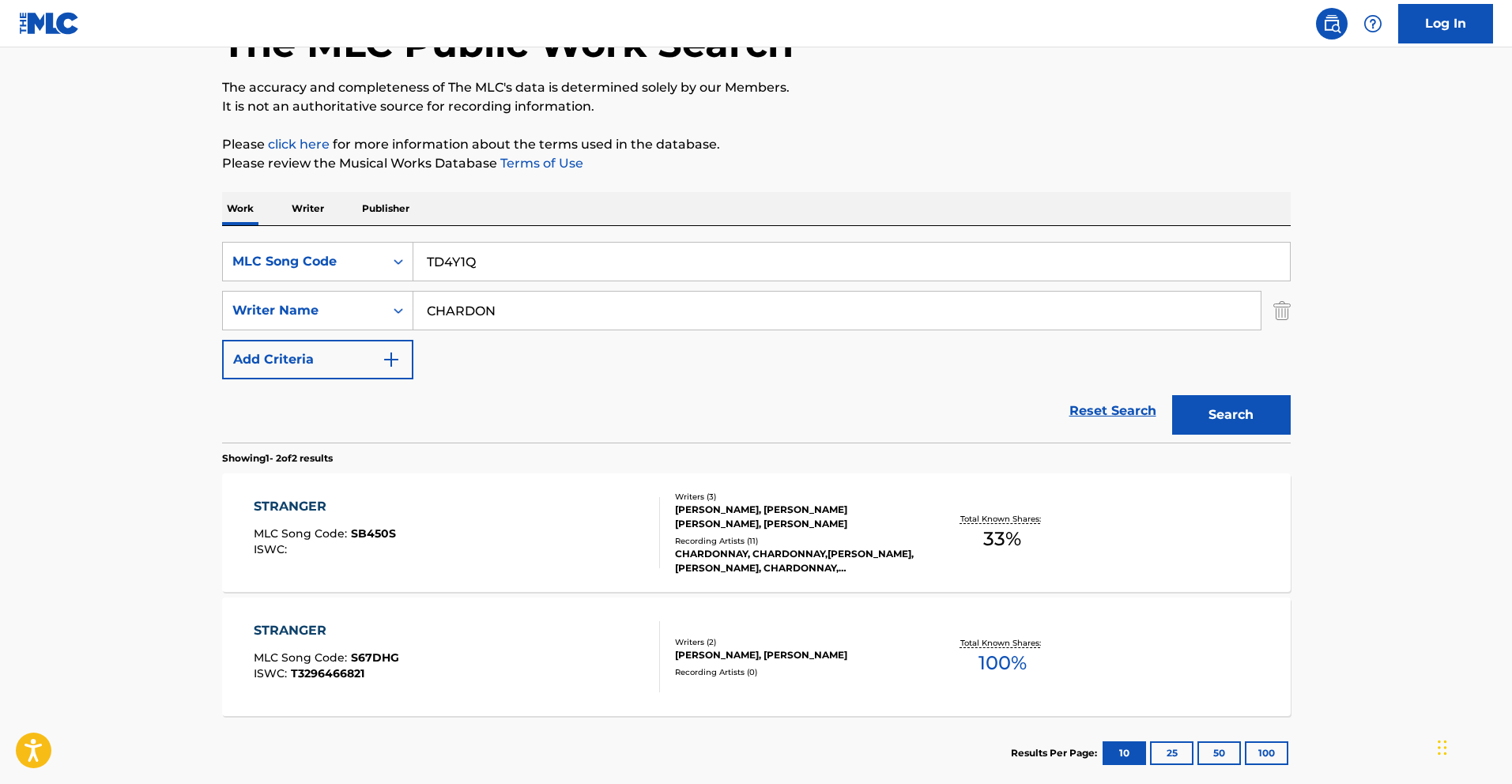
click at [657, 308] on input "CHARDON" at bounding box center [837, 310] width 847 height 38
type input "´"
type input "+"
click at [1173, 395] on button "Search" at bounding box center [1232, 414] width 119 height 40
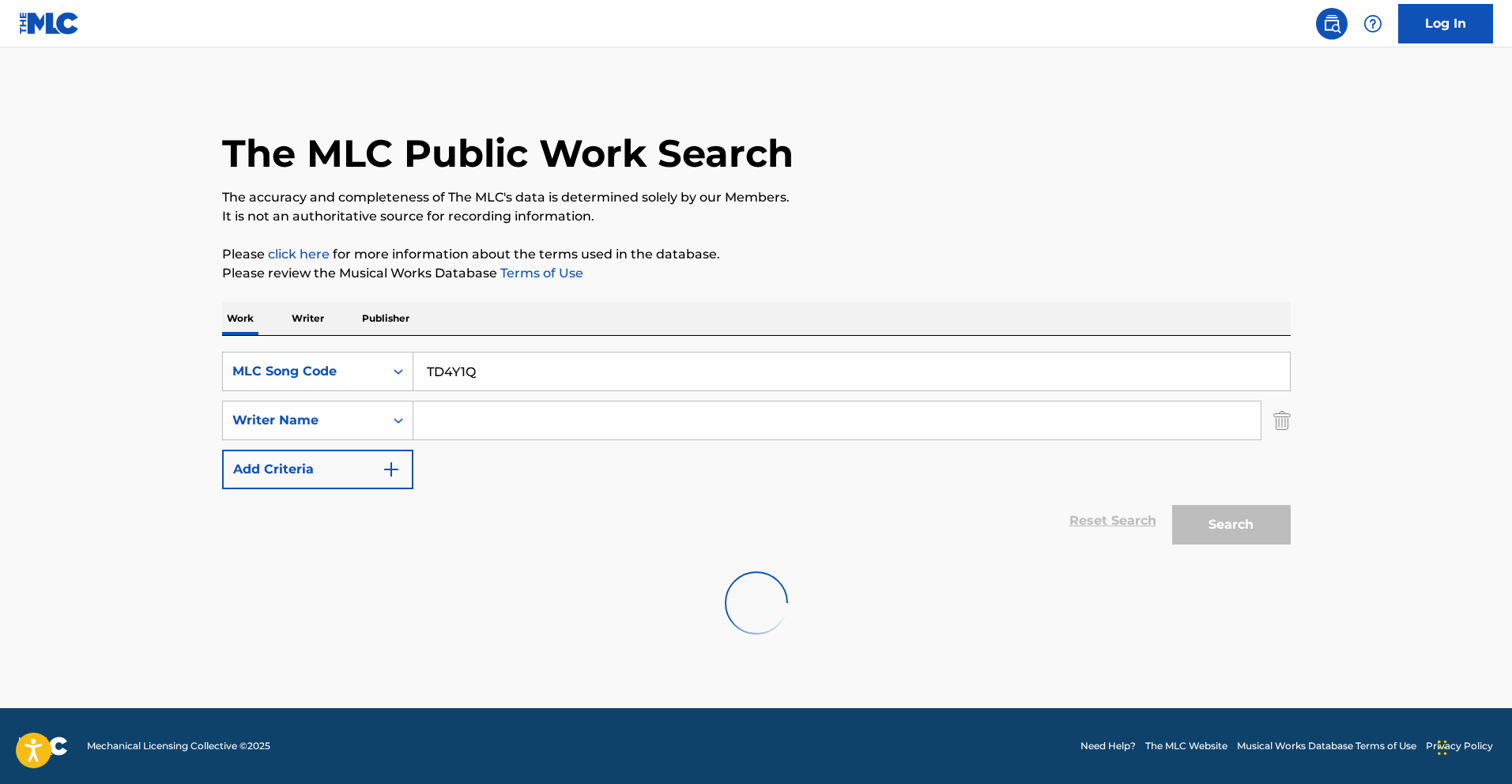
scroll to position [0, 0]
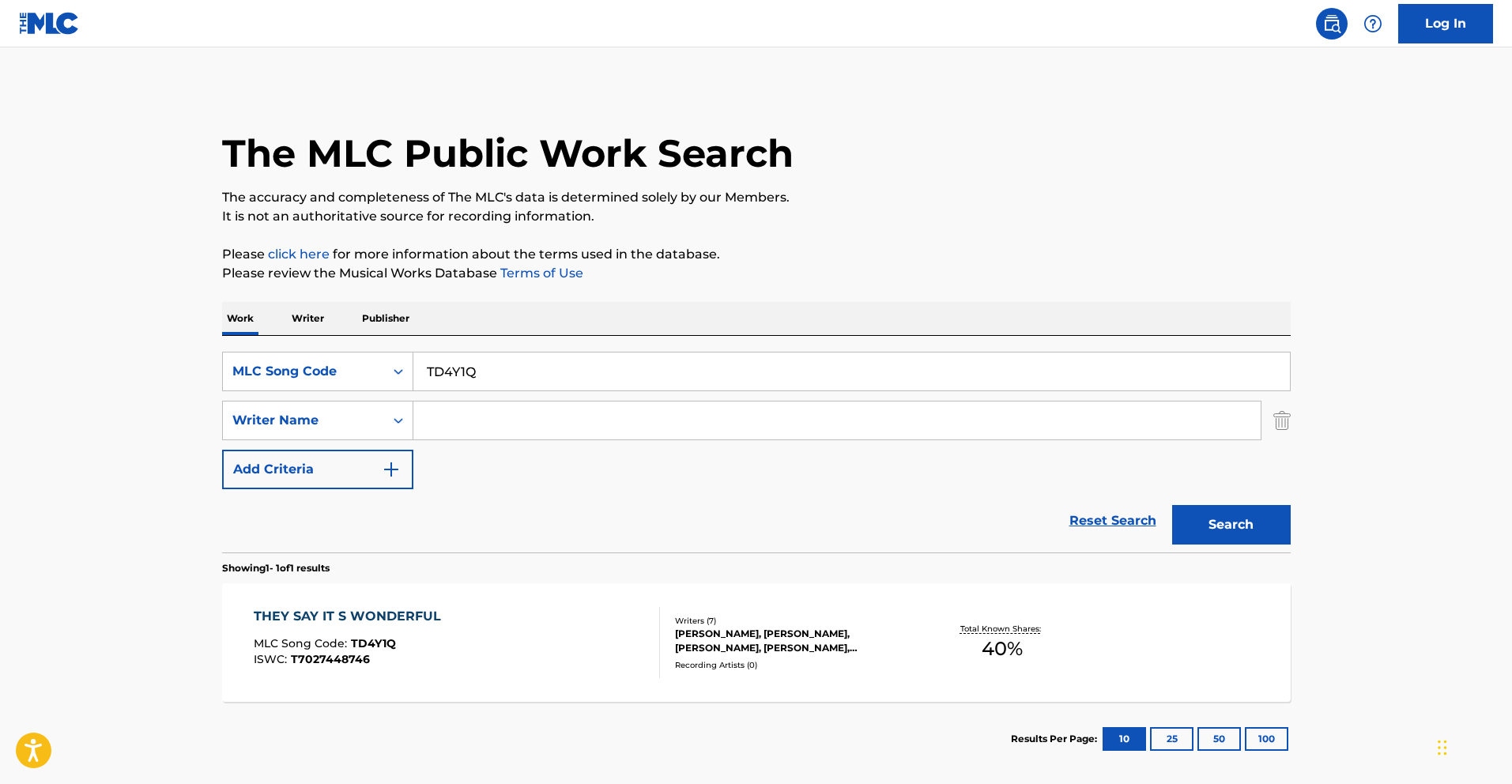
click at [611, 371] on input "TD4Y1Q" at bounding box center [852, 371] width 877 height 38
paste input "1YLO"
click at [1265, 528] on button "Search" at bounding box center [1232, 524] width 119 height 40
click at [595, 384] on input "TD1YLO" at bounding box center [852, 371] width 877 height 38
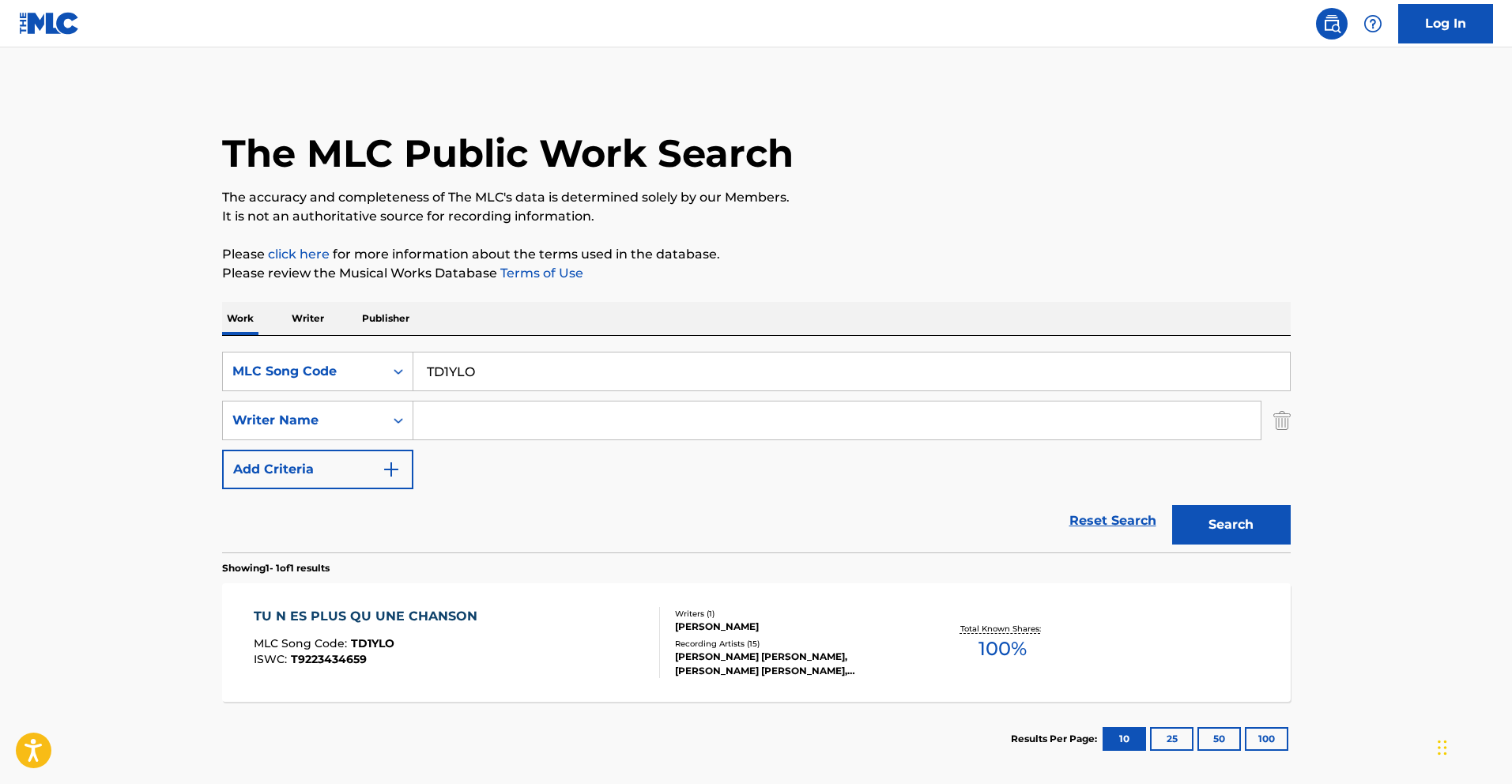
click at [595, 384] on input "TD1YLO" at bounding box center [852, 371] width 877 height 38
click at [594, 374] on input "TD1YLO" at bounding box center [852, 371] width 877 height 38
click at [625, 367] on input "TD1YLO" at bounding box center [852, 371] width 877 height 38
click at [626, 367] on input "TD1YLO" at bounding box center [852, 371] width 877 height 38
paste input "WB2R0Y"
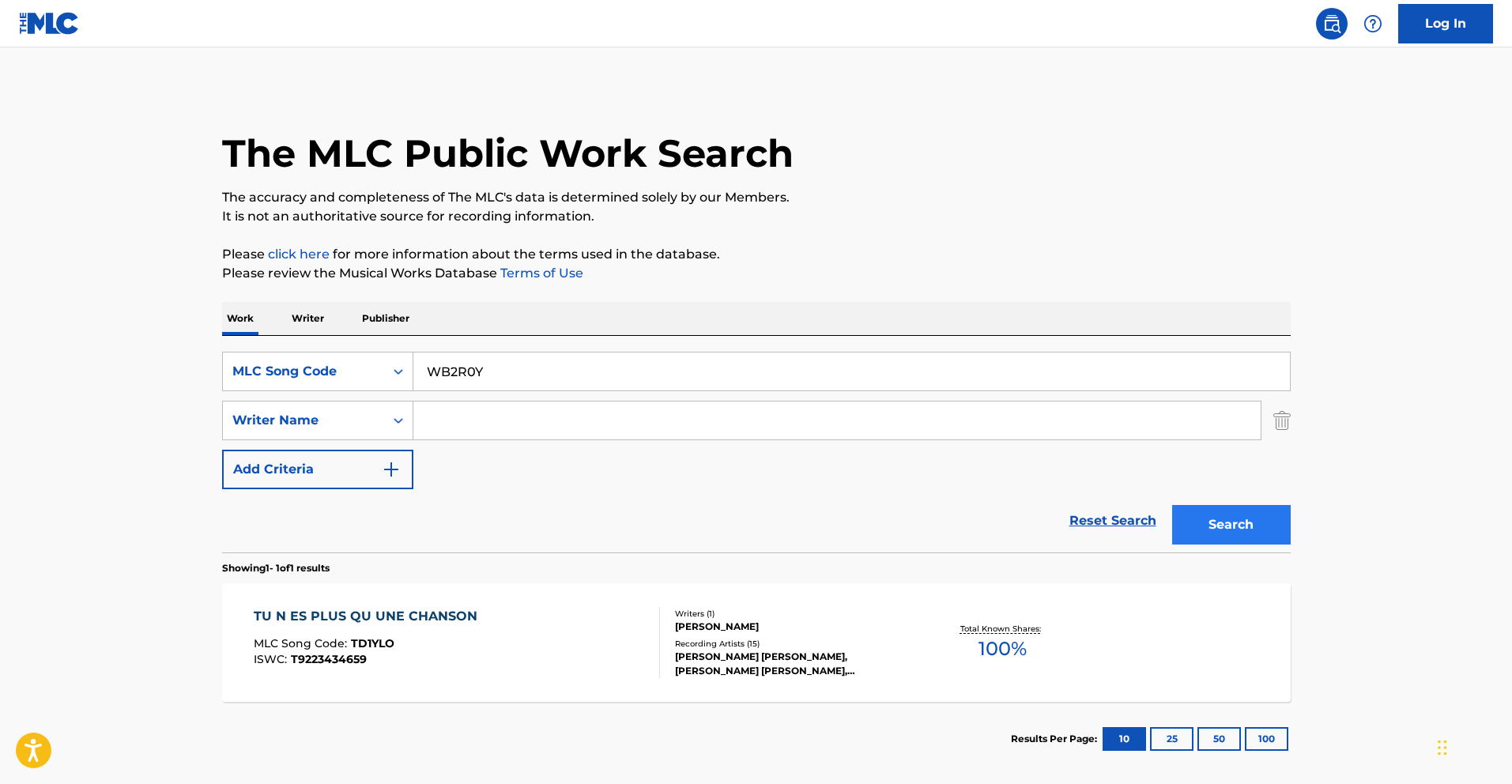
type input "WB2R0Y"
click at [1263, 505] on button "Search" at bounding box center [1232, 524] width 119 height 40
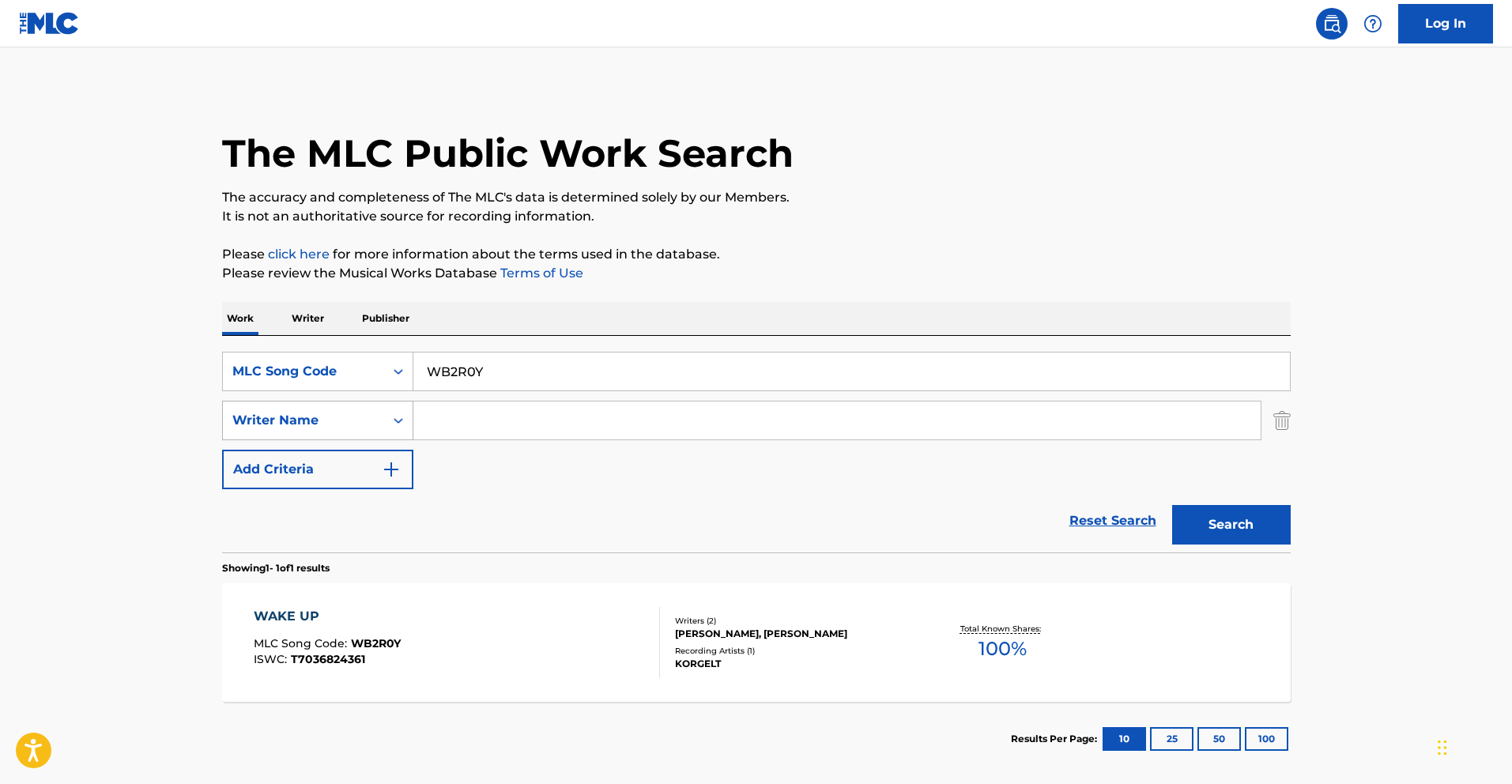
click at [326, 424] on div "Writer Name" at bounding box center [304, 420] width 142 height 19
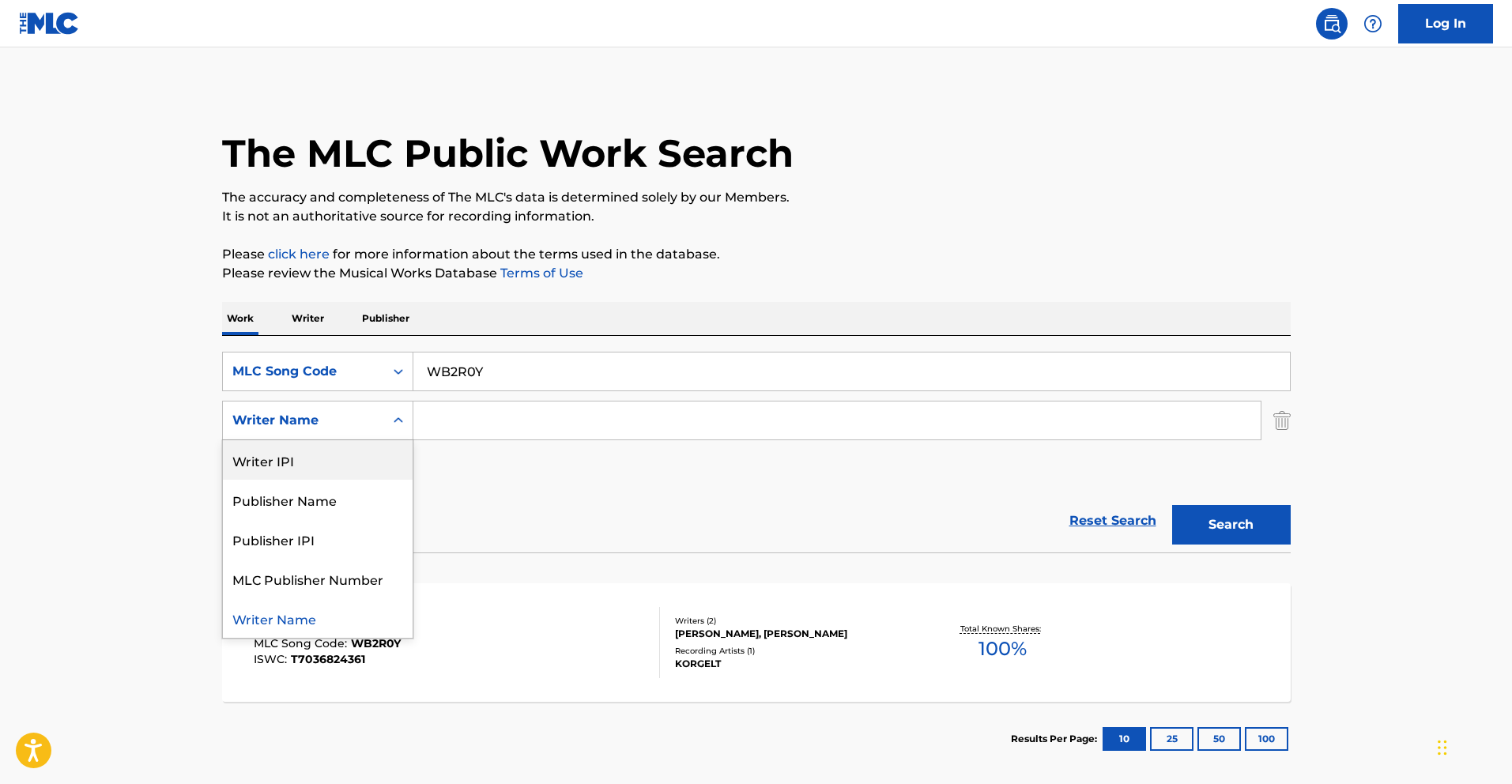
drag, startPoint x: 310, startPoint y: 457, endPoint x: 355, endPoint y: 445, distance: 46.6
click at [312, 457] on div "Writer IPI" at bounding box center [317, 459] width 190 height 40
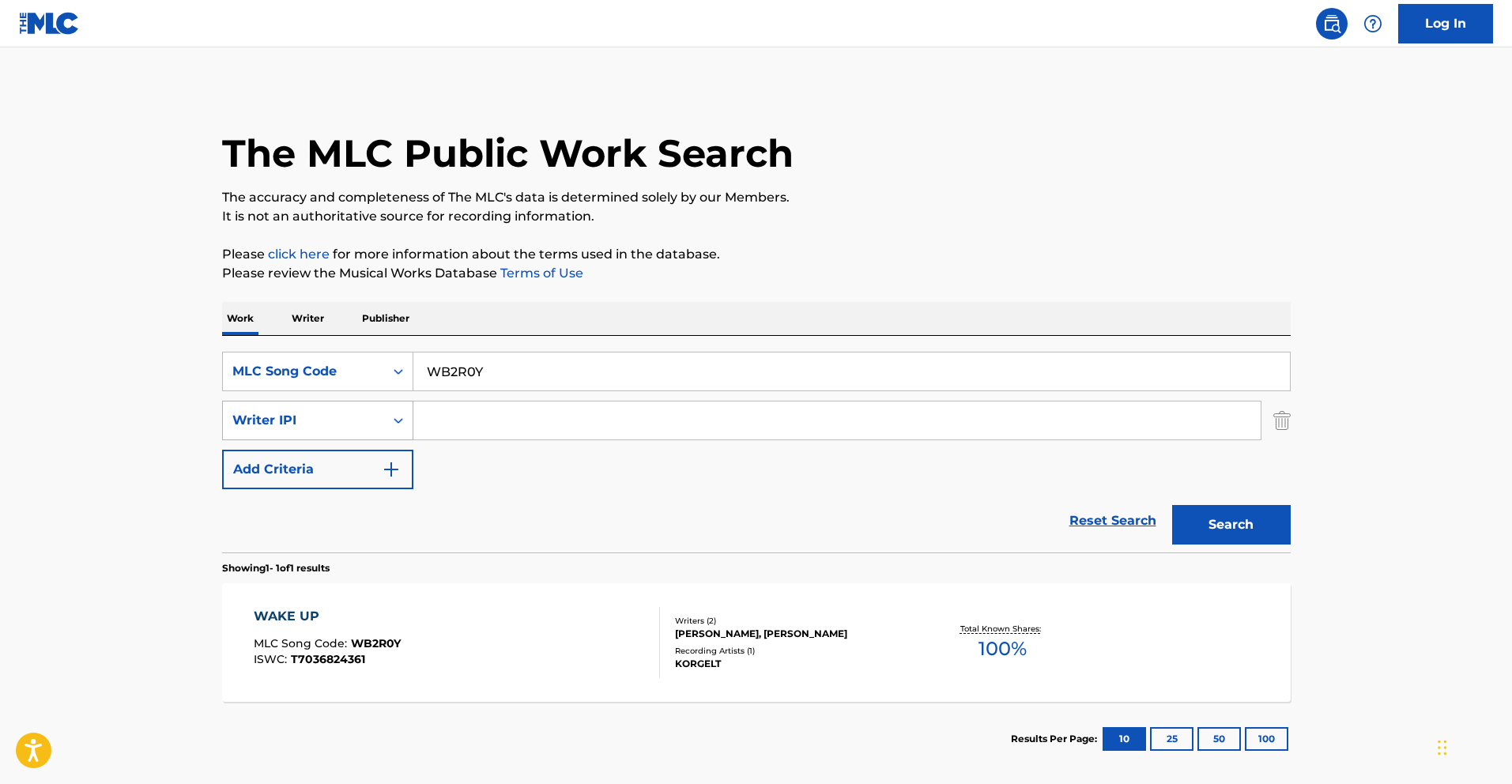
click at [343, 430] on div "Writer IPI" at bounding box center [304, 420] width 162 height 30
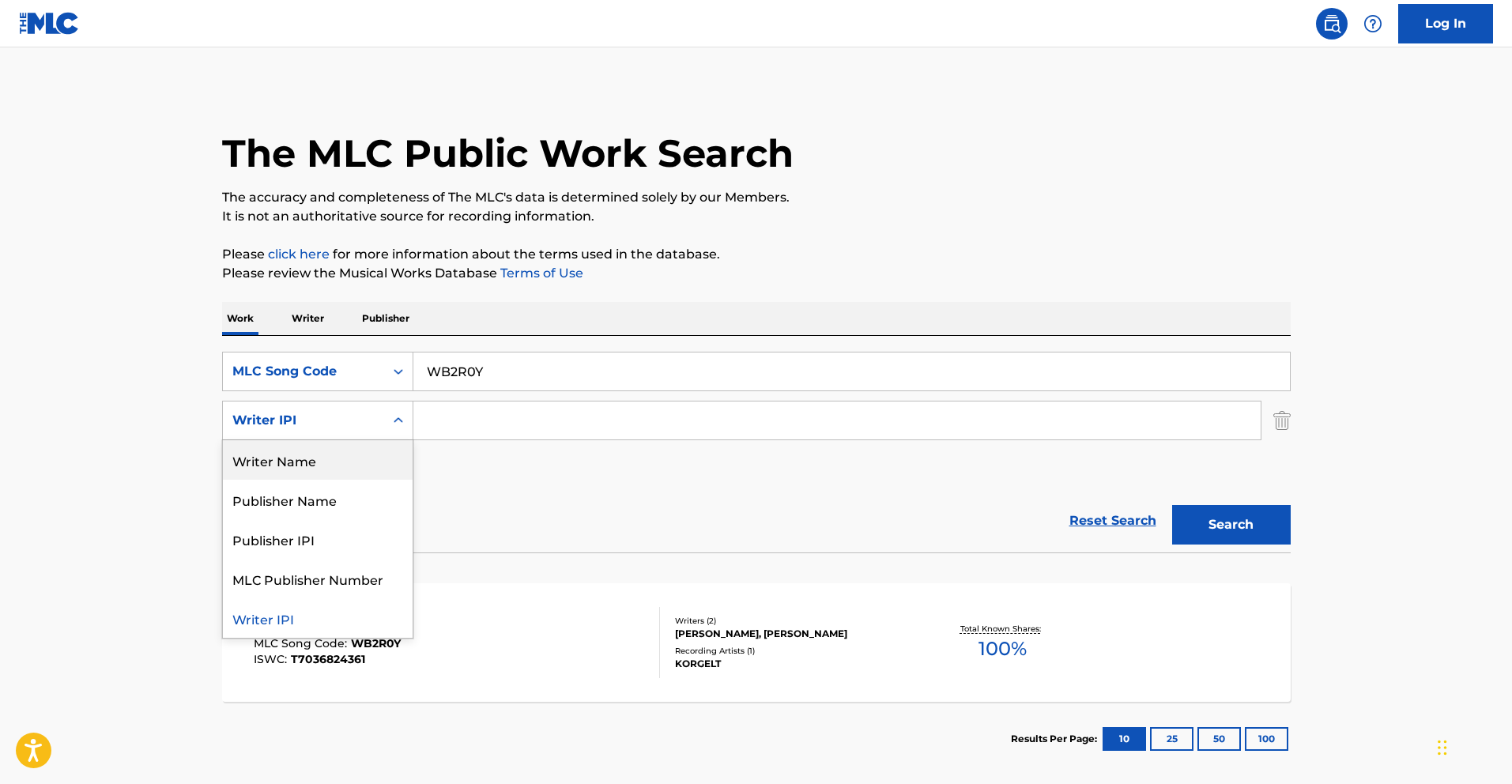
click at [447, 371] on input "WB2R0Y" at bounding box center [852, 371] width 877 height 38
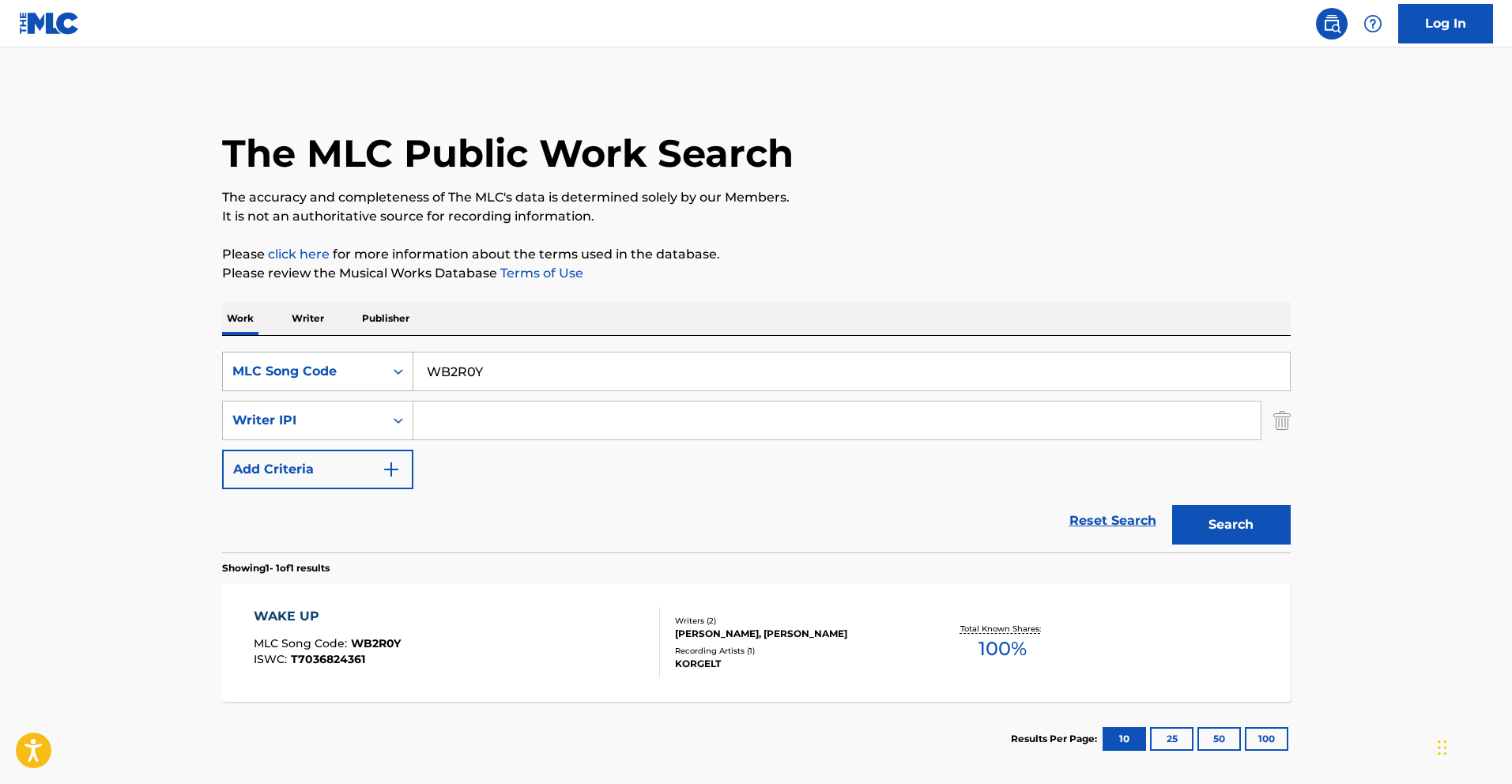
click at [355, 380] on div "MLC Song Code" at bounding box center [304, 371] width 142 height 19
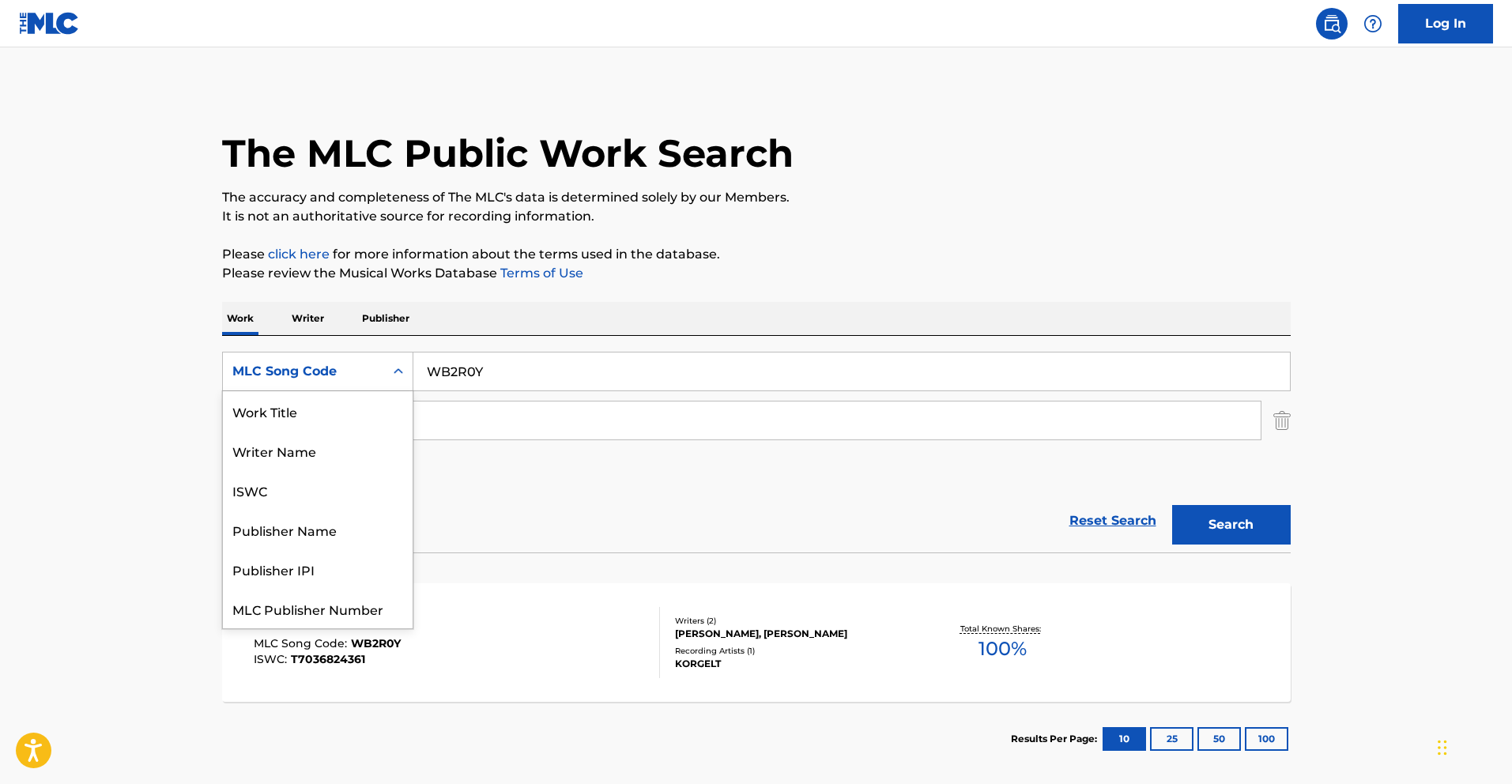
scroll to position [40, 0]
click at [351, 406] on div "Writer Name" at bounding box center [317, 411] width 190 height 40
click at [357, 375] on div "Writer Name" at bounding box center [304, 371] width 142 height 19
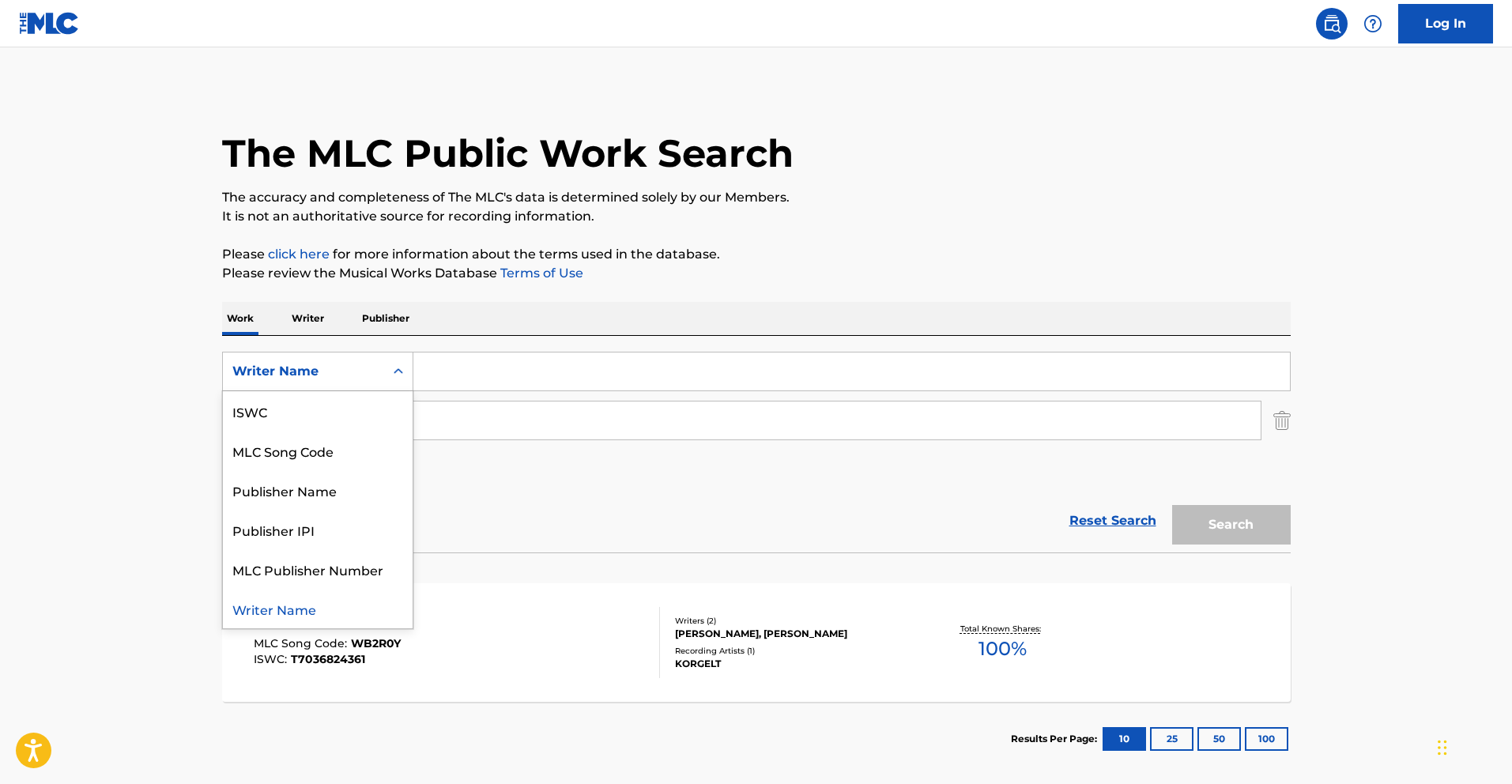
scroll to position [0, 0]
click at [348, 403] on div "Work Title" at bounding box center [317, 411] width 190 height 40
click at [378, 421] on div "Writer IPI" at bounding box center [304, 420] width 162 height 30
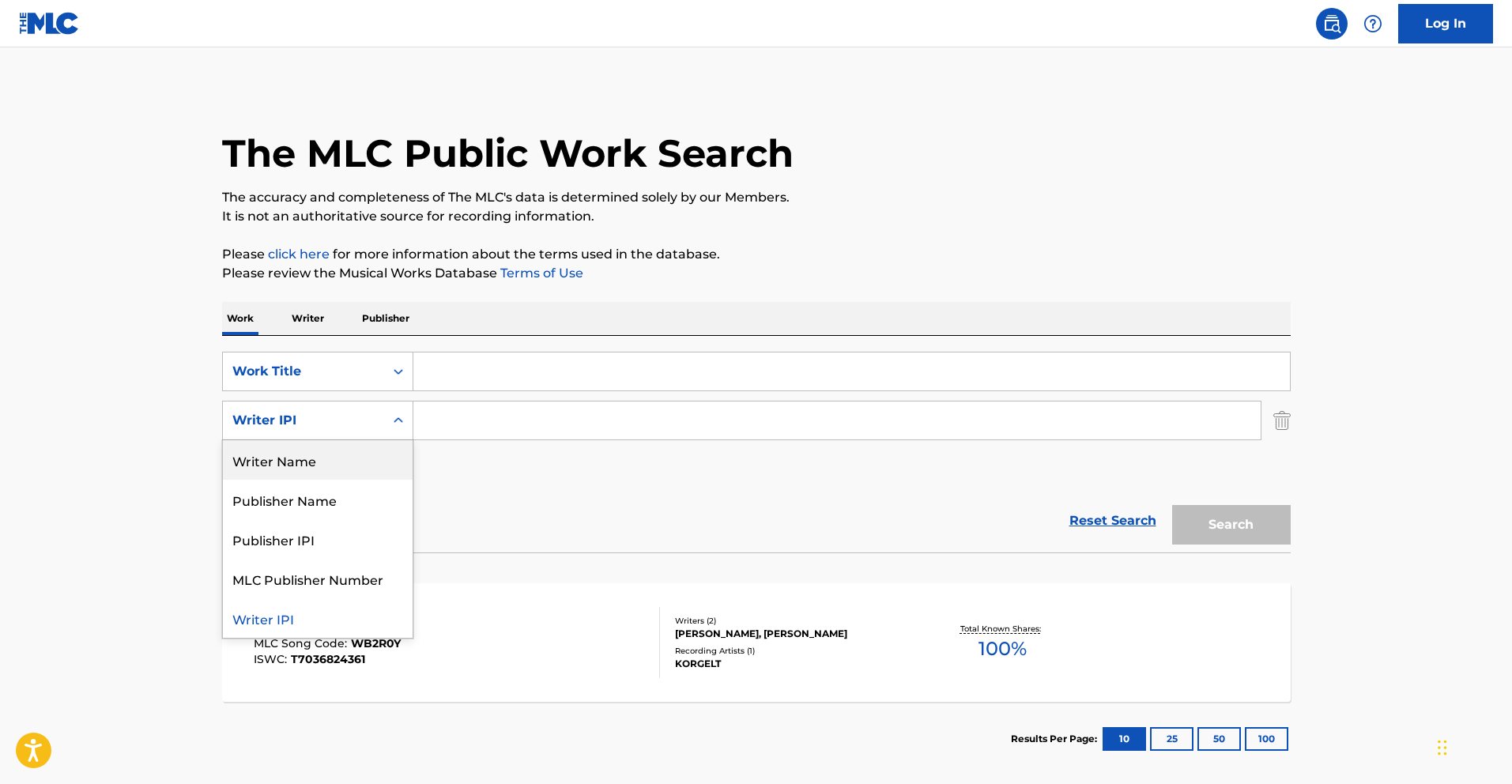
click at [350, 458] on div "Writer Name" at bounding box center [317, 459] width 190 height 40
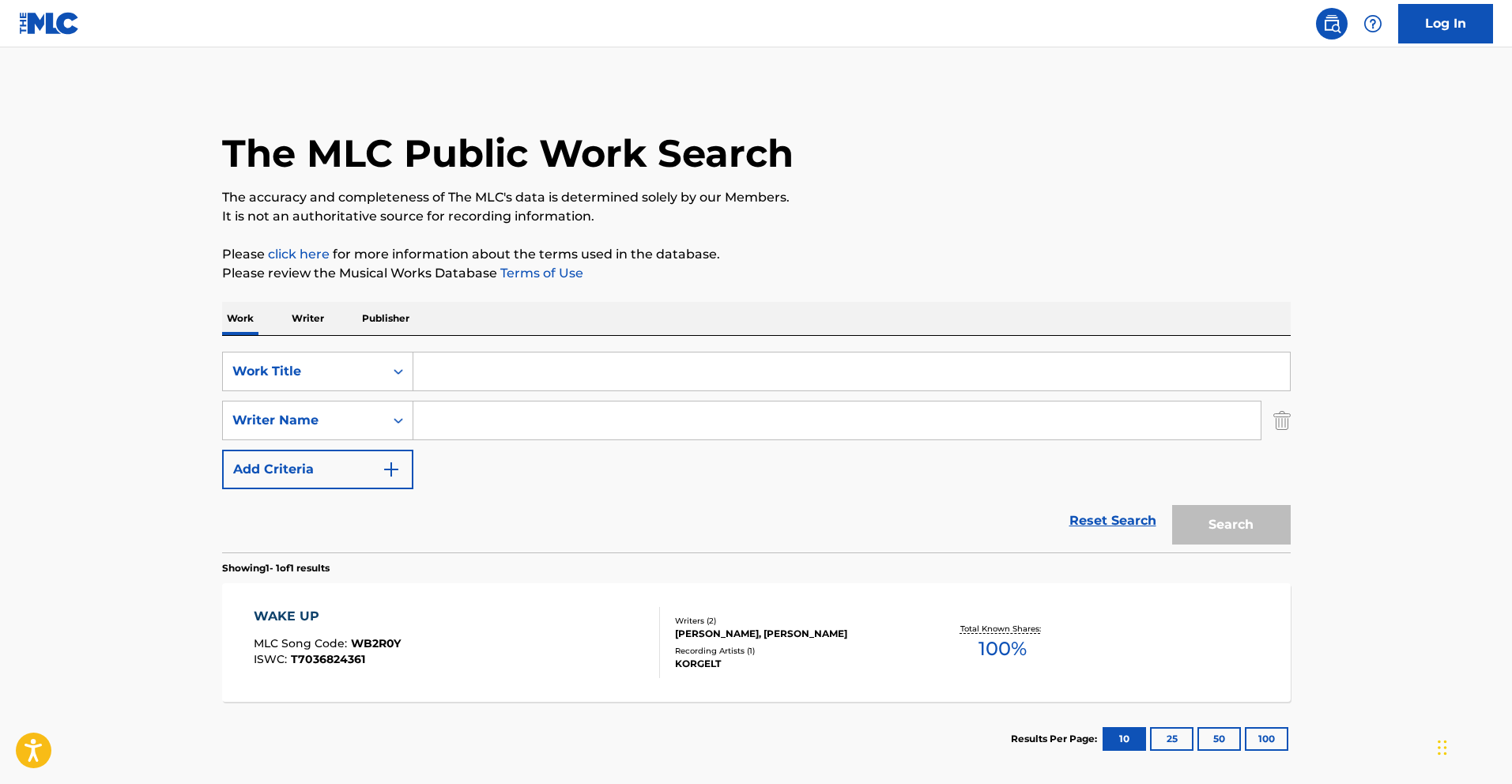
click at [449, 415] on input "Search Form" at bounding box center [837, 420] width 847 height 38
paste input "MAKJA"
type input "MAKJA"
click at [461, 353] on input "Search Form" at bounding box center [852, 371] width 877 height 38
type input "wake up"
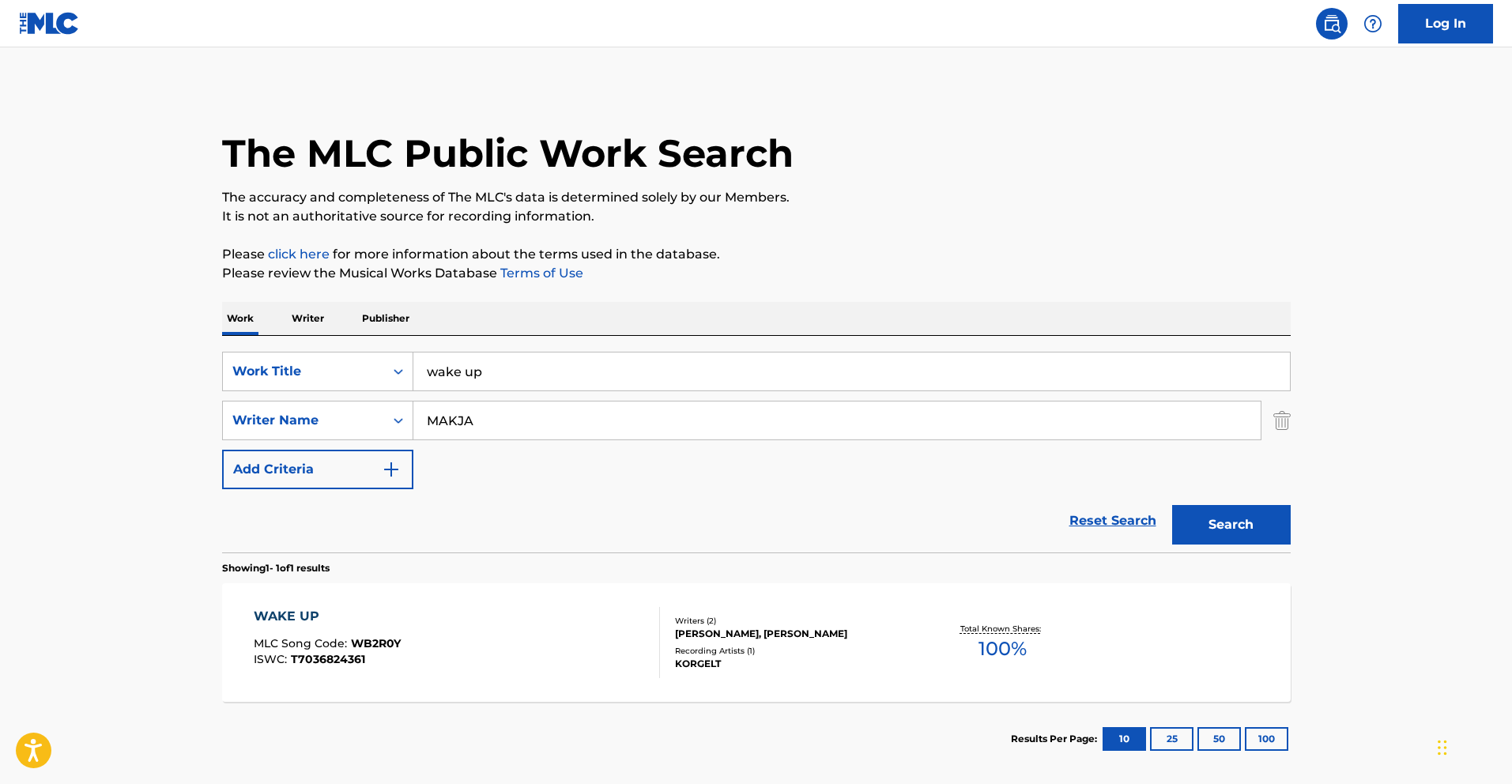
click at [1173, 505] on button "Search" at bounding box center [1232, 524] width 119 height 40
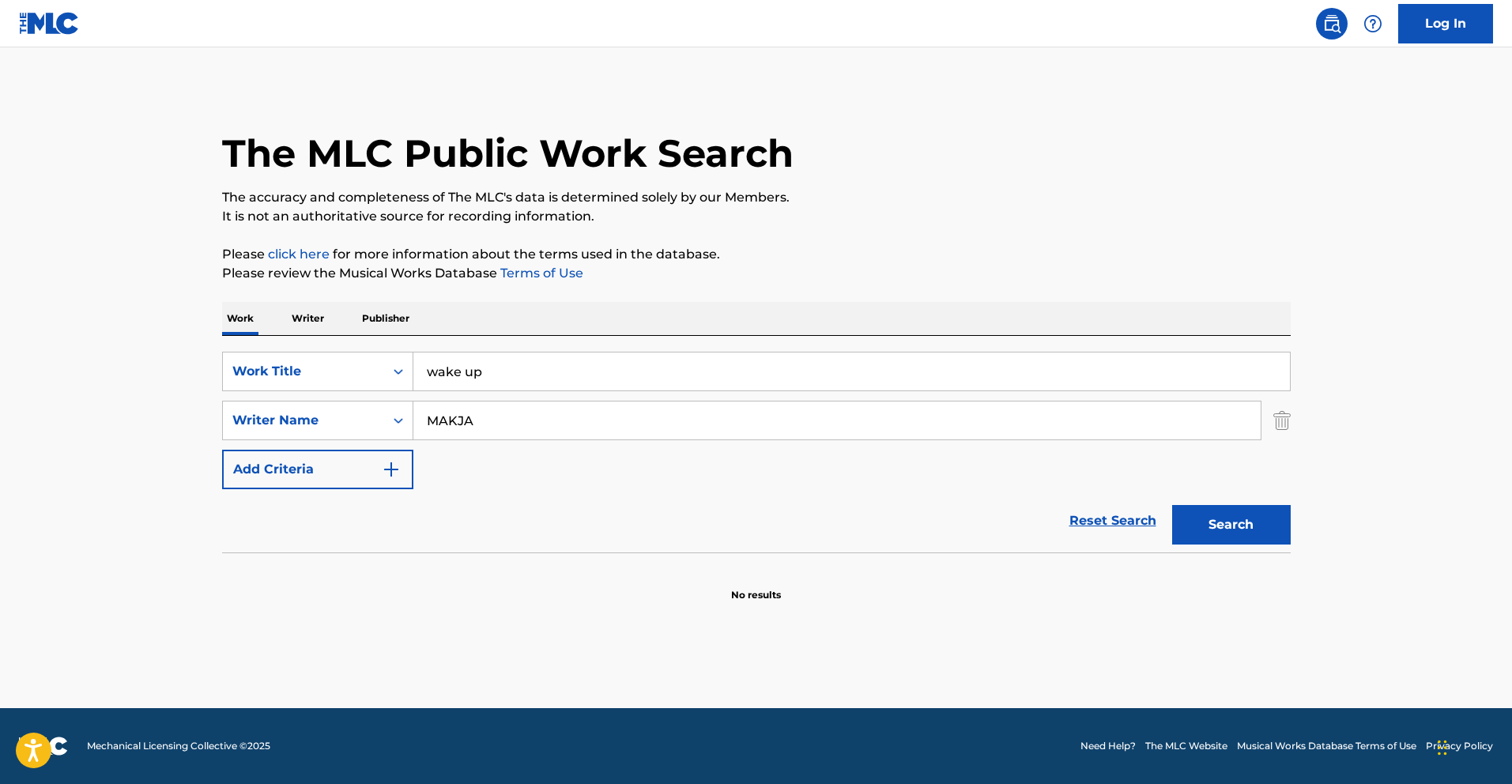
click at [489, 418] on input "MAKJA" at bounding box center [837, 420] width 847 height 38
paste input "BARTHABURU"
type input "BARTHABURU"
click at [1214, 510] on button "Search" at bounding box center [1232, 524] width 119 height 40
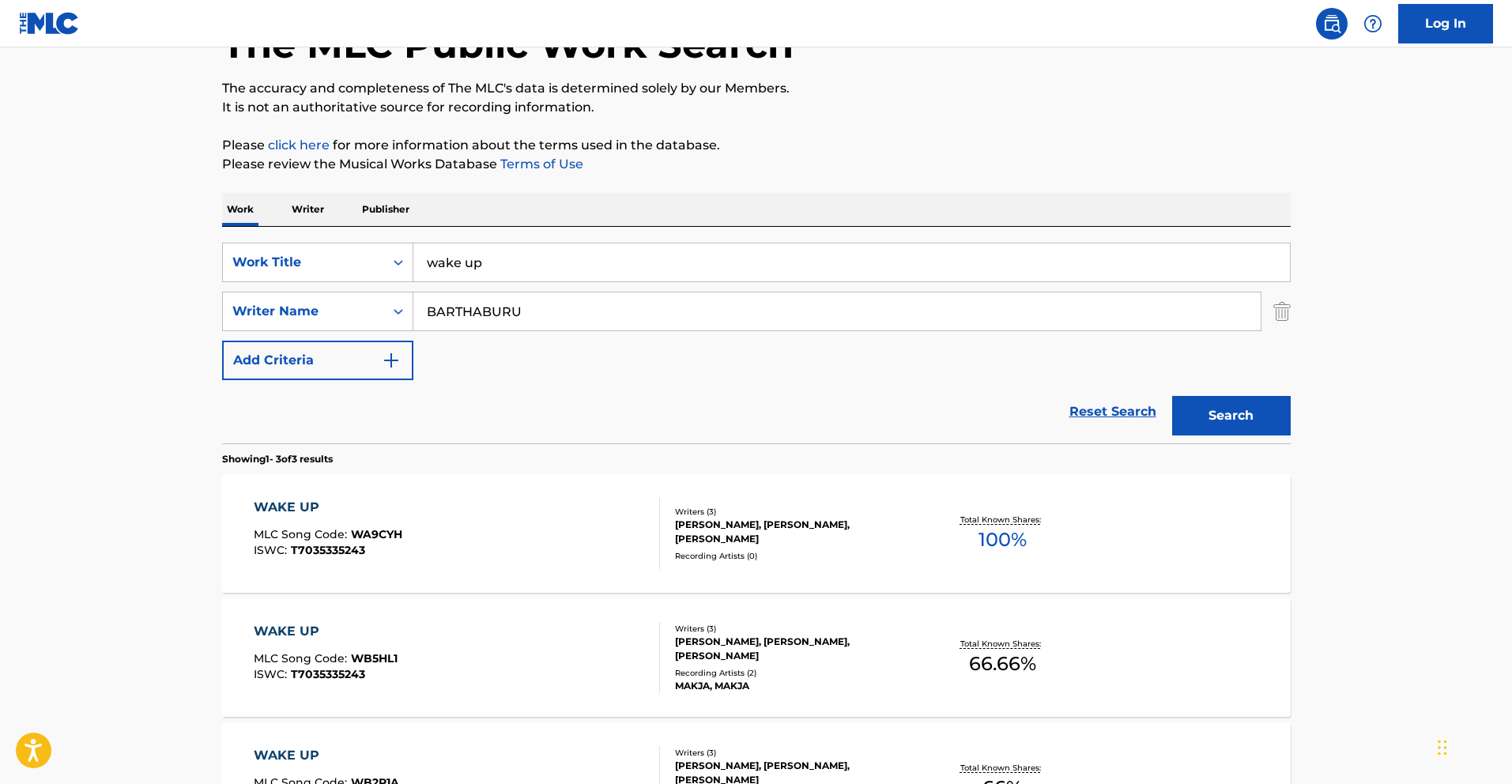
scroll to position [119, 0]
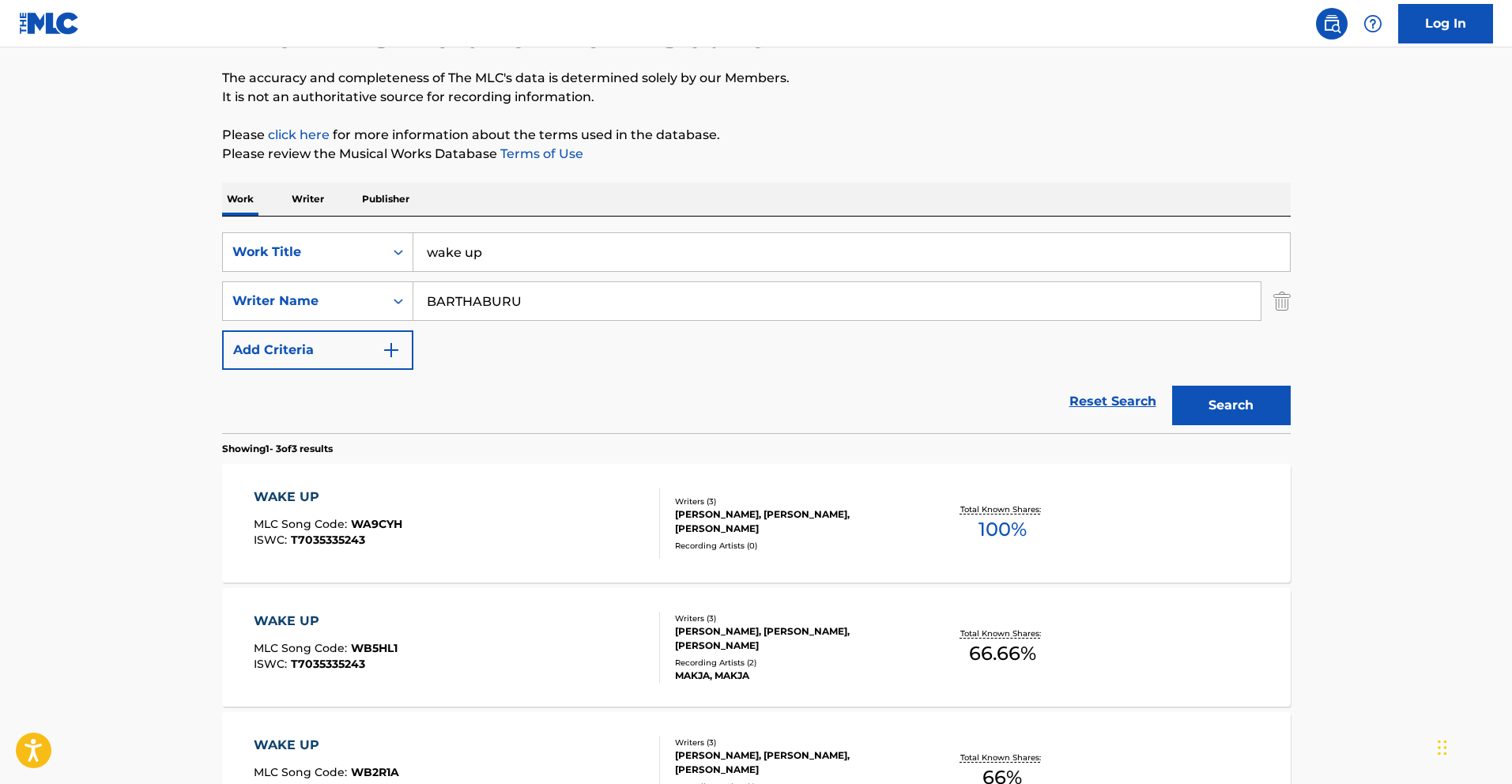
click at [485, 663] on div "WAKE UP MLC Song Code : WB5HL1 ISWC : T7035335243" at bounding box center [456, 648] width 406 height 71
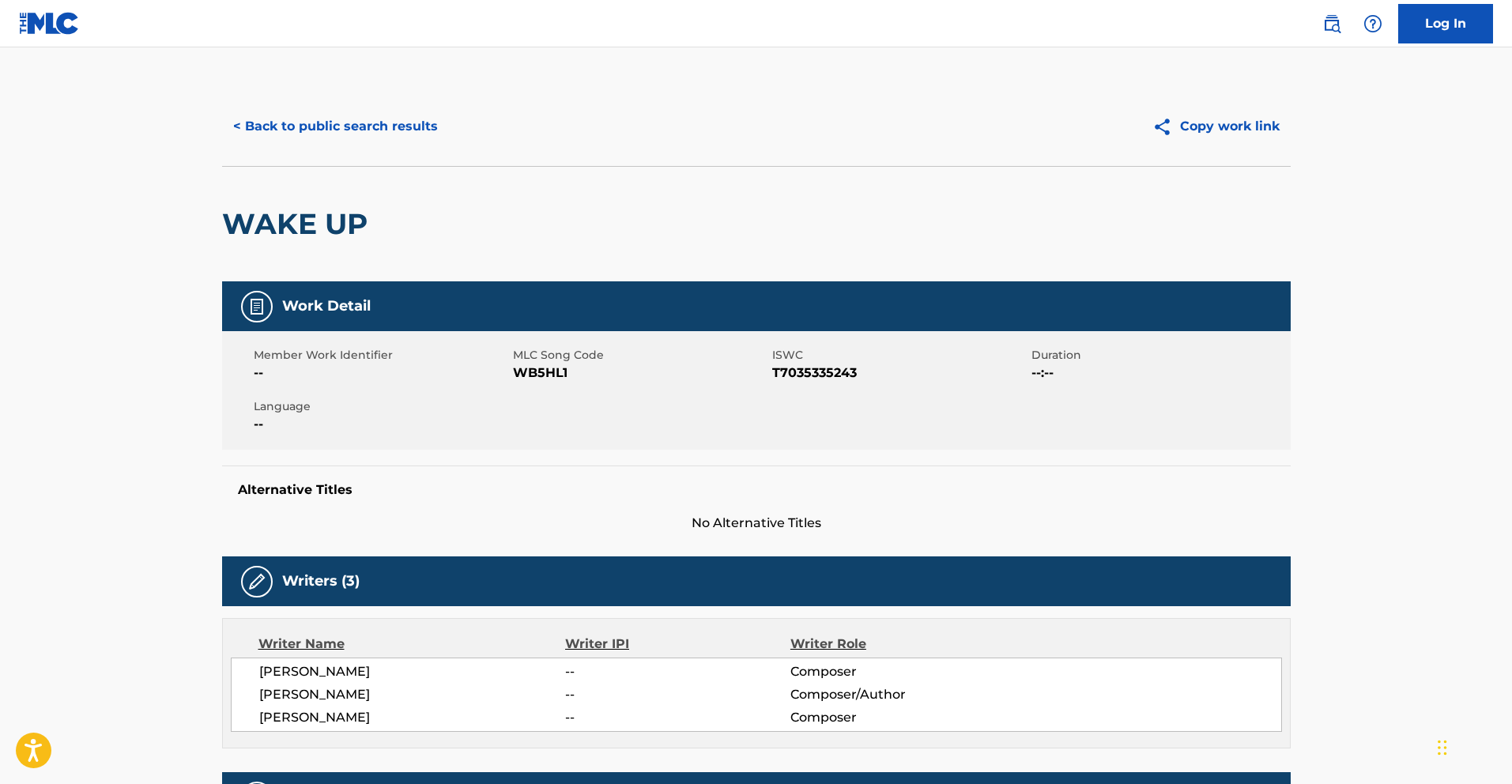
click at [528, 375] on span "WB5HL1" at bounding box center [640, 372] width 255 height 19
copy span "WB5HL1"
click at [309, 117] on button "< Back to public search results" at bounding box center [335, 126] width 227 height 40
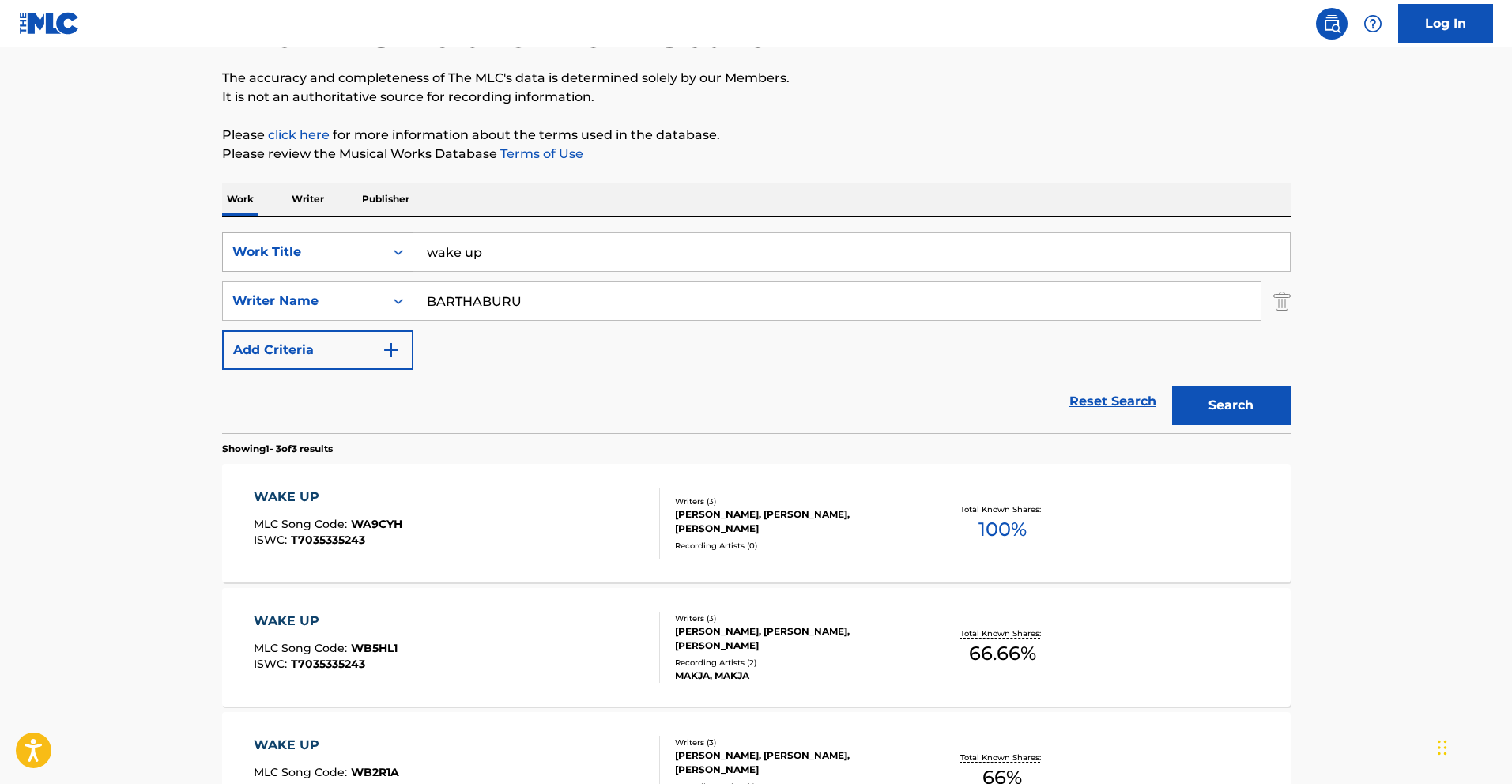
click at [343, 270] on div "Work Title" at bounding box center [317, 252] width 191 height 40
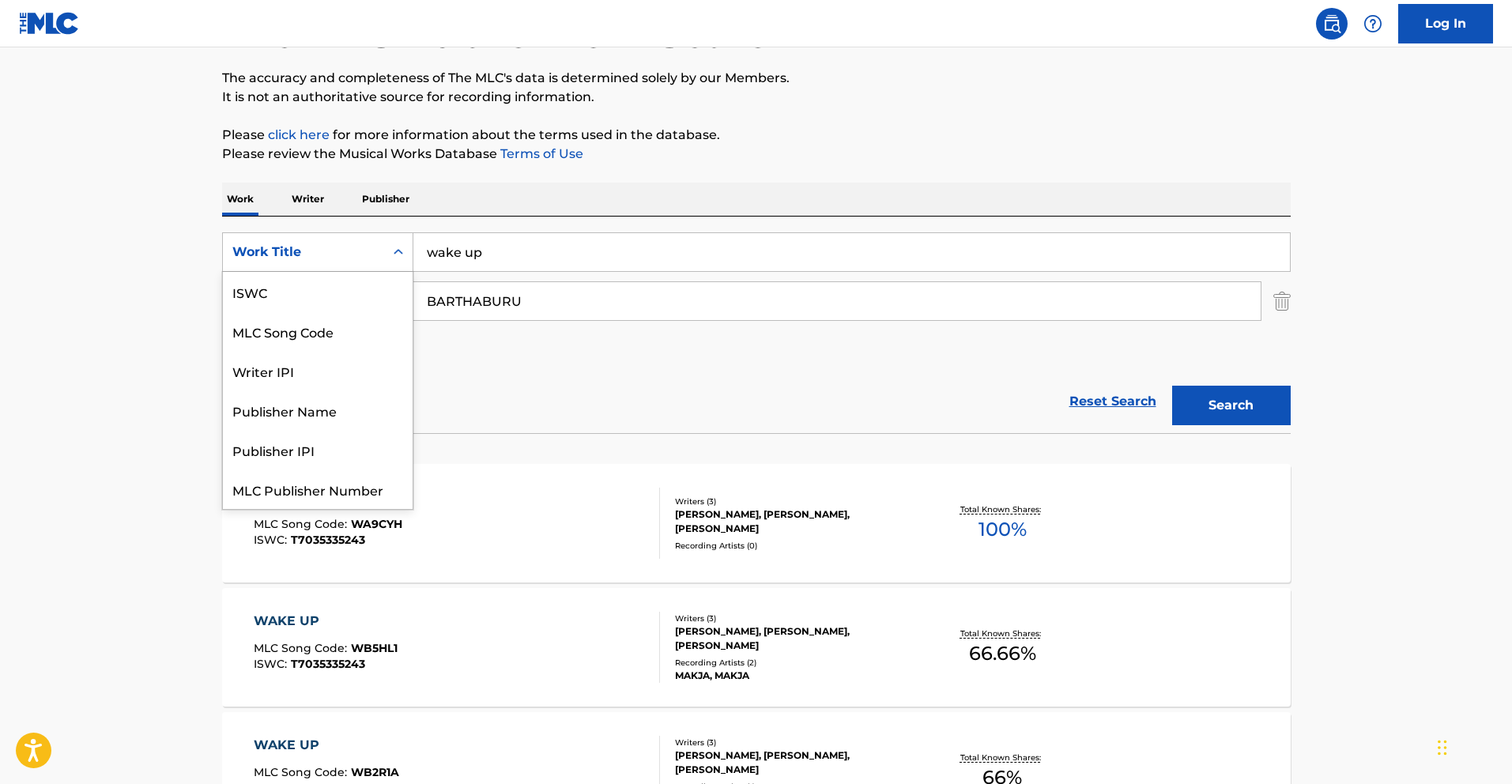
scroll to position [40, 0]
click at [338, 280] on div "MLC Song Code" at bounding box center [317, 291] width 190 height 40
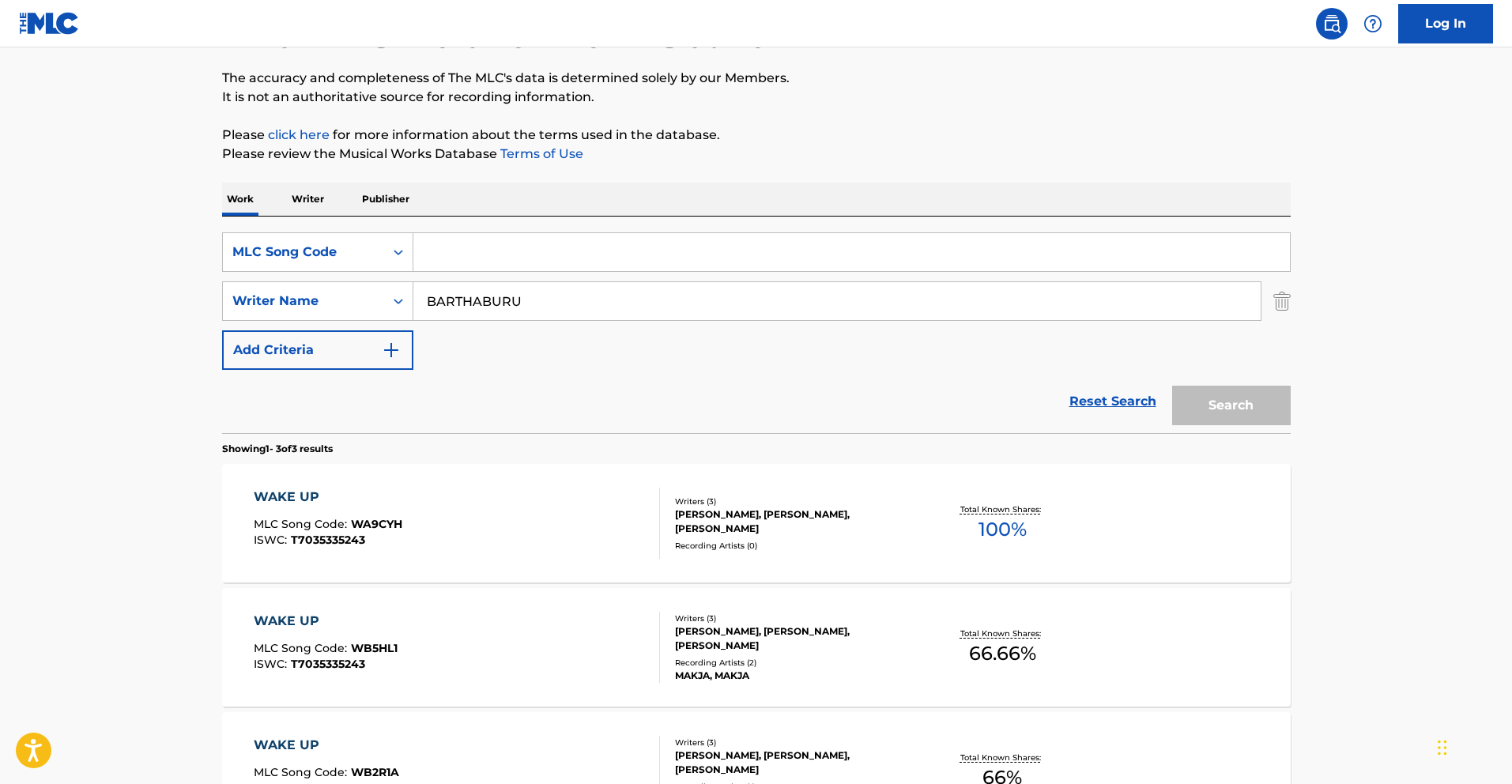
click at [468, 245] on input "Search Form" at bounding box center [852, 252] width 877 height 38
paste input "YQ0T1G"
type input "YQ0T1G"
click at [608, 304] on input "BARTHABURU" at bounding box center [837, 300] width 847 height 38
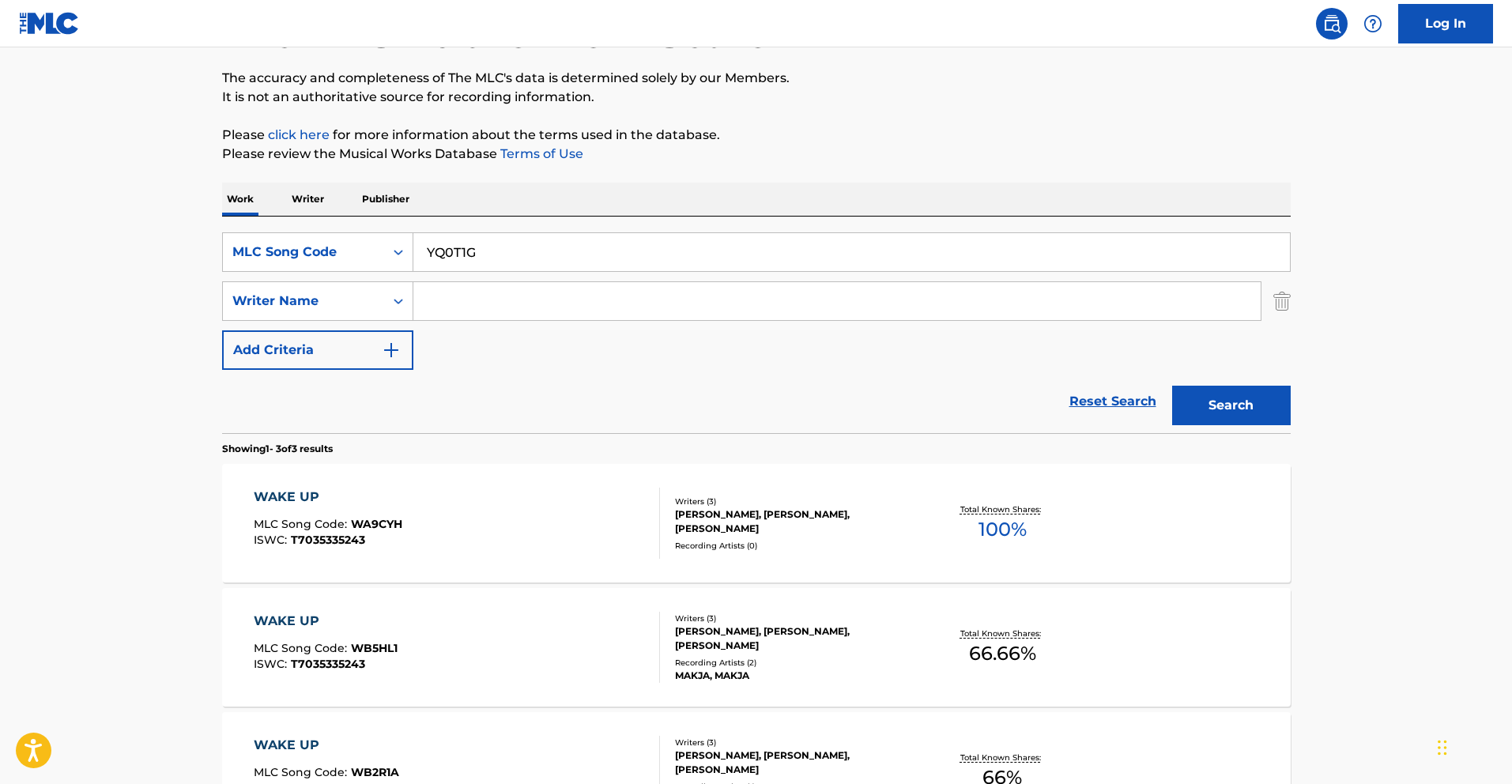
click at [1173, 386] on button "Search" at bounding box center [1232, 405] width 119 height 40
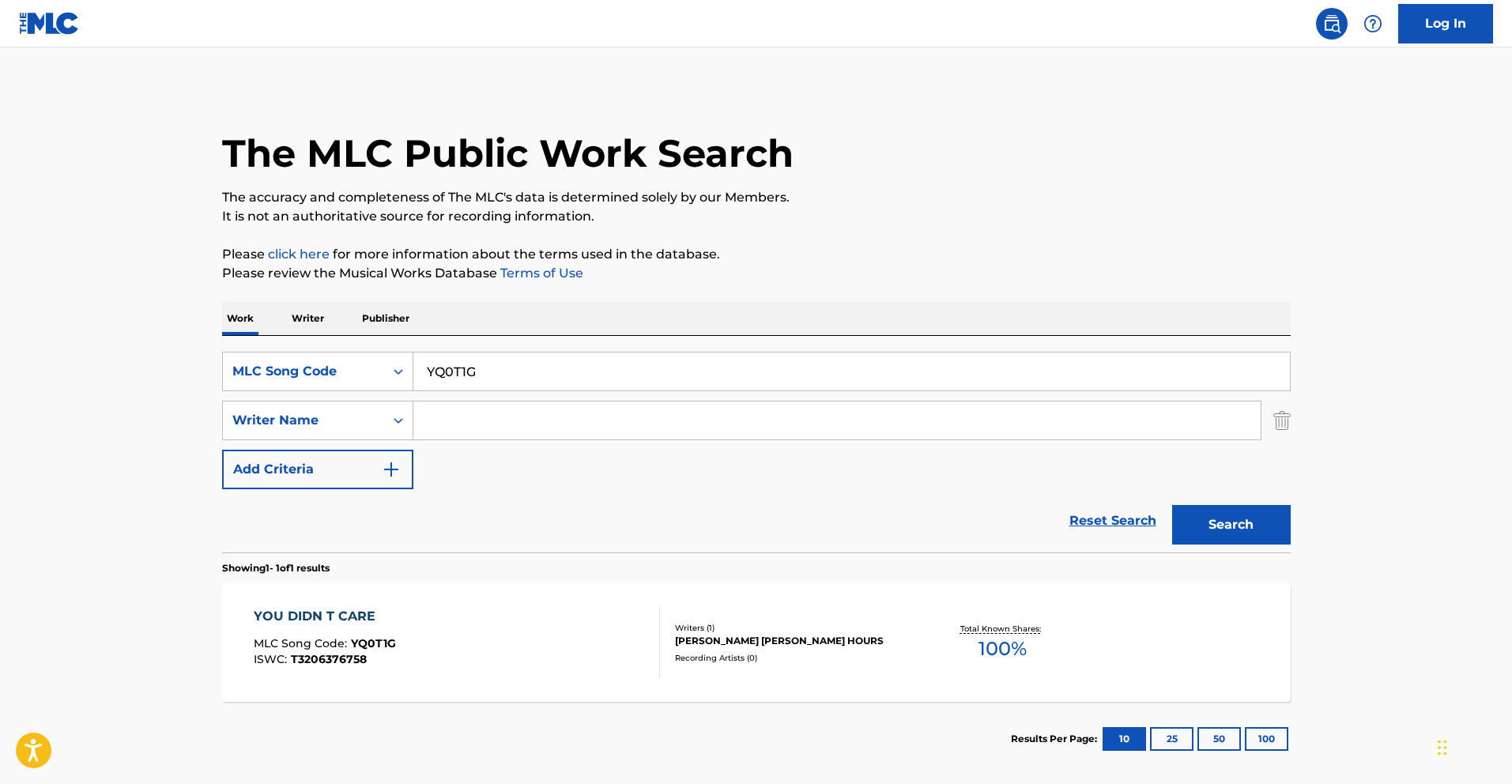
click at [441, 370] on input "YQ0T1G" at bounding box center [852, 371] width 877 height 38
click at [442, 370] on input "YQ0T1G" at bounding box center [852, 371] width 877 height 38
paste input "ZV7W6J"
click at [1233, 522] on button "Search" at bounding box center [1232, 524] width 119 height 40
click at [522, 368] on input "ZV7W6J" at bounding box center [852, 371] width 877 height 38
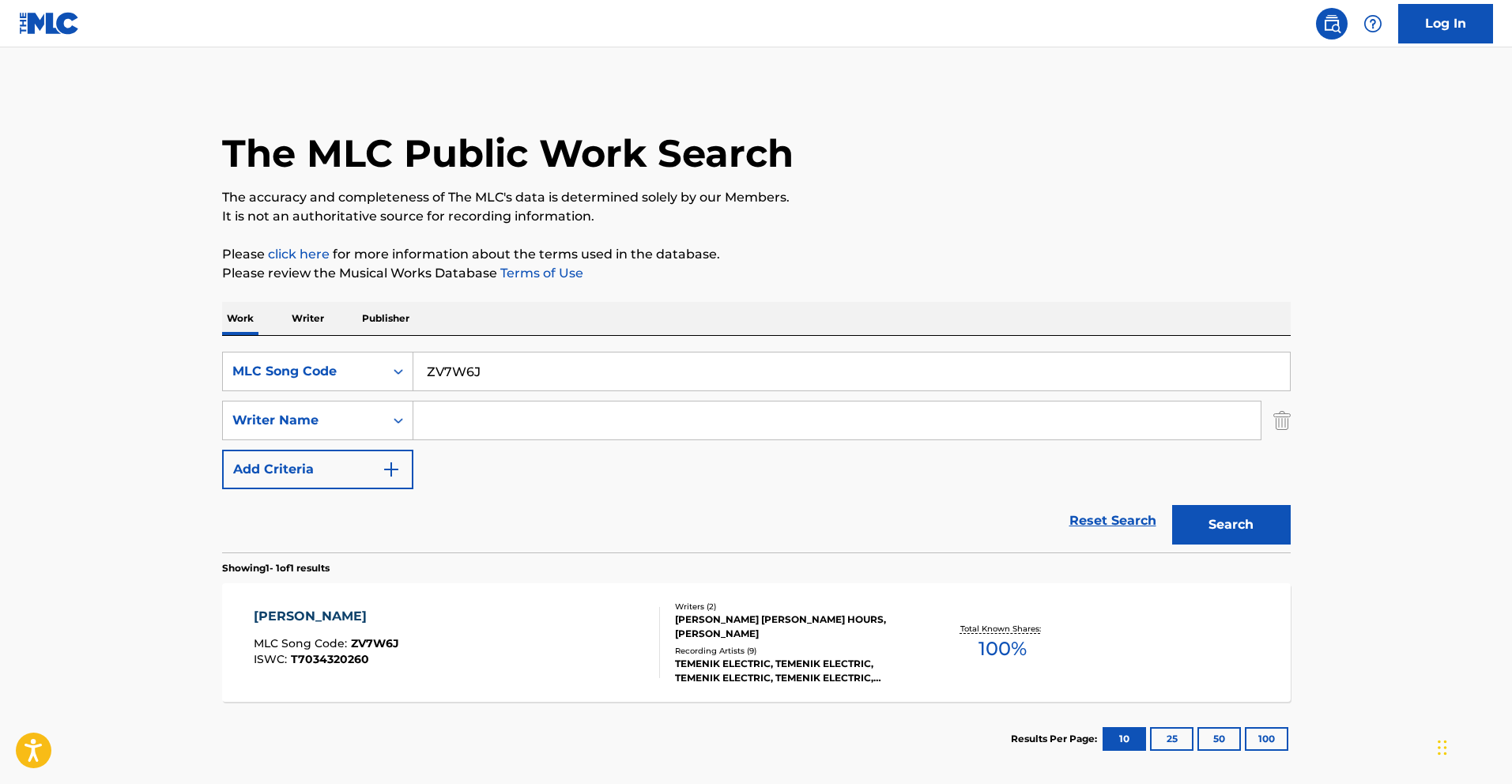
click at [522, 368] on input "ZV7W6J" at bounding box center [852, 371] width 877 height 38
paste input "WB1ZAG"
click at [1258, 530] on button "Search" at bounding box center [1232, 524] width 119 height 40
click at [549, 373] on input "WB1ZAG" at bounding box center [852, 371] width 877 height 38
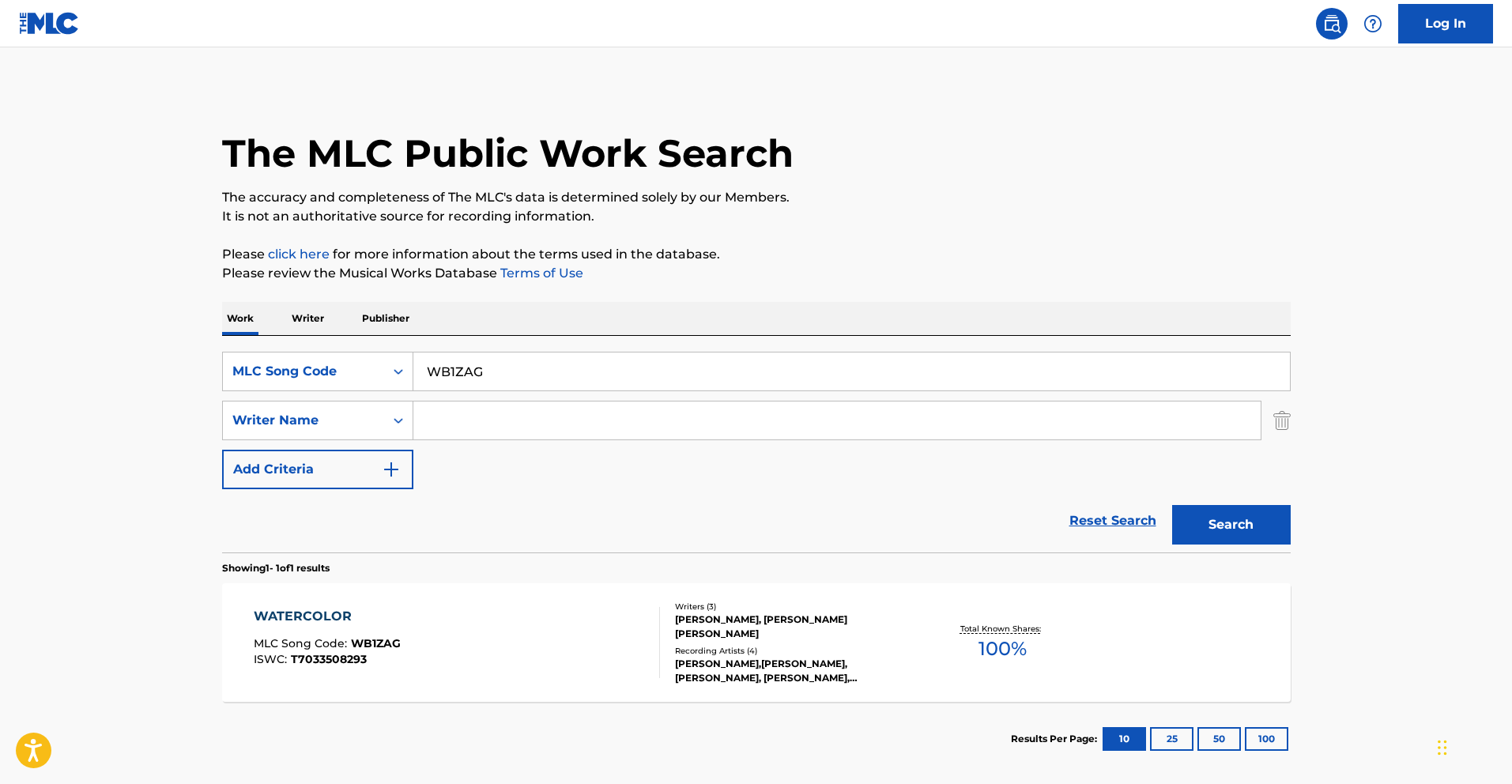
click at [549, 373] on input "WB1ZAG" at bounding box center [852, 371] width 877 height 38
paste input "TA2QH4"
click at [1220, 517] on button "Search" at bounding box center [1232, 524] width 119 height 40
click at [514, 367] on input "TA2QH4" at bounding box center [852, 371] width 877 height 38
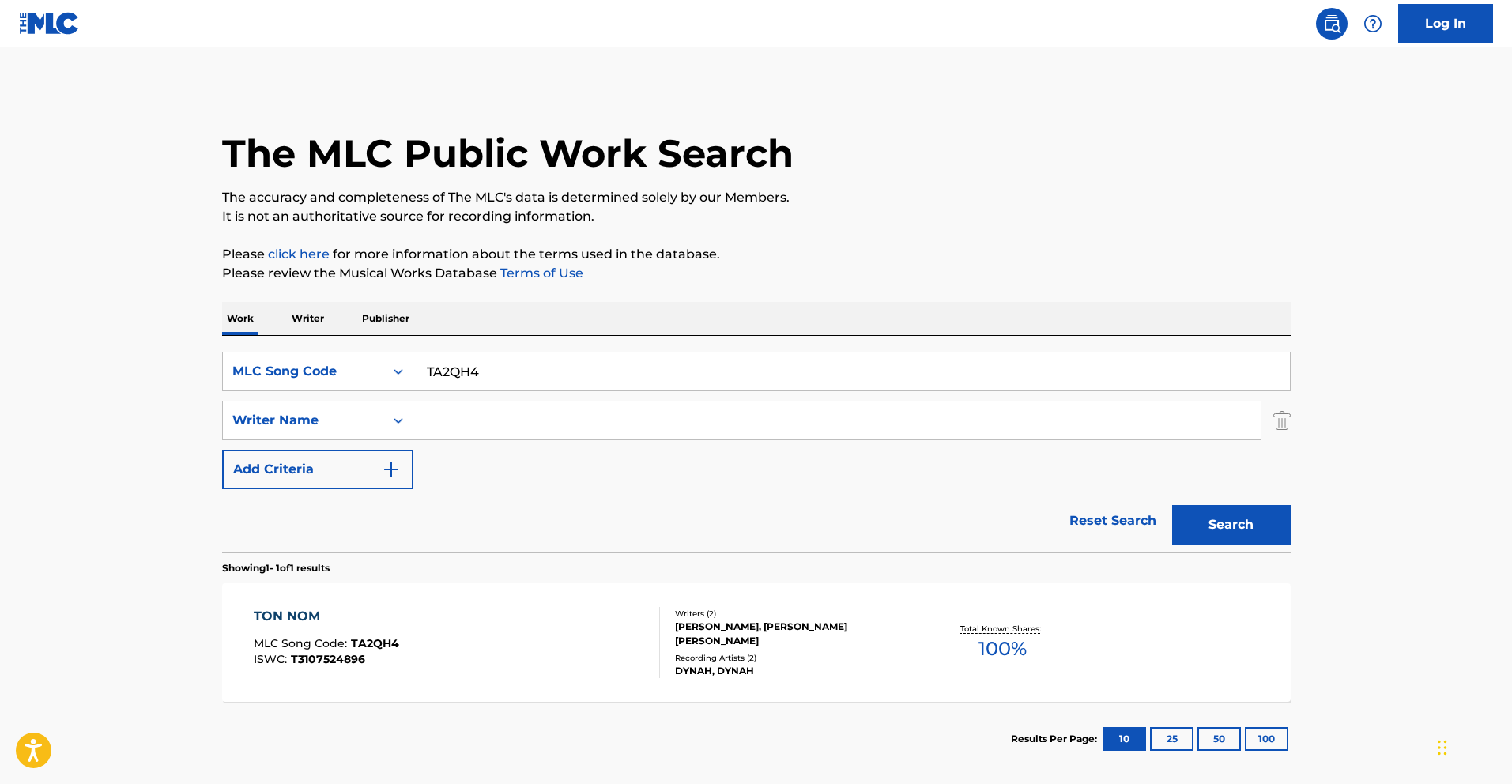
click at [514, 367] on input "TA2QH4" at bounding box center [852, 371] width 877 height 38
paste input "N76TLJ"
type input "N76TLJ"
click at [1225, 521] on button "Search" at bounding box center [1232, 524] width 119 height 40
